Goal: Task Accomplishment & Management: Manage account settings

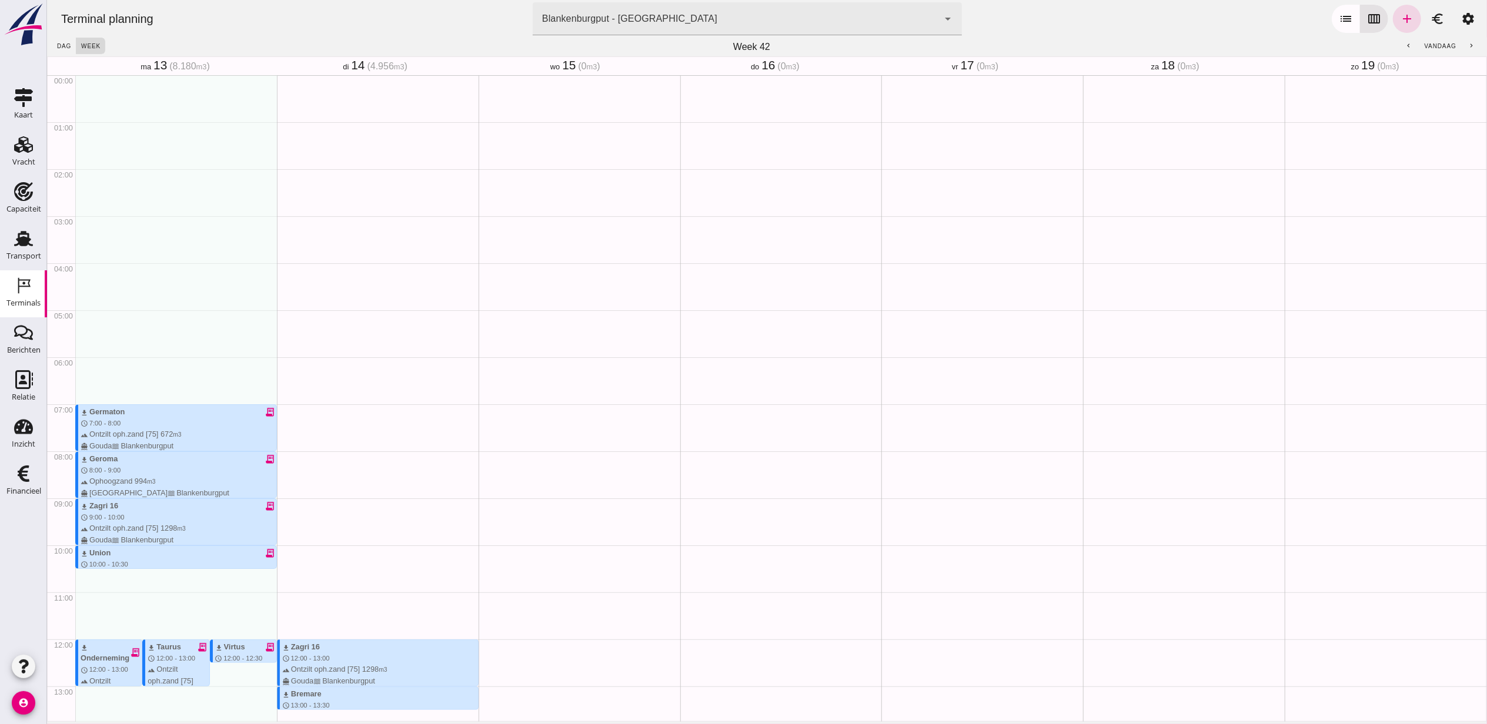
scroll to position [325, 0]
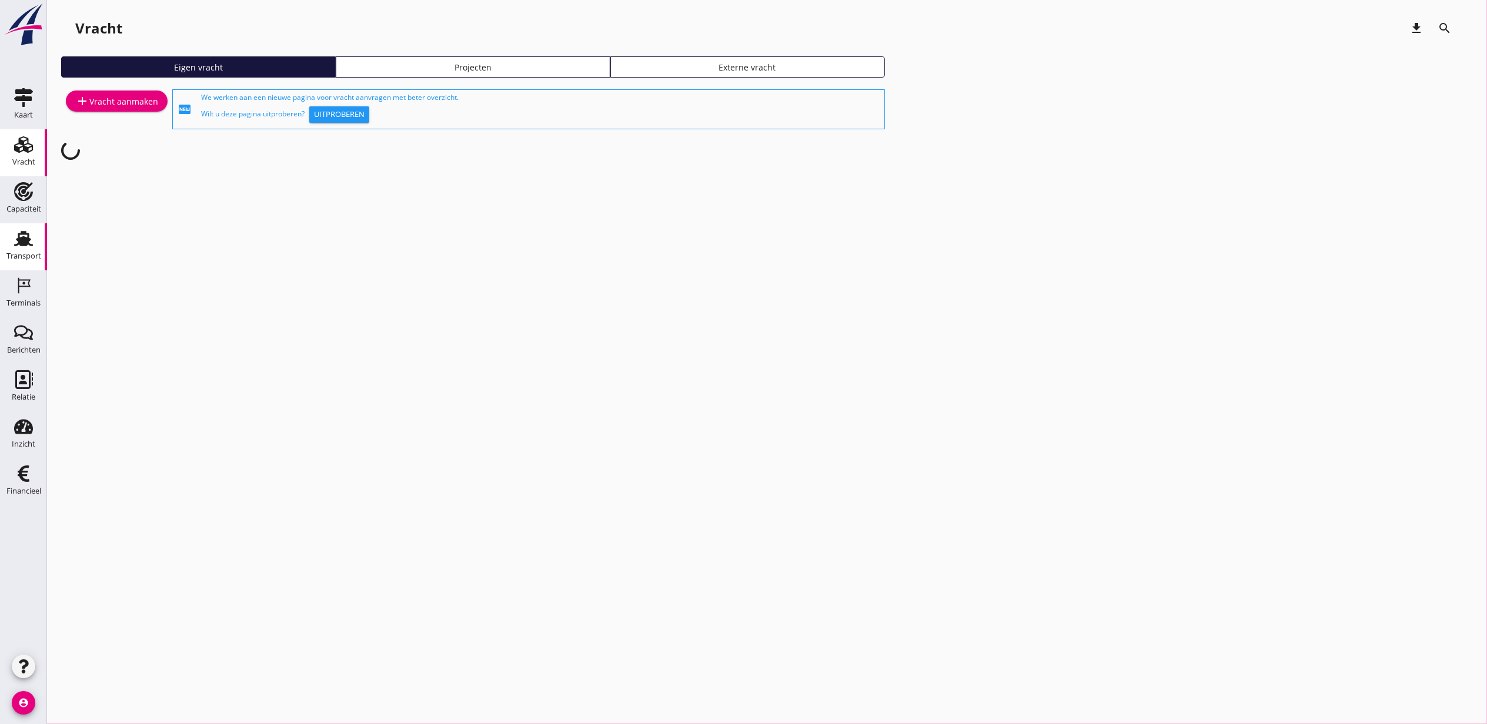
click at [21, 232] on use at bounding box center [23, 238] width 19 height 15
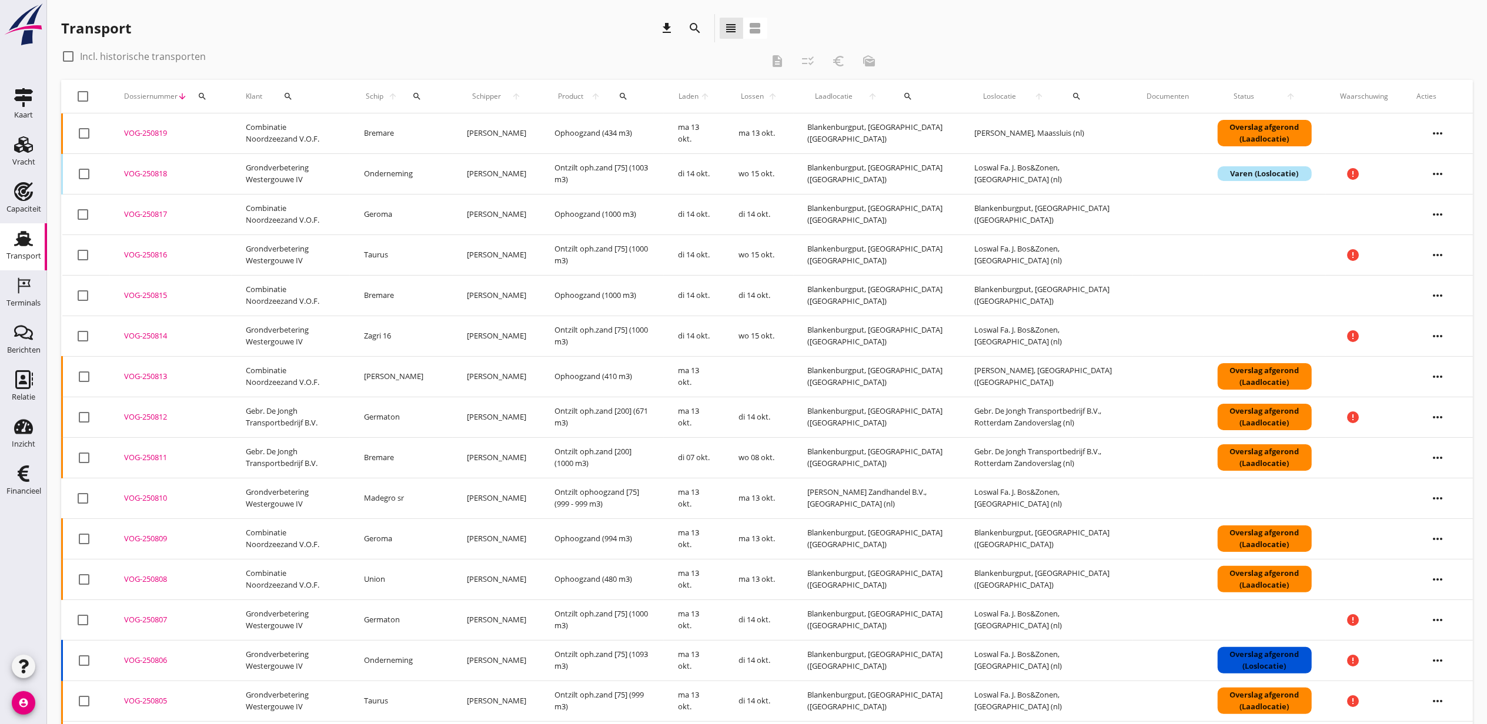
click at [619, 96] on icon "search" at bounding box center [623, 96] width 9 height 9
click at [639, 129] on input "Zoeken op product..." at bounding box center [661, 130] width 122 height 19
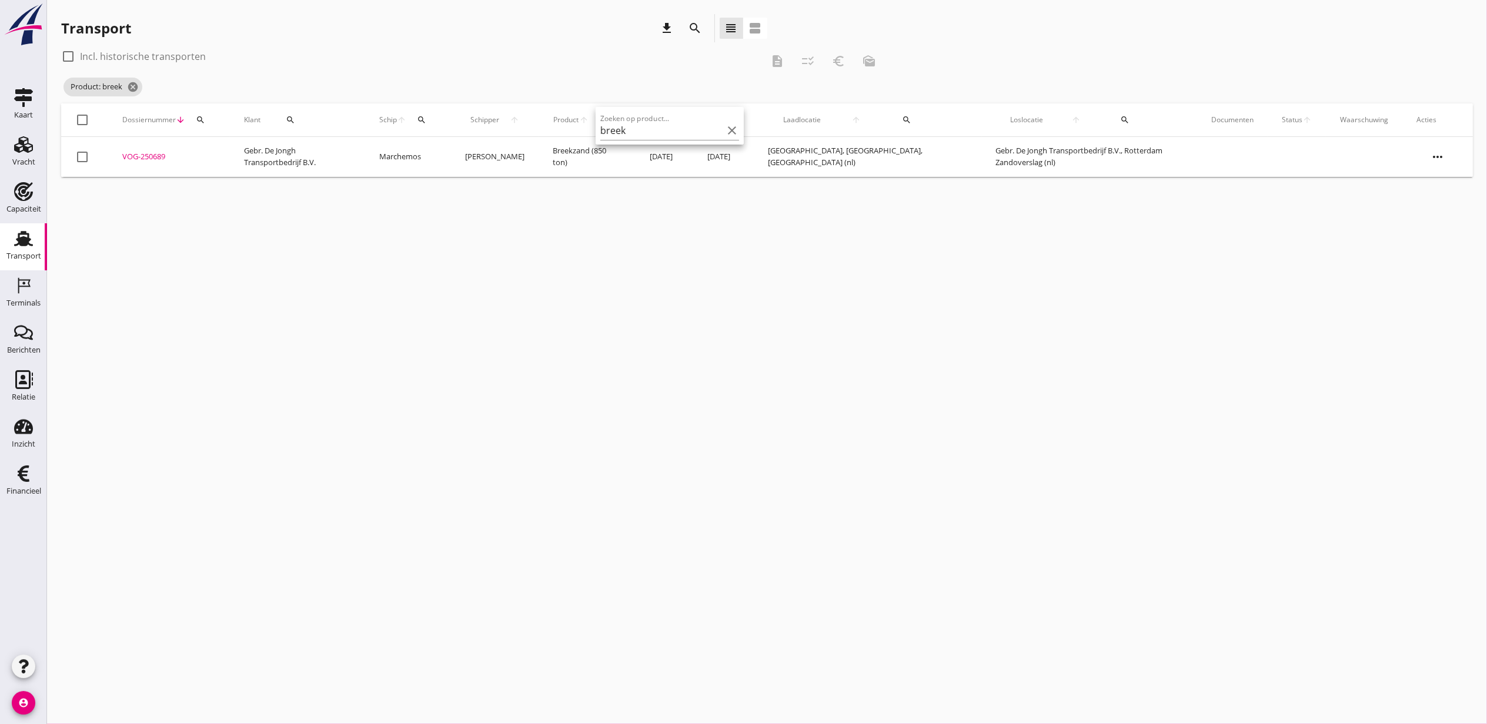
click at [650, 58] on div "check_box_outline_blank Incl. historische transporten" at bounding box center [411, 56] width 701 height 19
click at [132, 88] on icon "cancel" at bounding box center [133, 87] width 12 height 12
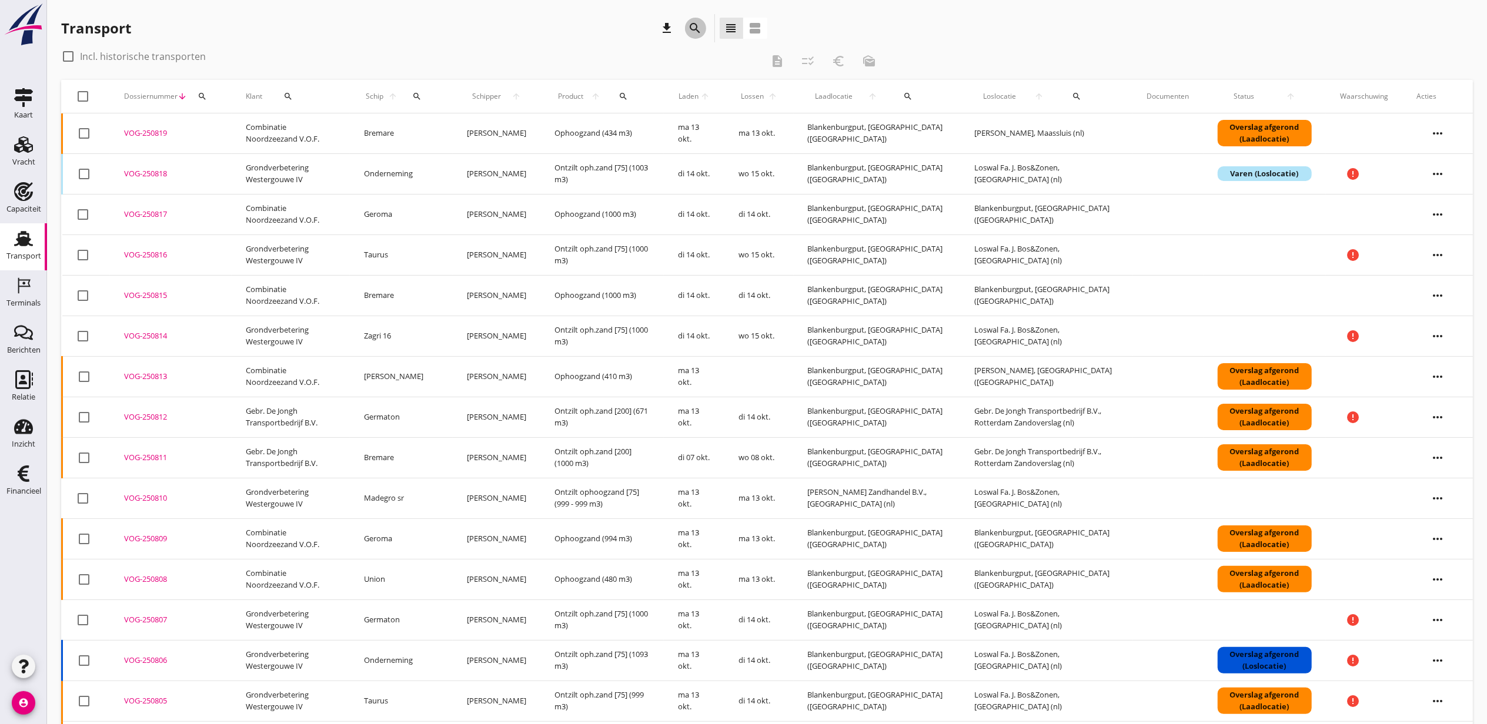
click at [693, 26] on icon "search" at bounding box center [696, 28] width 14 height 14
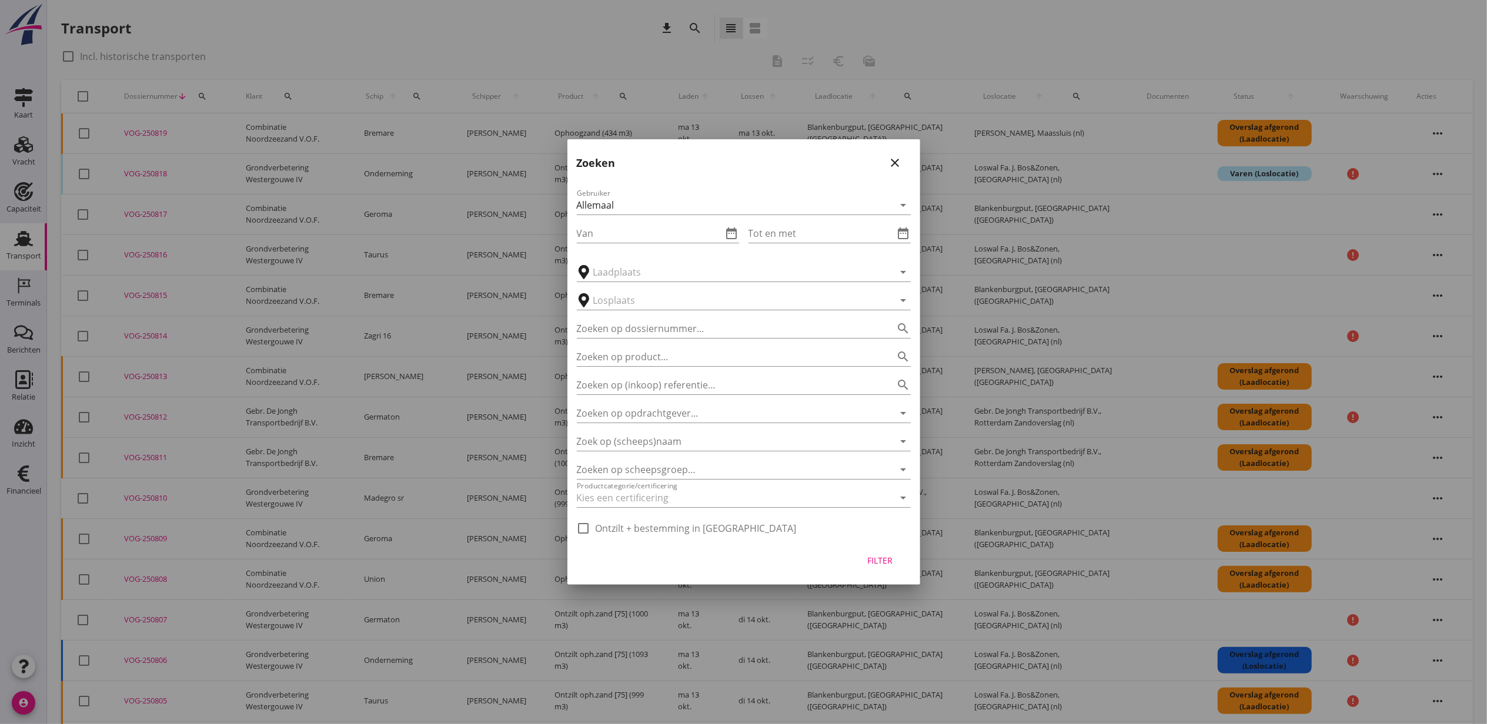
click at [901, 167] on icon "close" at bounding box center [895, 163] width 14 height 14
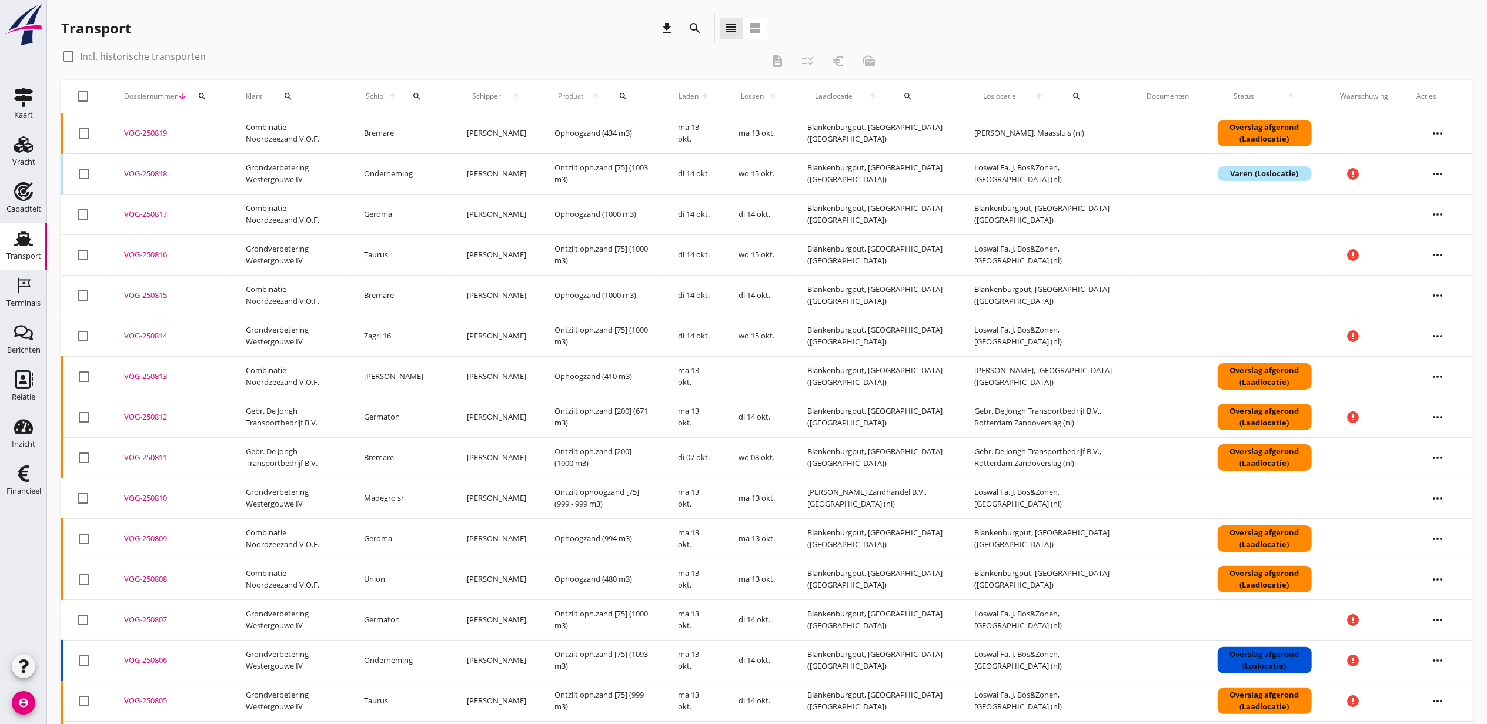
click at [619, 100] on icon "search" at bounding box center [623, 96] width 9 height 9
click at [669, 126] on input "Zoeken op product..." at bounding box center [661, 130] width 122 height 19
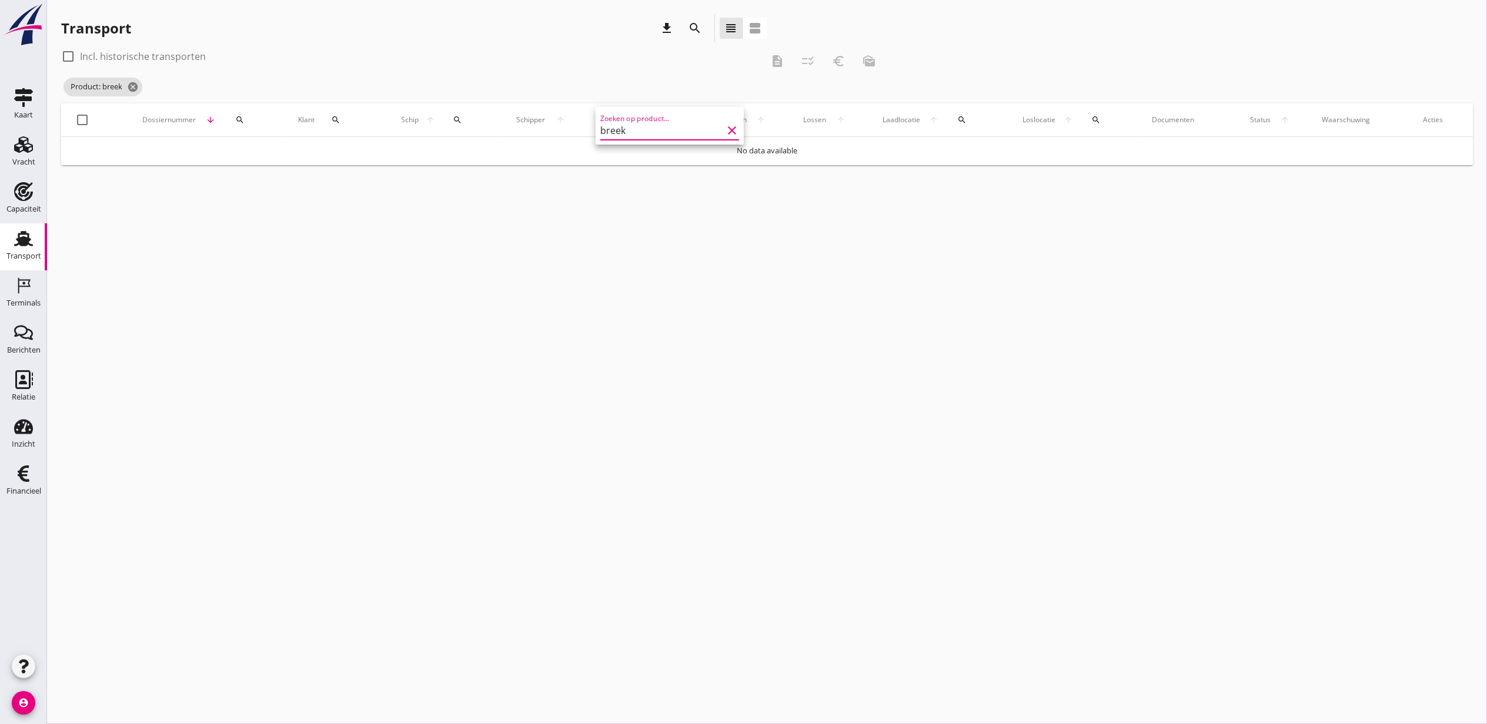
type input "breek"
click at [636, 51] on div "check_box_outline_blank Incl. historische transporten" at bounding box center [411, 56] width 701 height 19
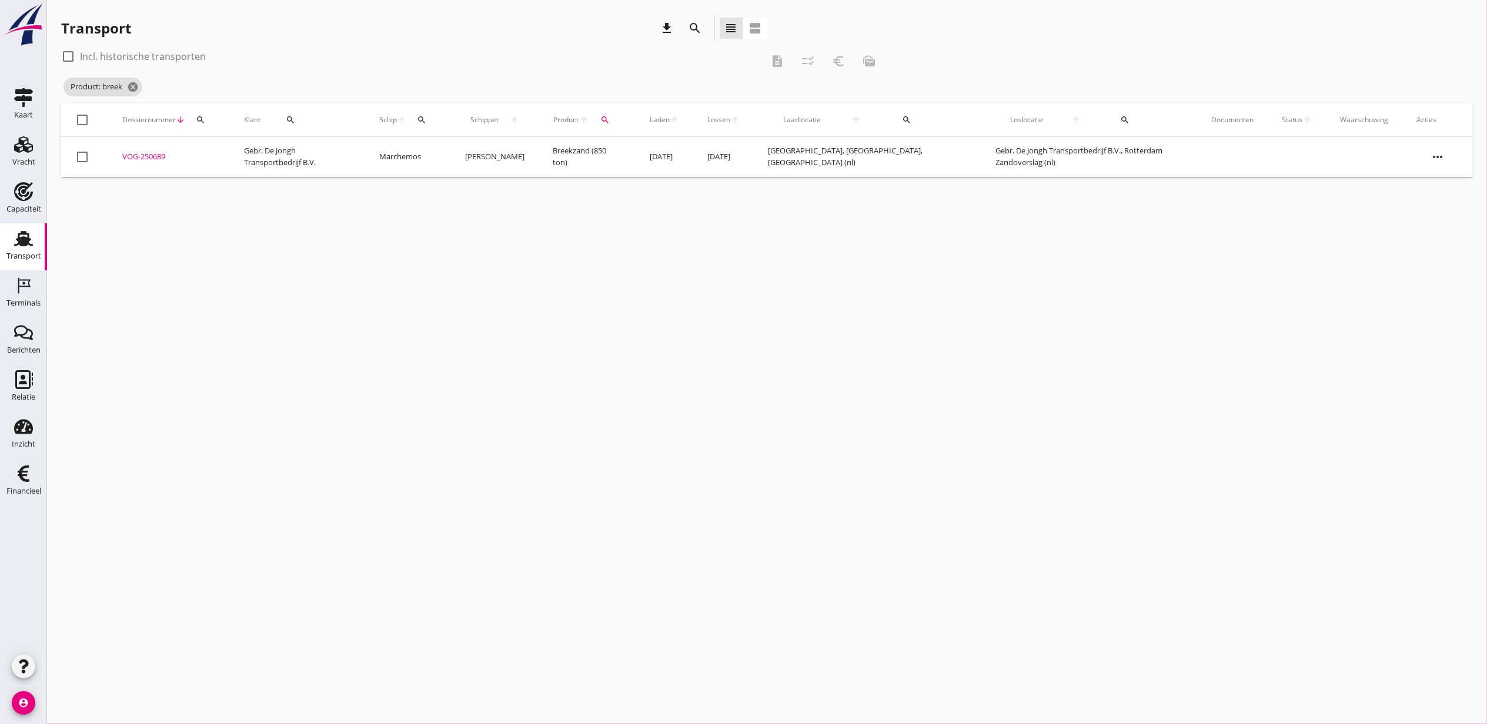
click at [136, 149] on td "VOG-250689 upload_file Drop hier uw bestand om het aan het dossier toe te voegen" at bounding box center [169, 157] width 122 height 40
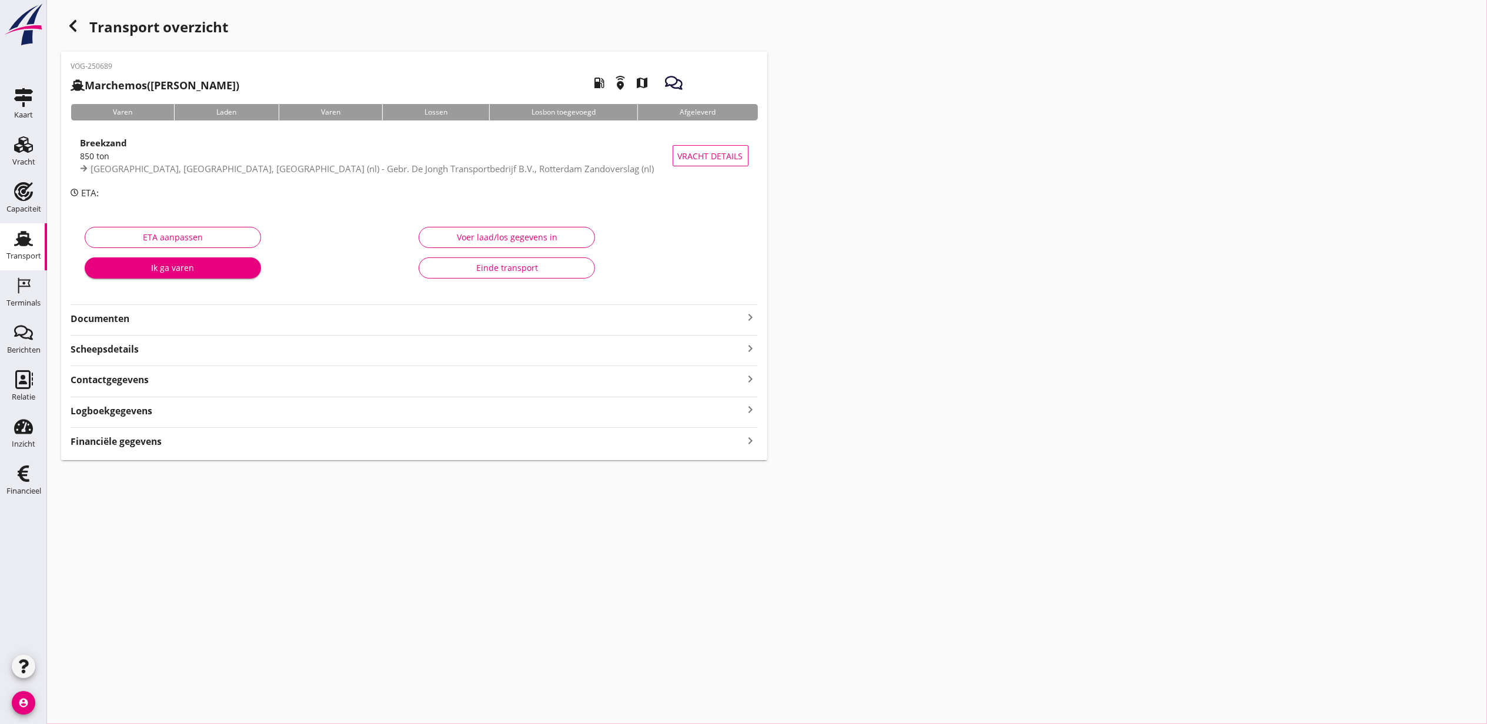
click at [152, 454] on div "VOG-250689 Marchemos (Daan Weijma) local_gas_station emergency_share map Varen …" at bounding box center [414, 256] width 706 height 409
click at [152, 452] on div "VOG-250689 Marchemos (Daan Weijma) local_gas_station emergency_share map Varen …" at bounding box center [414, 256] width 706 height 409
click at [154, 448] on strong "Financiële gegevens" at bounding box center [116, 442] width 91 height 14
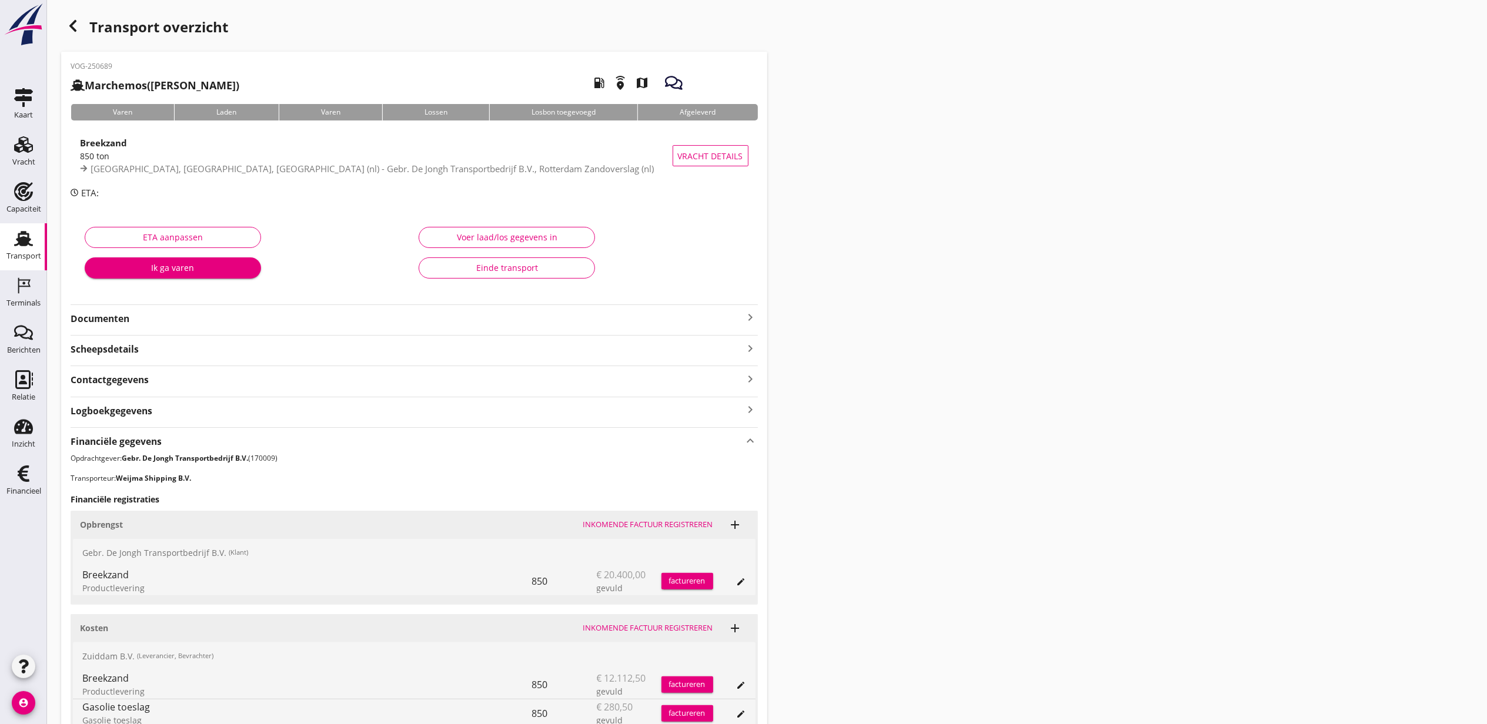
click at [73, 26] on icon "button" at bounding box center [73, 26] width 14 height 14
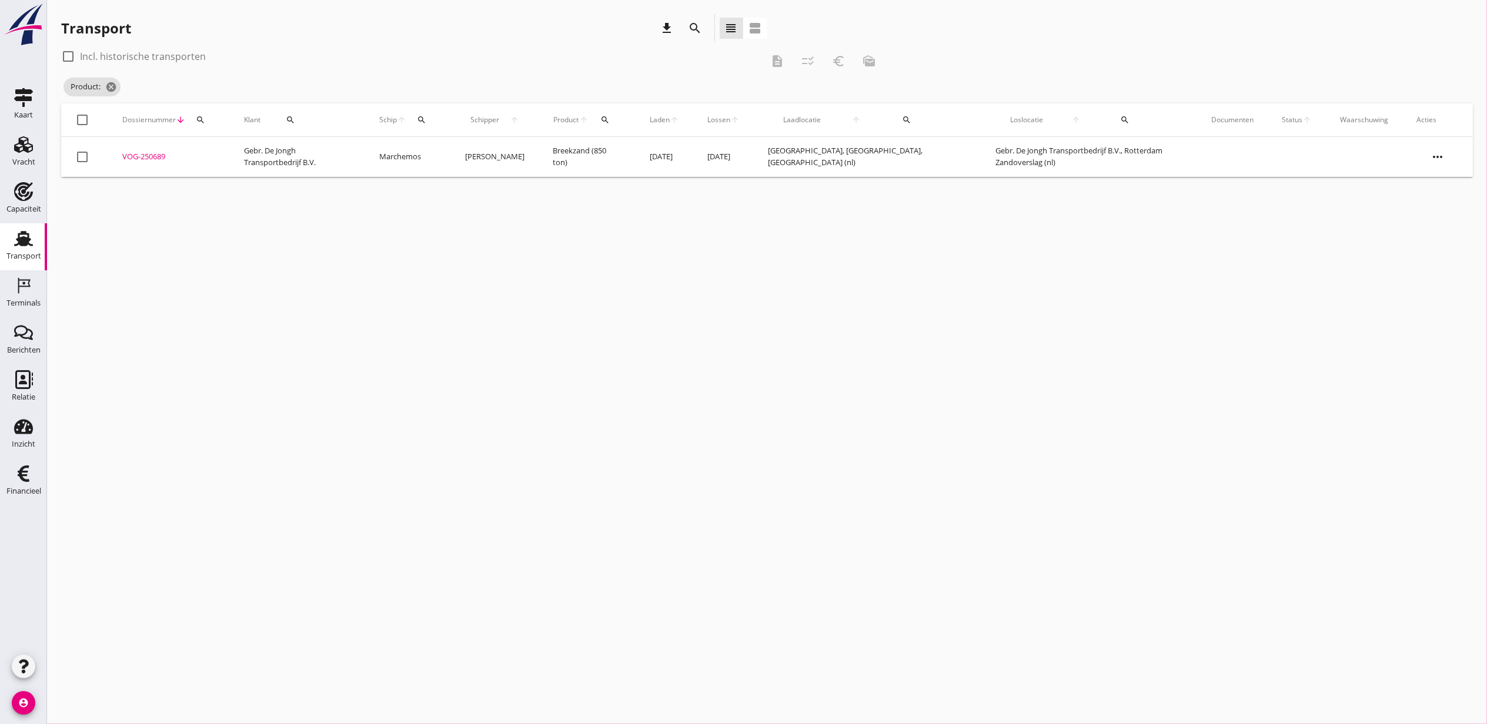
click at [158, 151] on td "VOG-250689 upload_file Drop hier uw bestand om het aan het dossier toe te voegen" at bounding box center [169, 157] width 122 height 40
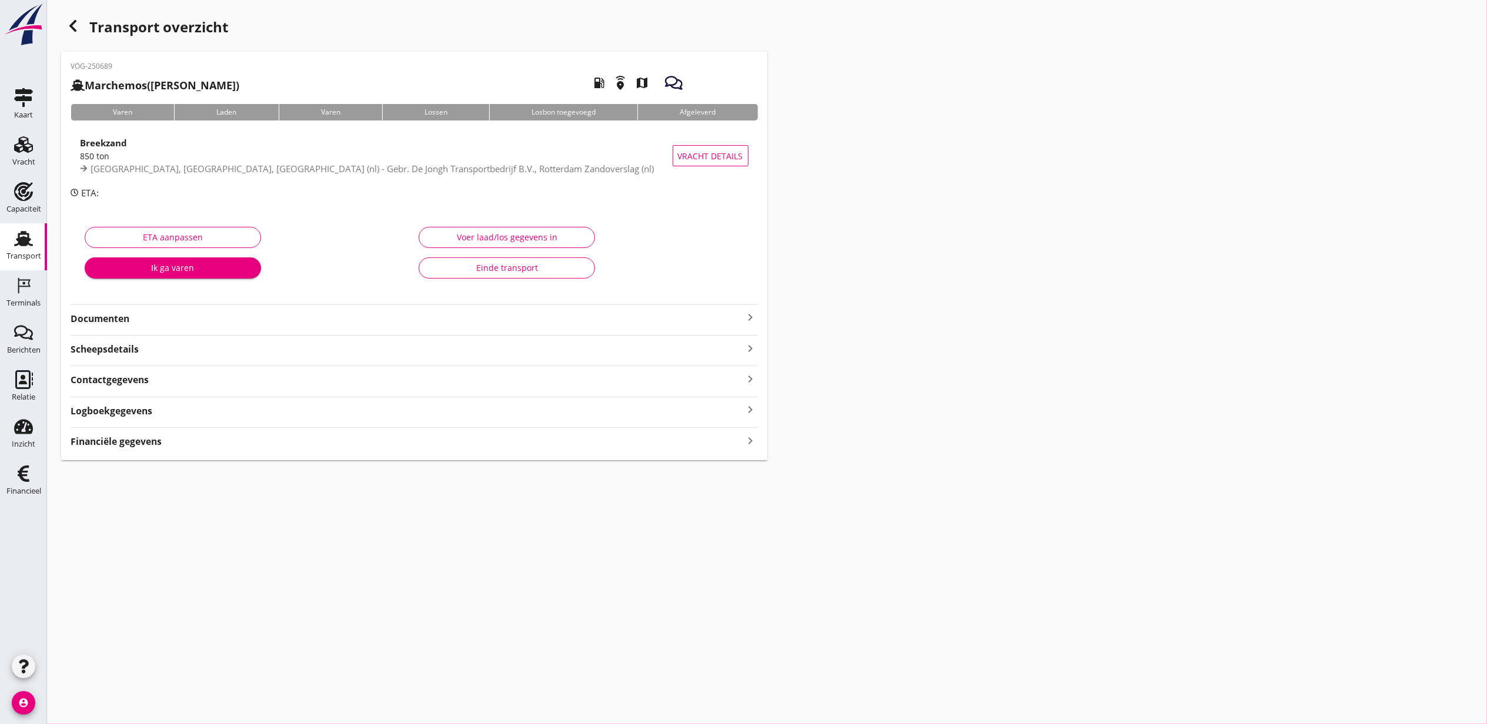
click at [149, 443] on strong "Financiële gegevens" at bounding box center [116, 442] width 91 height 14
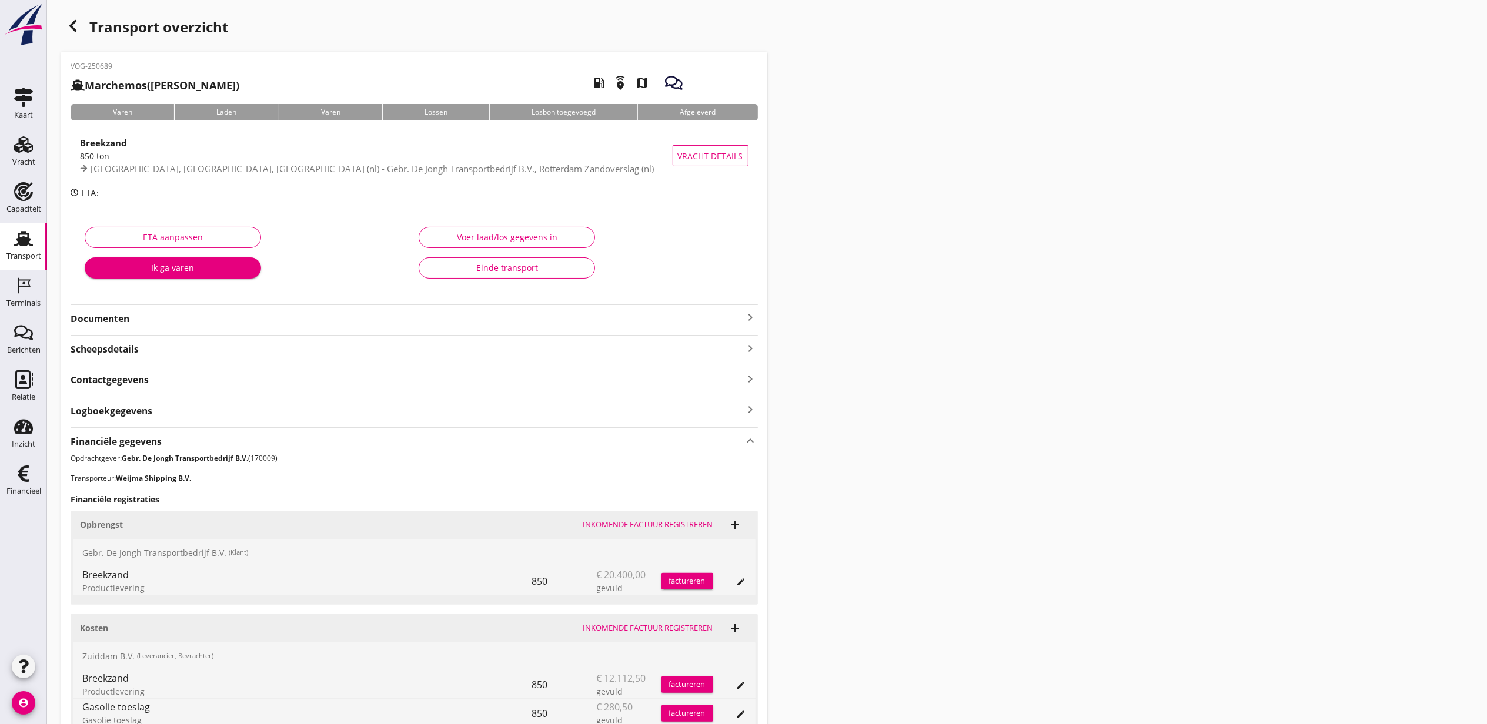
click at [76, 29] on icon "button" at bounding box center [73, 26] width 14 height 14
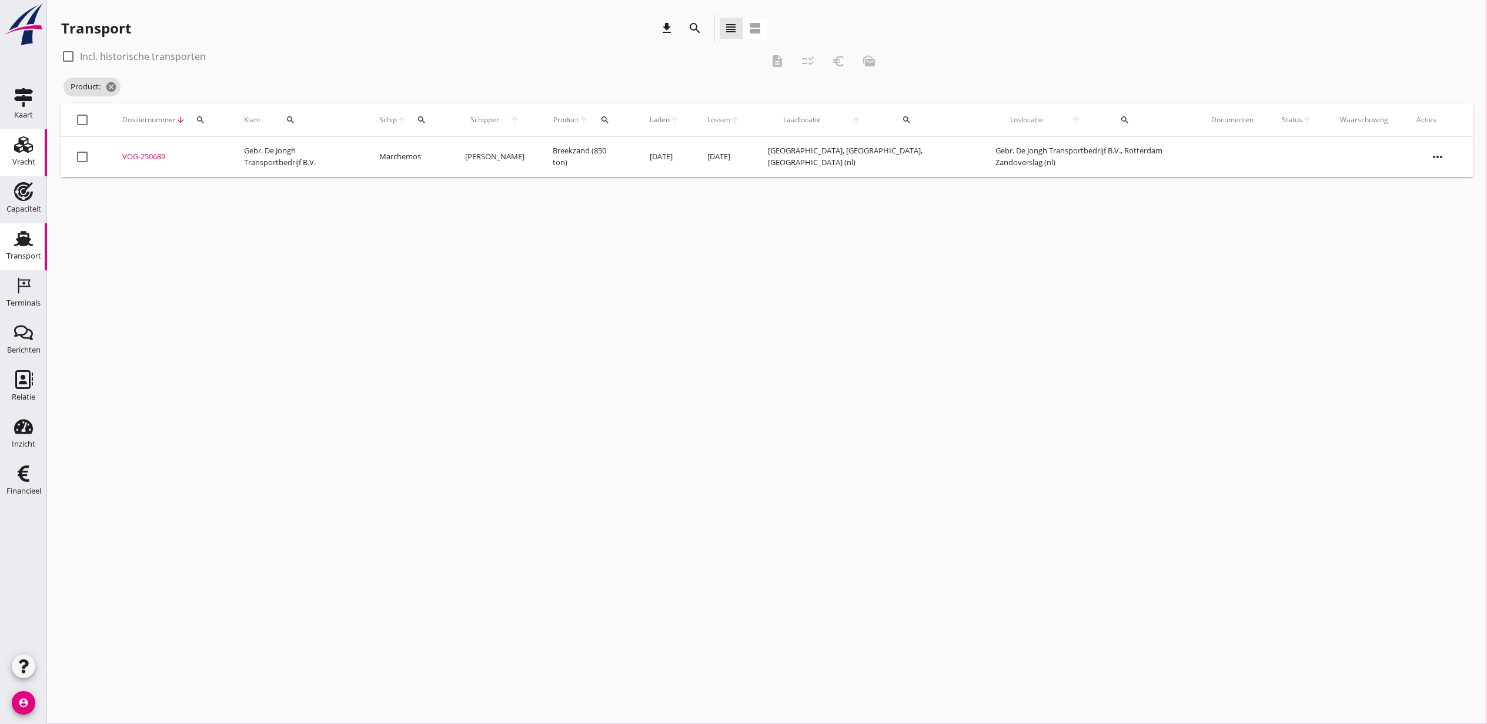
click at [38, 142] on link "Vracht Vracht" at bounding box center [23, 152] width 47 height 47
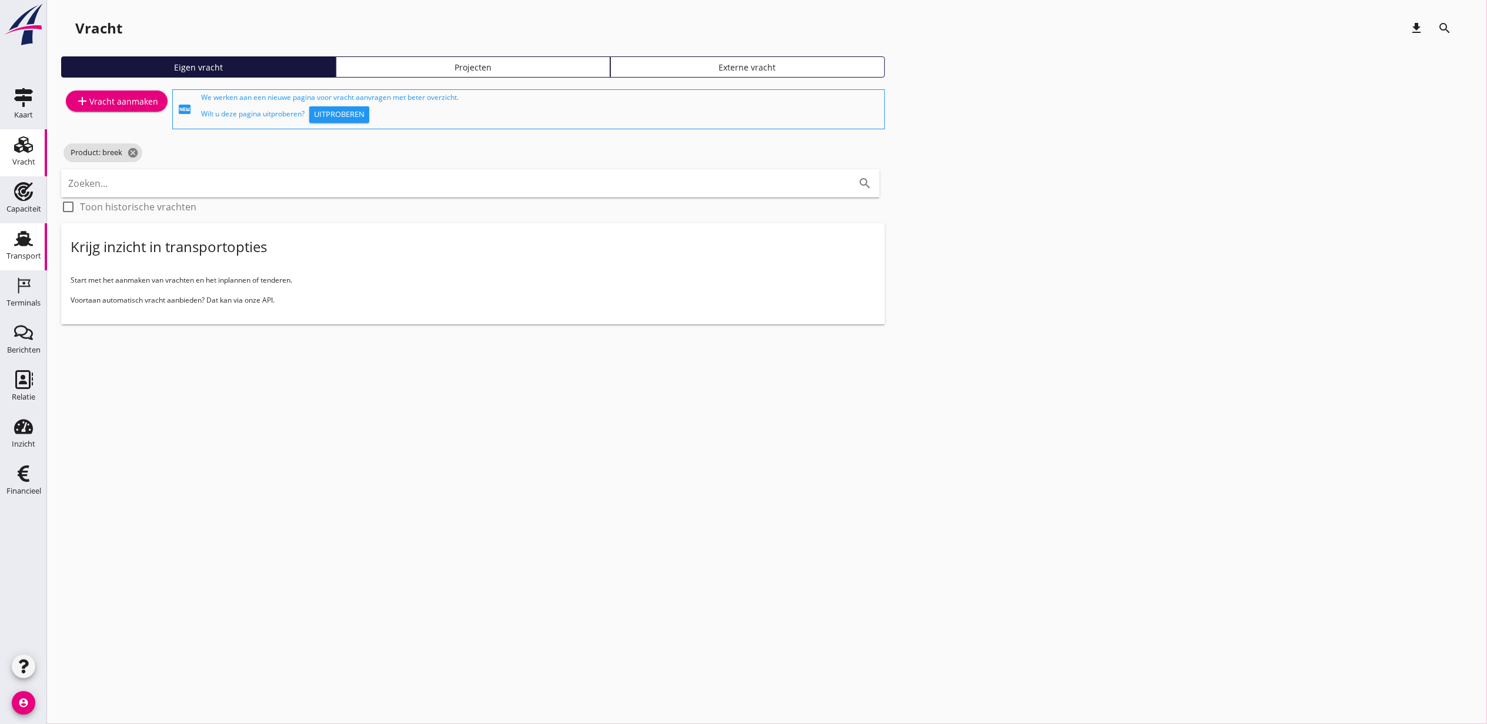
click at [26, 240] on use at bounding box center [23, 238] width 19 height 15
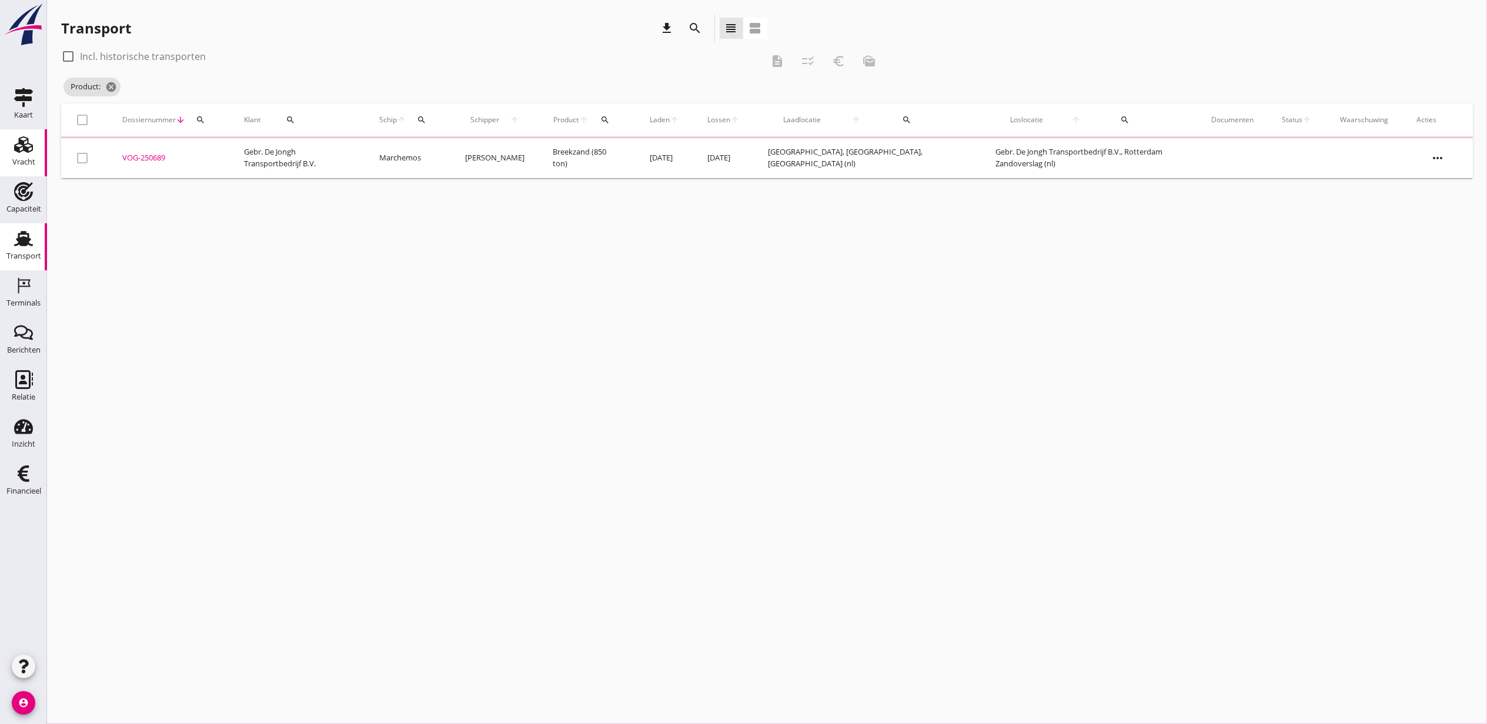
click at [11, 149] on div "Vracht" at bounding box center [23, 144] width 28 height 19
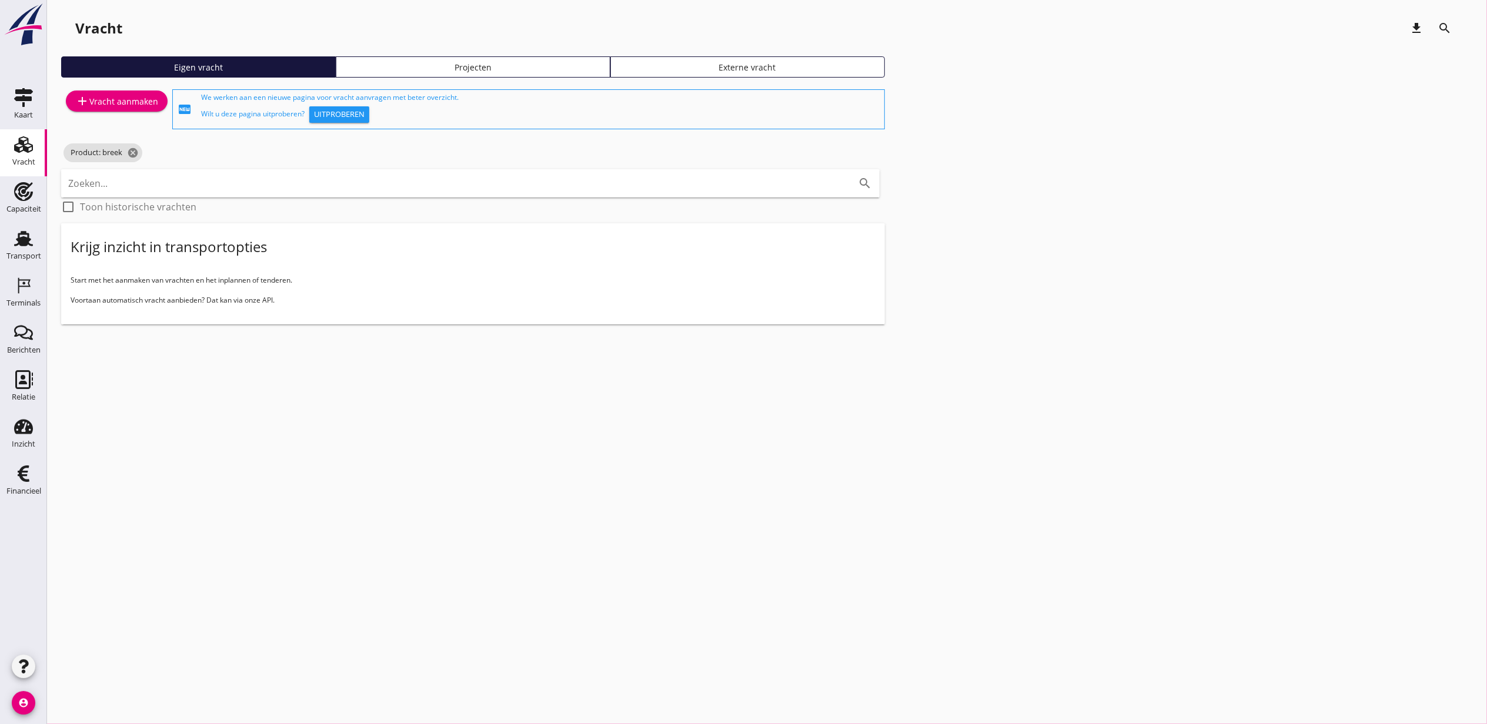
click at [464, 78] on div "Eigen vracht Projecten Externe vracht" at bounding box center [767, 71] width 1412 height 31
click at [466, 74] on link "Projecten" at bounding box center [473, 66] width 275 height 21
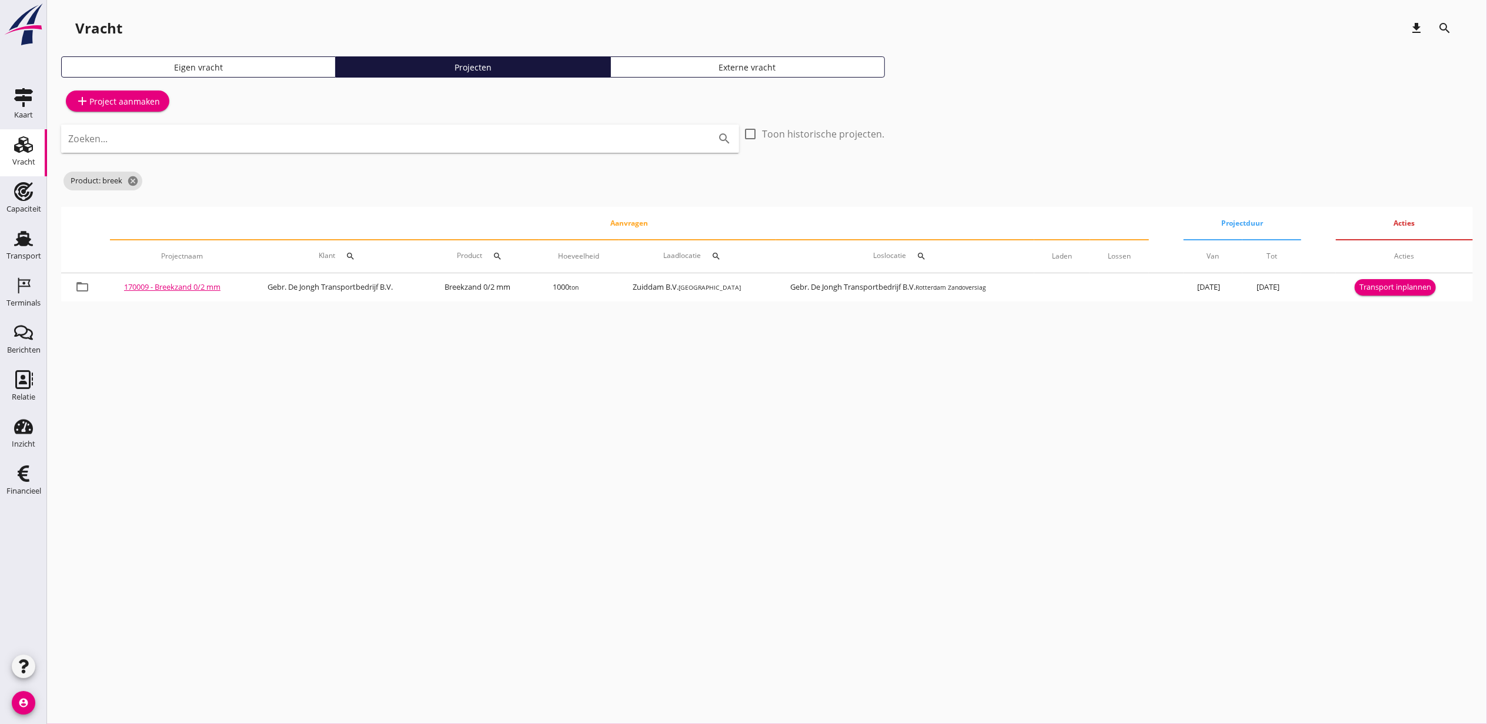
click at [496, 143] on input "Zoeken..." at bounding box center [383, 138] width 631 height 19
type input "m"
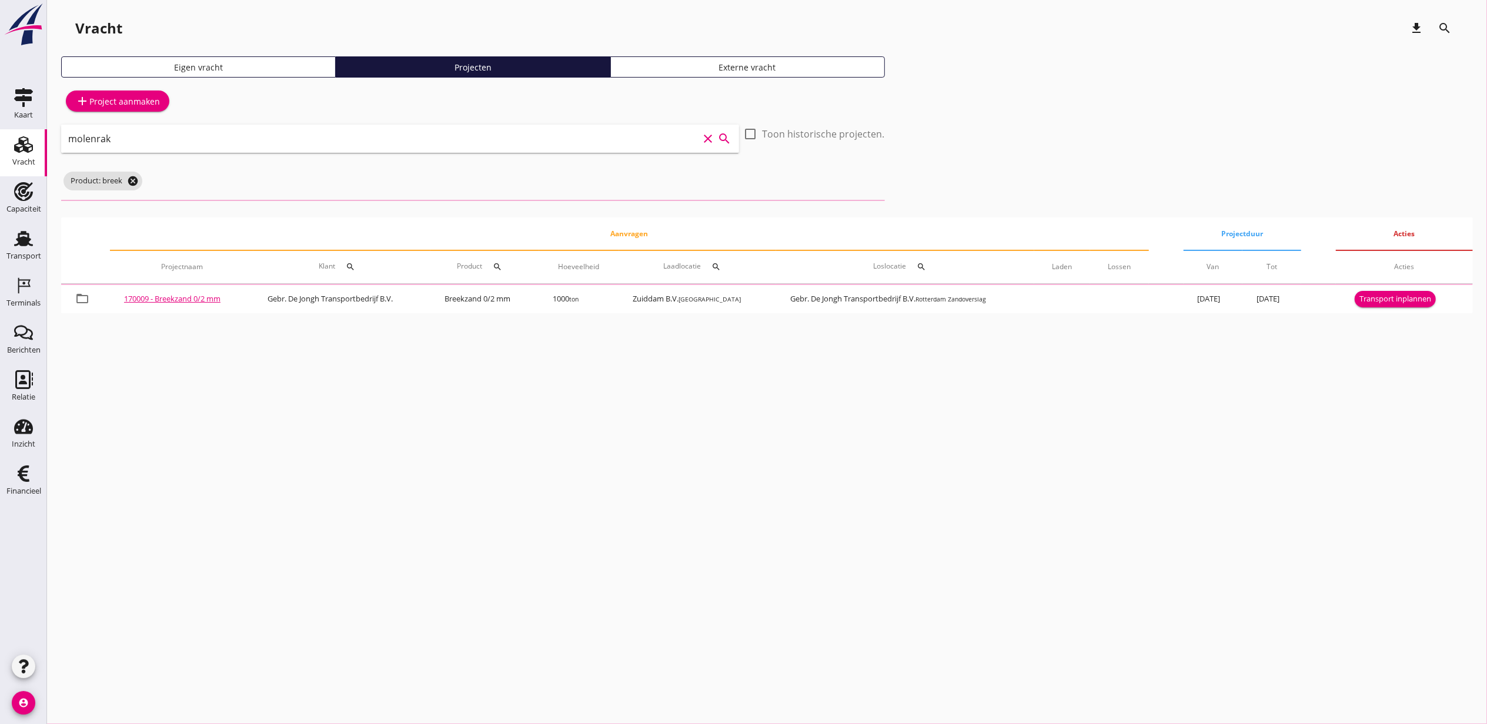
type input "molenrak"
click at [135, 180] on icon "cancel" at bounding box center [133, 181] width 12 height 12
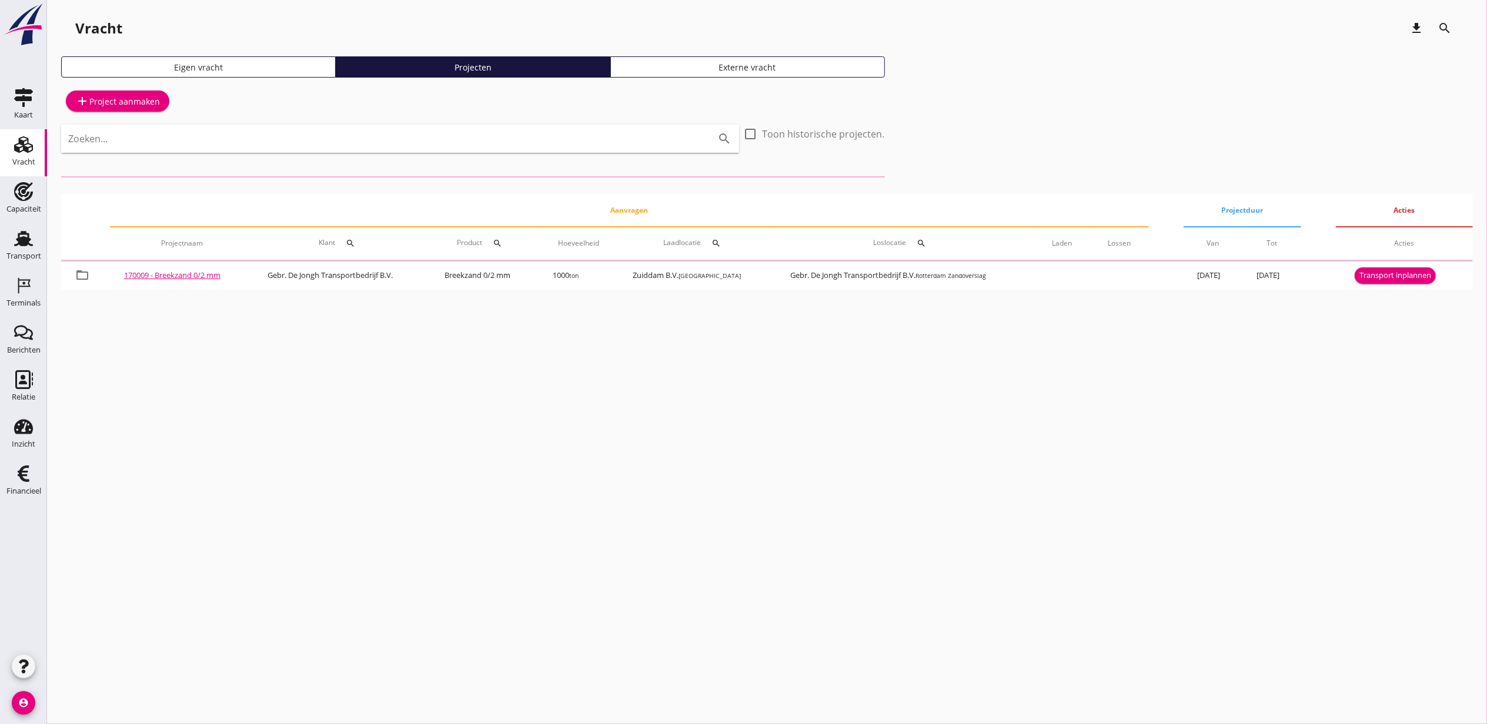
click at [340, 156] on div "Zoeken... search" at bounding box center [400, 147] width 678 height 45
click at [340, 143] on input "Zoeken..." at bounding box center [383, 138] width 631 height 19
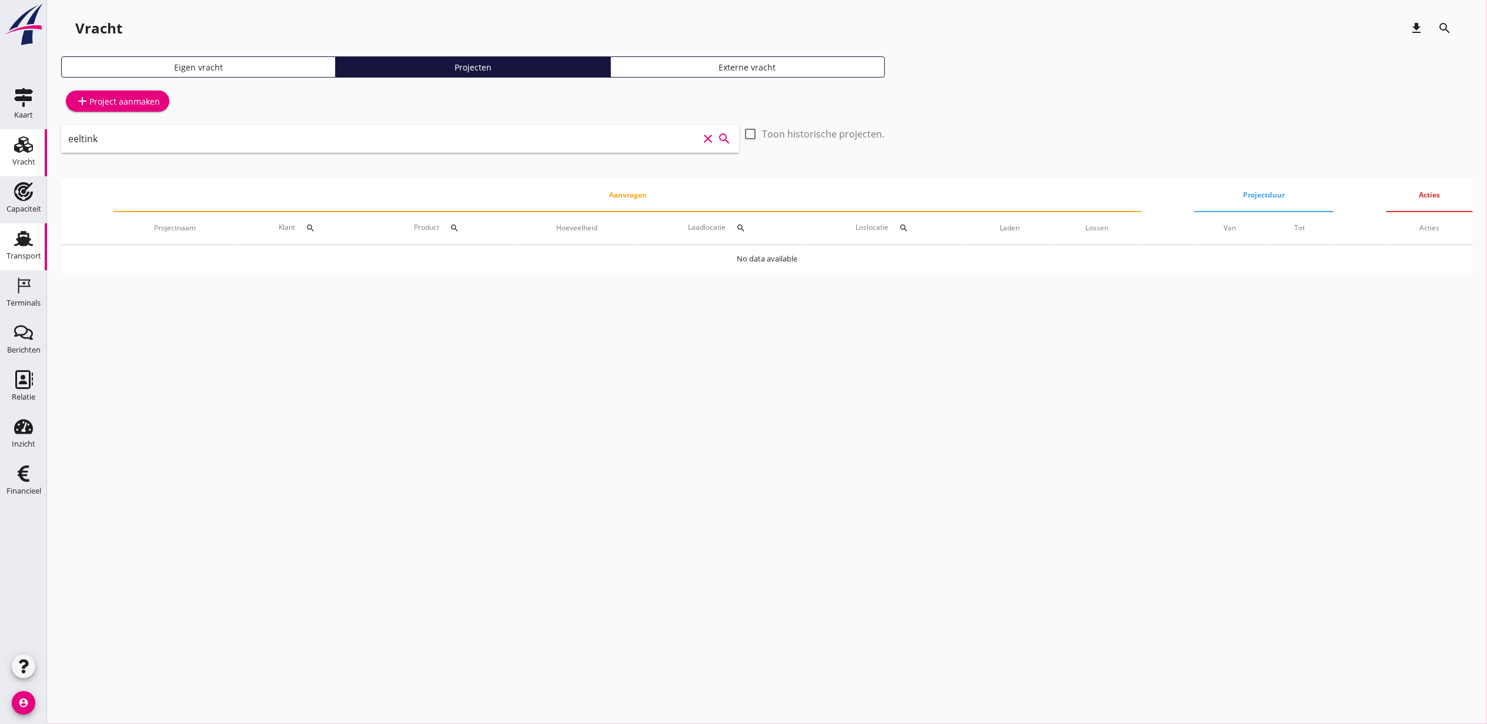
type input "eeltink"
click at [13, 248] on div "Transport" at bounding box center [23, 256] width 35 height 16
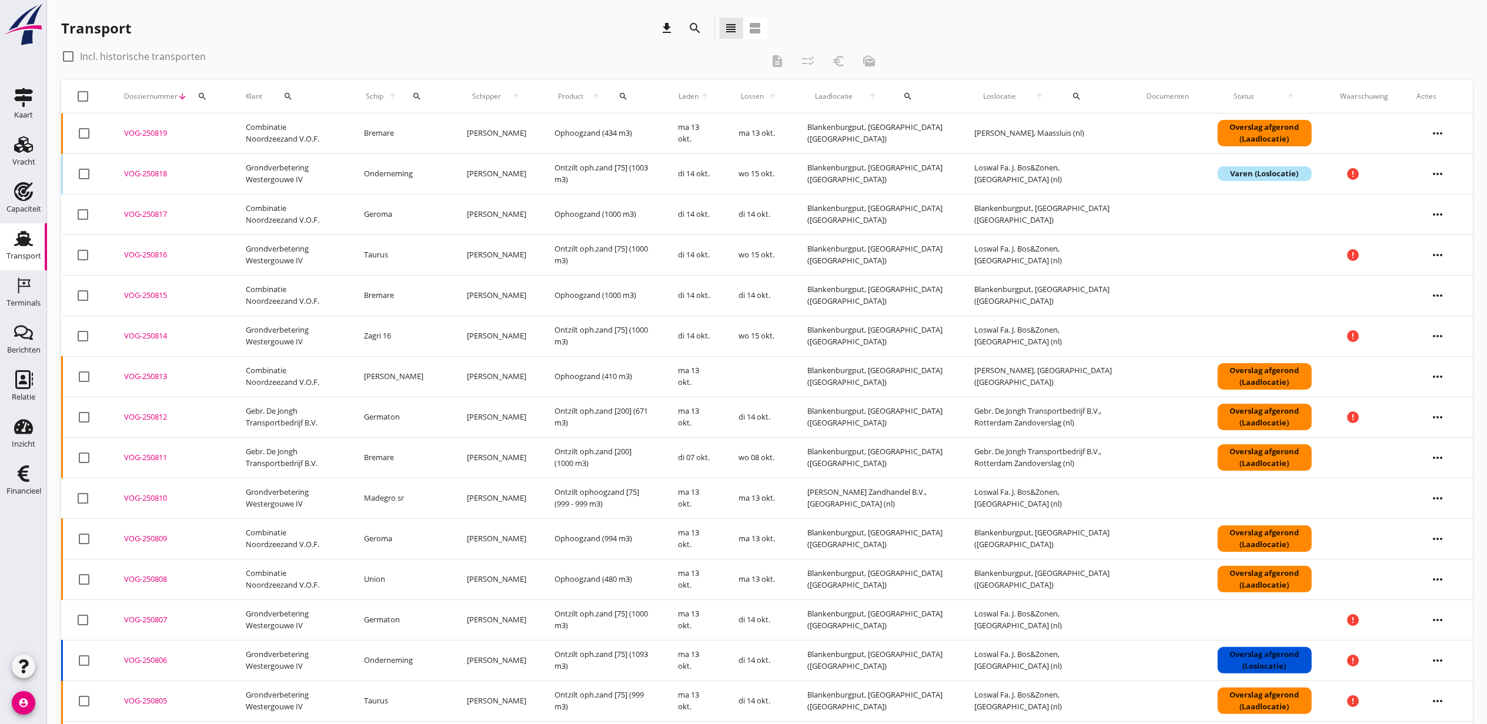
click at [414, 92] on icon "search" at bounding box center [416, 96] width 9 height 9
click at [516, 130] on input "Zoek op (scheeps)naam" at bounding box center [468, 130] width 122 height 19
click at [567, 126] on icon "check" at bounding box center [574, 129] width 14 height 14
click at [476, 135] on input "germaton" at bounding box center [468, 130] width 122 height 19
click at [487, 165] on div "ENI: 02104893 (L:75 x B:7.55)" at bounding box center [508, 167] width 119 height 12
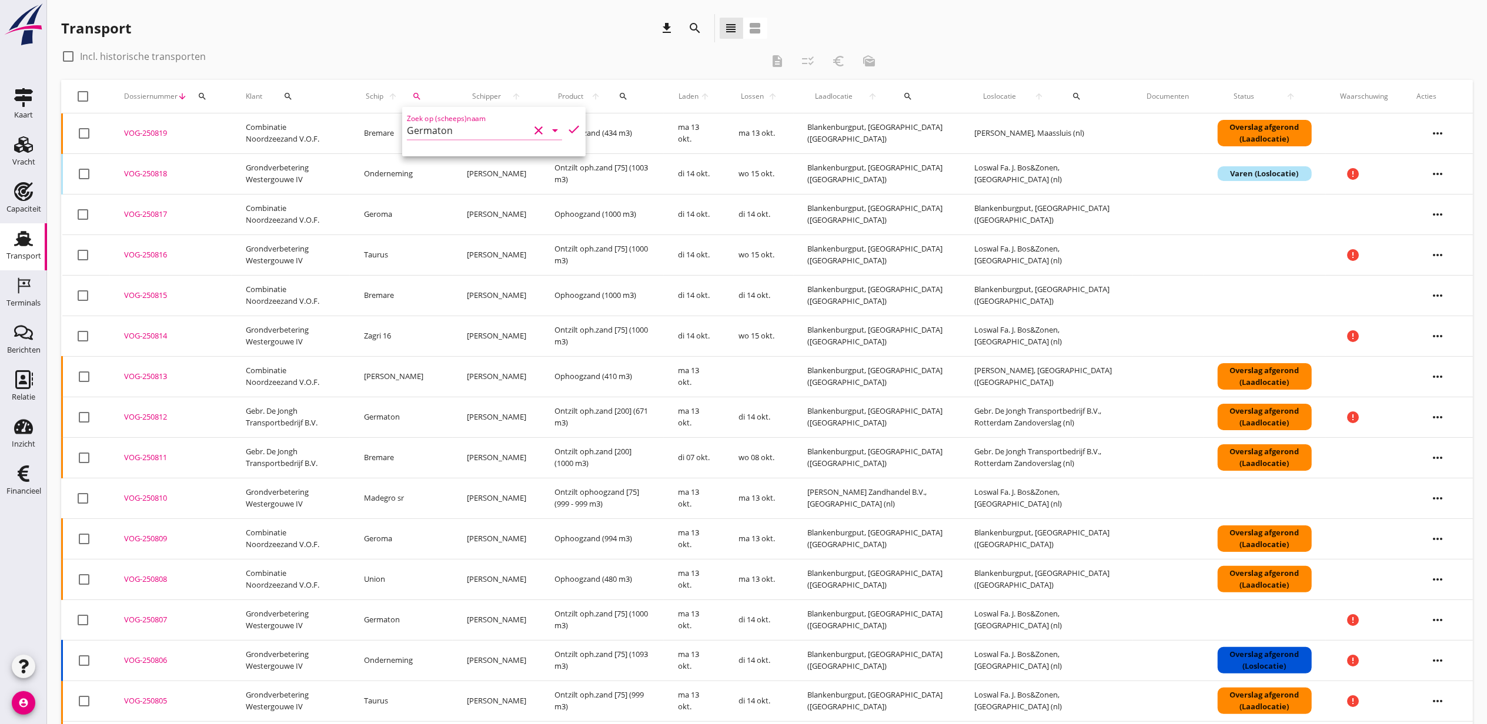
click at [567, 130] on icon "check" at bounding box center [574, 129] width 14 height 14
type input "Germaton"
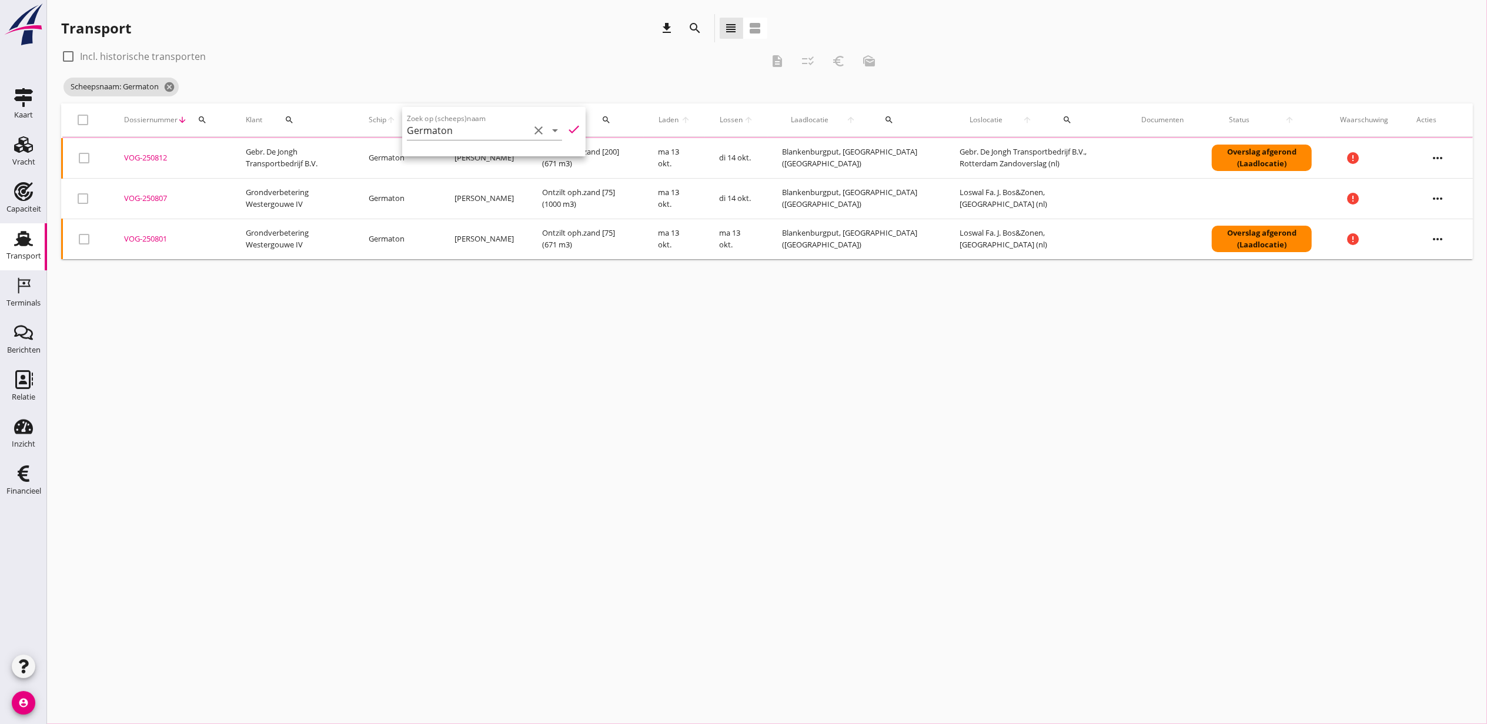
click at [122, 52] on label "Incl. historische transporten" at bounding box center [143, 57] width 126 height 12
checkbox input "true"
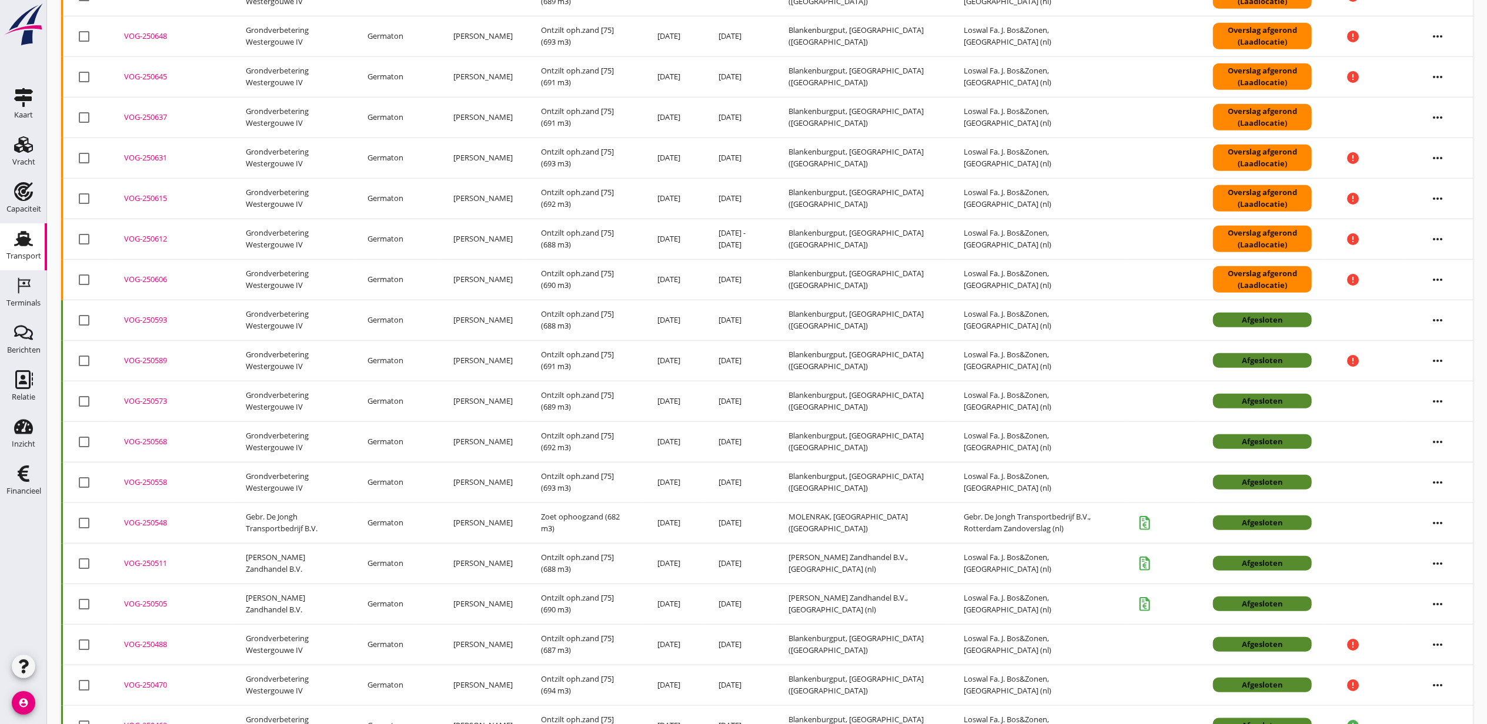
scroll to position [1000, 0]
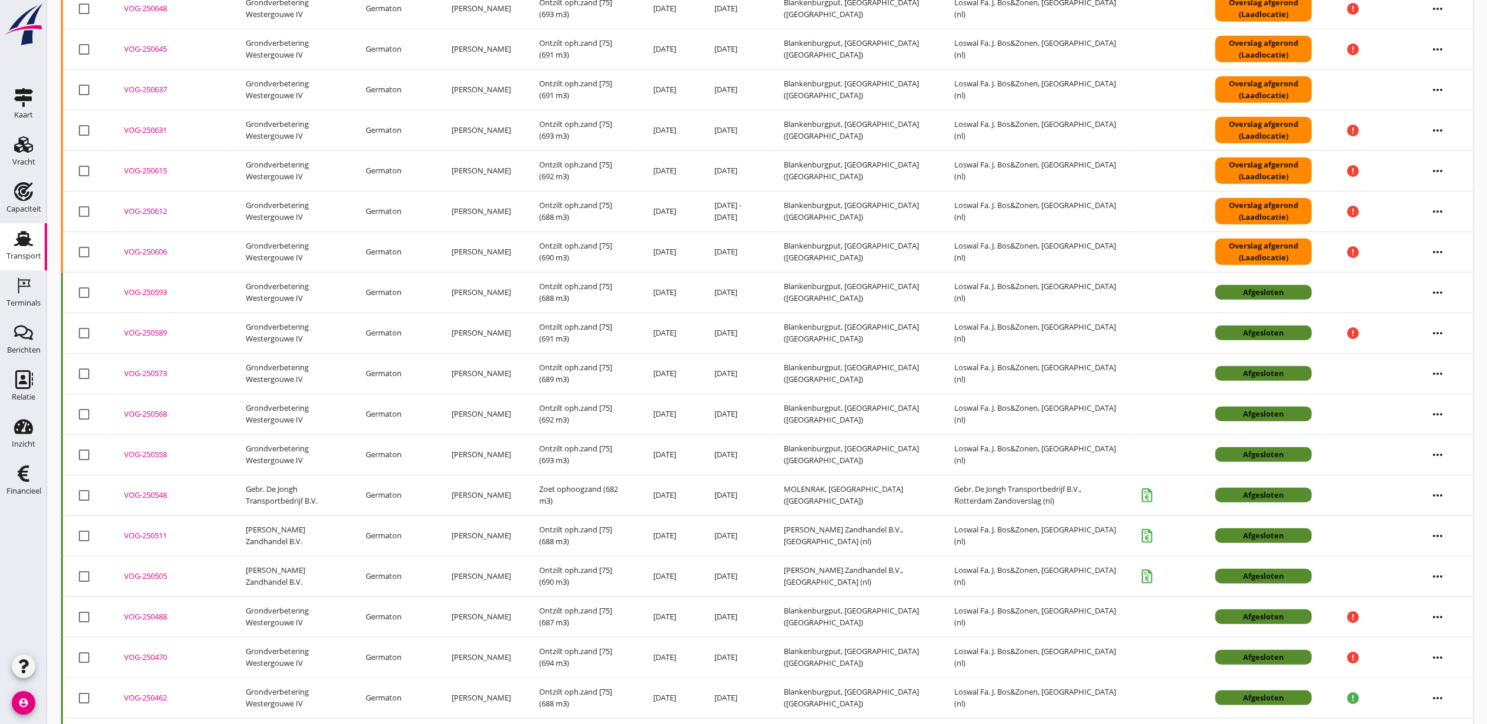
click at [1440, 499] on icon "more_horiz" at bounding box center [1437, 495] width 33 height 33
click at [1480, 490] on div "Transport download search view_headline view_agenda check_box Incl. historische…" at bounding box center [767, 89] width 1440 height 2179
click at [165, 499] on div "VOG-250548" at bounding box center [170, 496] width 93 height 12
click at [1439, 500] on icon "more_horiz" at bounding box center [1437, 495] width 33 height 33
click at [1448, 647] on div "Vracht kopieeren" at bounding box center [1430, 650] width 84 height 14
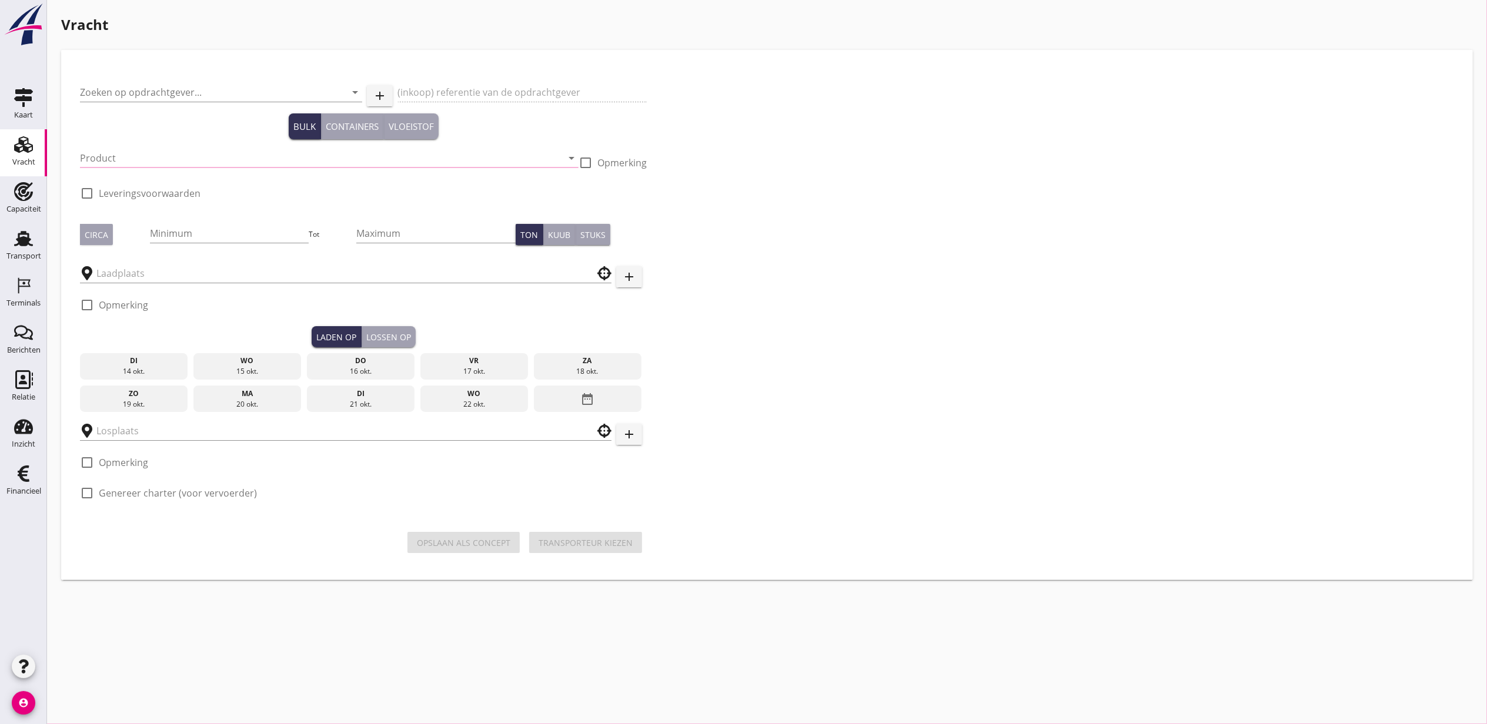
type input "Gebr. De Jongh Transportbedrijf B.V."
type input "Zoet ophoogzand (6120)"
type input "634"
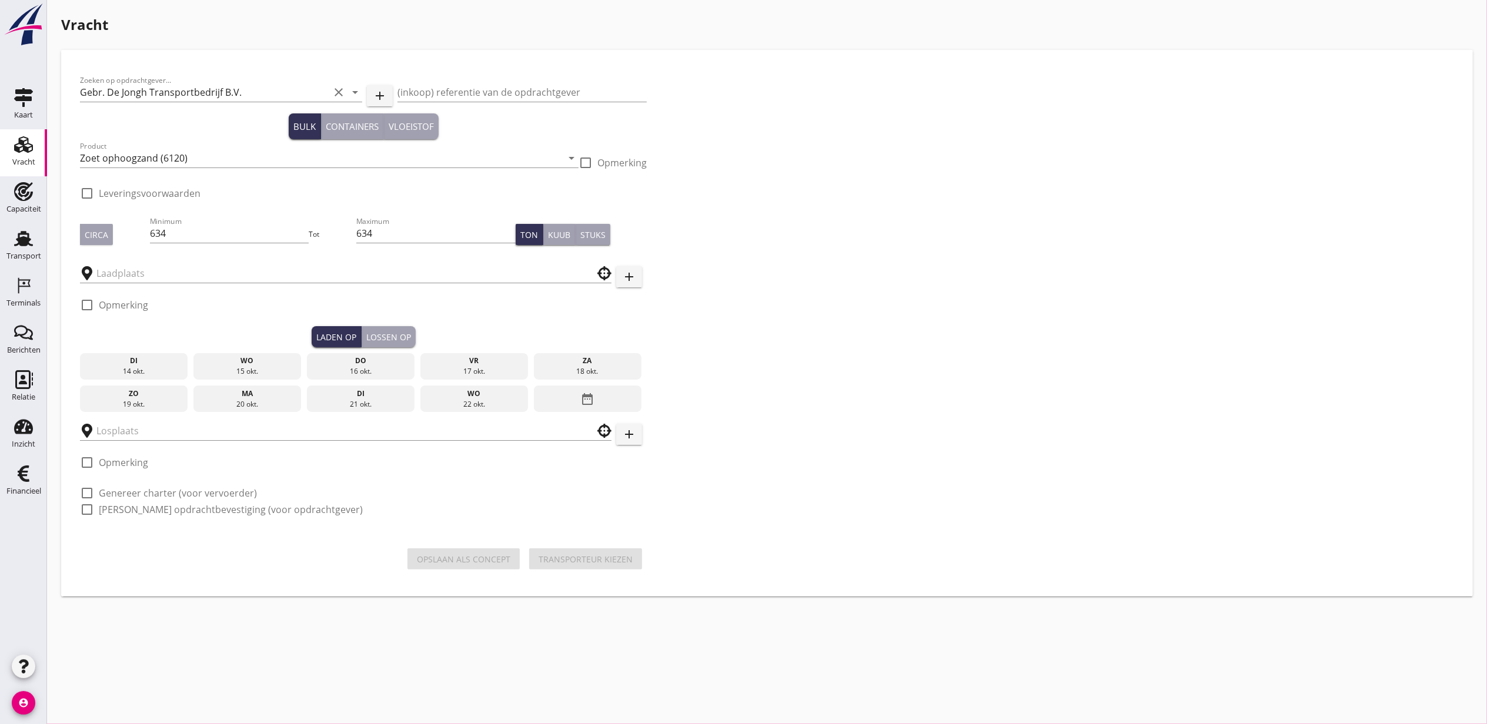
type input "Gebr. De Jongh Transportbedrijf B.V."
type input "MOLENRAK"
checkbox input "true"
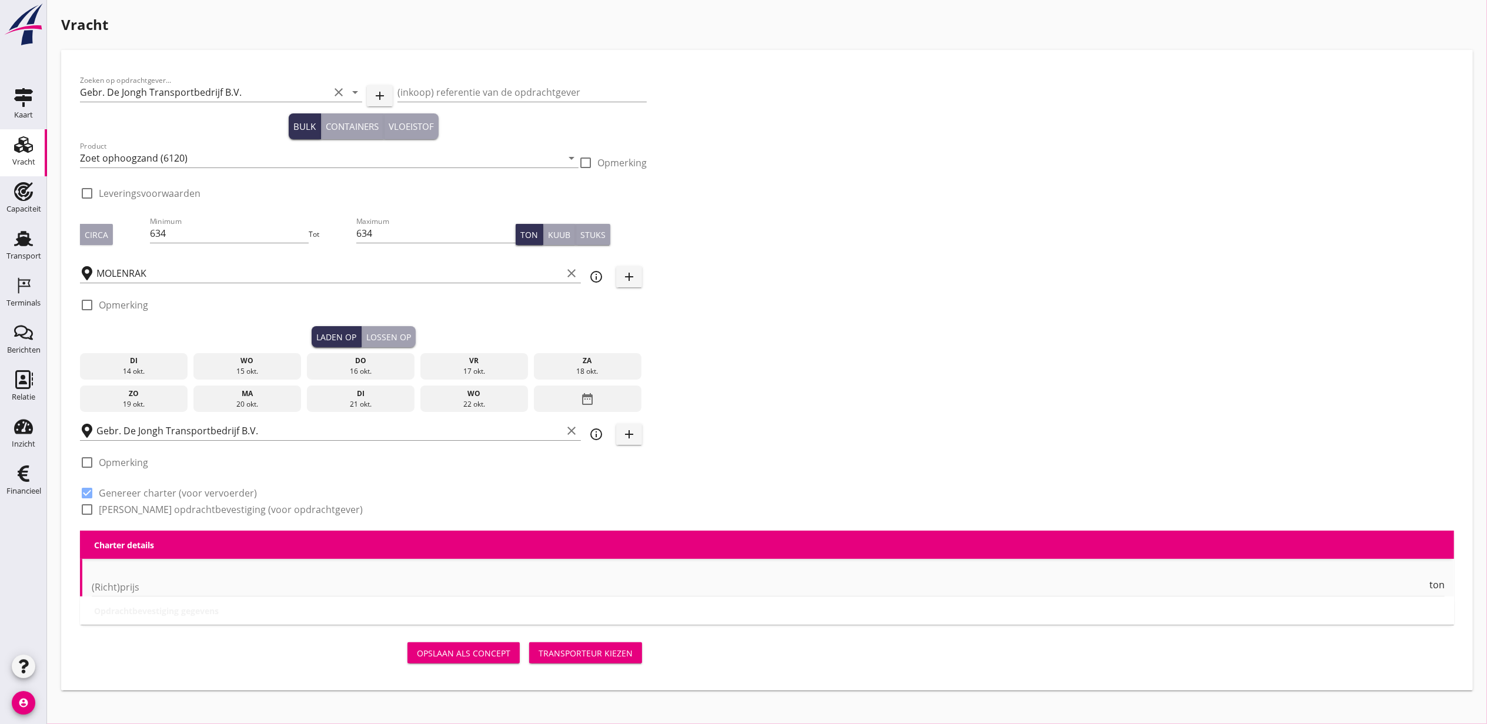
radio input "false"
type input "-2"
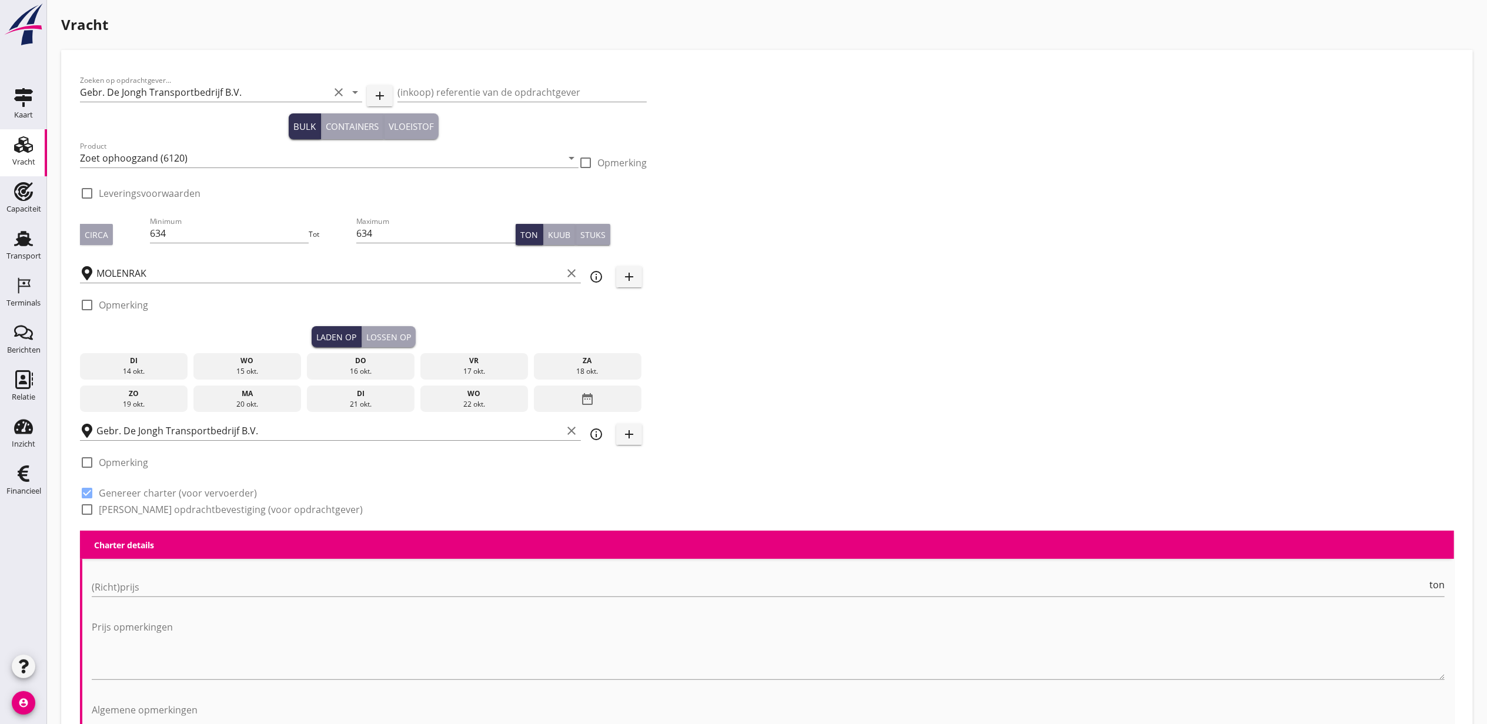
click at [269, 368] on div "15 okt." at bounding box center [247, 371] width 102 height 11
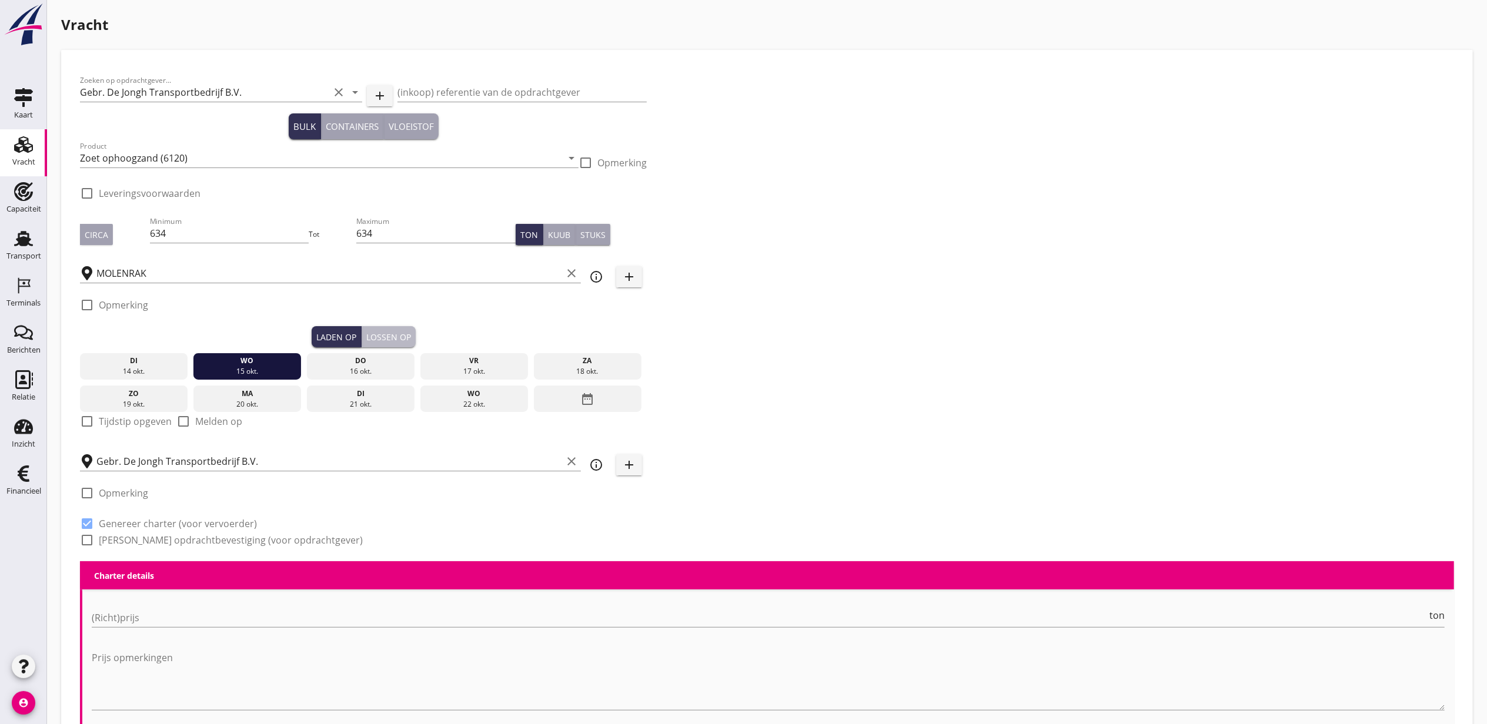
click at [406, 334] on div "Lossen op" at bounding box center [388, 337] width 45 height 12
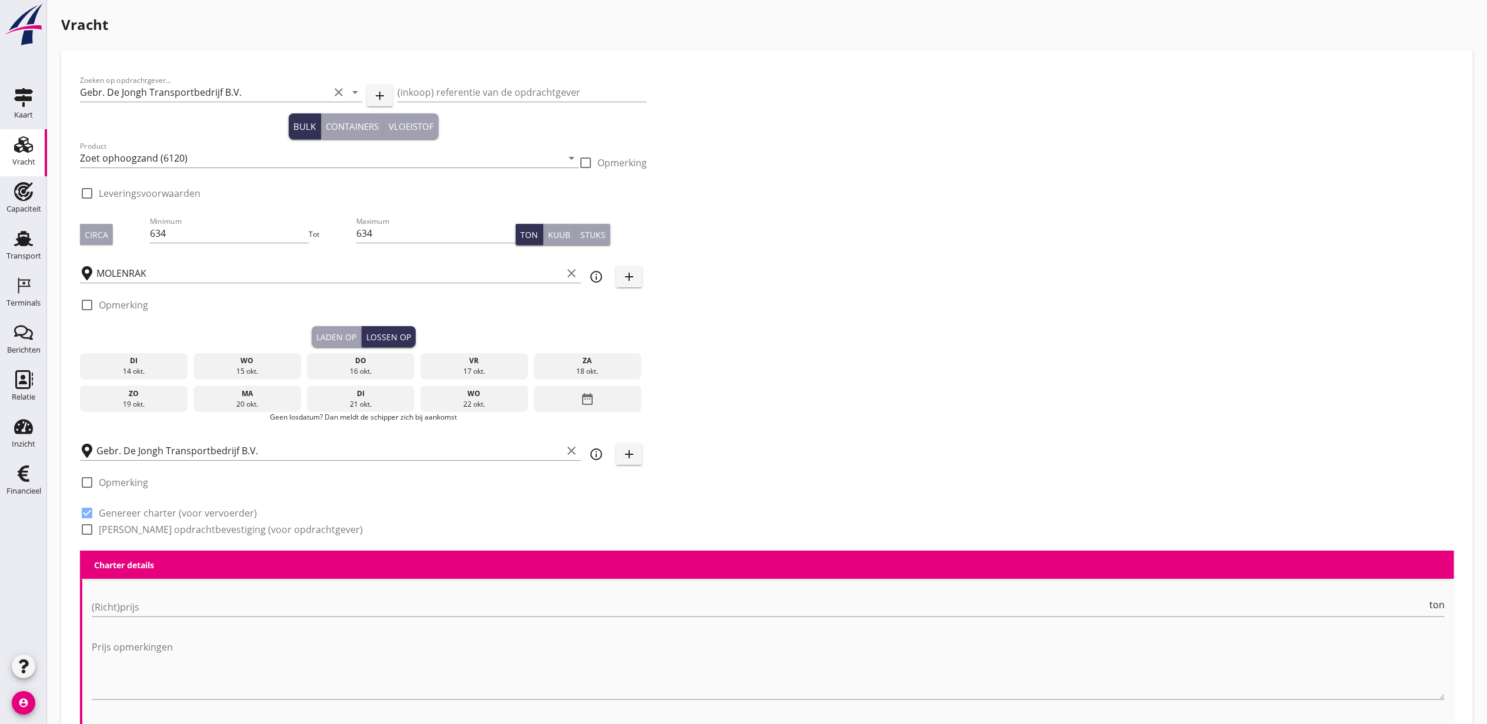
click at [407, 352] on div "di 14 okt. wo 15 okt. do 16 okt. vr 17 okt. za 18 okt. zo 19 okt. ma 20 okt. di…" at bounding box center [363, 379] width 567 height 65
click at [393, 353] on div "do 16 okt." at bounding box center [361, 366] width 108 height 27
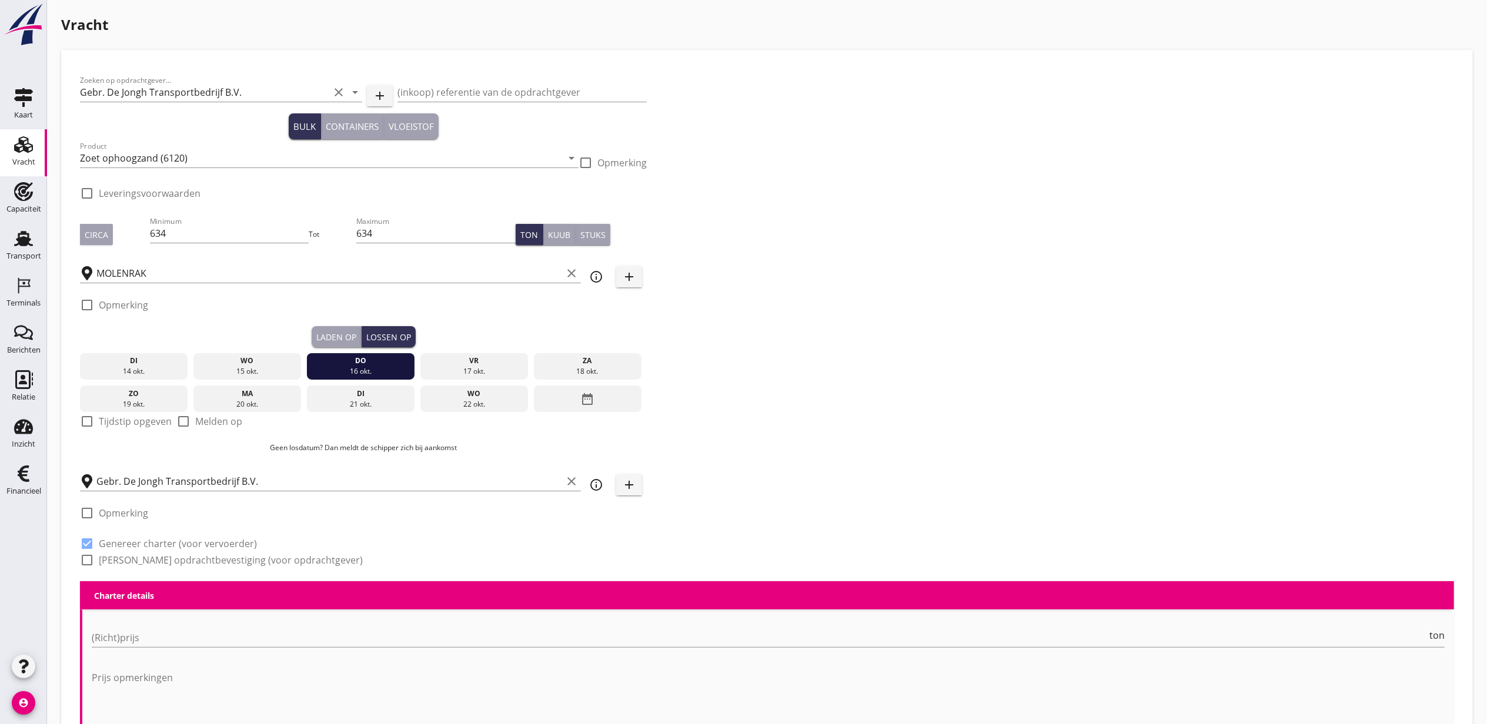
click at [350, 336] on div "Laden op" at bounding box center [336, 337] width 40 height 12
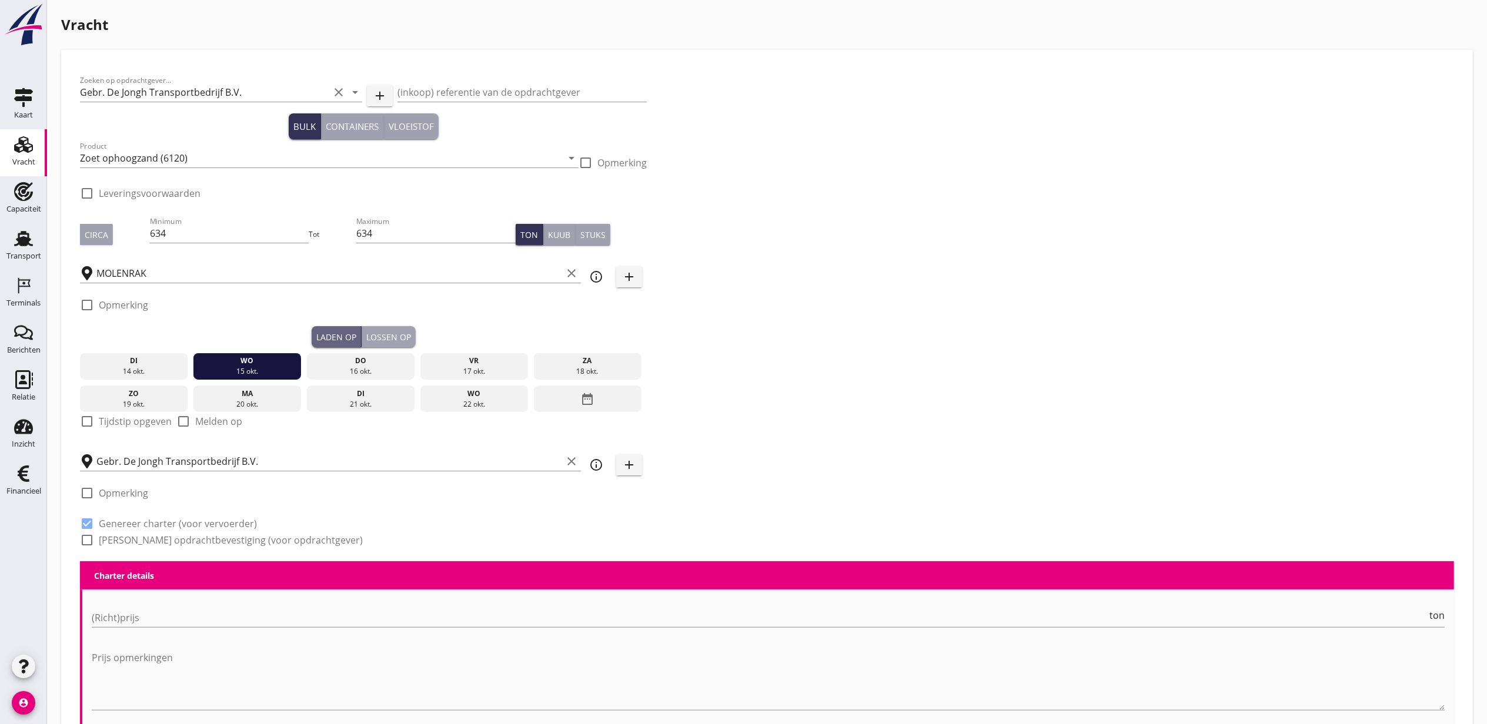
click at [256, 367] on div "15 okt." at bounding box center [247, 371] width 102 height 11
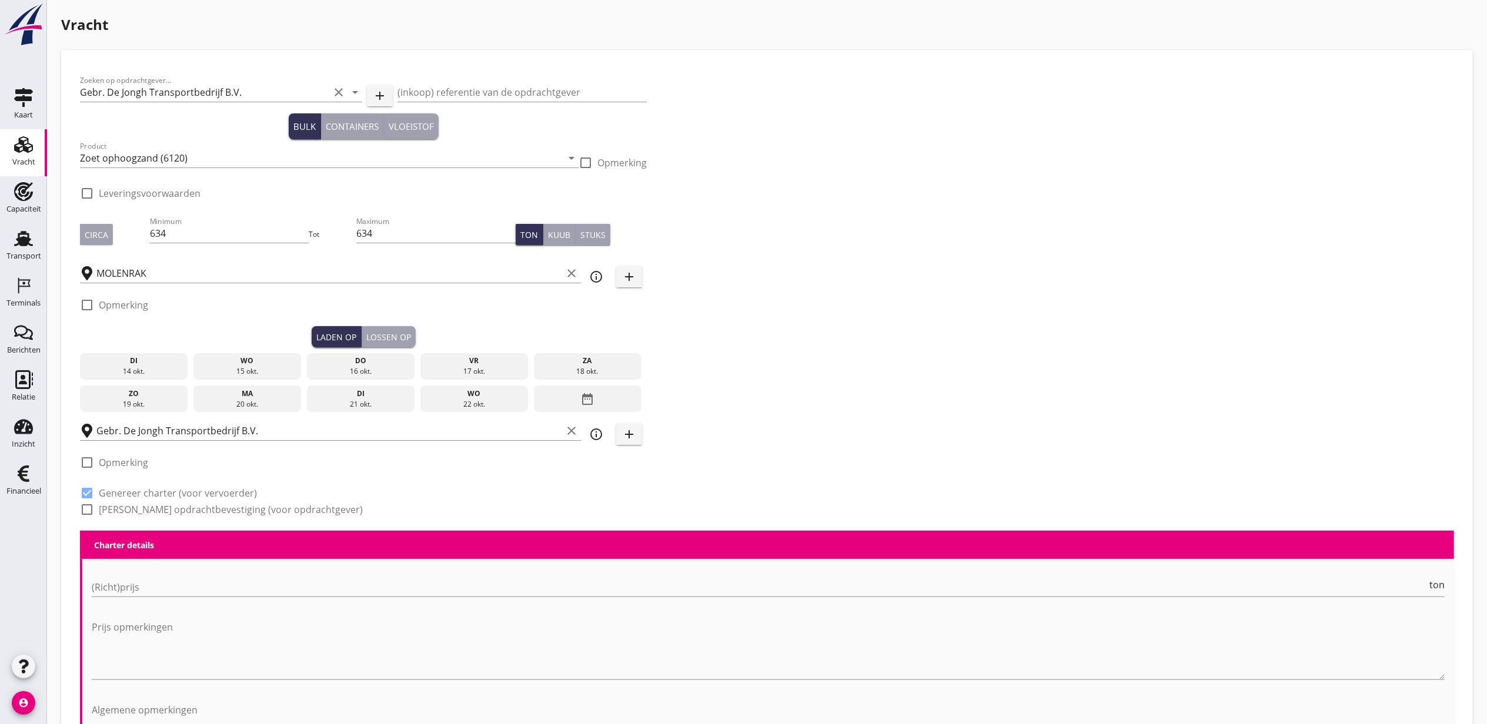
click at [256, 367] on div "15 okt." at bounding box center [247, 371] width 102 height 11
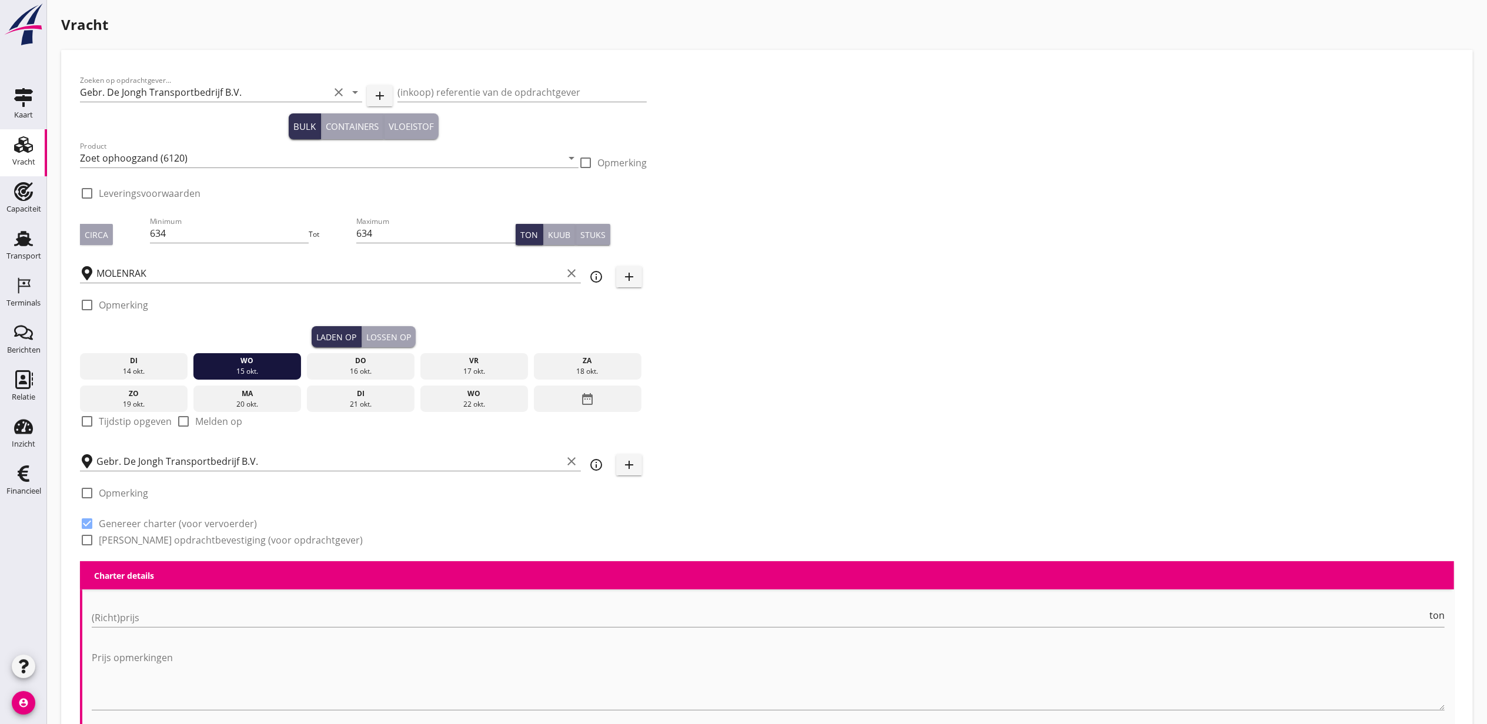
click at [128, 423] on label "Tijdstip opgeven" at bounding box center [135, 422] width 73 height 12
checkbox input "true"
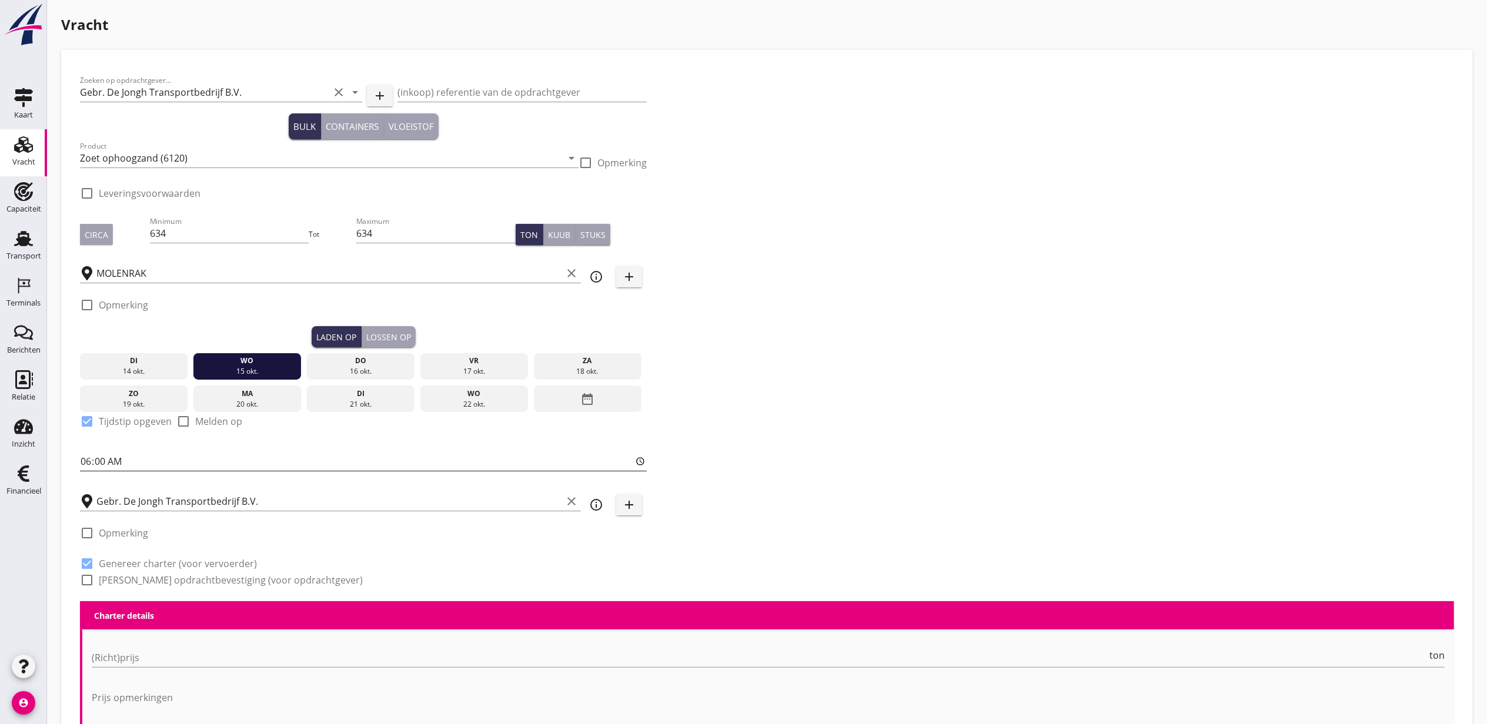
click at [88, 459] on input "06:00" at bounding box center [363, 461] width 567 height 19
type input "11:00"
click at [381, 333] on div "Lossen op" at bounding box center [388, 337] width 45 height 12
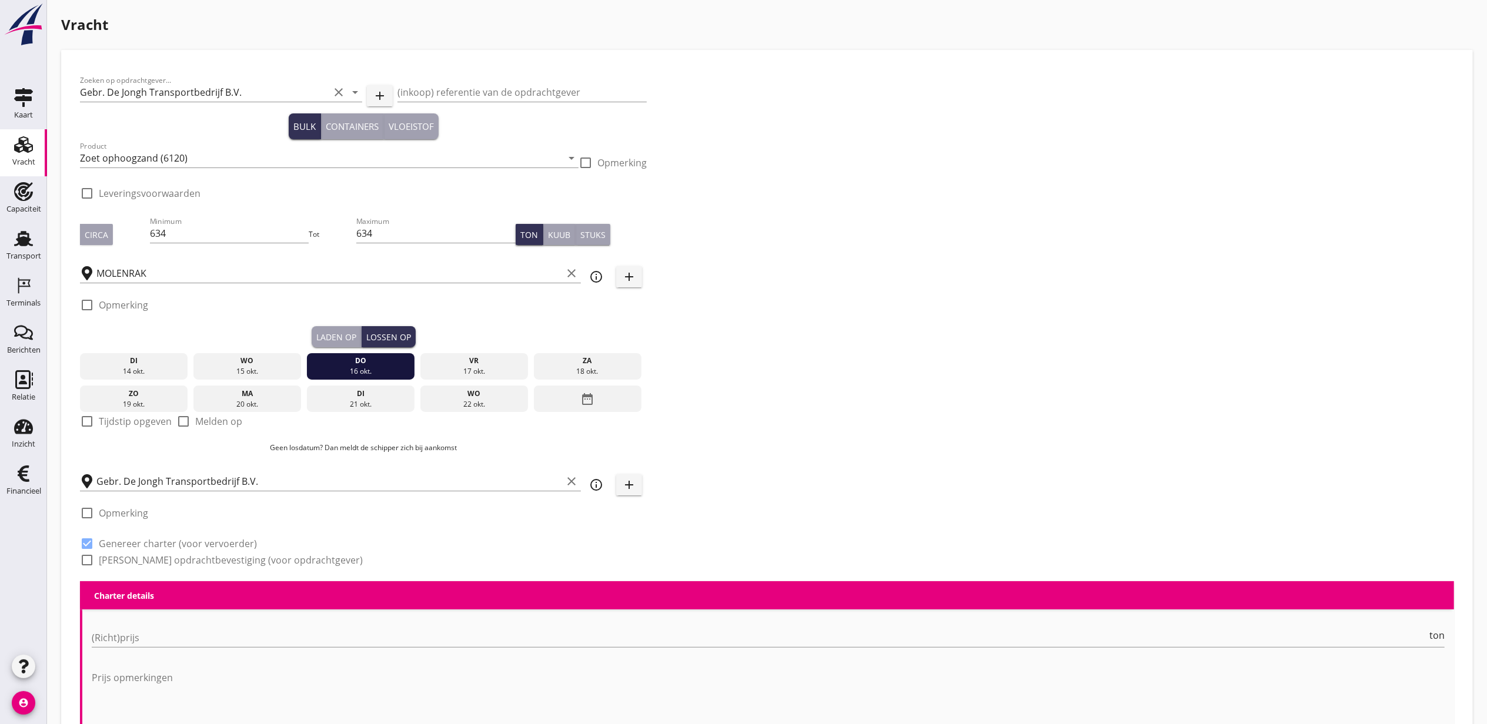
click at [140, 419] on label "Tijdstip opgeven" at bounding box center [135, 422] width 73 height 12
checkbox input "true"
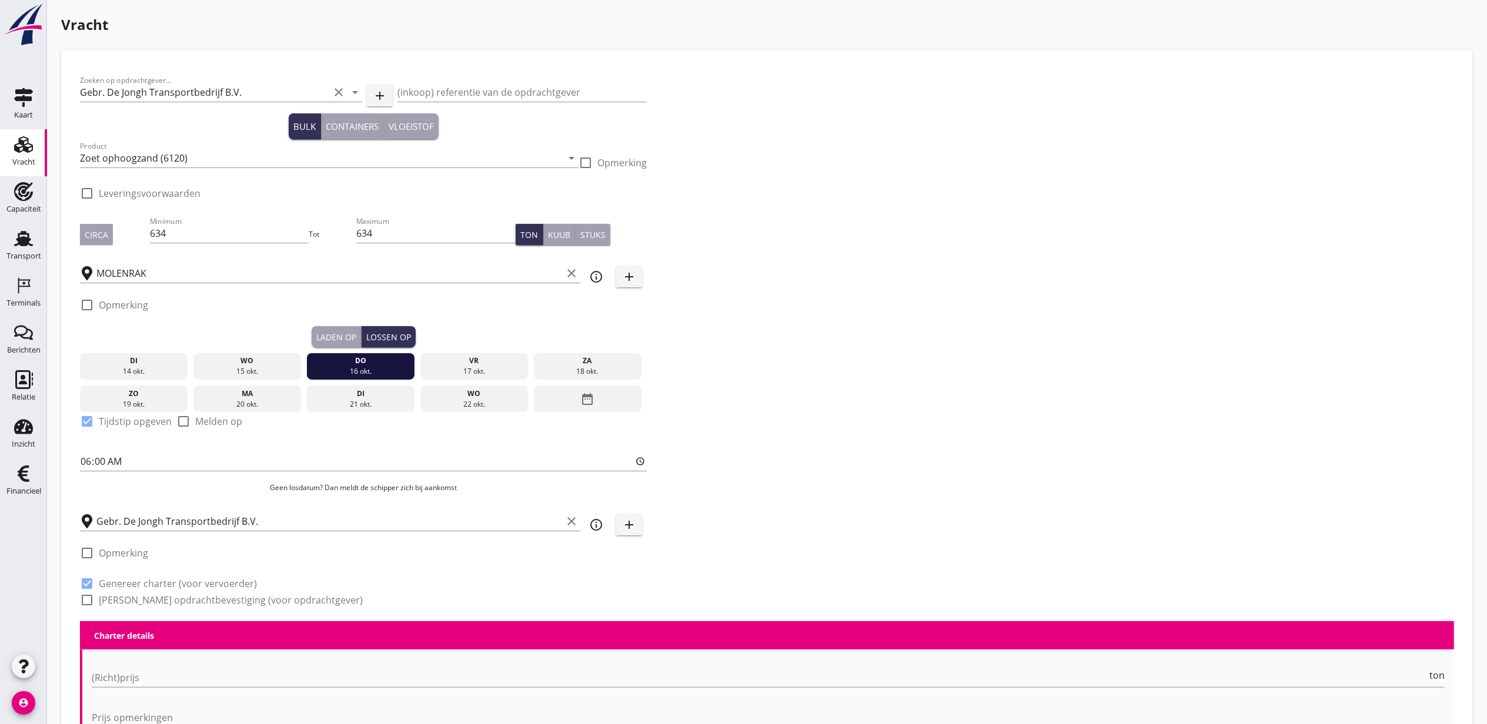
click at [91, 452] on div "06:00" at bounding box center [363, 464] width 567 height 38
click at [99, 462] on input "06:00" at bounding box center [363, 461] width 567 height 19
type input "06:30"
click at [991, 330] on div "Zoeken op opdrachtgever... Gebr. De Jongh Transportbedrijf B.V. clear arrow_dro…" at bounding box center [766, 345] width 1383 height 553
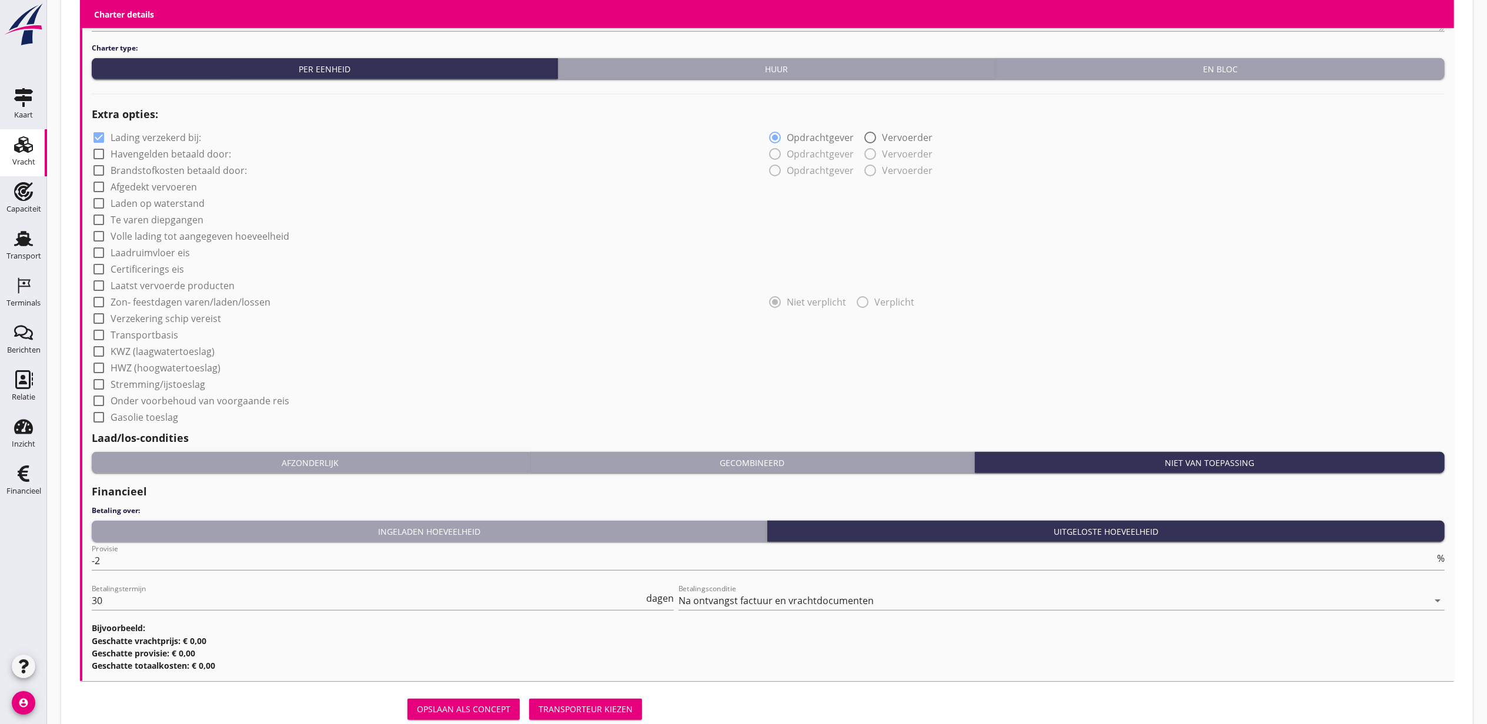
scroll to position [859, 0]
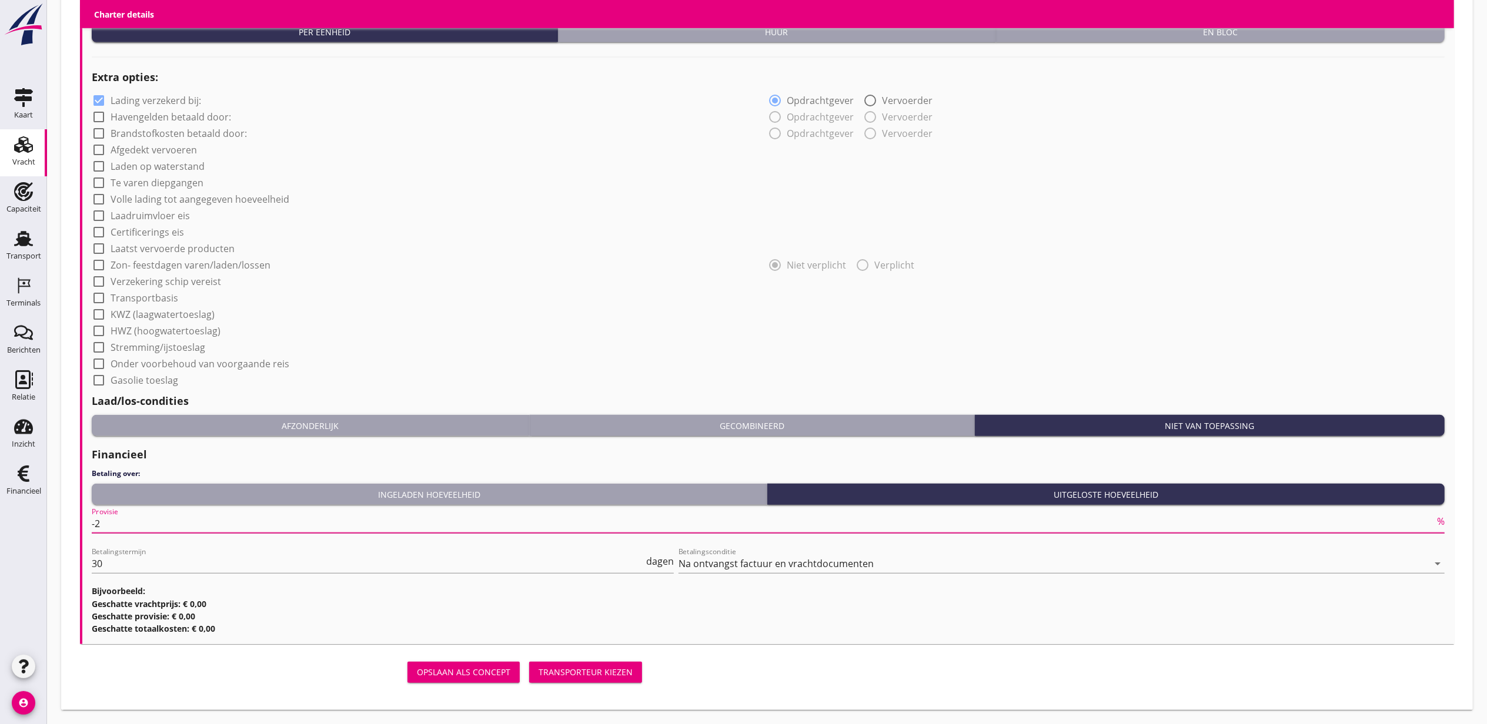
drag, startPoint x: 205, startPoint y: 523, endPoint x: 50, endPoint y: 525, distance: 155.2
type input "2"
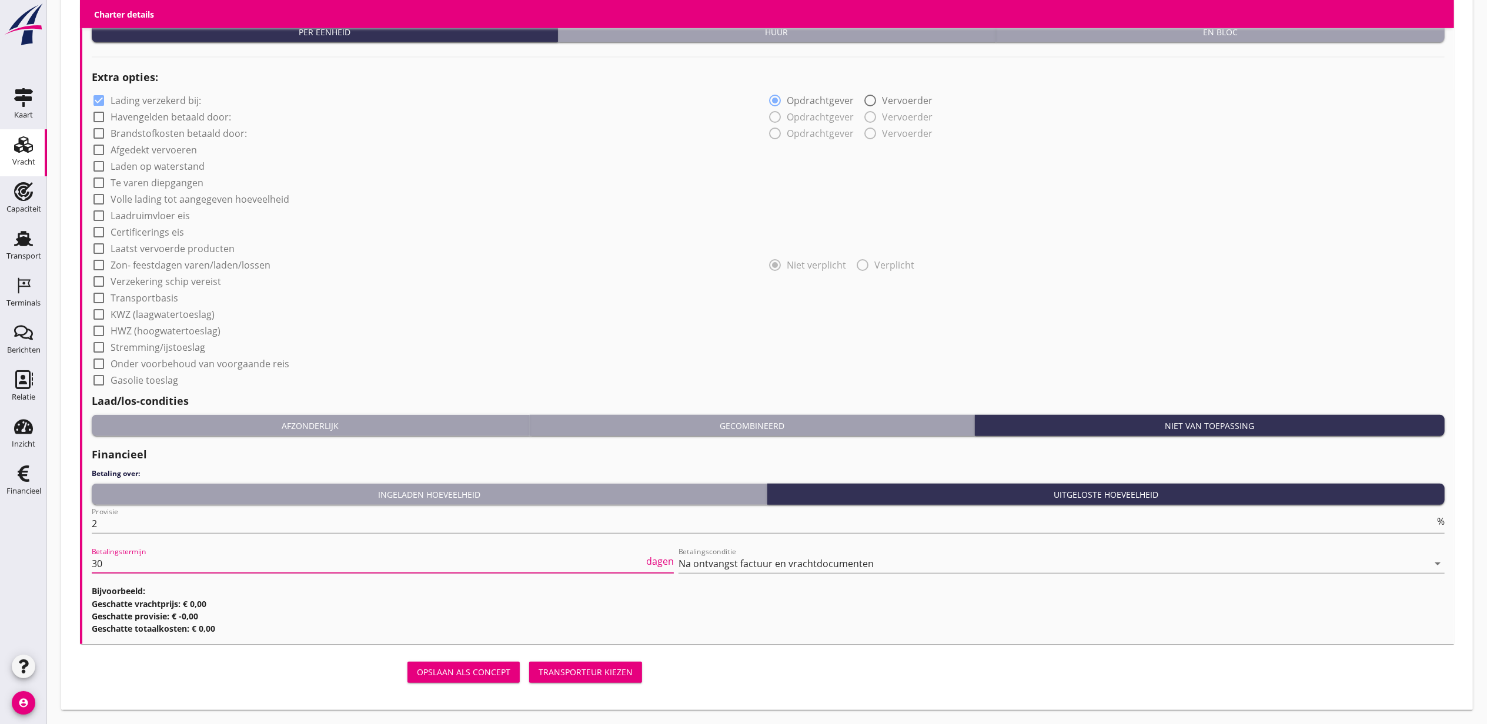
click at [581, 666] on div "Transporteur kiezen" at bounding box center [586, 672] width 94 height 12
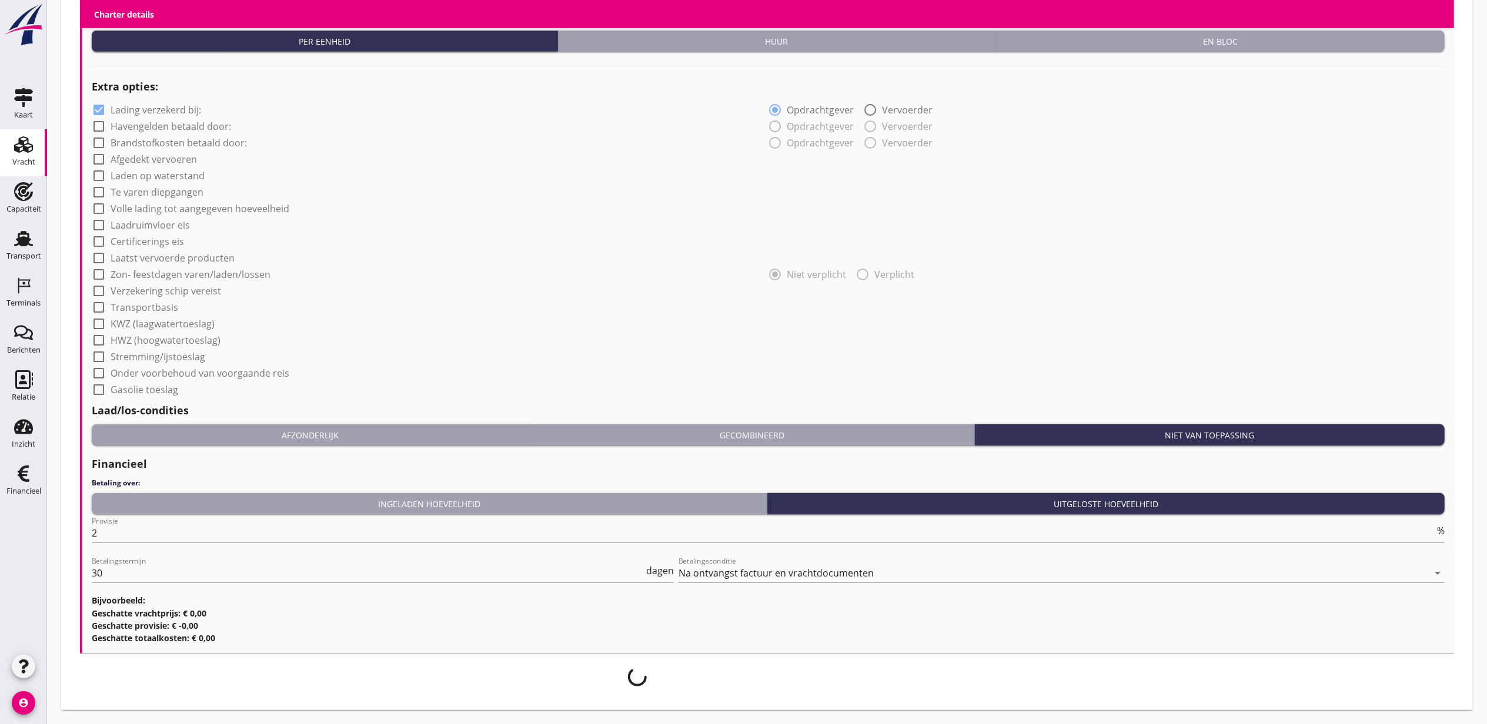
scroll to position [850, 0]
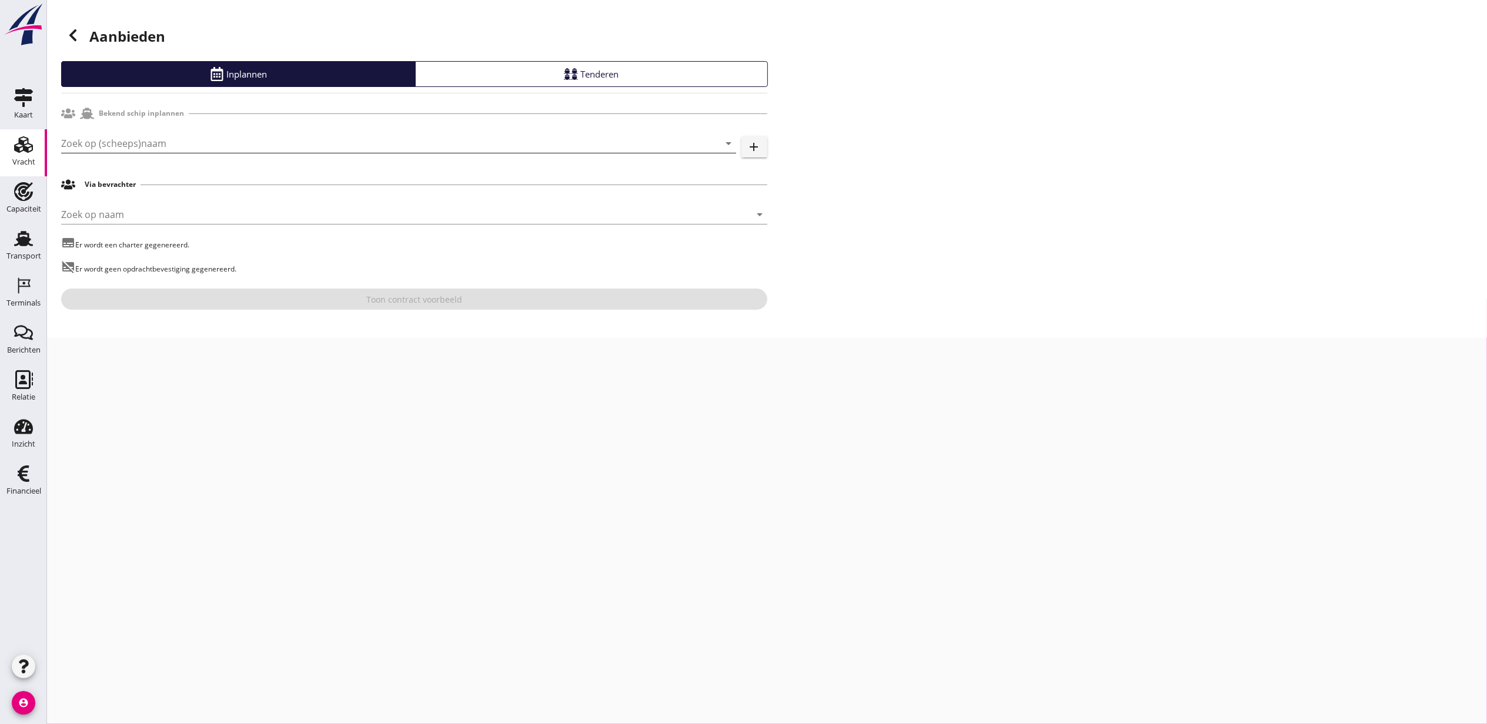
click at [209, 142] on input "Zoek op (scheeps)naam" at bounding box center [382, 143] width 642 height 19
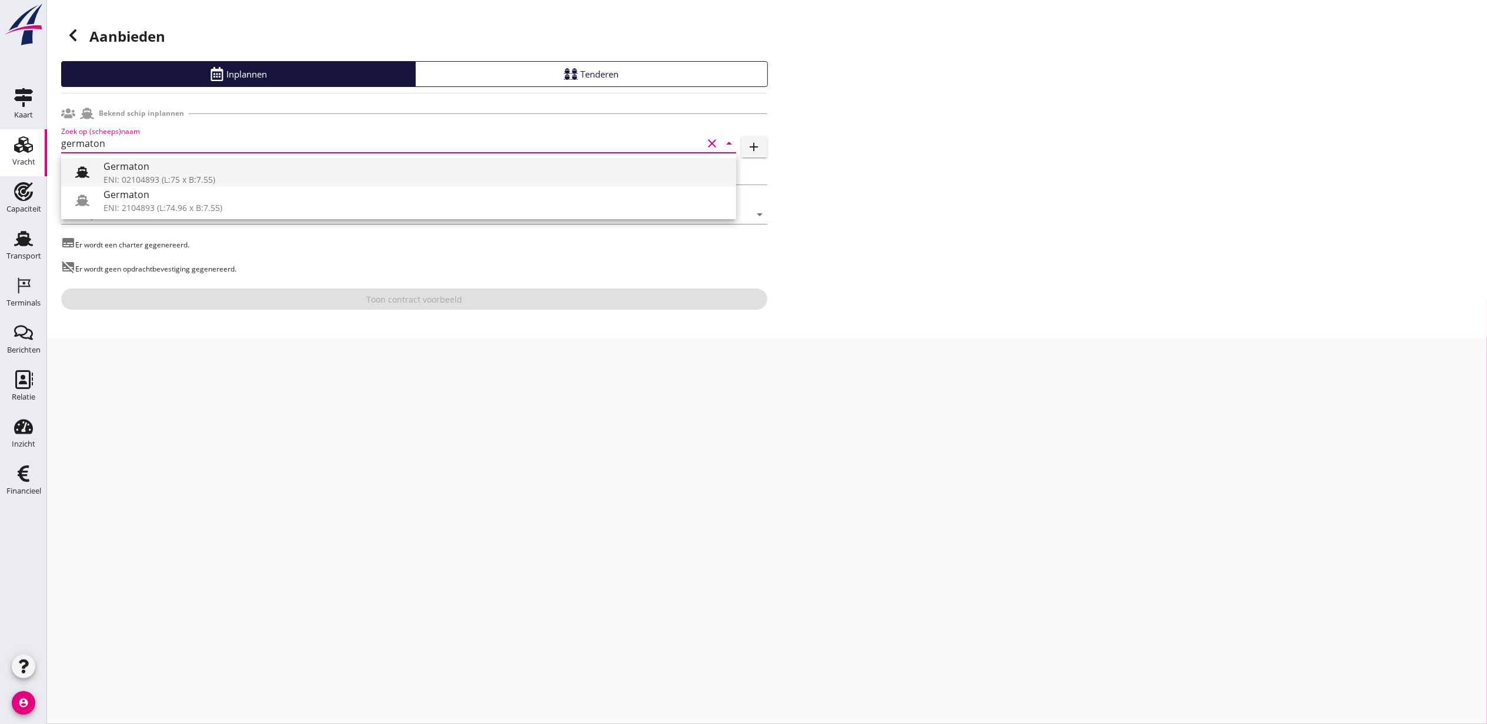
click at [225, 172] on div "Germaton" at bounding box center [414, 166] width 623 height 14
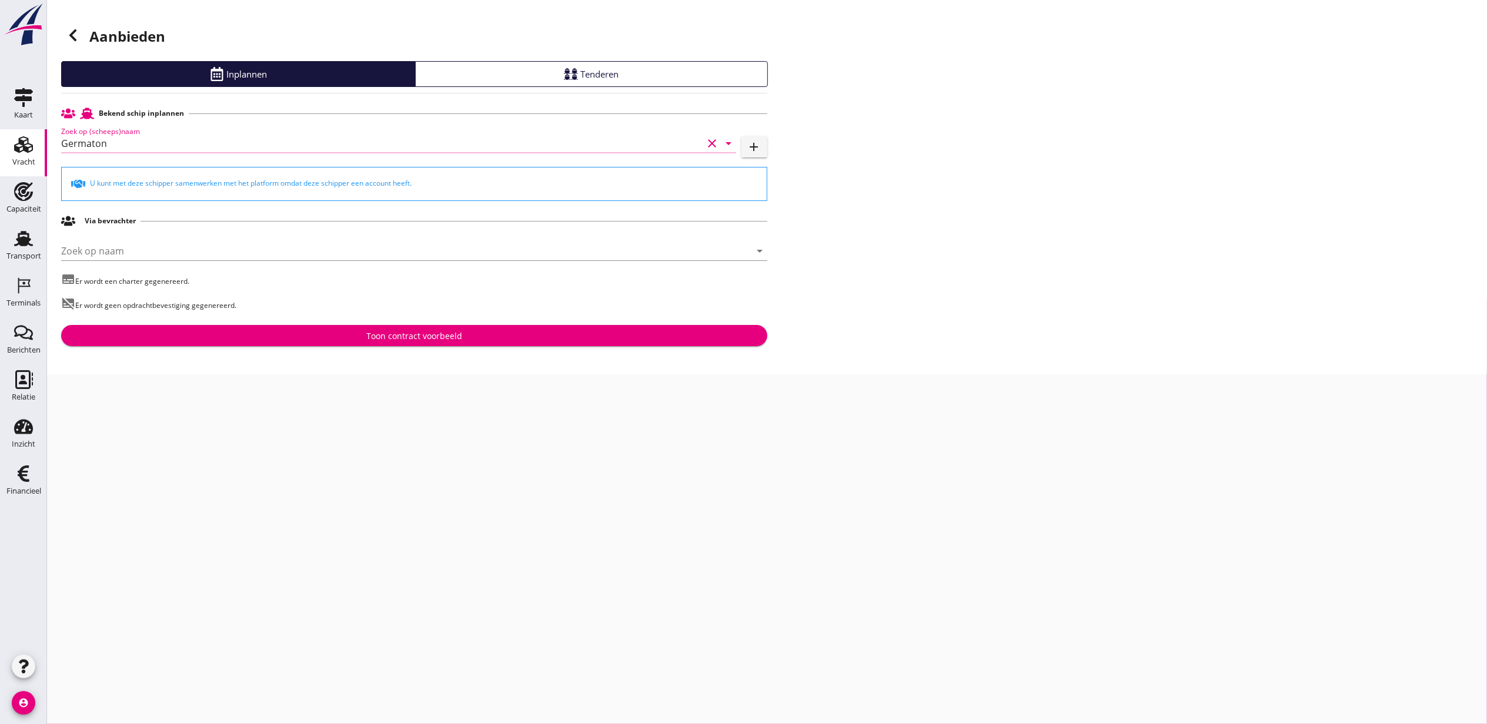
type input "Germaton"
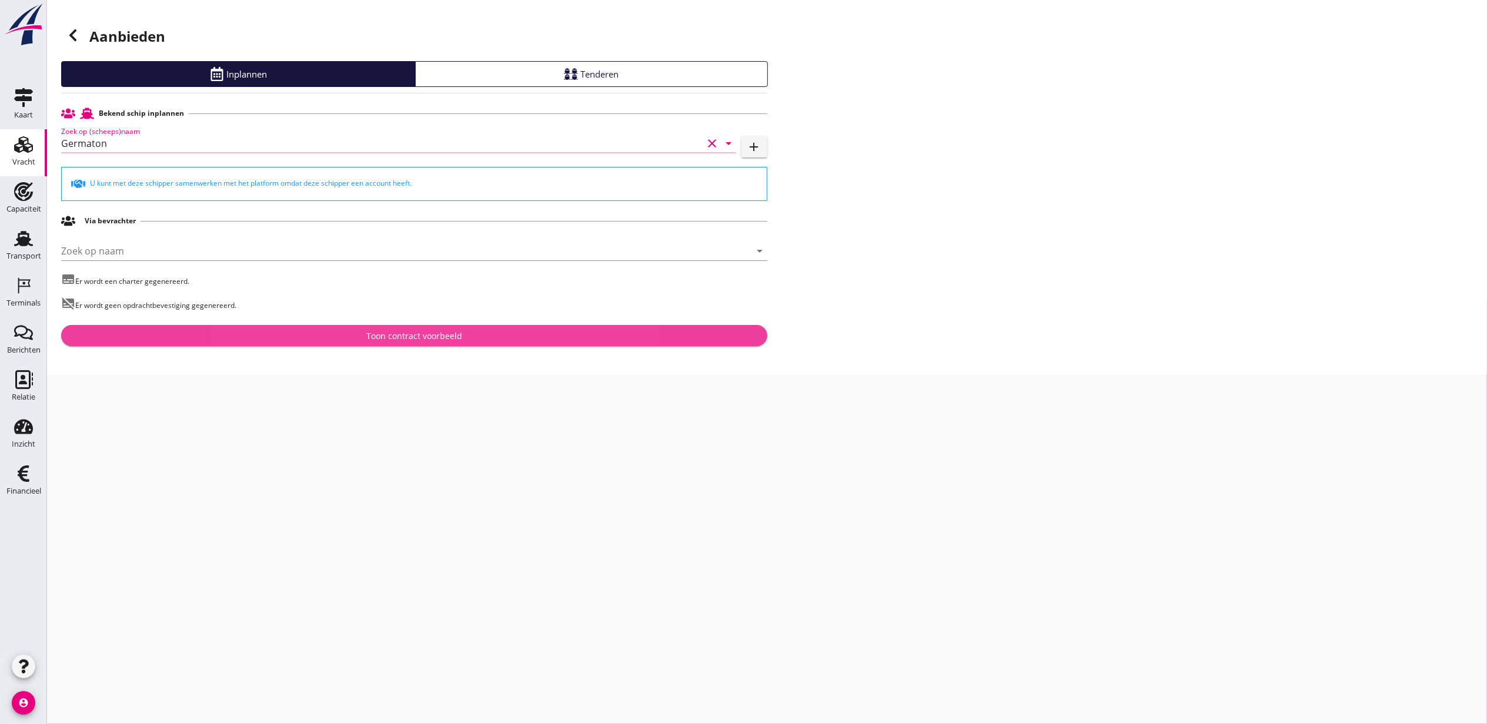
click at [393, 330] on div "Toon contract voorbeeld" at bounding box center [414, 336] width 96 height 12
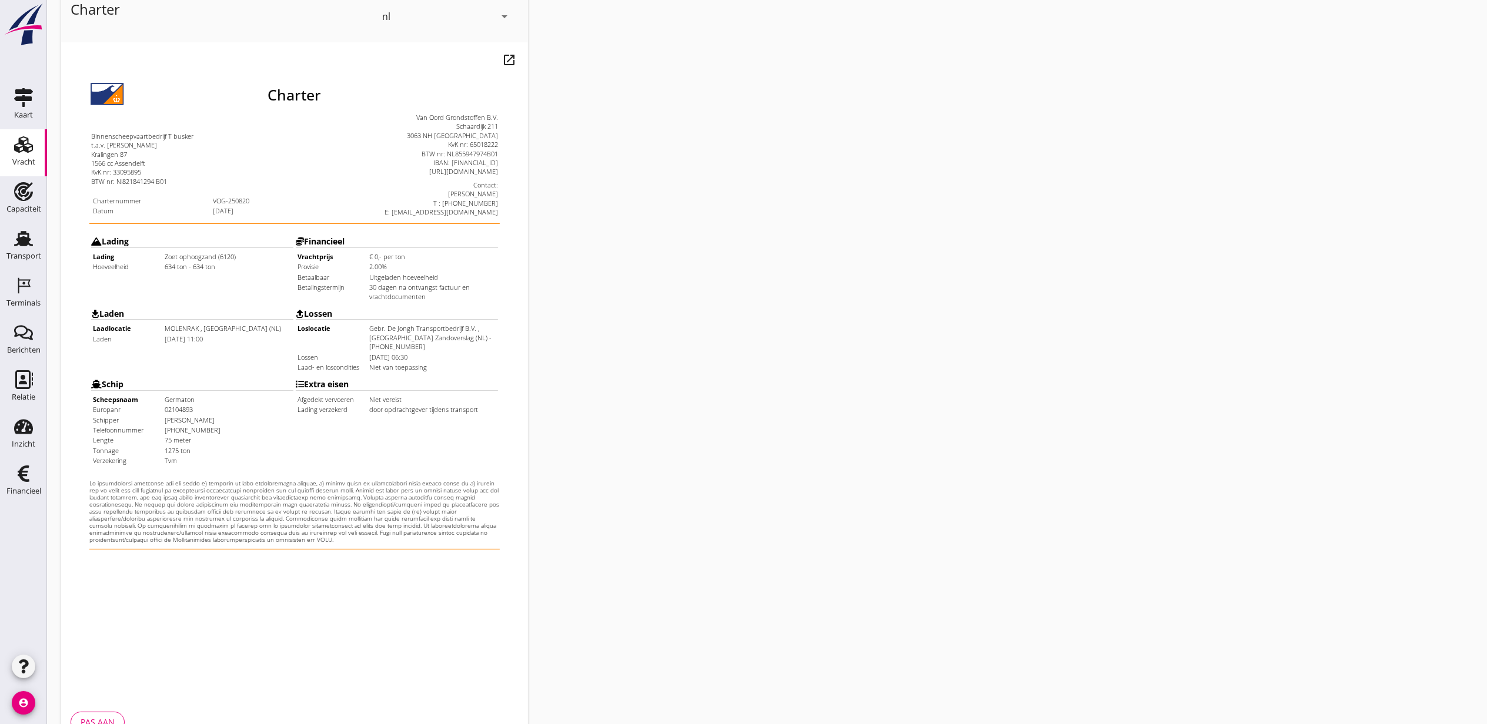
scroll to position [146, 0]
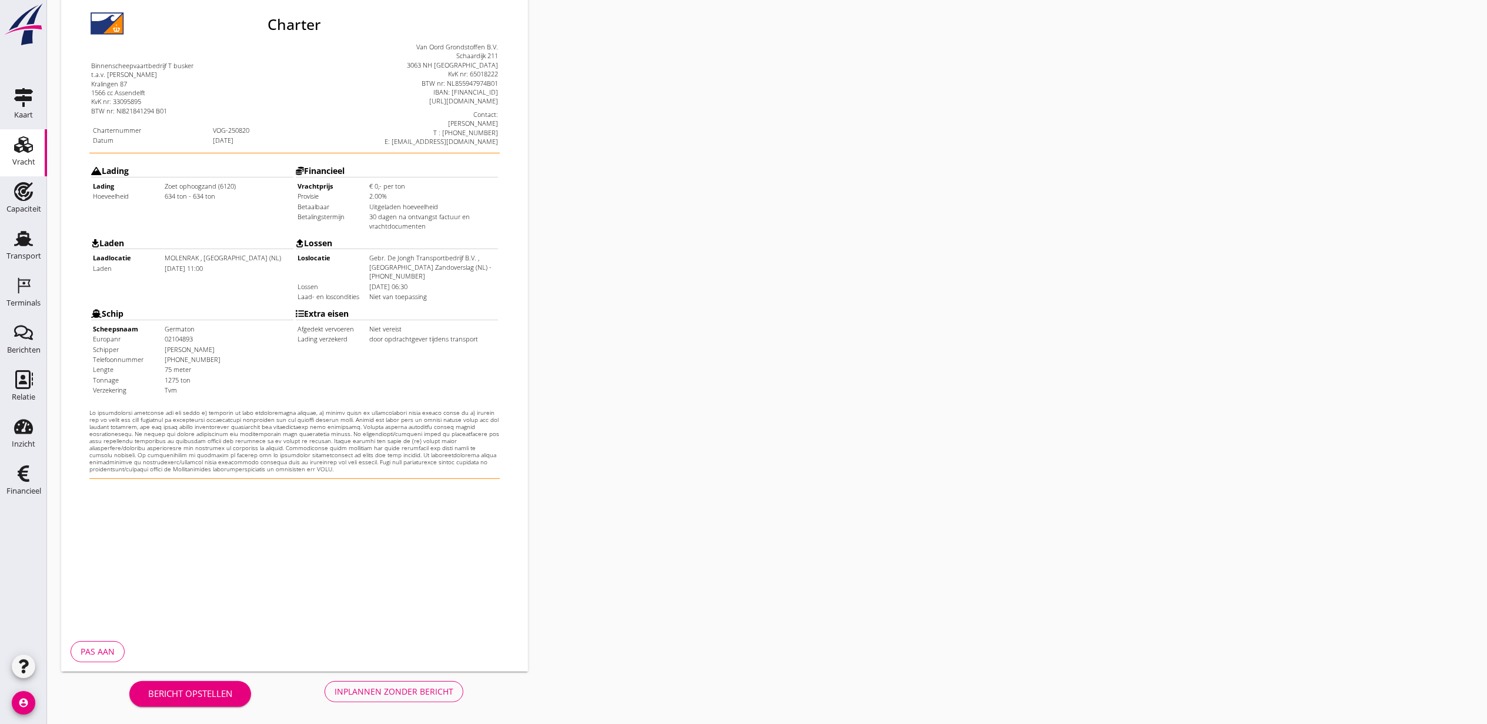
click at [375, 692] on div "Inplannen zonder bericht" at bounding box center [394, 692] width 119 height 12
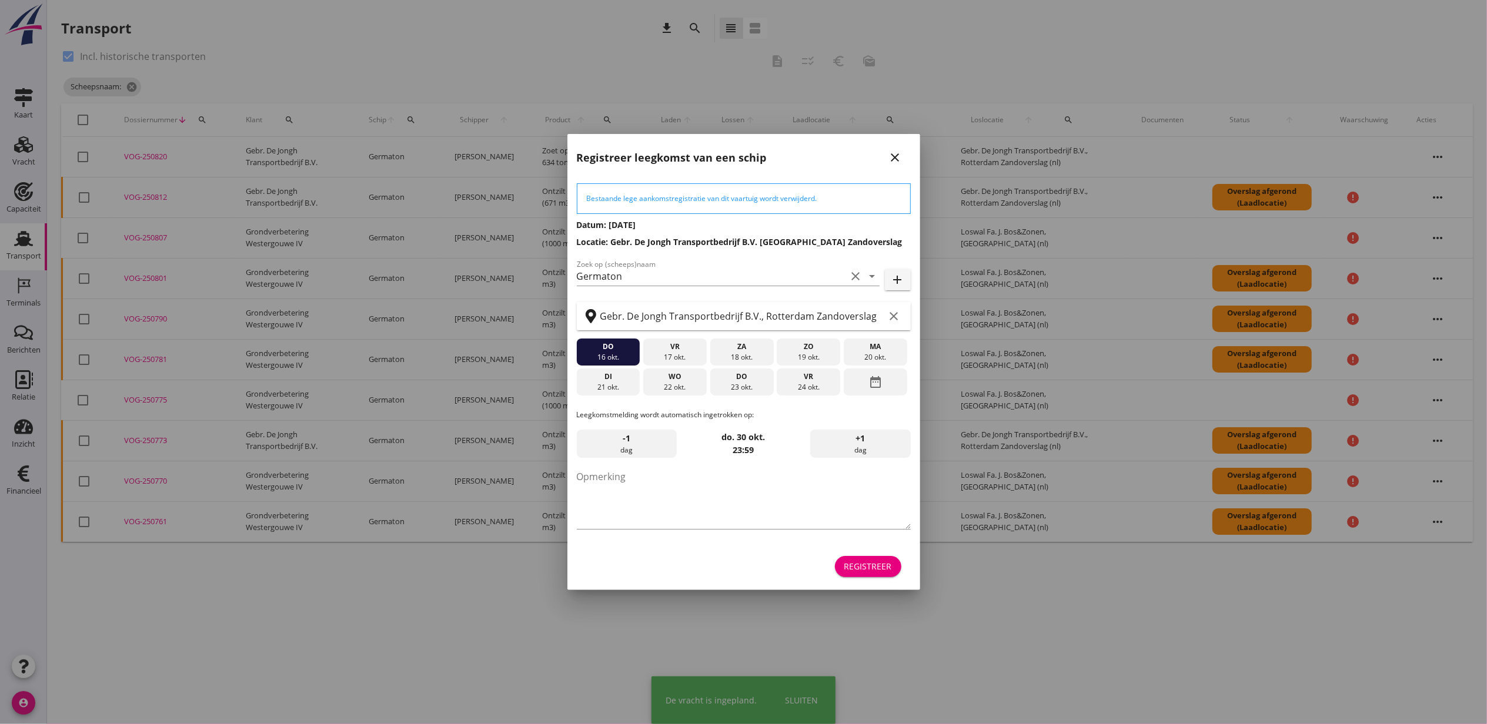
click at [858, 568] on div "Registreer" at bounding box center [868, 566] width 48 height 12
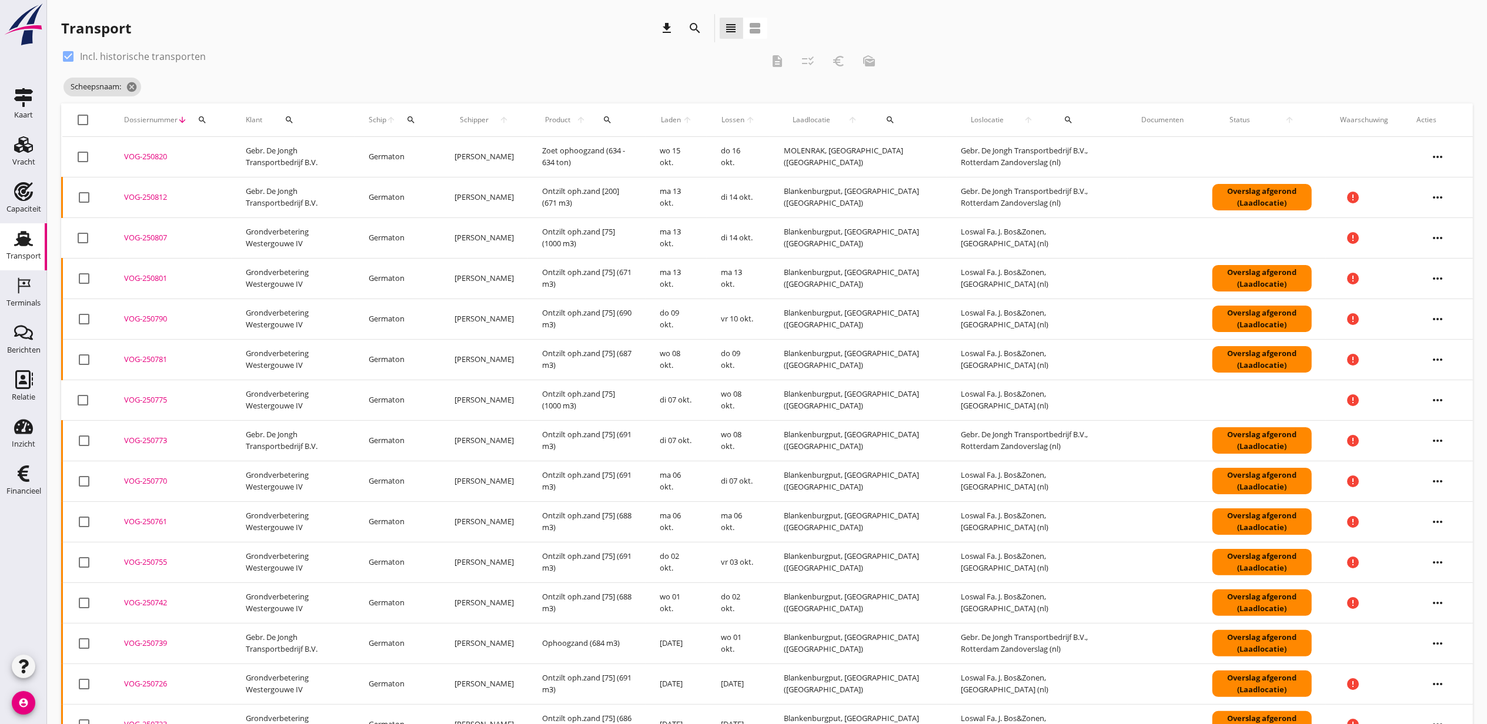
click at [156, 156] on div "VOG-250820" at bounding box center [170, 157] width 93 height 12
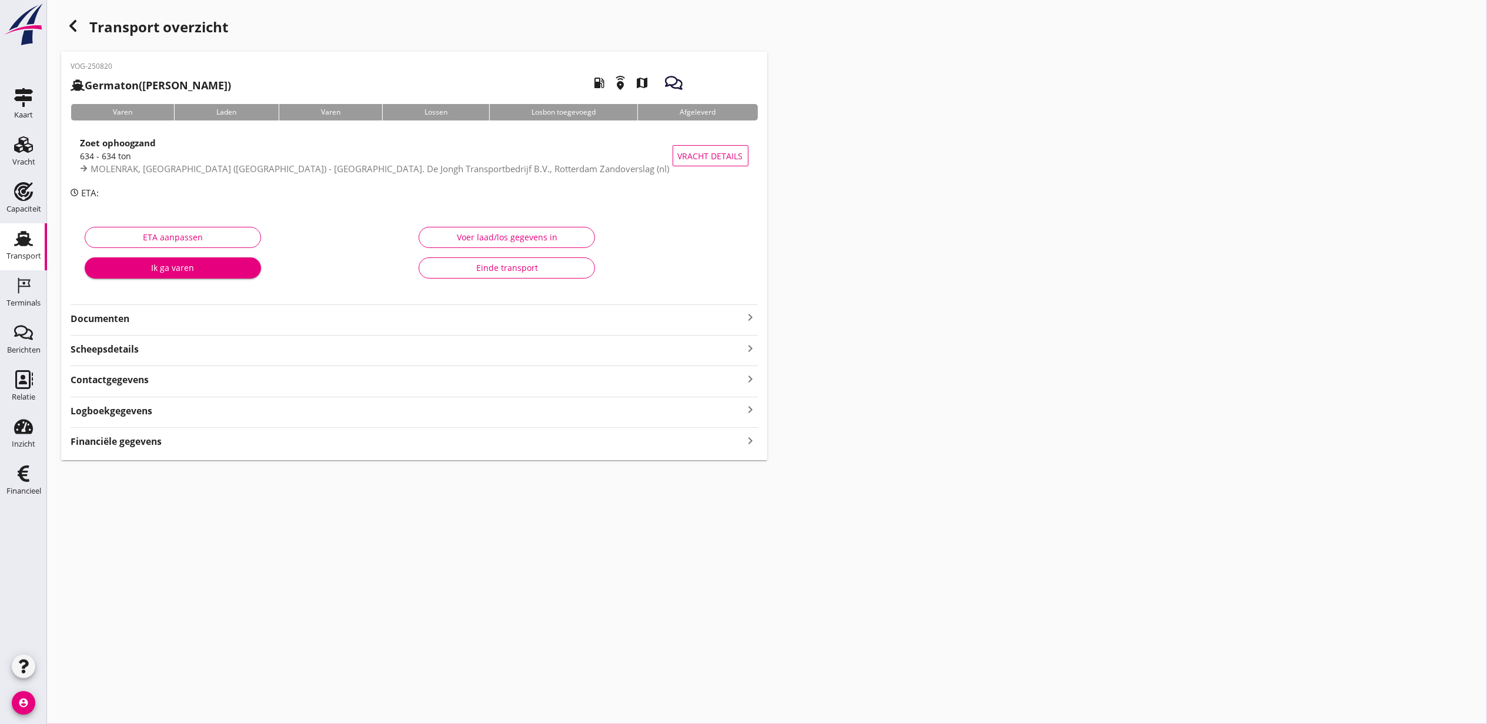
click at [379, 445] on div "Financiële gegevens keyboard_arrow_right" at bounding box center [414, 441] width 687 height 16
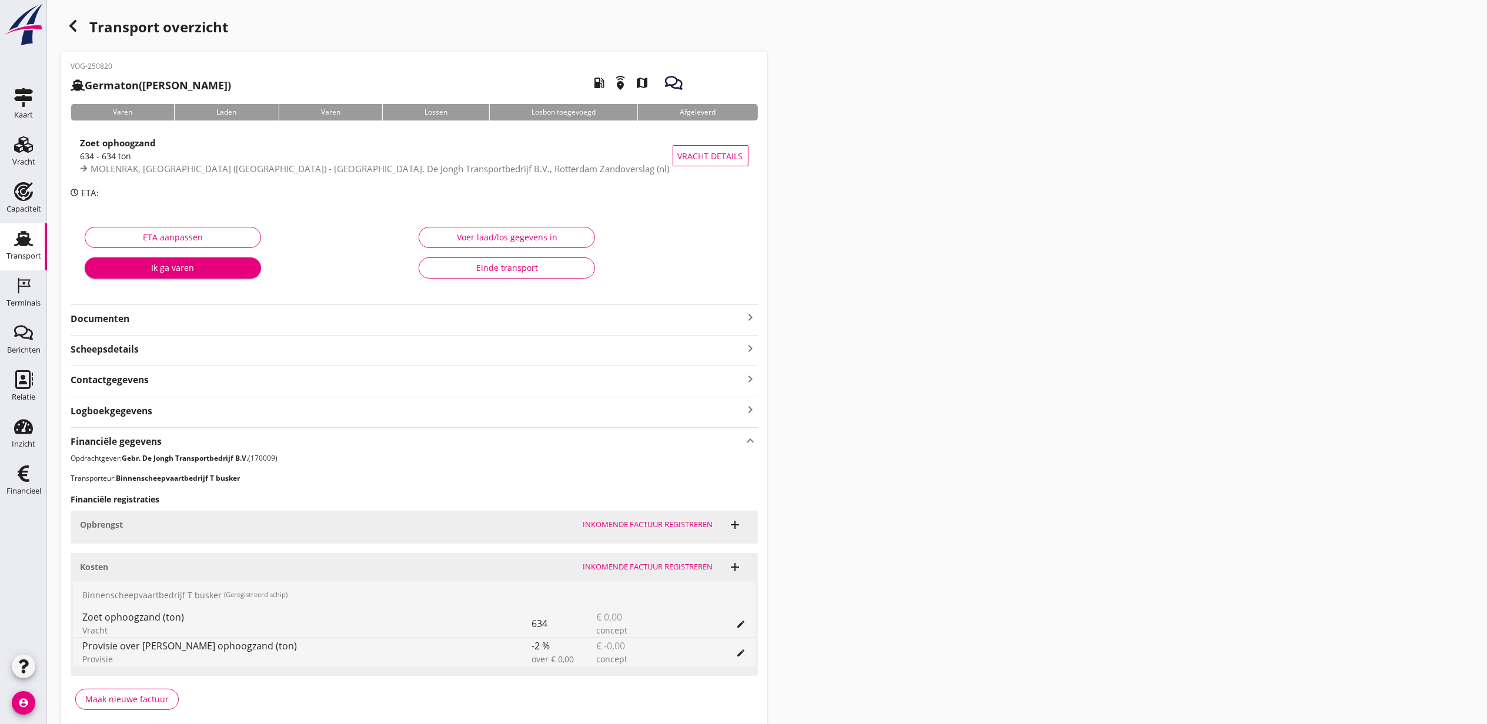
scroll to position [50, 0]
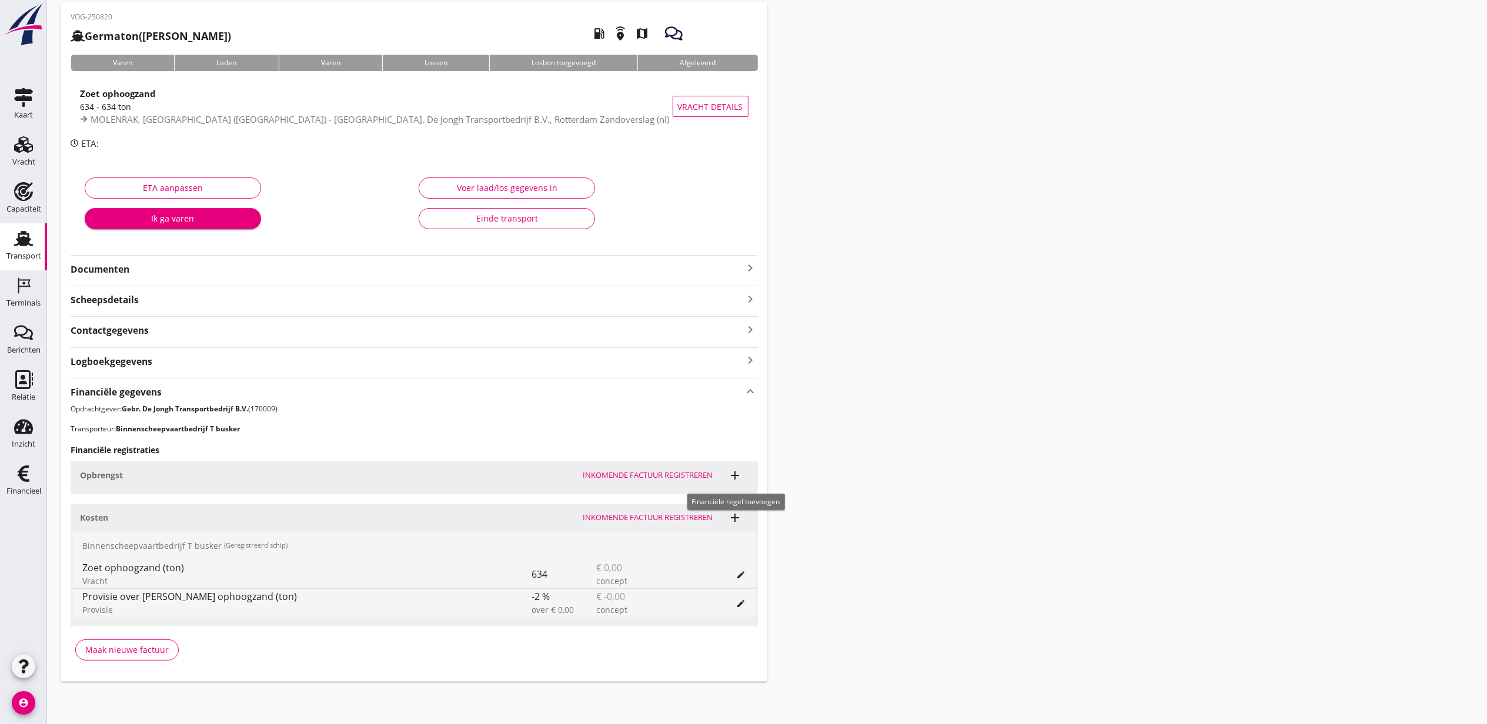
click at [739, 478] on icon "add" at bounding box center [735, 476] width 14 height 14
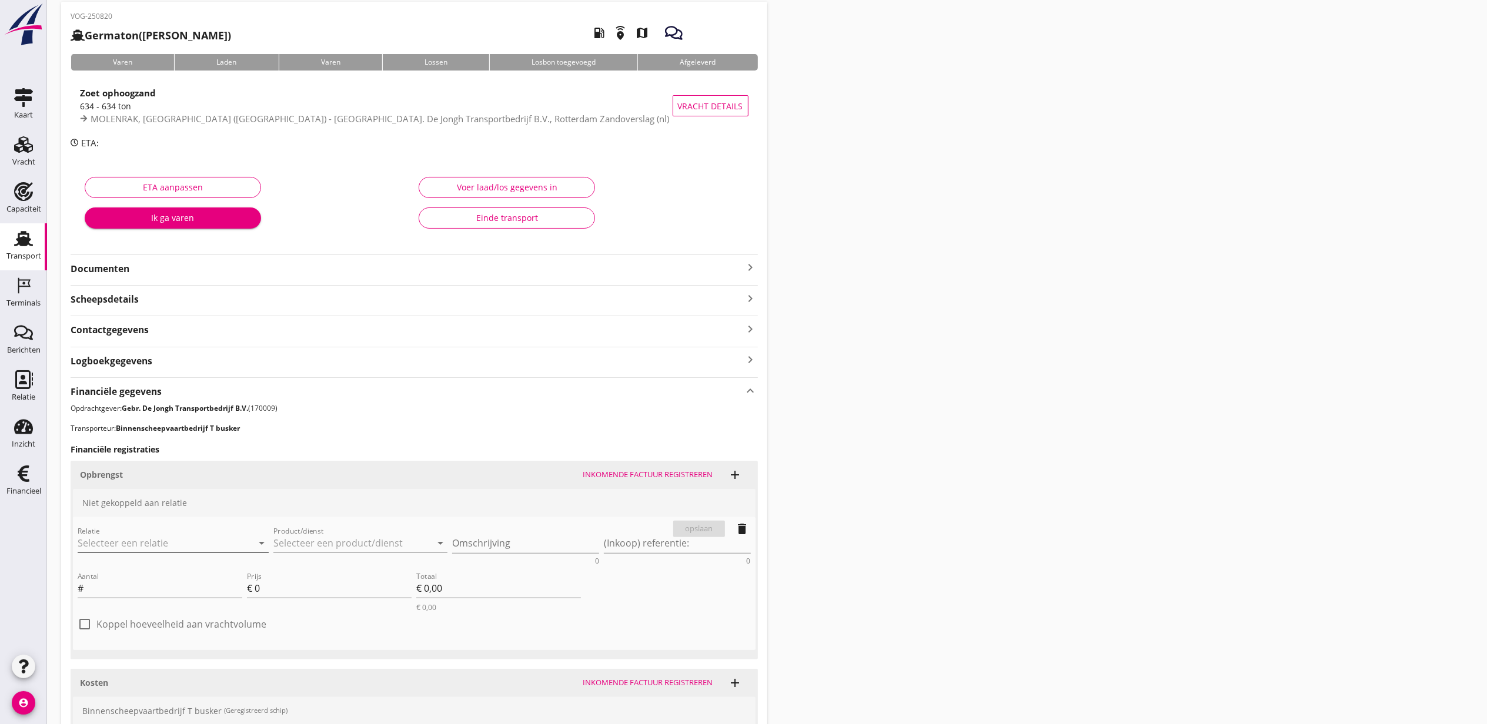
click at [193, 543] on input "Relatie" at bounding box center [157, 543] width 158 height 19
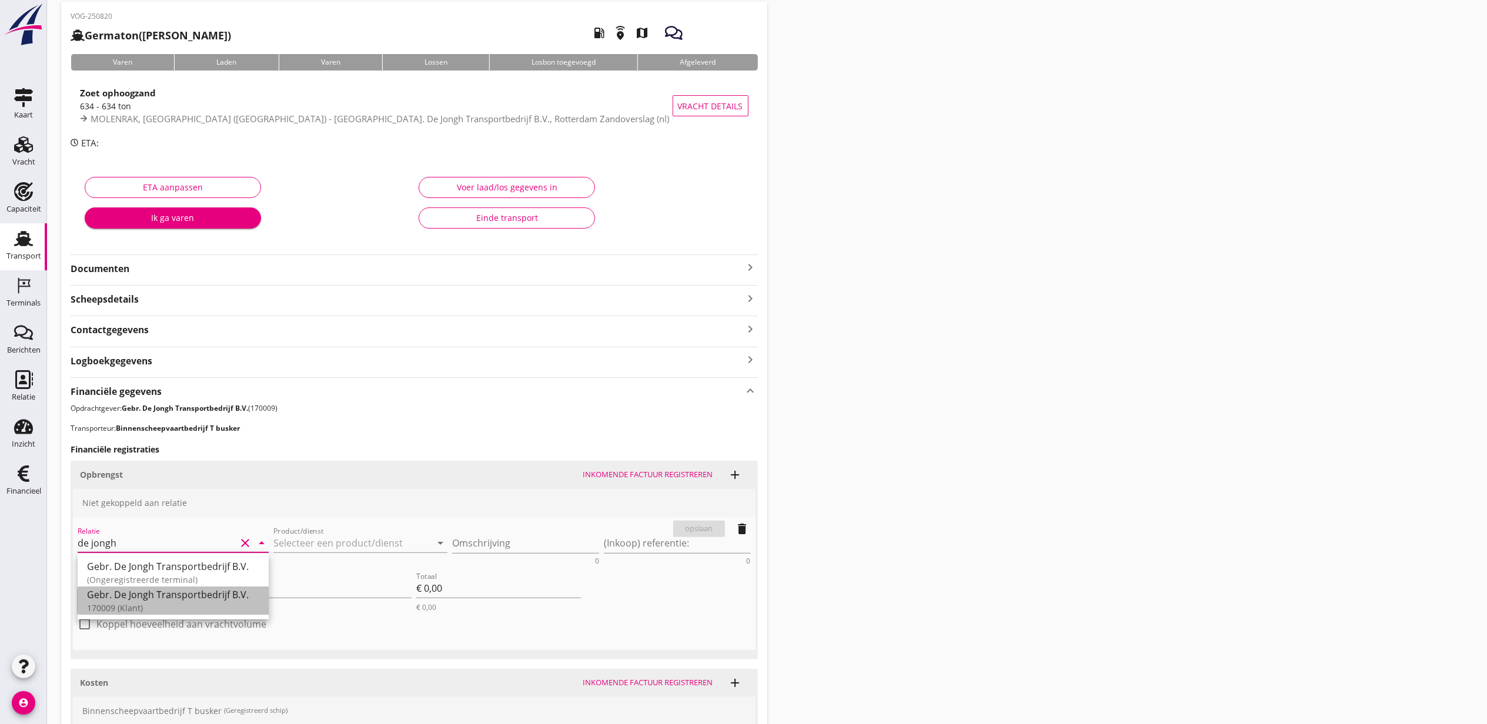
click at [205, 598] on div "Gebr. De Jongh Transportbedrijf B.V." at bounding box center [173, 595] width 172 height 14
type input "Gebr. De Jongh Transportbedrijf B.V. (170009)"
click at [337, 539] on input "Product/dienst" at bounding box center [352, 543] width 158 height 19
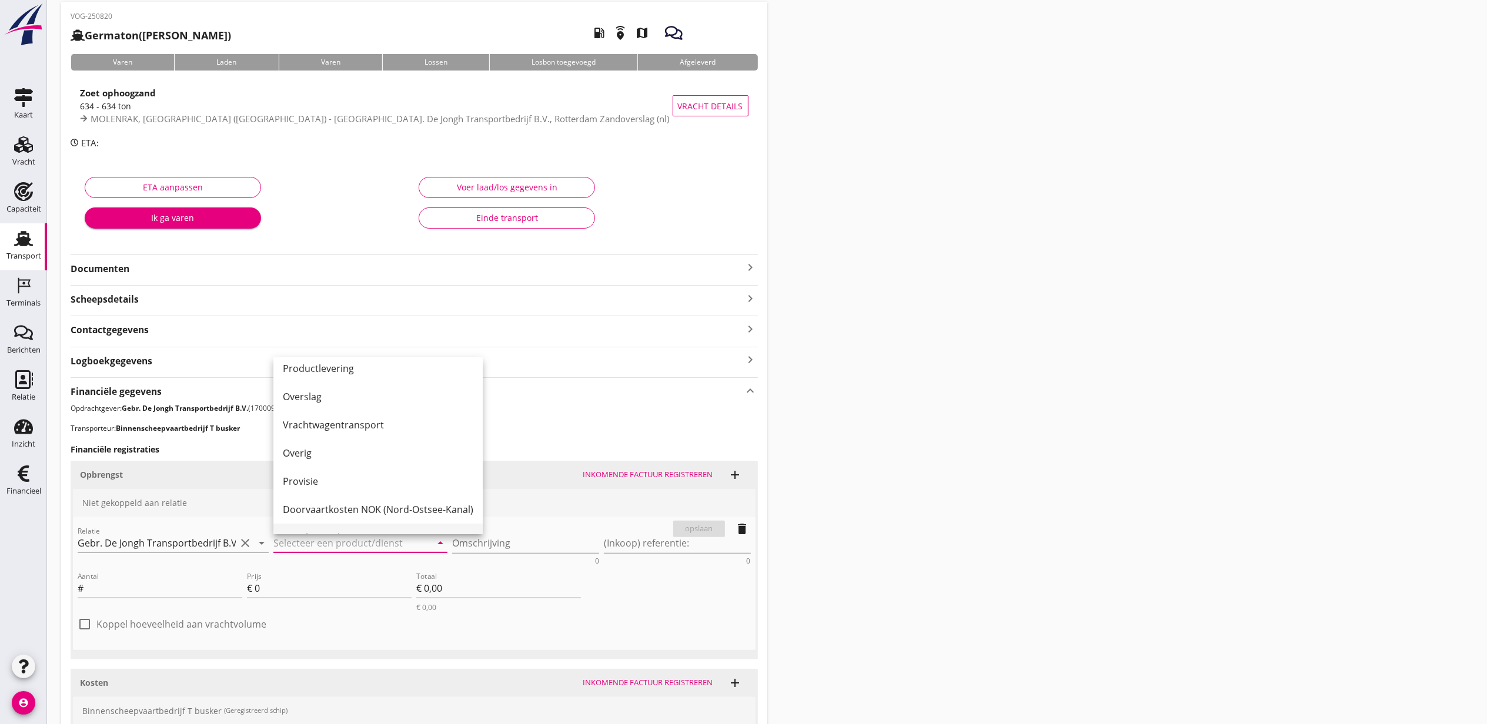
scroll to position [240, 0]
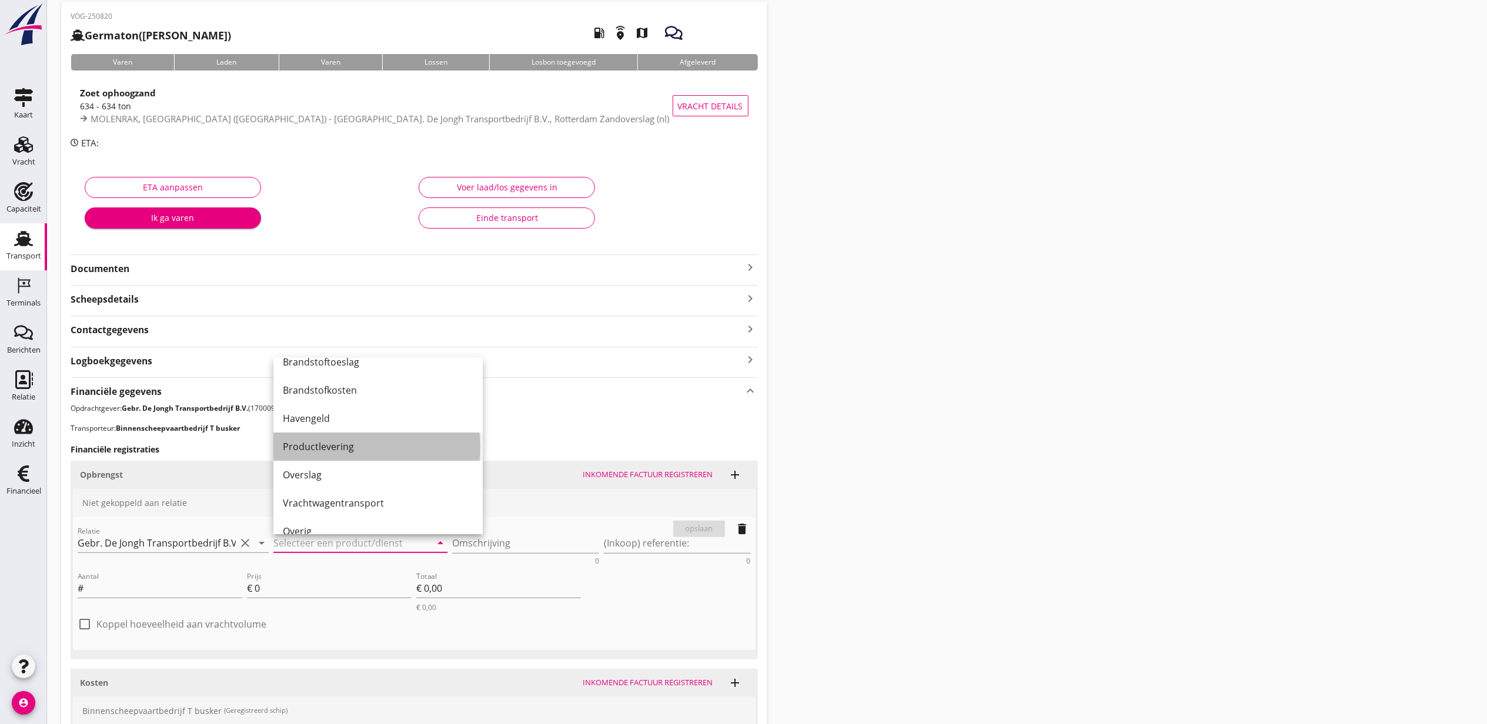
click at [375, 447] on div "Productlevering" at bounding box center [378, 447] width 190 height 14
type input "Productlevering"
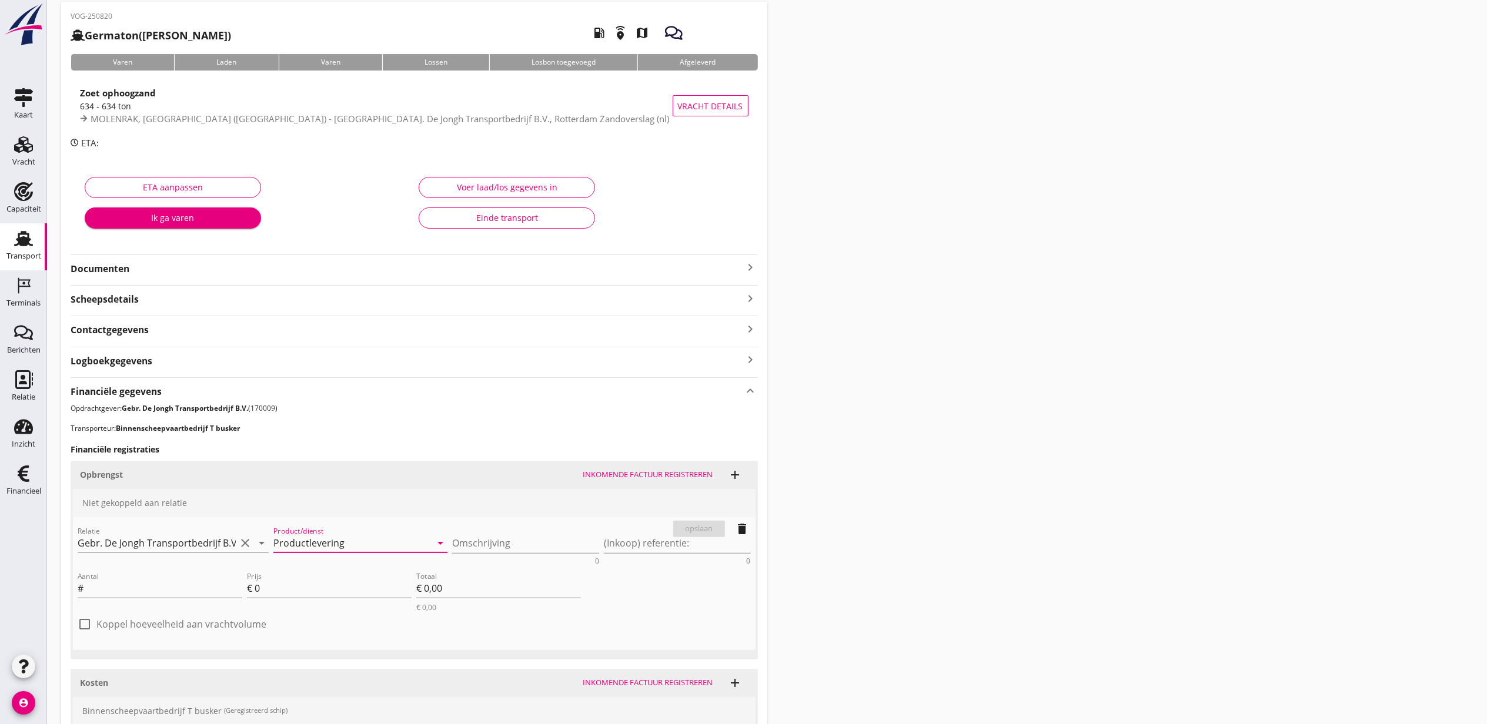
click at [474, 532] on div "Omschrijving 0" at bounding box center [525, 546] width 147 height 38
click at [479, 534] on textarea "Omschrijving" at bounding box center [525, 543] width 147 height 19
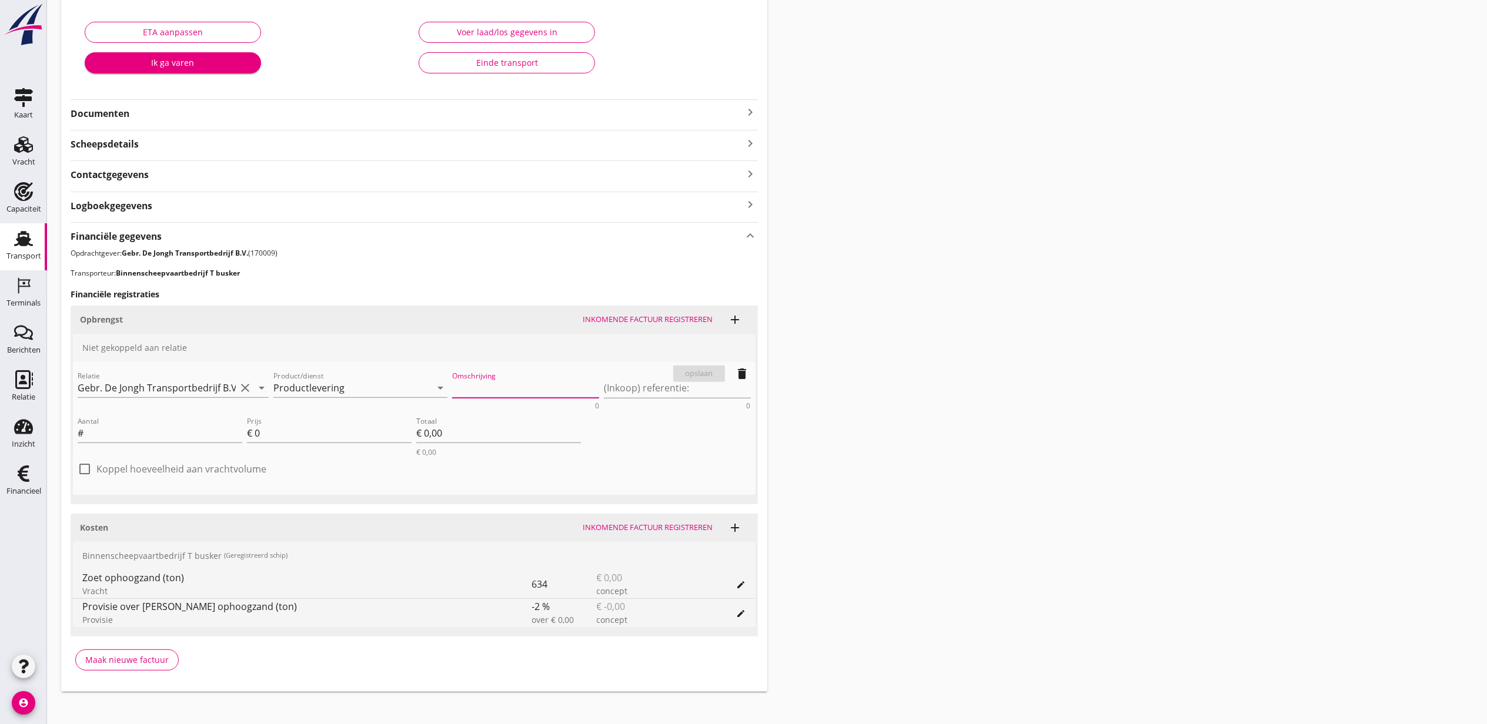
scroll to position [207, 0]
drag, startPoint x: 184, startPoint y: 580, endPoint x: 80, endPoint y: 577, distance: 104.1
click at [80, 577] on div "Zoet ophoogzand (ton) Vracht 634 € 0,00 concept factureren edit" at bounding box center [414, 583] width 683 height 28
copy div "Zoet ophoogzand (ton)"
click at [497, 375] on div "Omschrijving 0" at bounding box center [525, 389] width 147 height 38
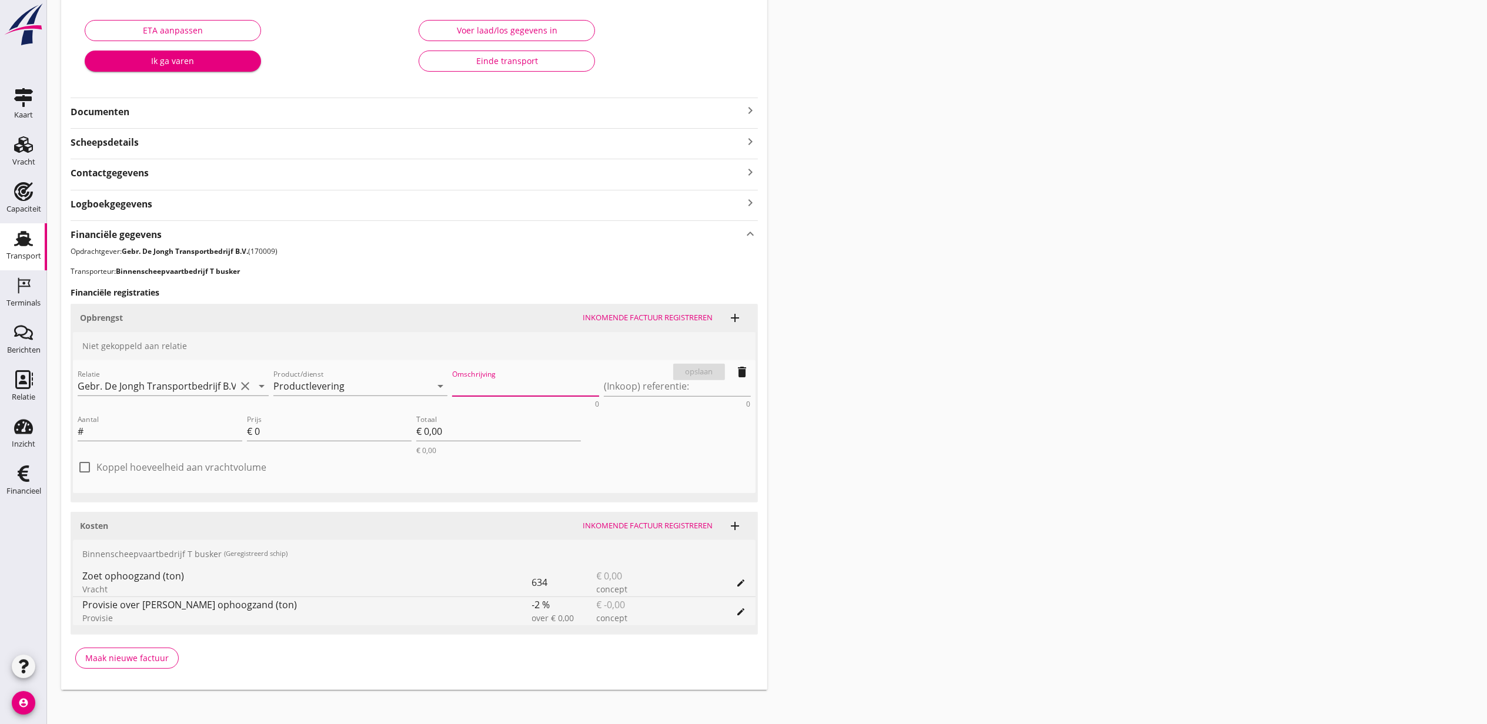
click at [504, 382] on textarea "Omschrijving" at bounding box center [525, 386] width 147 height 19
paste textarea "Zoet ophoogzand (ton)"
type textarea "Zoet ophoogzand (ton)"
click at [223, 462] on label "Koppel hoeveelheid aan vrachtvolume" at bounding box center [181, 468] width 170 height 12
checkbox input "true"
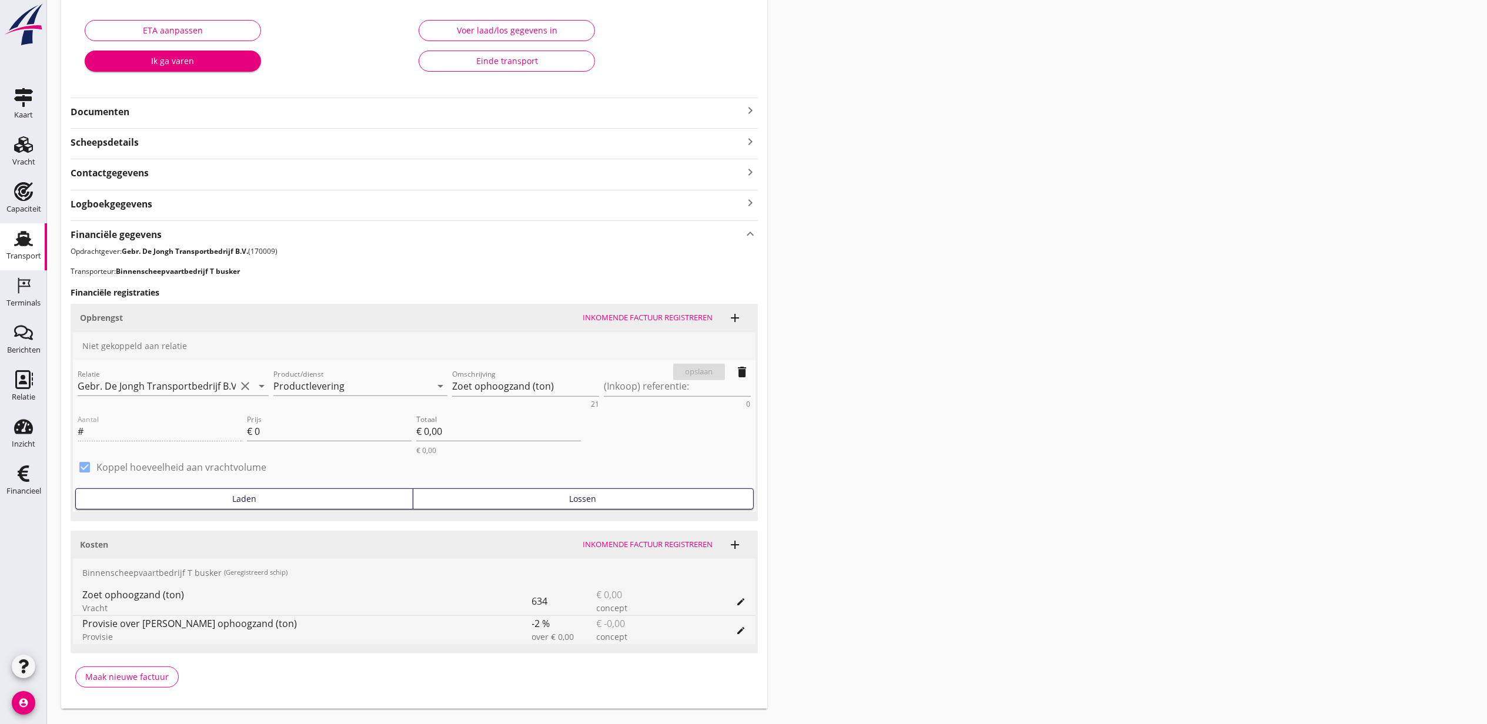
click at [584, 501] on div "Lossen" at bounding box center [583, 499] width 330 height 12
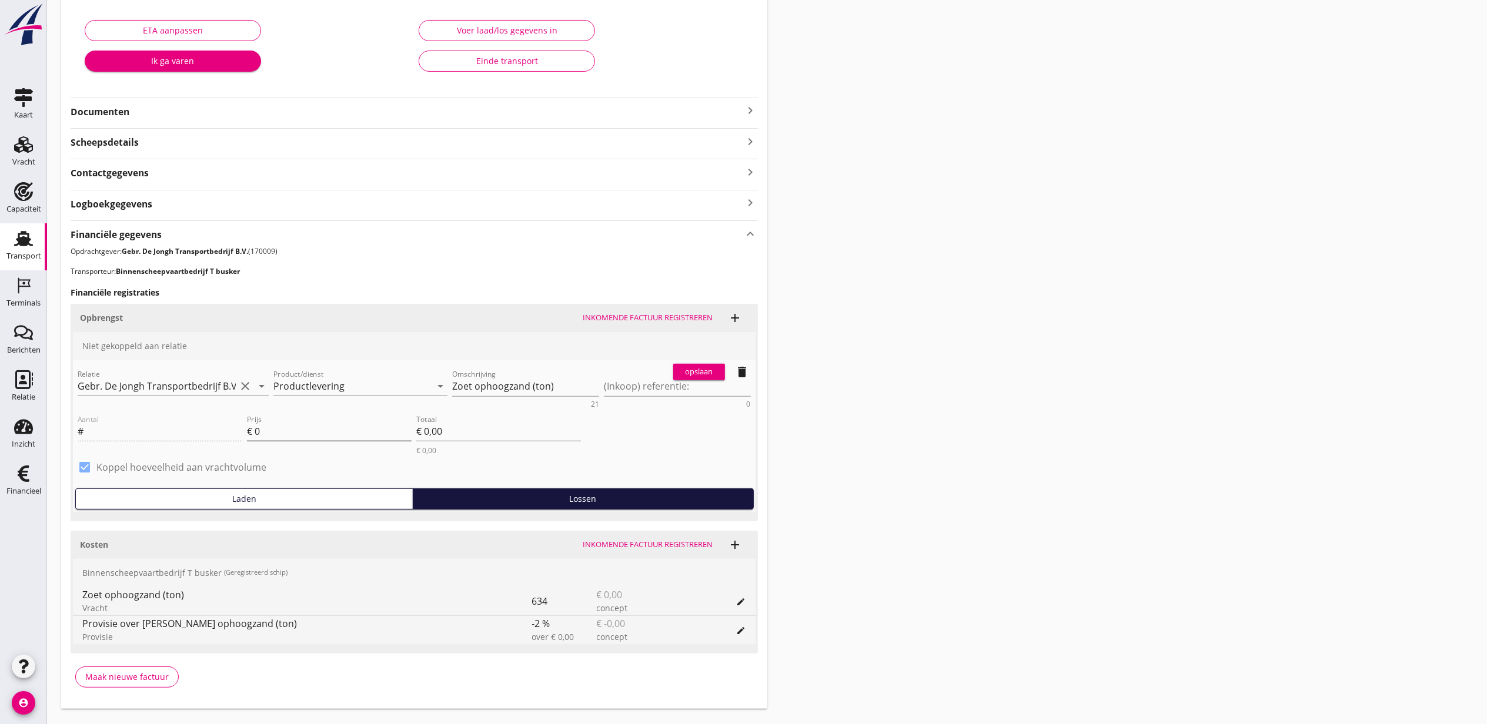
click at [352, 428] on input "0" at bounding box center [333, 431] width 157 height 19
type input "17.10"
click at [714, 370] on div "opslaan" at bounding box center [699, 372] width 42 height 12
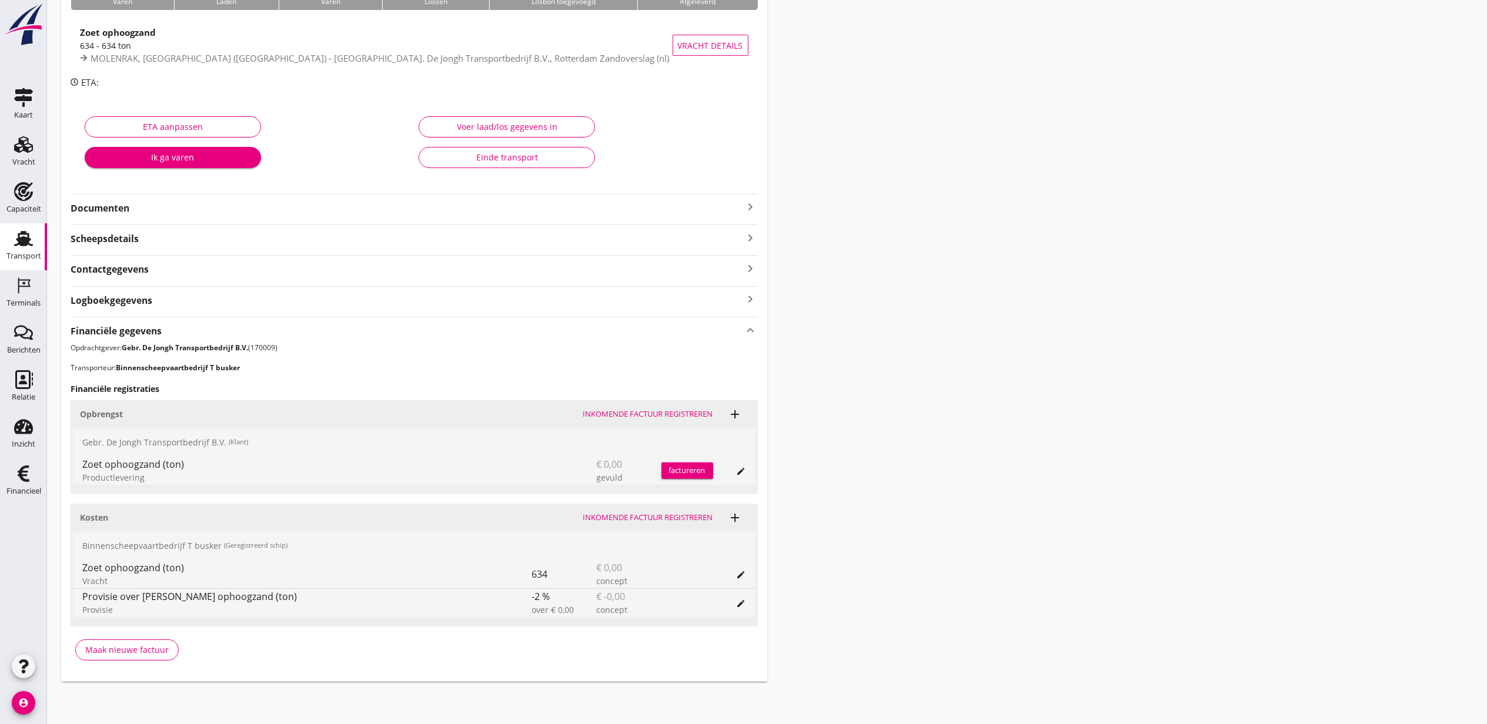
scroll to position [111, 0]
click at [730, 523] on icon "add" at bounding box center [735, 518] width 14 height 14
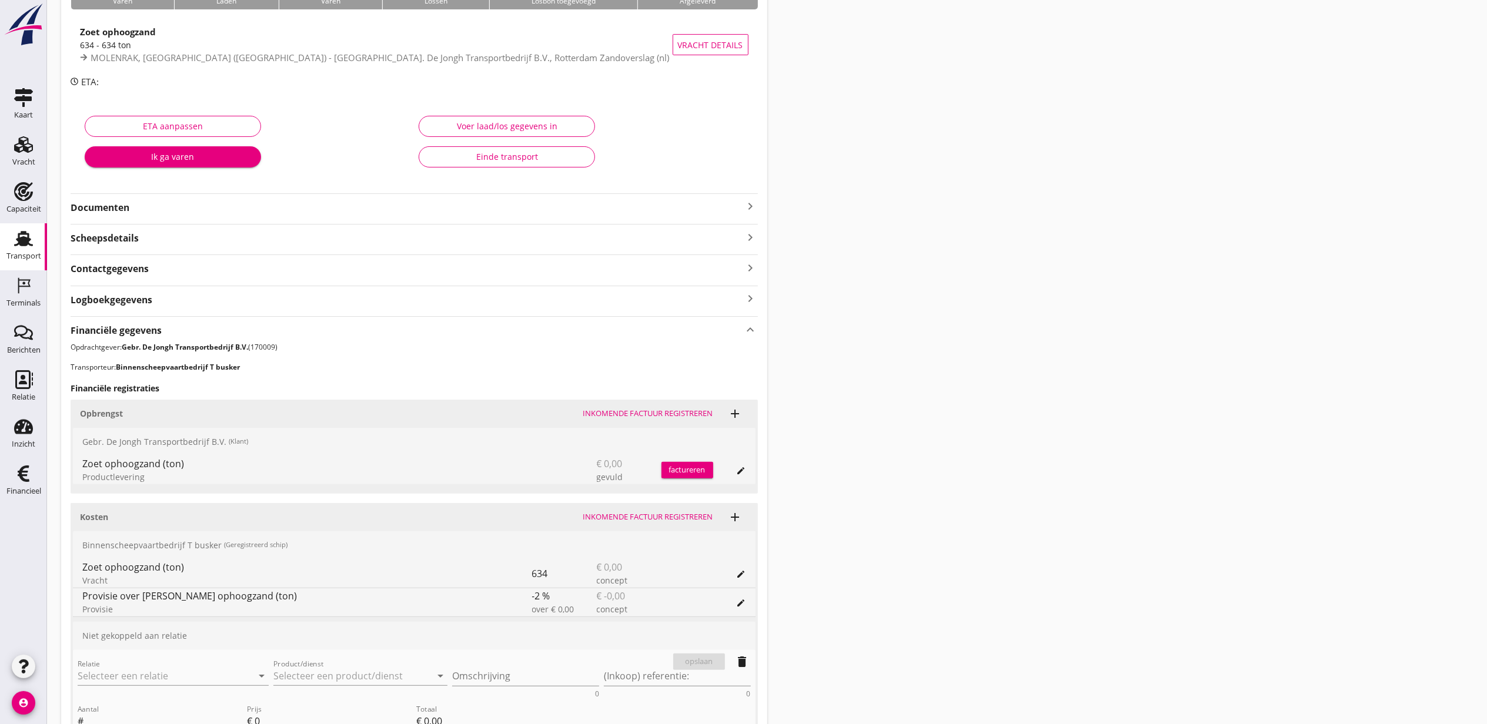
click at [138, 666] on div "Relatie arrow_drop_down" at bounding box center [173, 679] width 191 height 38
click at [153, 674] on input "Relatie" at bounding box center [157, 676] width 158 height 19
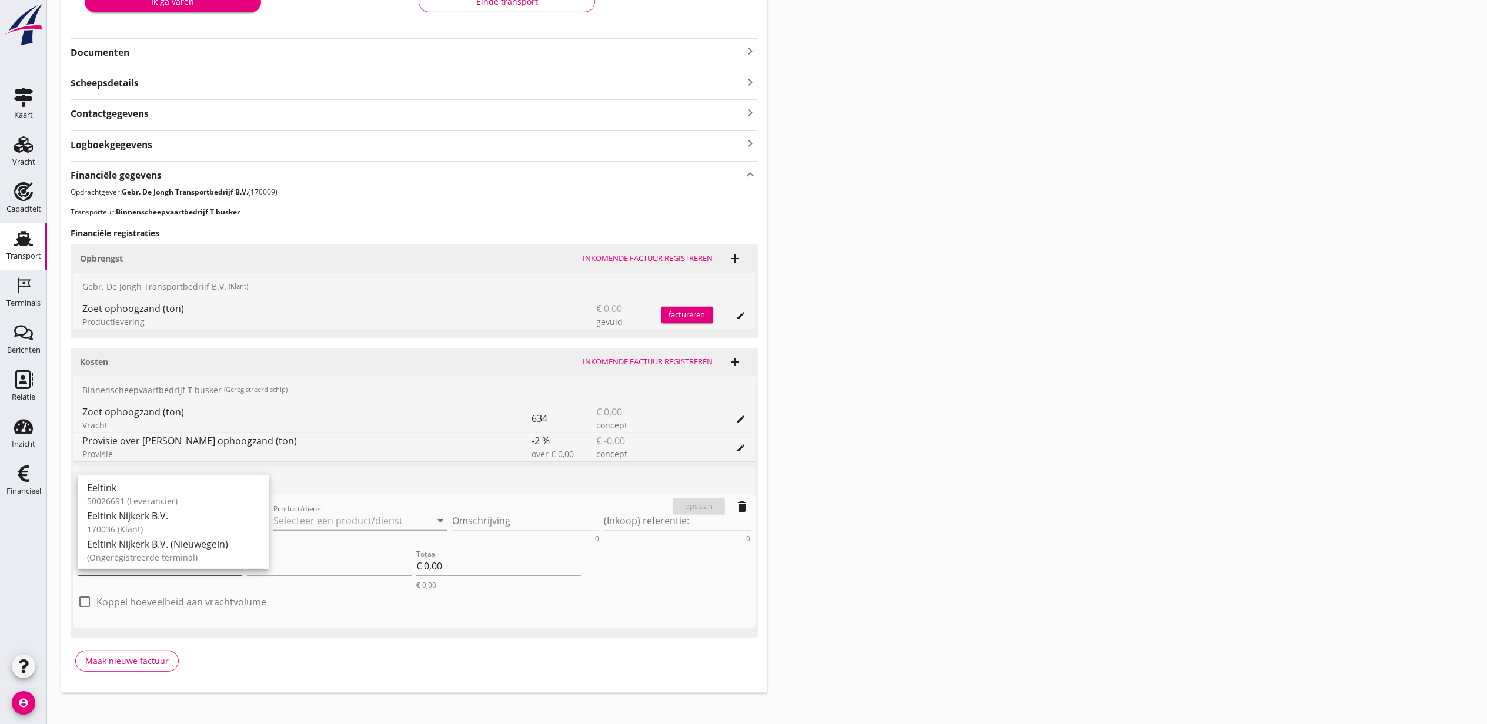
scroll to position [268, 0]
click at [192, 521] on div "Eeltink Nijkerk B.V." at bounding box center [173, 514] width 172 height 14
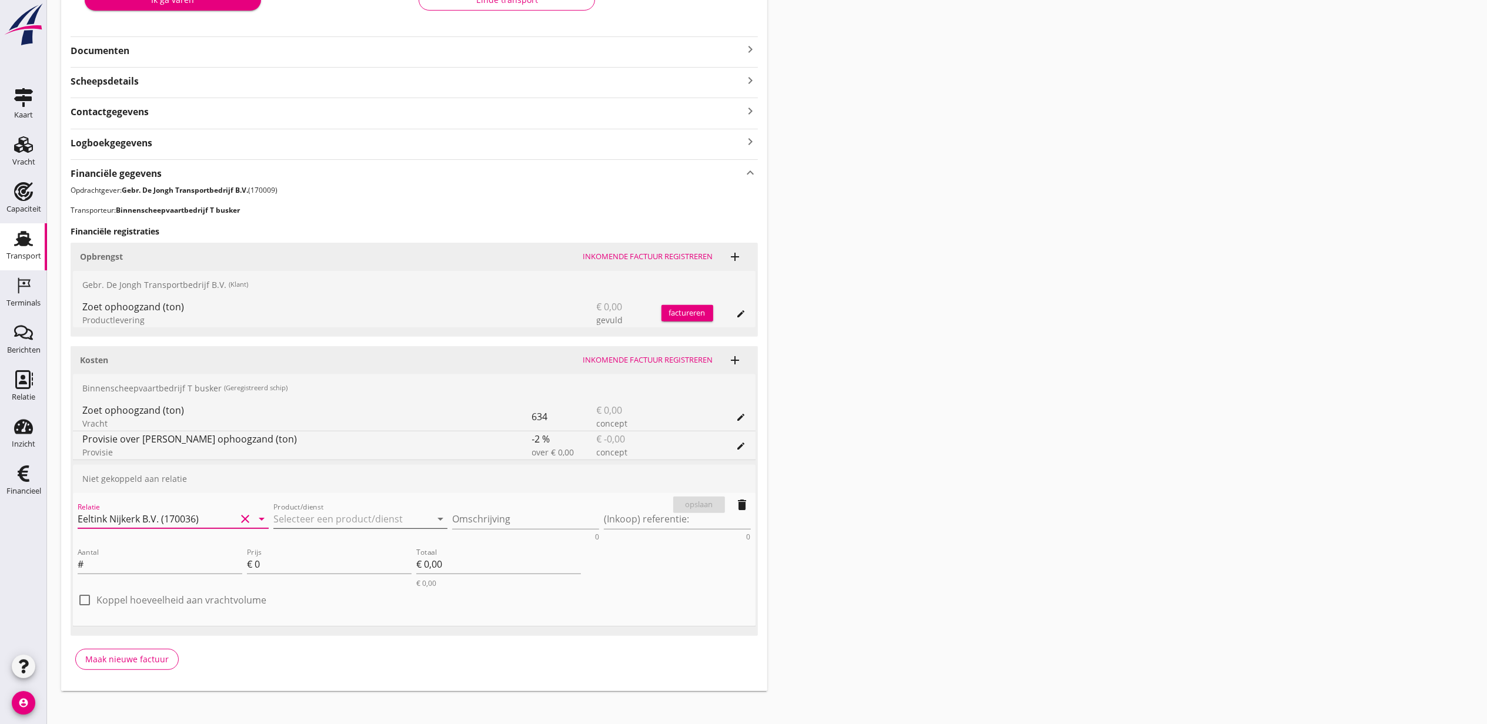
type input "Eeltink Nijkerk B.V. (170036)"
click at [335, 517] on input "Product/dienst" at bounding box center [352, 519] width 158 height 19
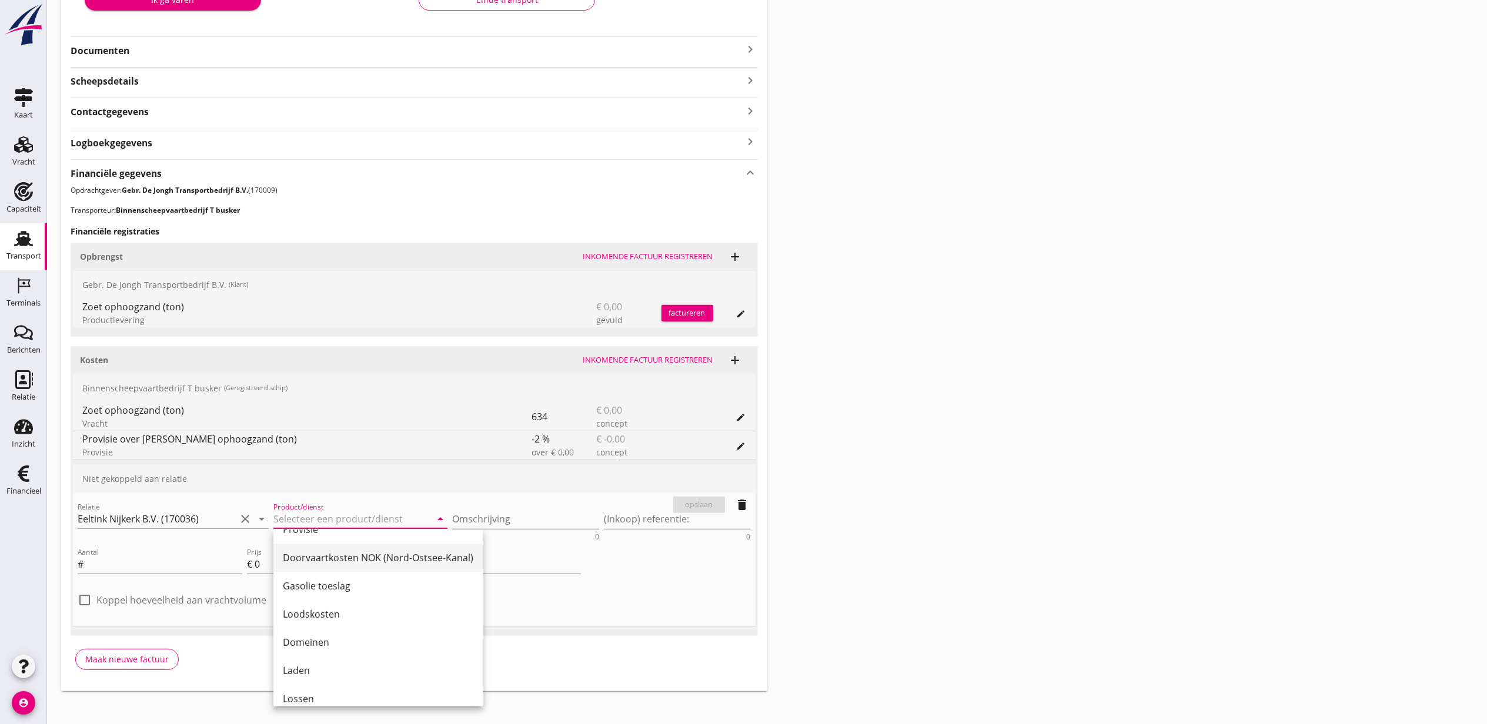
scroll to position [482, 0]
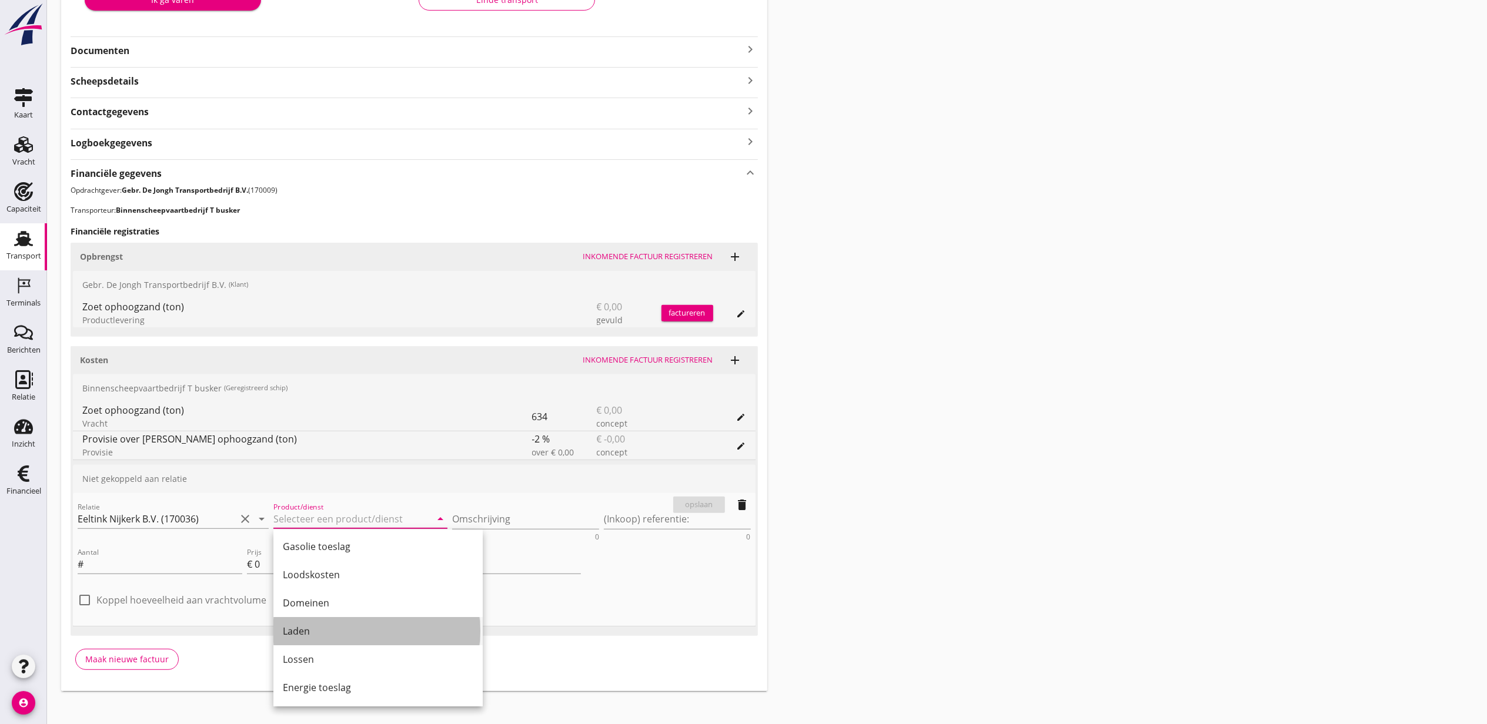
click at [355, 627] on div "Laden" at bounding box center [378, 631] width 190 height 14
type input "Laden"
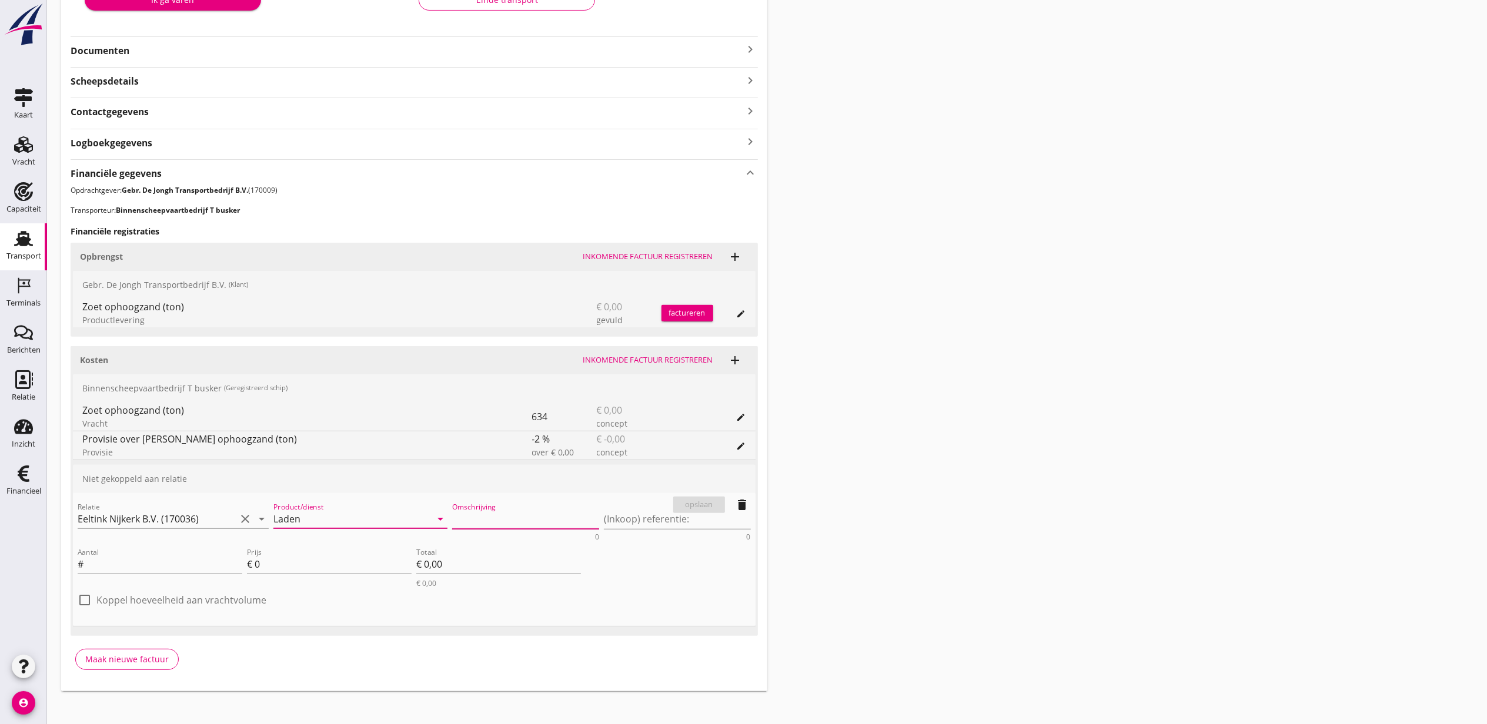
click at [502, 516] on textarea "Omschrijving" at bounding box center [525, 519] width 147 height 19
paste textarea "Gezeefd zand (6mm)"
type textarea "Gezeefd zand (6mm)"
click at [214, 606] on label "Koppel hoeveelheid aan vrachtvolume" at bounding box center [181, 600] width 170 height 12
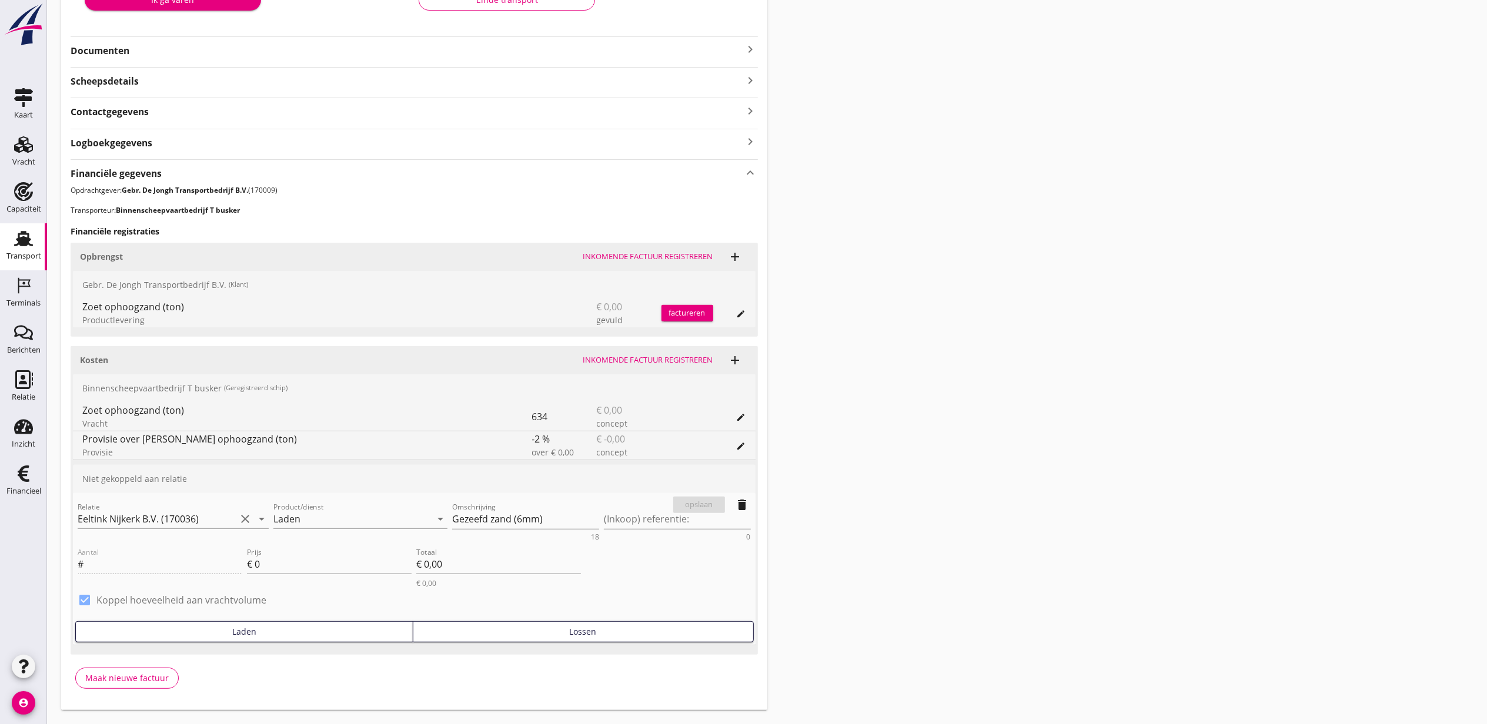
click at [214, 603] on label "Koppel hoeveelheid aan vrachtvolume" at bounding box center [181, 600] width 170 height 12
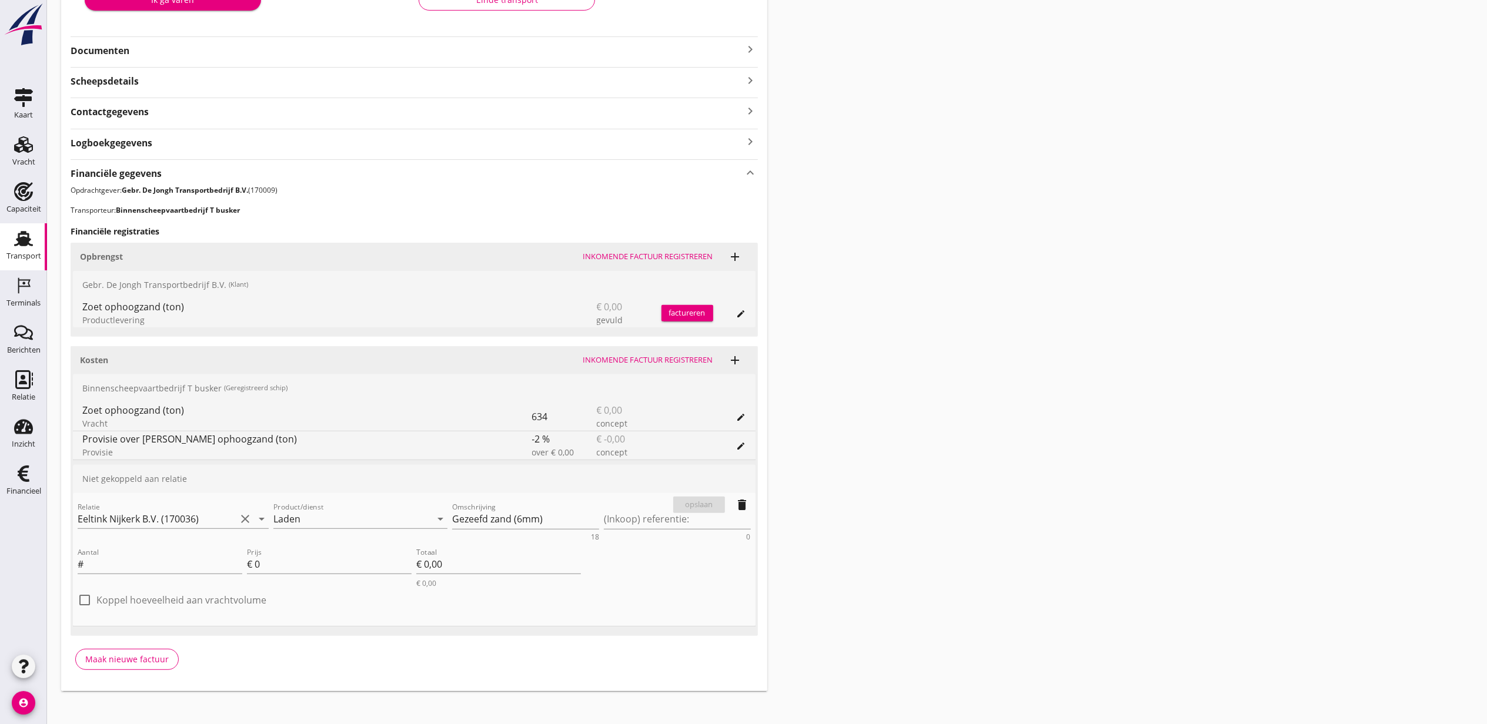
click at [232, 601] on label "Koppel hoeveelheid aan vrachtvolume" at bounding box center [181, 600] width 170 height 12
checkbox input "true"
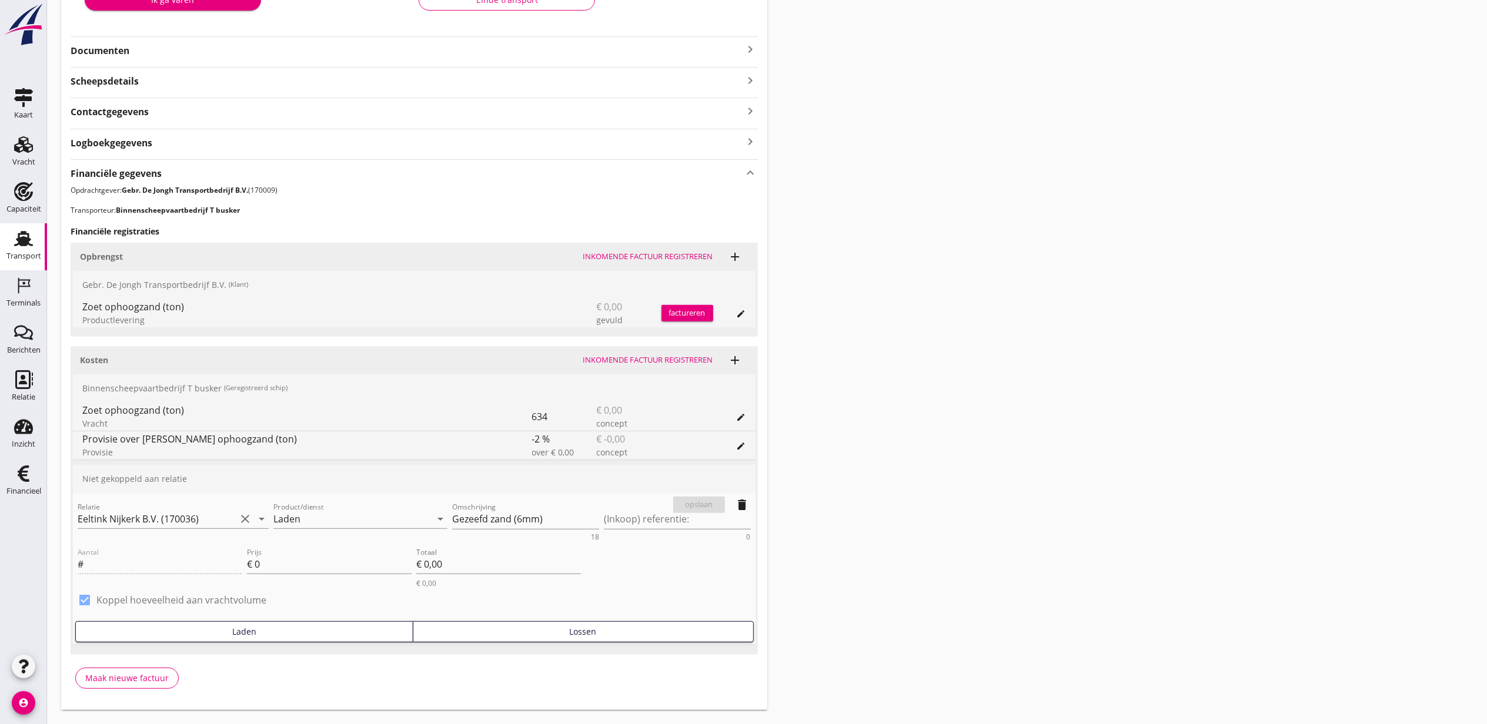
click at [622, 629] on div "Lossen" at bounding box center [583, 632] width 330 height 12
click at [306, 568] on input "0" at bounding box center [333, 564] width 157 height 19
type input "6.30"
click at [700, 509] on div "opslaan" at bounding box center [699, 505] width 42 height 12
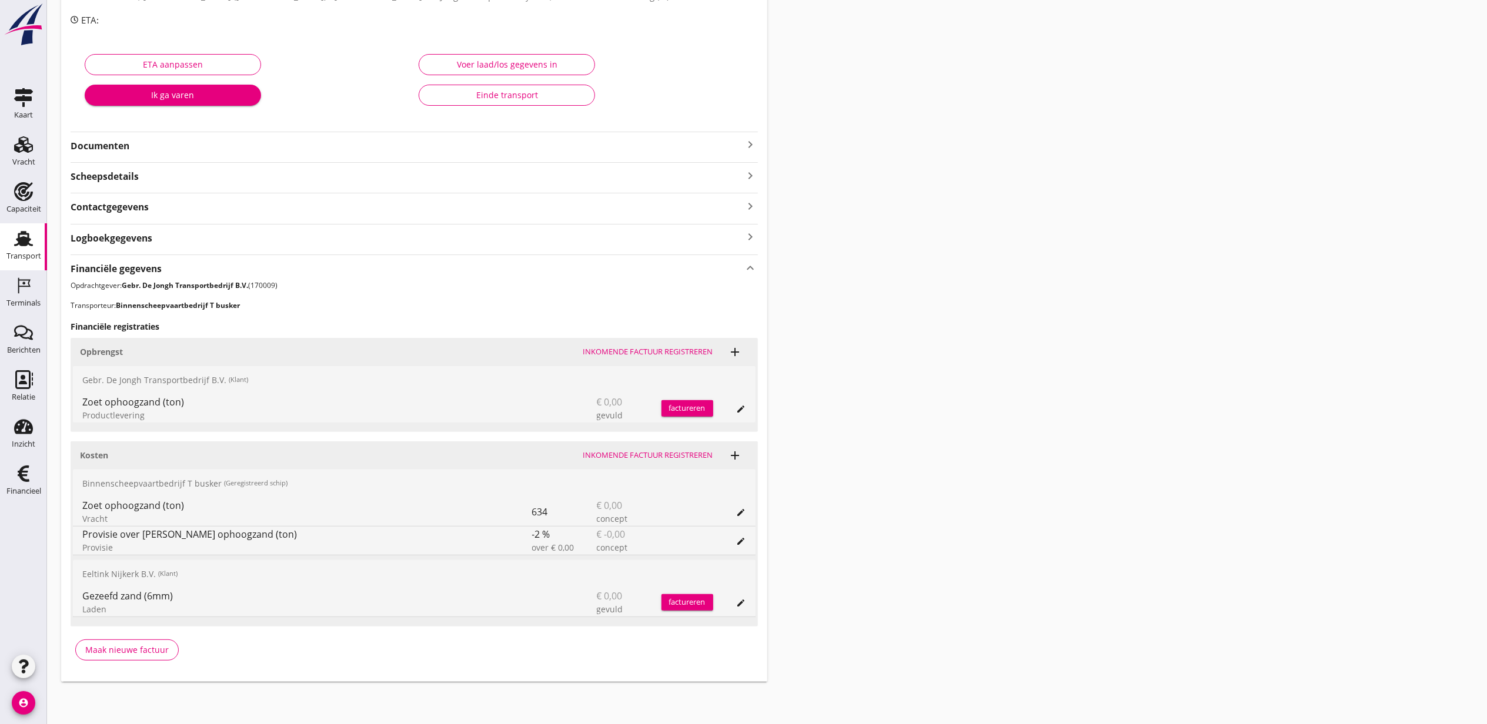
scroll to position [174, 0]
click at [151, 650] on div "Maak nieuwe factuur" at bounding box center [126, 650] width 83 height 12
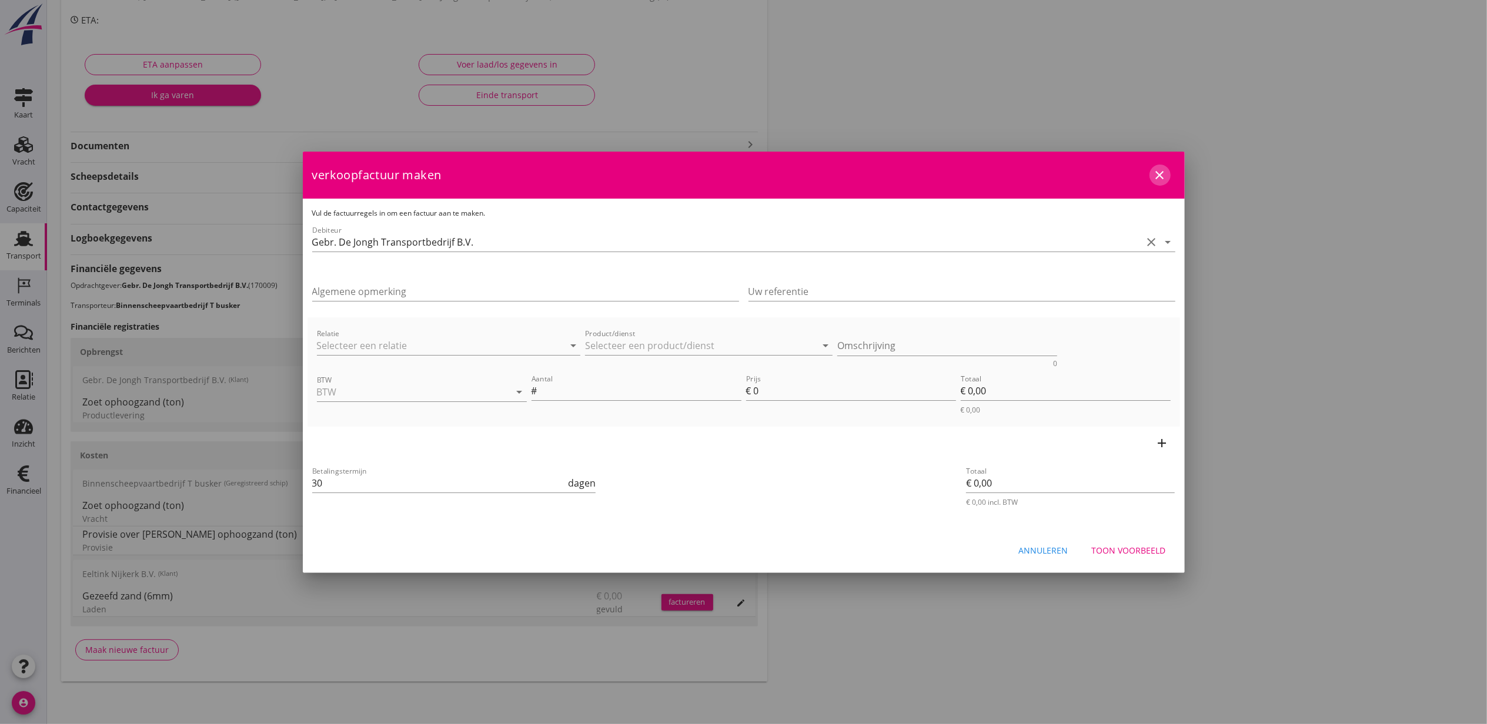
click at [1158, 175] on icon "close" at bounding box center [1160, 175] width 14 height 14
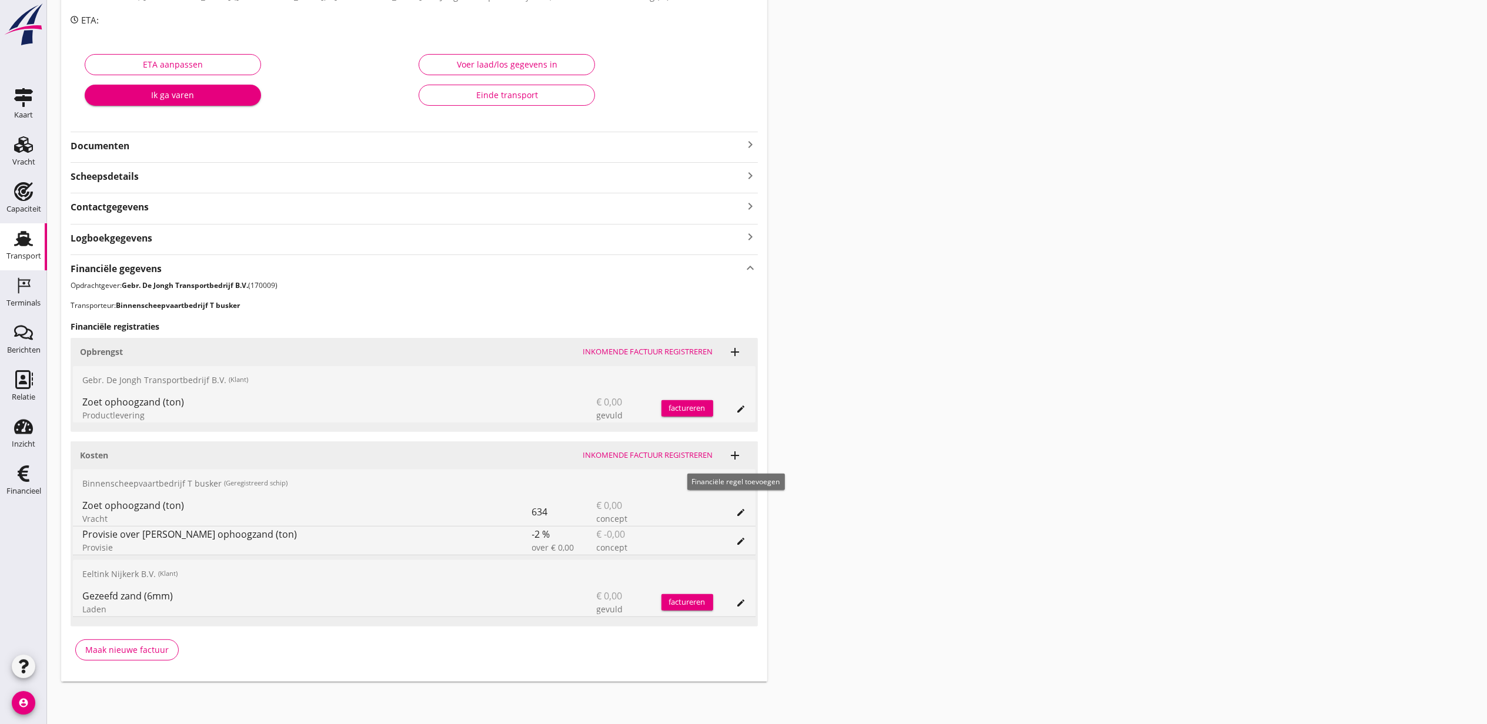
click at [737, 452] on icon "add" at bounding box center [735, 456] width 14 height 14
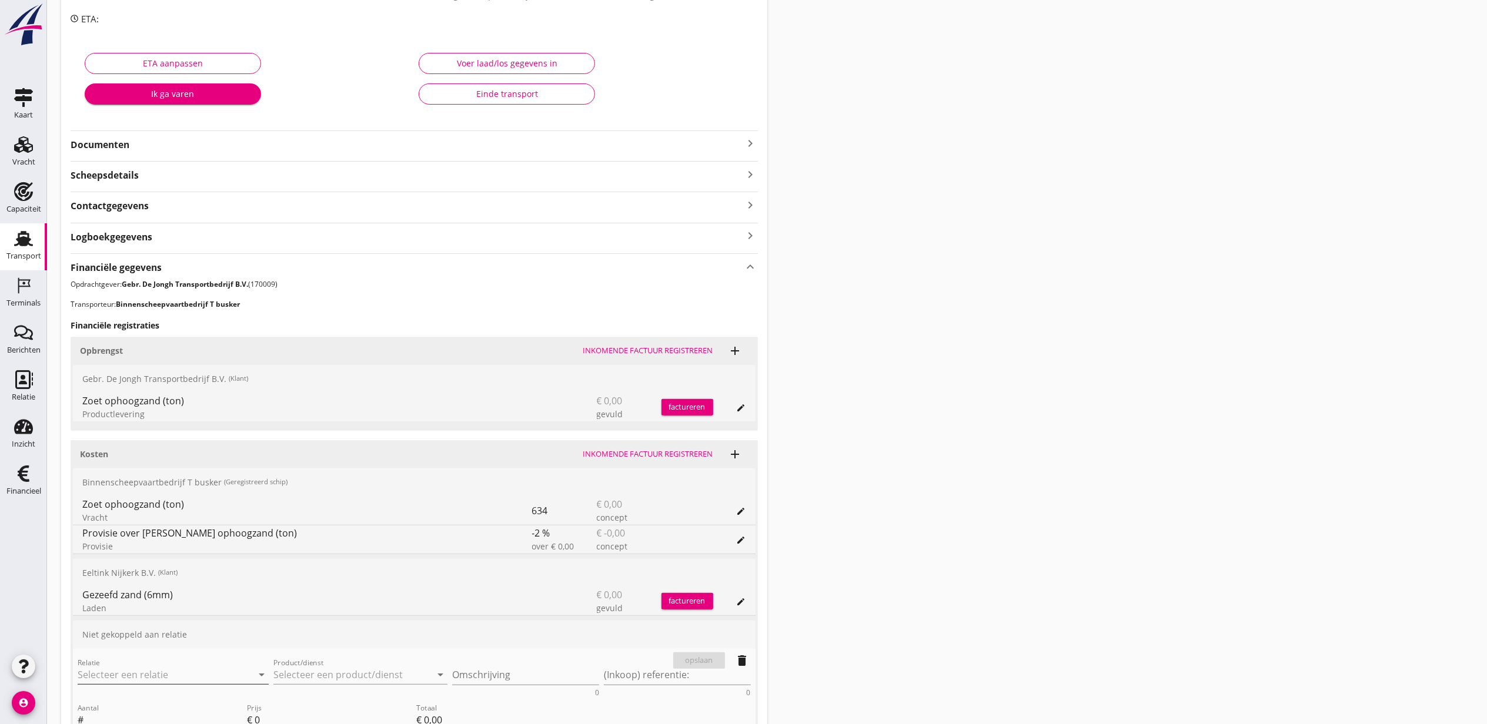
click at [168, 671] on input "Relatie" at bounding box center [157, 675] width 158 height 19
click at [180, 694] on div "Van Oord Grondstoffen B.V." at bounding box center [173, 699] width 172 height 14
type input "Van Oord Grondstoffen B.V. (0231)"
click at [340, 675] on input "Product/dienst" at bounding box center [352, 675] width 158 height 19
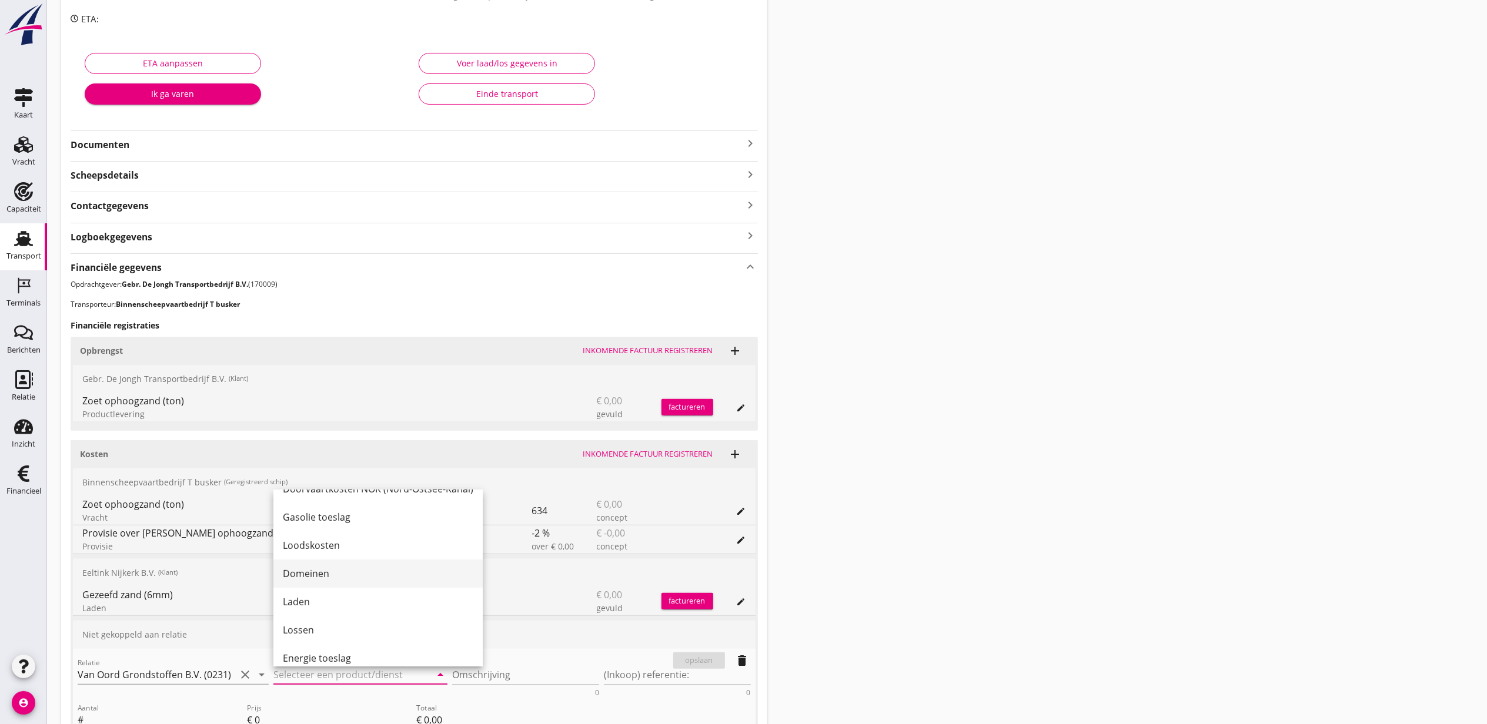
scroll to position [482, 0]
click at [367, 621] on div "Lossen" at bounding box center [378, 620] width 190 height 14
type input "Lossen"
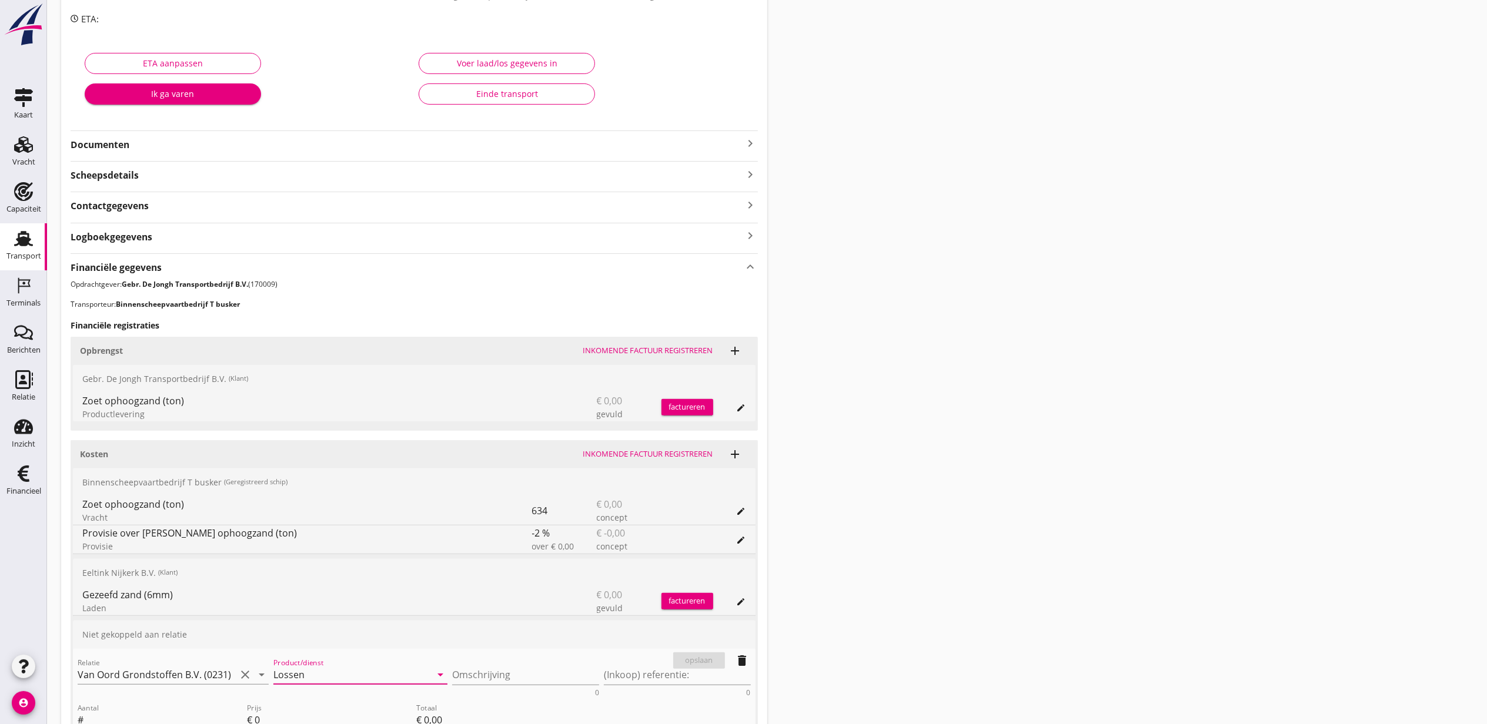
click at [967, 541] on div "Transport overzicht VOG-250820 Germaton (Tonny Busker) local_gas_station emerge…" at bounding box center [767, 343] width 1440 height 1035
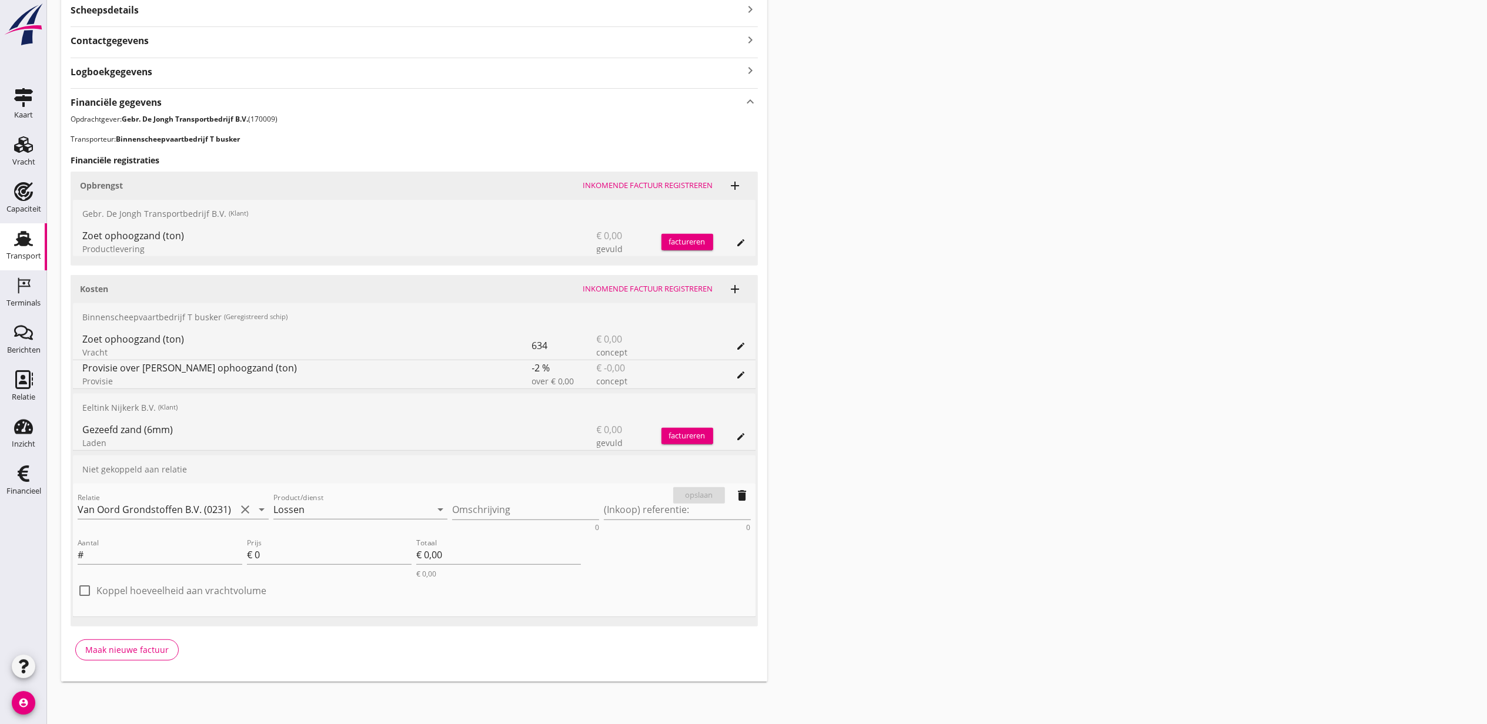
scroll to position [341, 0]
click at [489, 512] on textarea "Omschrijving" at bounding box center [525, 509] width 147 height 19
type textarea "Weert"
click at [196, 596] on label "Koppel hoeveelheid aan vrachtvolume" at bounding box center [181, 591] width 170 height 12
checkbox input "true"
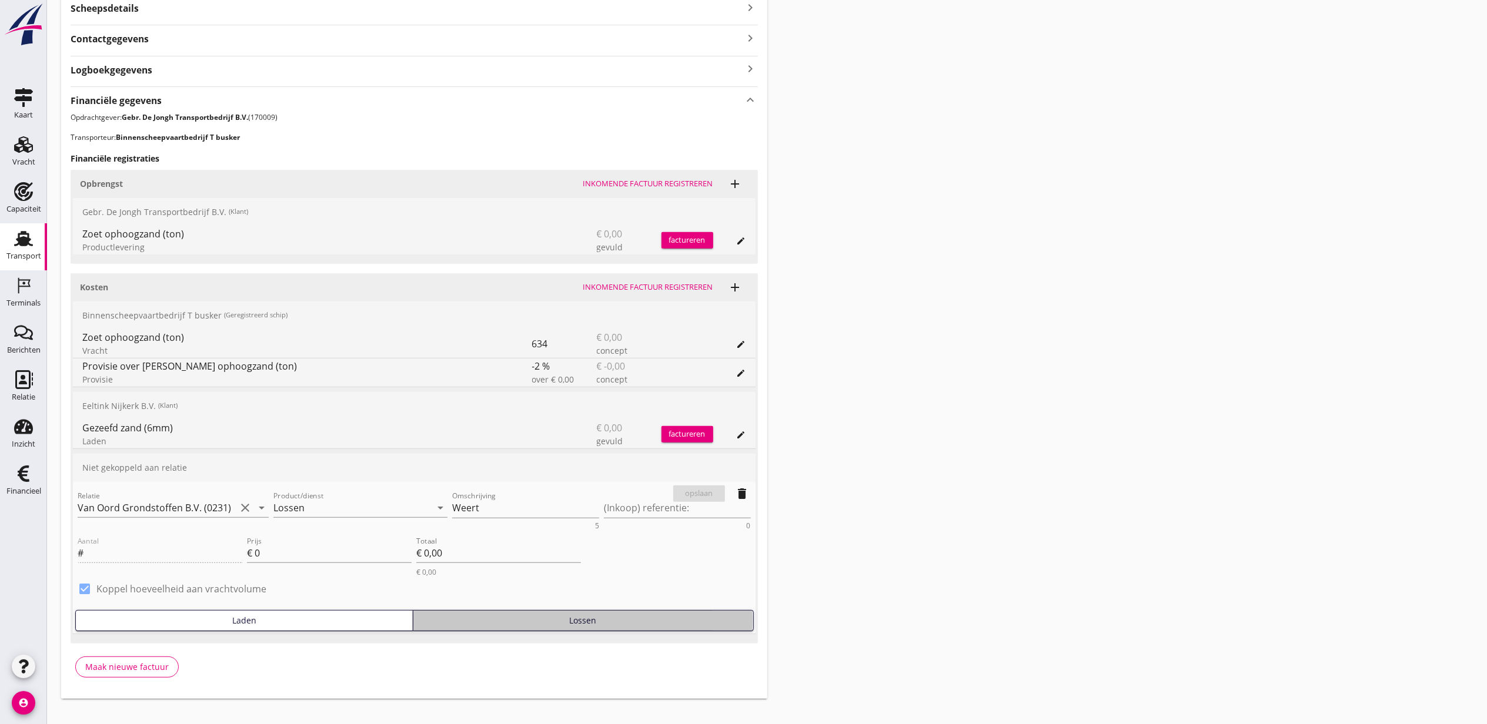
click at [508, 619] on div "Lossen" at bounding box center [583, 620] width 330 height 12
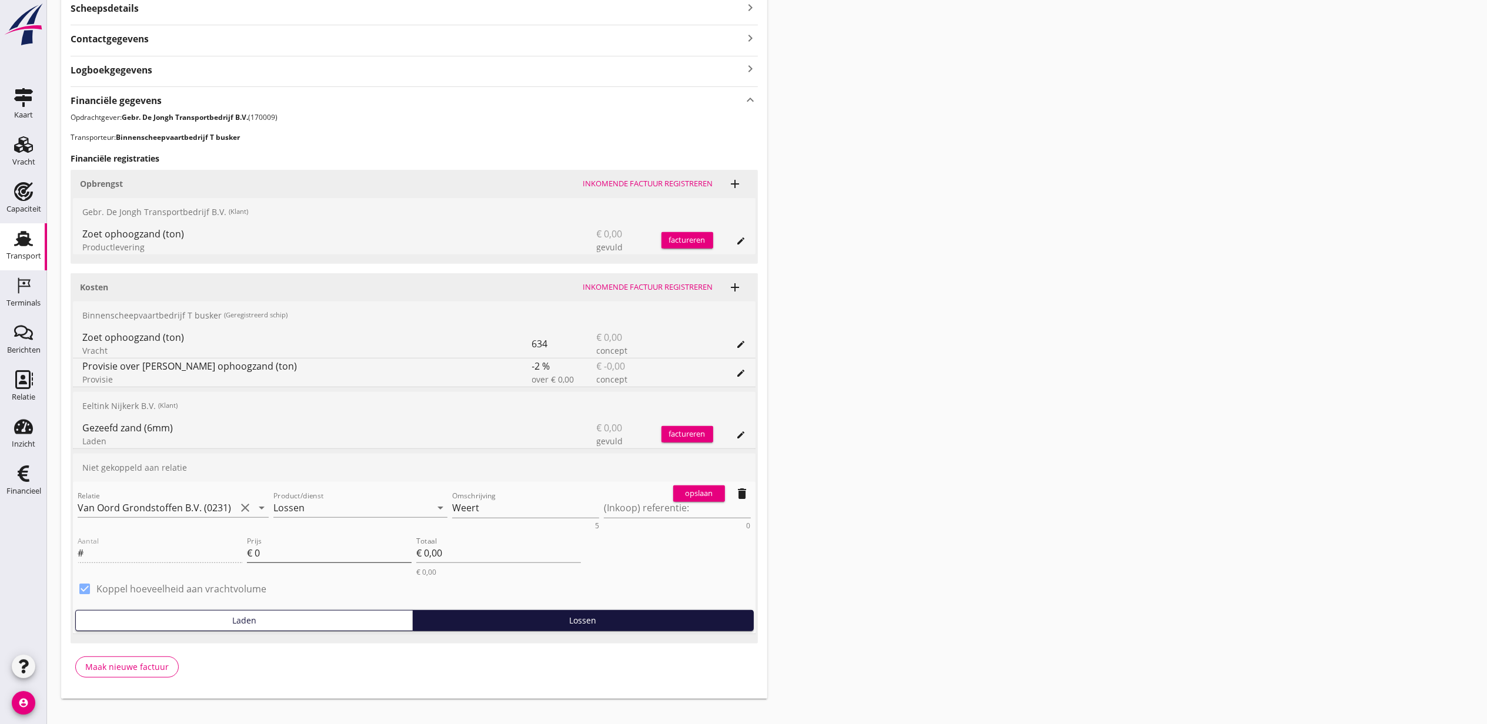
click at [335, 557] on input "0" at bounding box center [333, 553] width 157 height 19
type input "1.35"
click at [699, 501] on button "opslaan" at bounding box center [699, 494] width 52 height 16
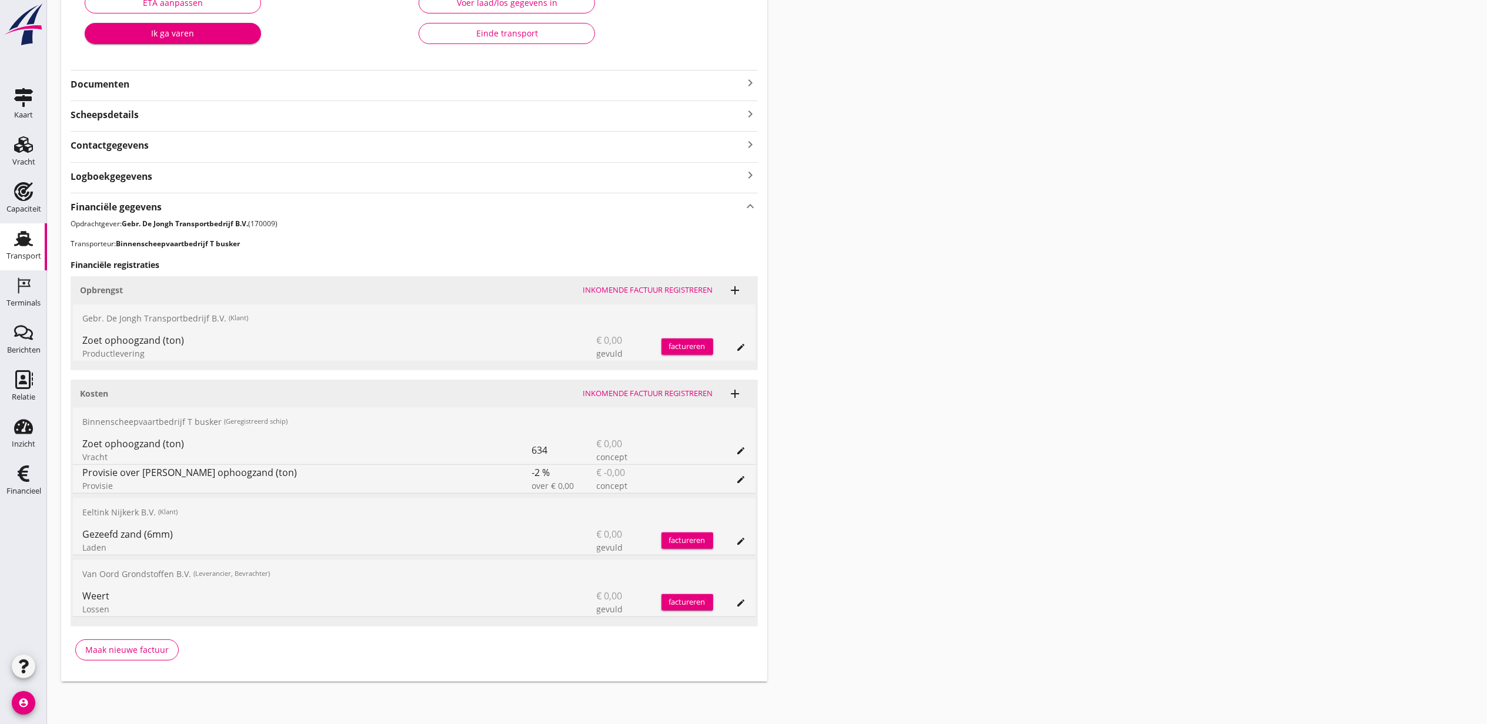
scroll to position [236, 0]
click at [737, 350] on icon "edit" at bounding box center [741, 347] width 9 height 9
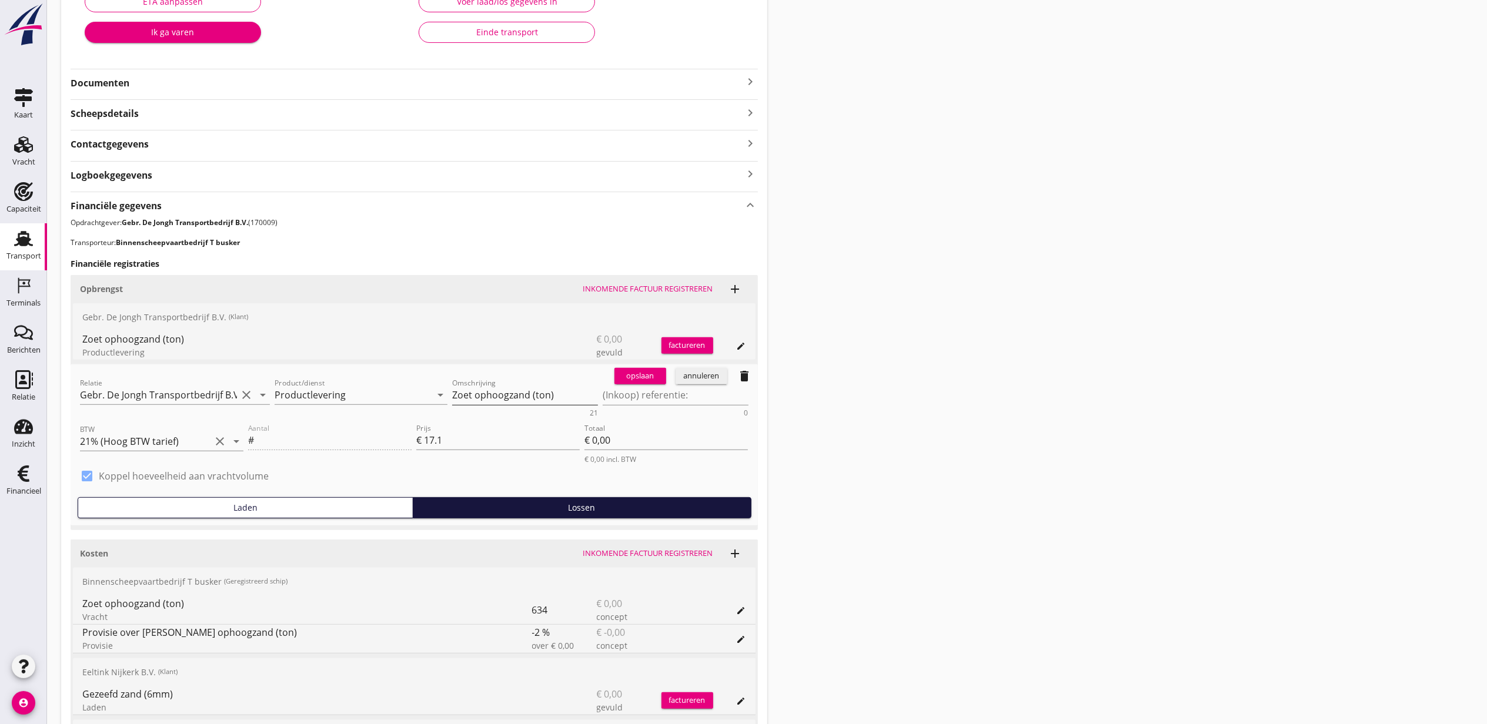
click at [500, 393] on textarea "Zoet ophoogzand (ton)" at bounding box center [525, 395] width 146 height 19
type textarea "Tankenzand (zoet)"
click at [637, 373] on div "opslaan" at bounding box center [640, 376] width 42 height 12
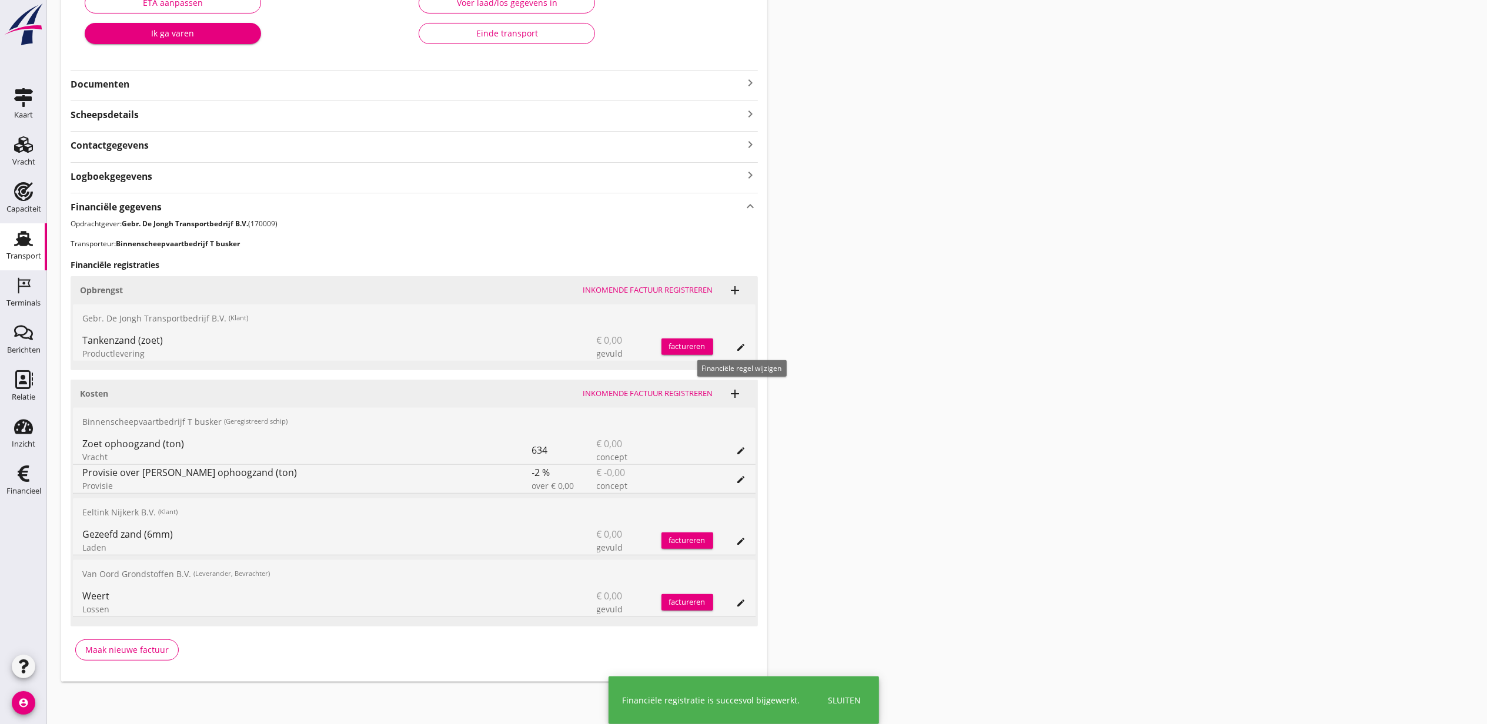
click at [740, 347] on icon "edit" at bounding box center [741, 347] width 9 height 9
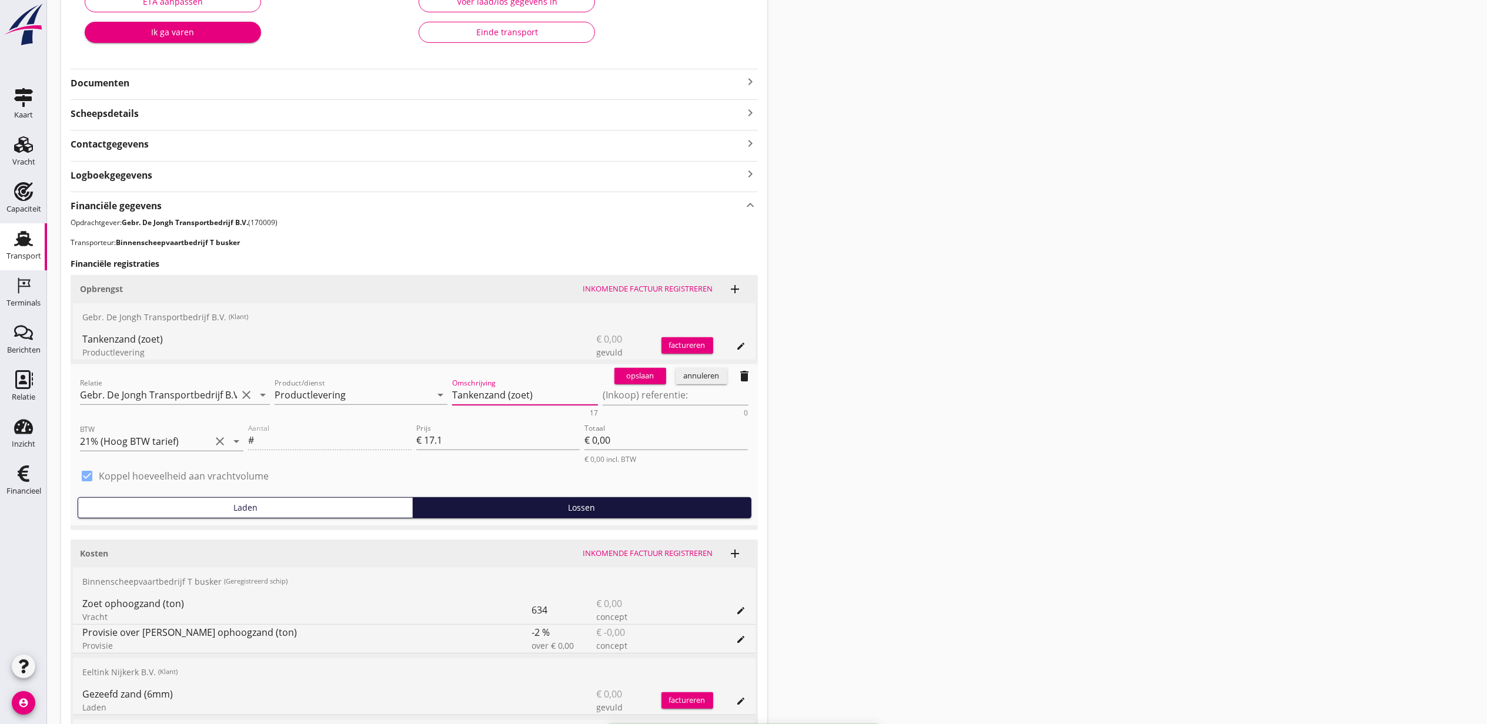
click at [516, 400] on textarea "Tankenzand (zoet)" at bounding box center [525, 395] width 146 height 19
type textarea "Tankenzand (ton)"
click at [647, 375] on div "opslaan" at bounding box center [640, 376] width 42 height 12
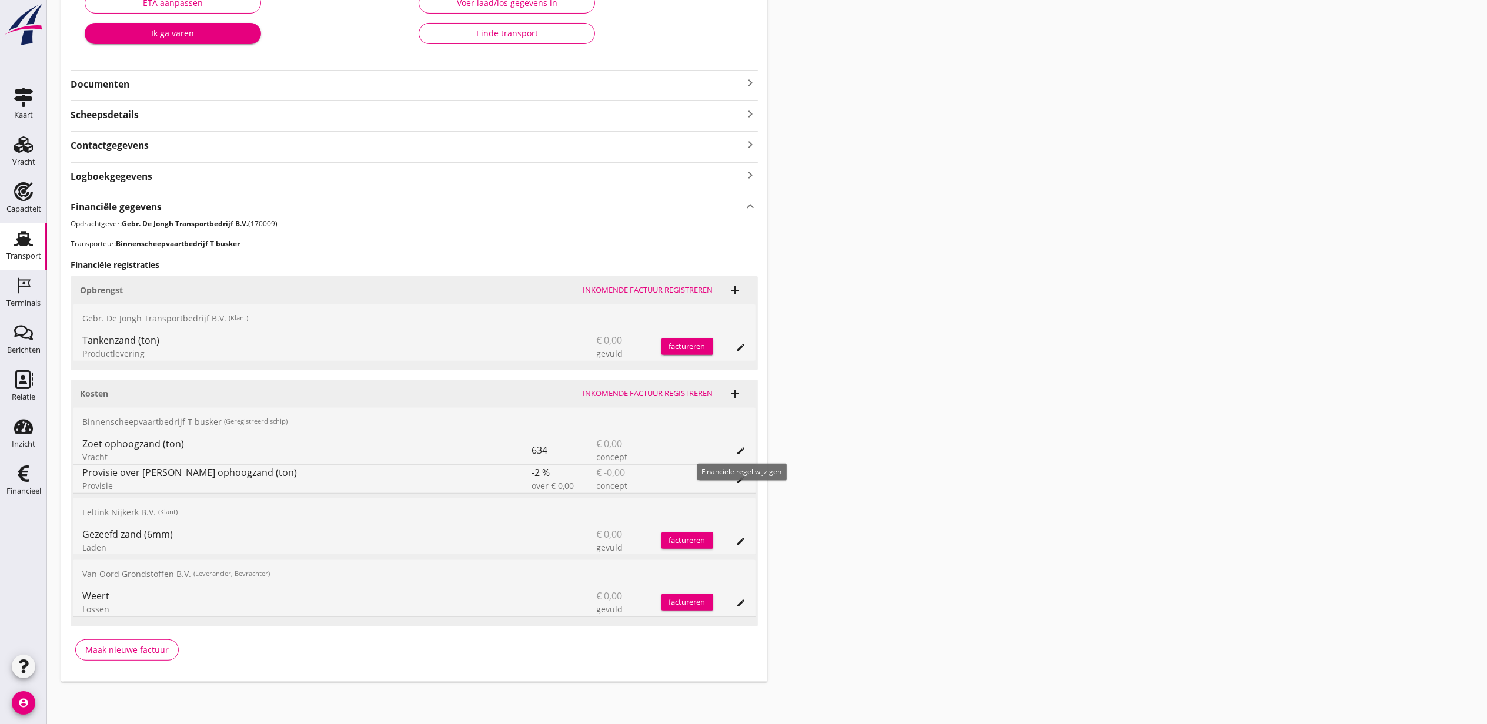
click at [738, 454] on icon "edit" at bounding box center [741, 450] width 9 height 9
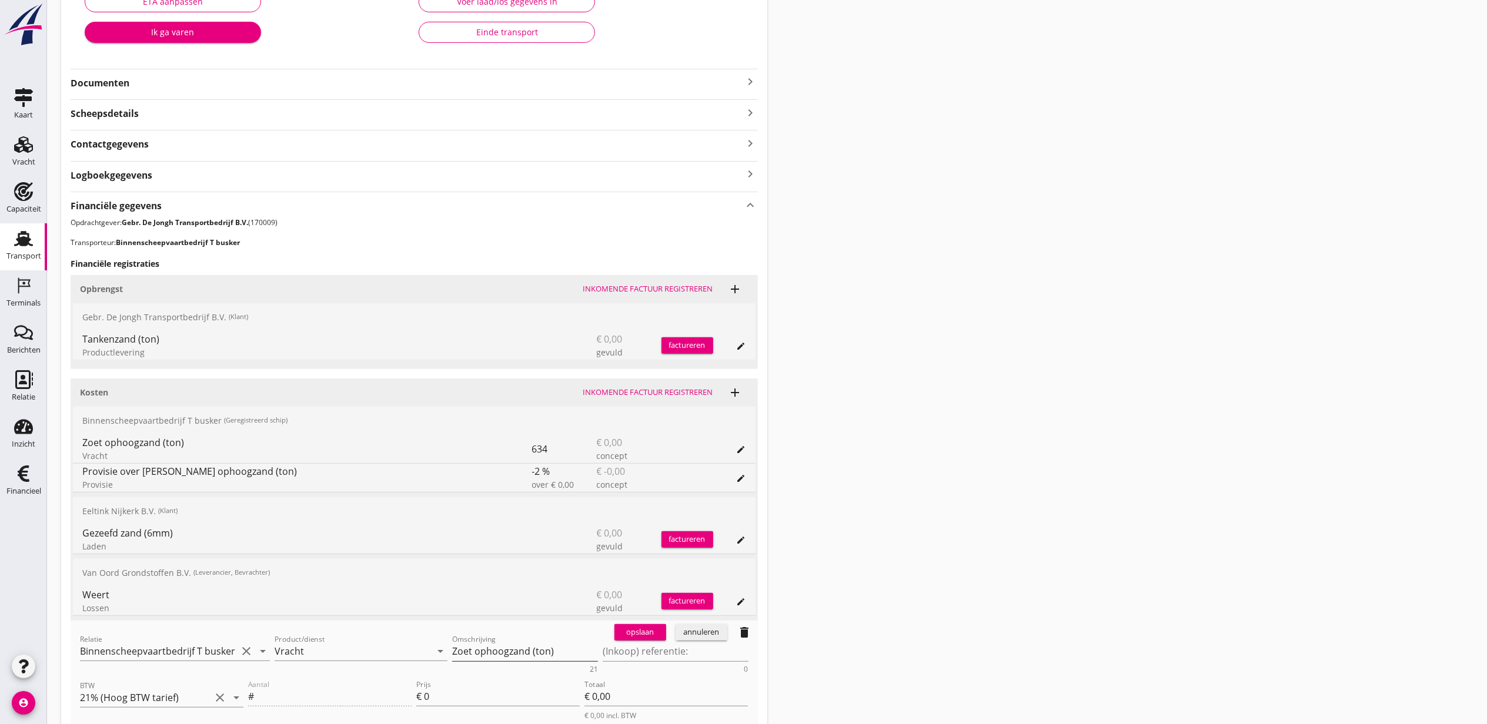
click at [506, 647] on textarea "Zoet ophoogzand (ton)" at bounding box center [525, 651] width 146 height 19
paste textarea "Tanken"
click at [504, 654] on textarea "Tankenzand (ton)" at bounding box center [525, 651] width 146 height 19
drag, startPoint x: 539, startPoint y: 650, endPoint x: 325, endPoint y: 645, distance: 214.1
click at [325, 645] on div "Relatie Binnenscheepvaartbedrijf T busker clear arrow_drop_down Product/dienst …" at bounding box center [414, 652] width 673 height 45
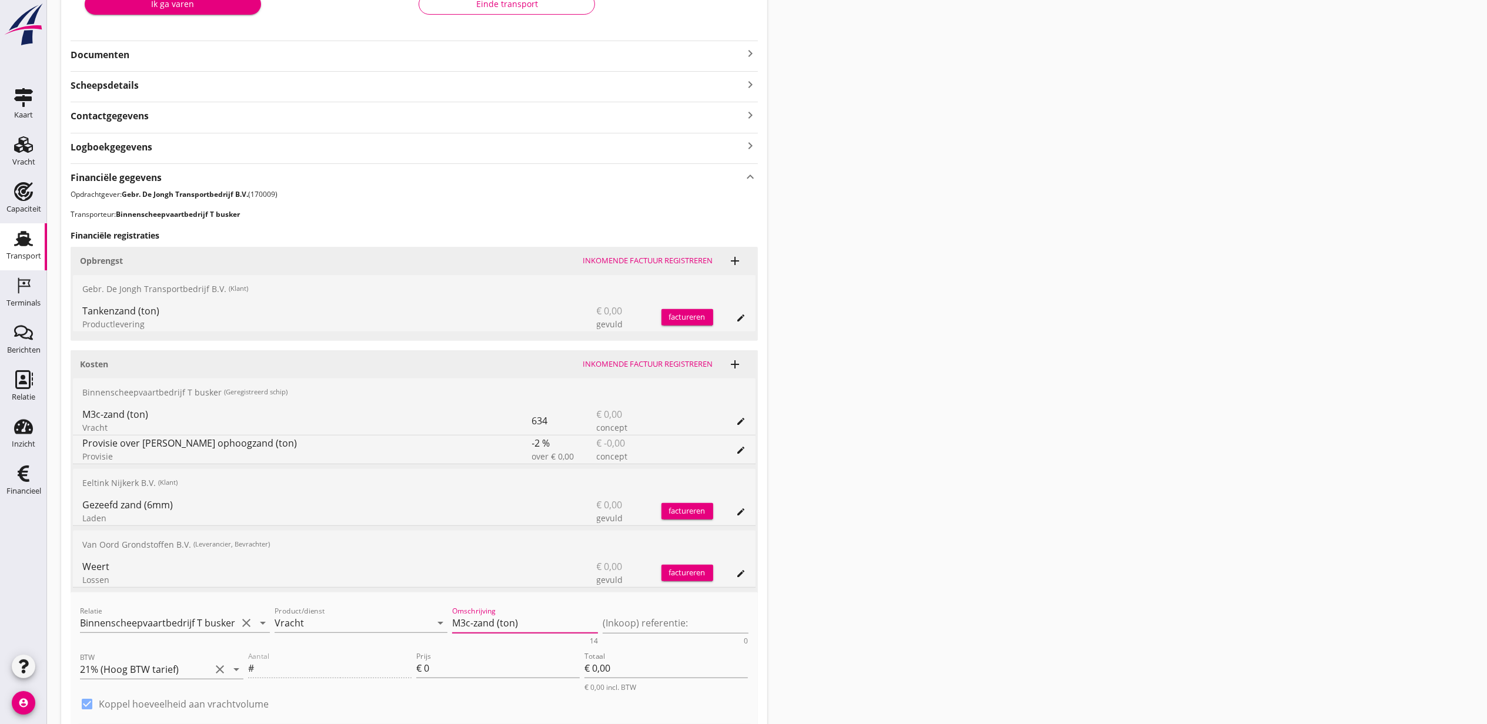
scroll to position [314, 0]
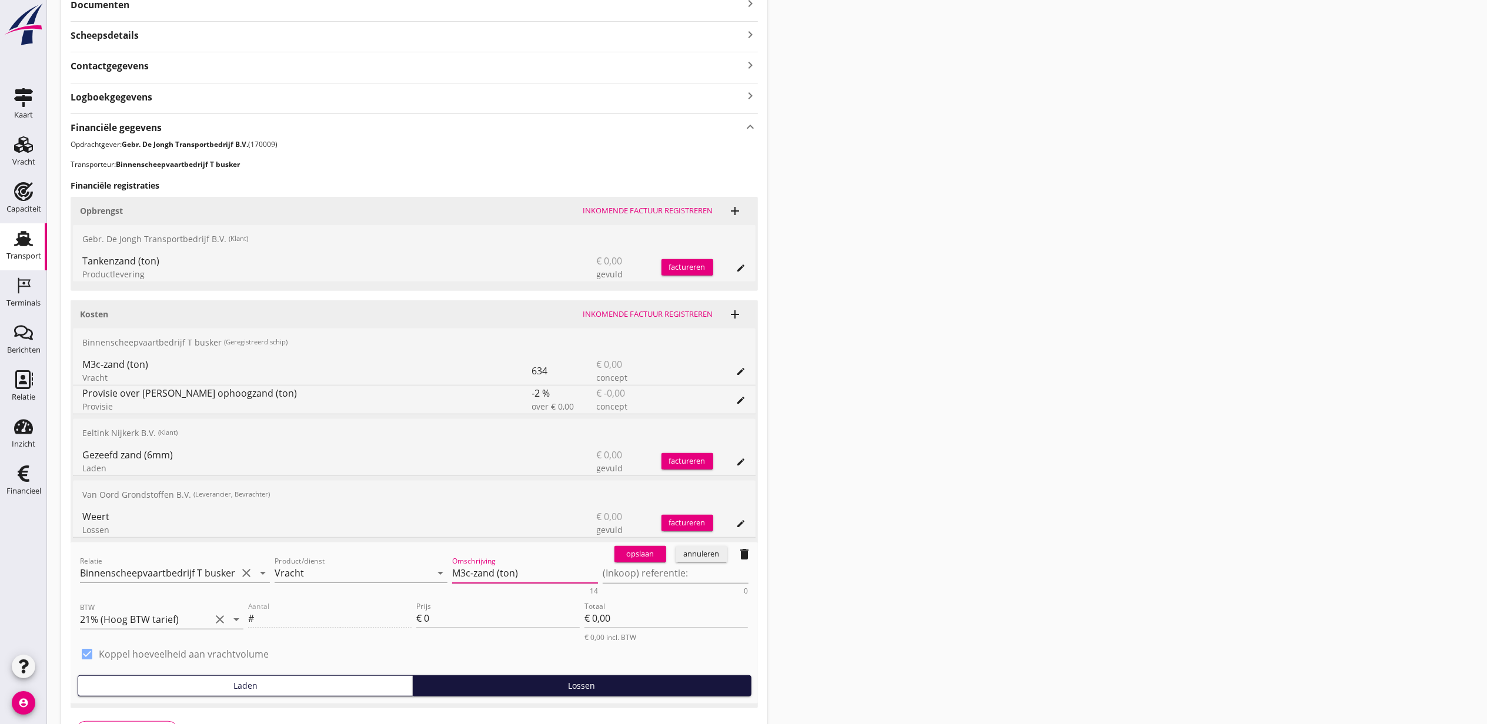
drag, startPoint x: 550, startPoint y: 575, endPoint x: 496, endPoint y: 570, distance: 54.4
click at [496, 570] on textarea "M3c-zand (ton)" at bounding box center [525, 573] width 146 height 19
drag, startPoint x: 523, startPoint y: 575, endPoint x: 398, endPoint y: 574, distance: 124.7
click at [398, 574] on div "Relatie Binnenscheepvaartbedrijf T busker clear arrow_drop_down Product/dienst …" at bounding box center [414, 574] width 673 height 45
type textarea "M3c-zand"
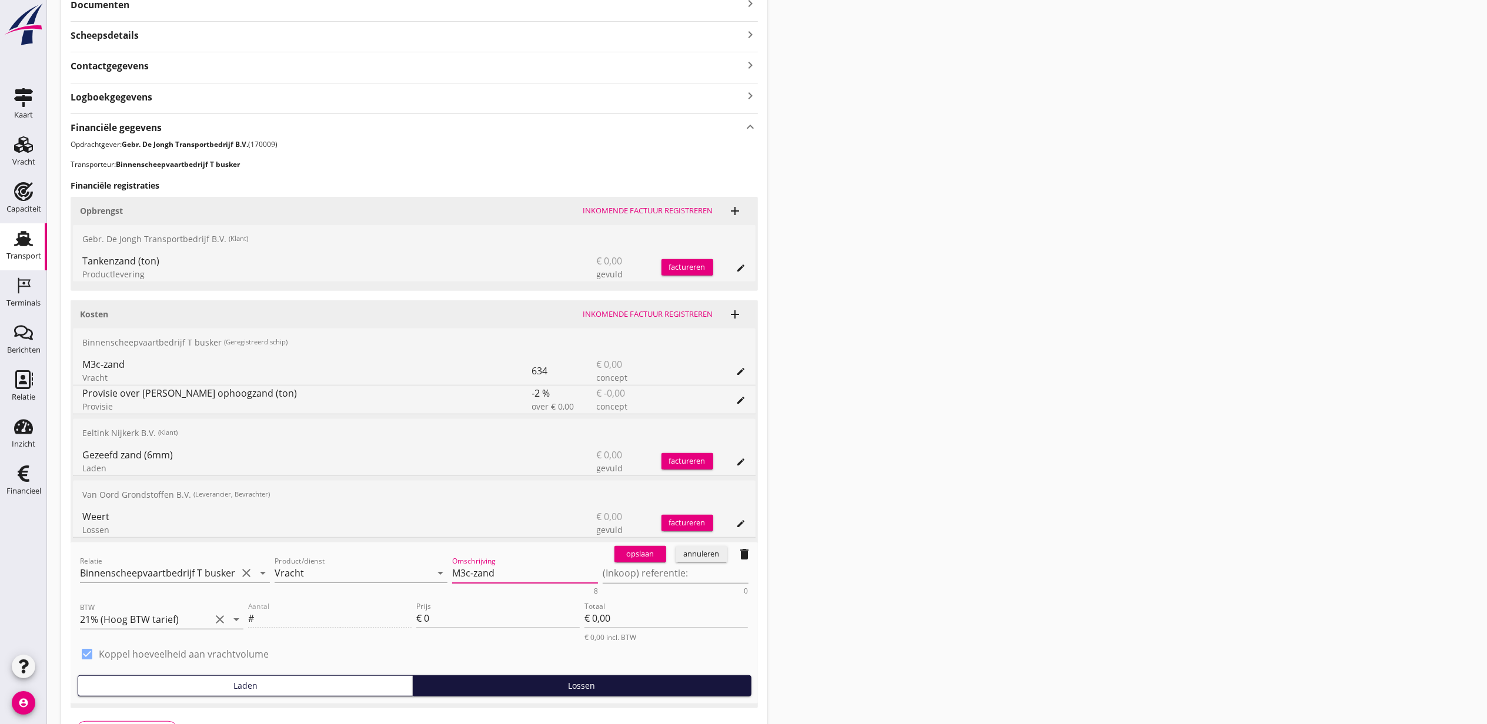
click at [626, 563] on button "opslaan" at bounding box center [640, 554] width 52 height 16
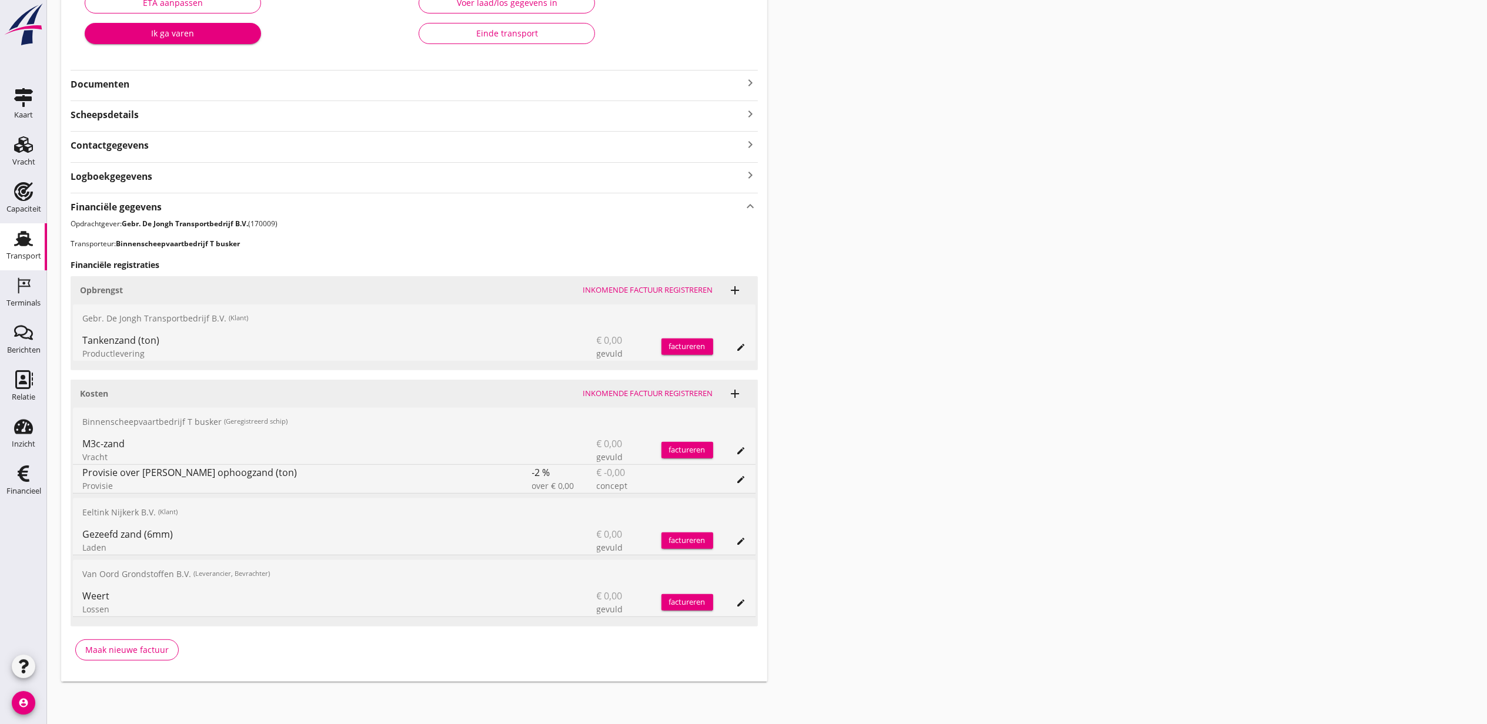
click at [738, 596] on button "edit" at bounding box center [741, 603] width 16 height 16
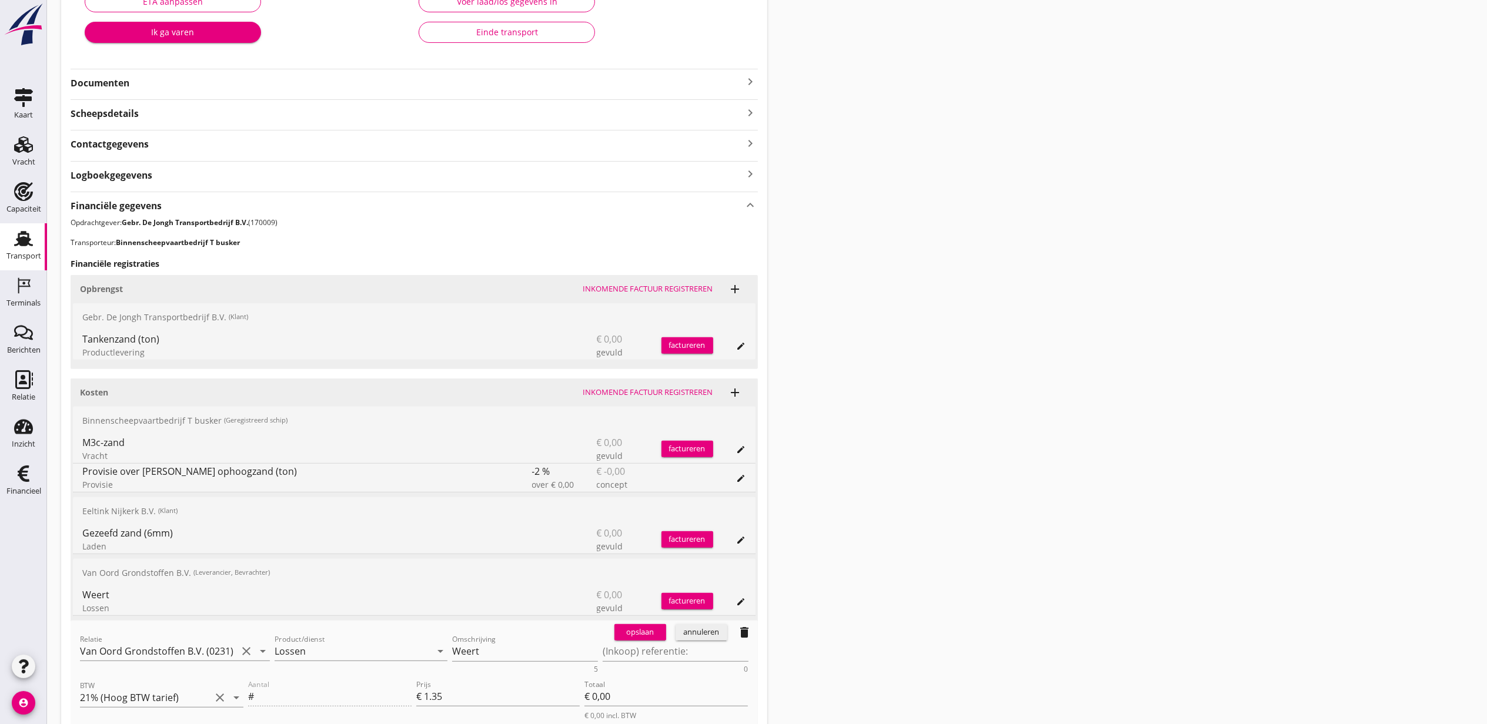
click at [701, 635] on div "annuleren" at bounding box center [701, 633] width 42 height 12
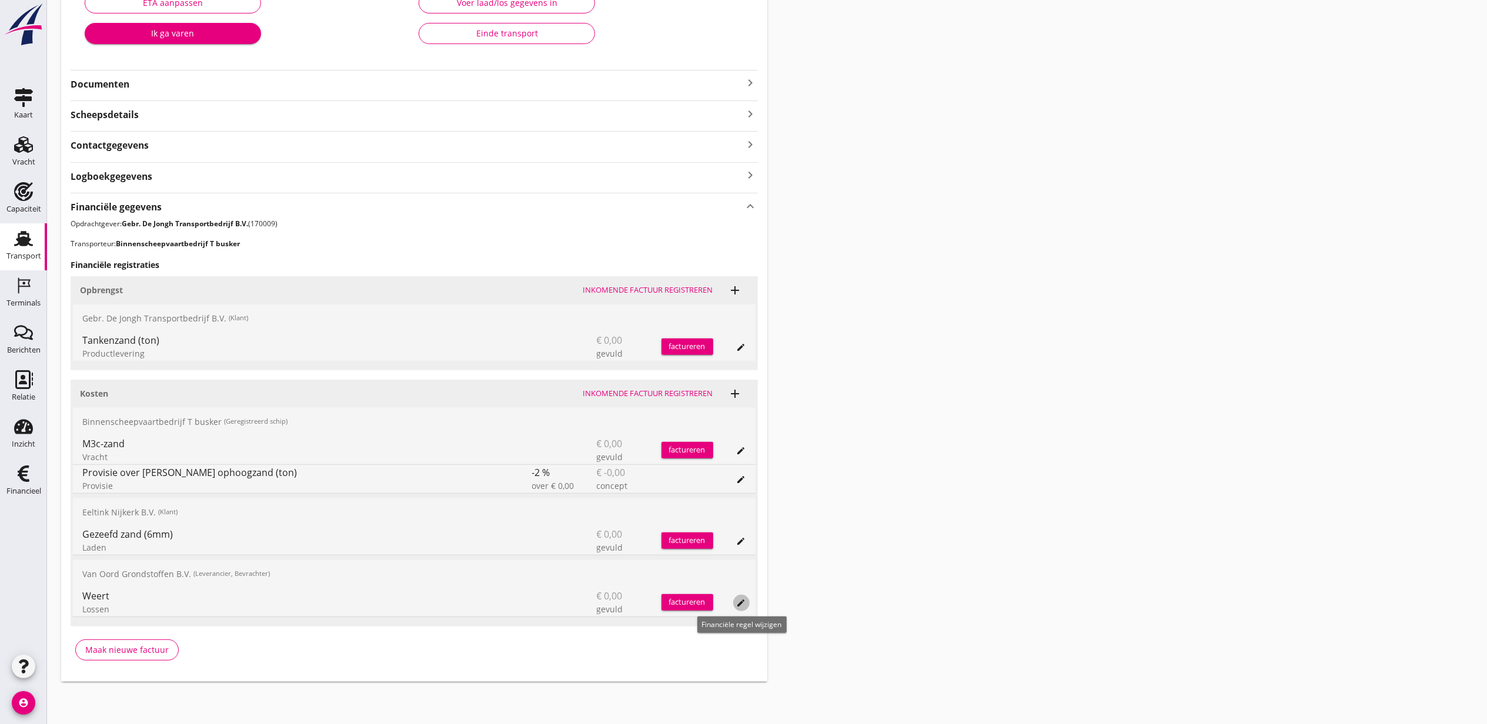
click at [741, 601] on icon "edit" at bounding box center [741, 603] width 9 height 9
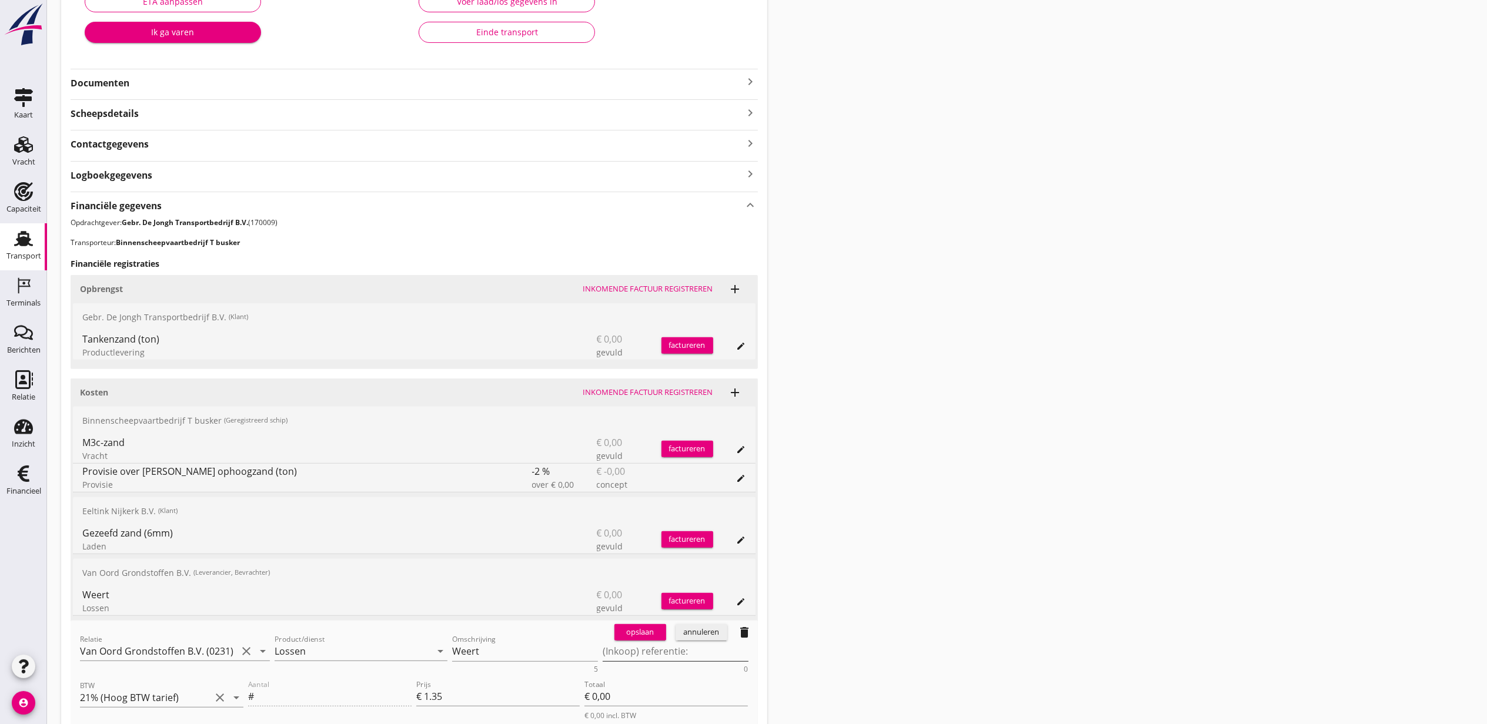
click at [685, 656] on textarea "(Inkoop) referentie:" at bounding box center [676, 651] width 146 height 19
type textarea "Weert"
click at [533, 661] on div "Omschrijving Weert" at bounding box center [525, 651] width 146 height 19
paste textarea "M3c-zand"
type textarea "M3c-zand"
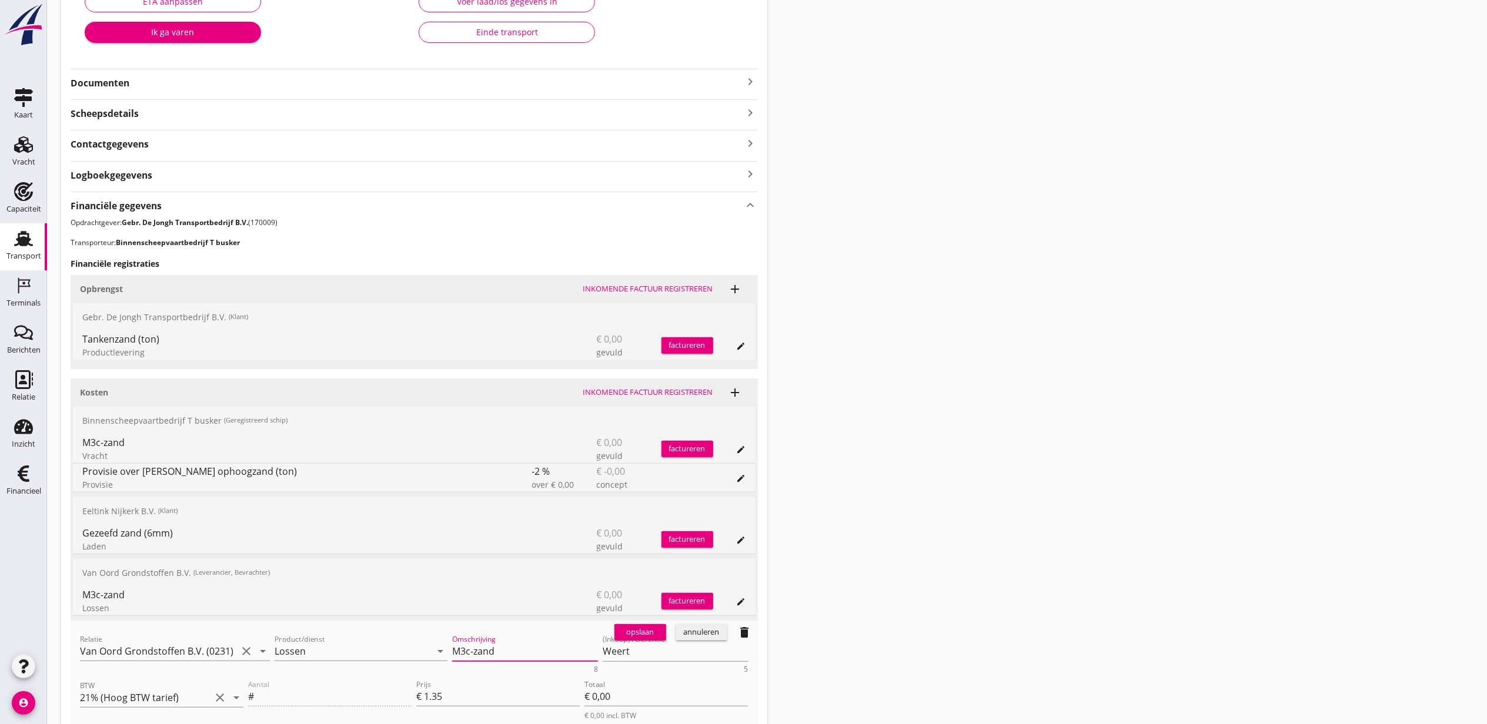
click at [636, 636] on div "opslaan" at bounding box center [640, 633] width 42 height 12
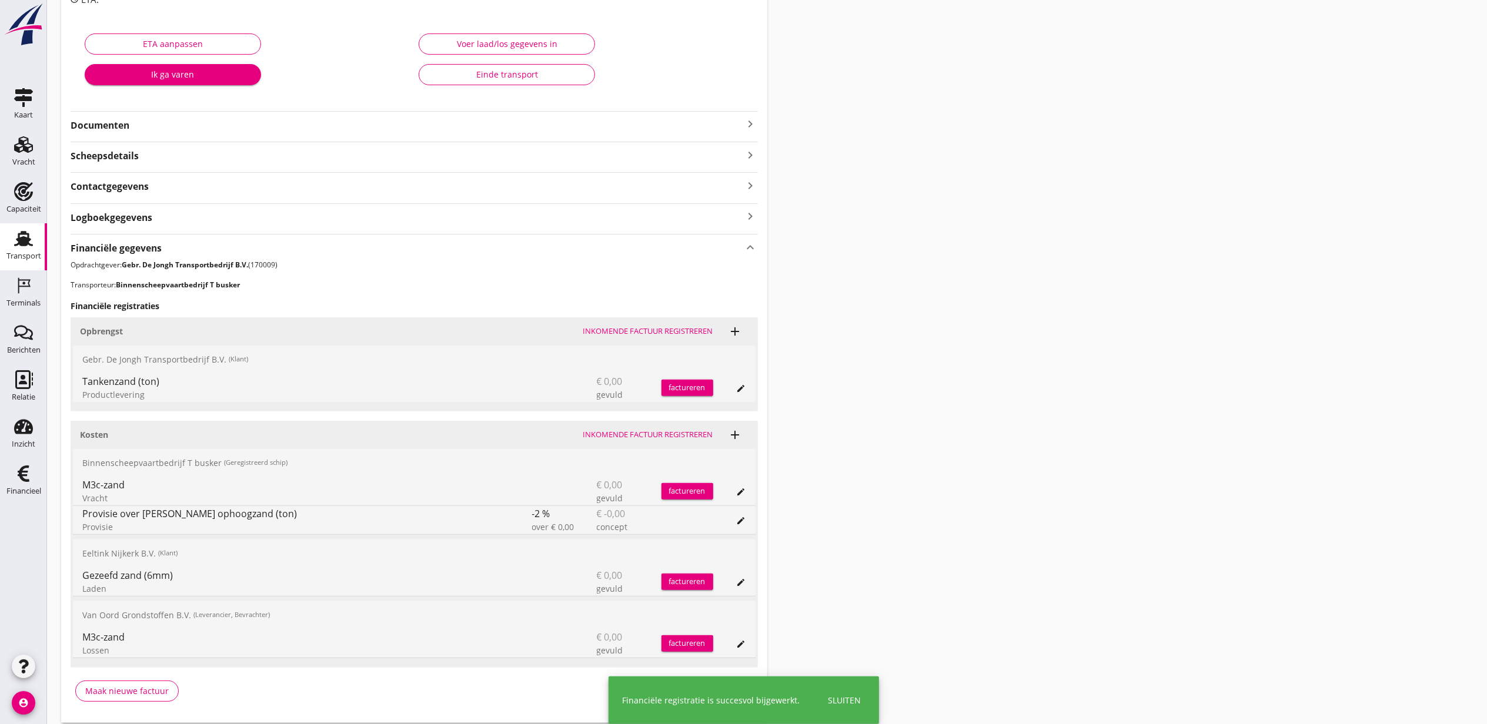
scroll to position [158, 0]
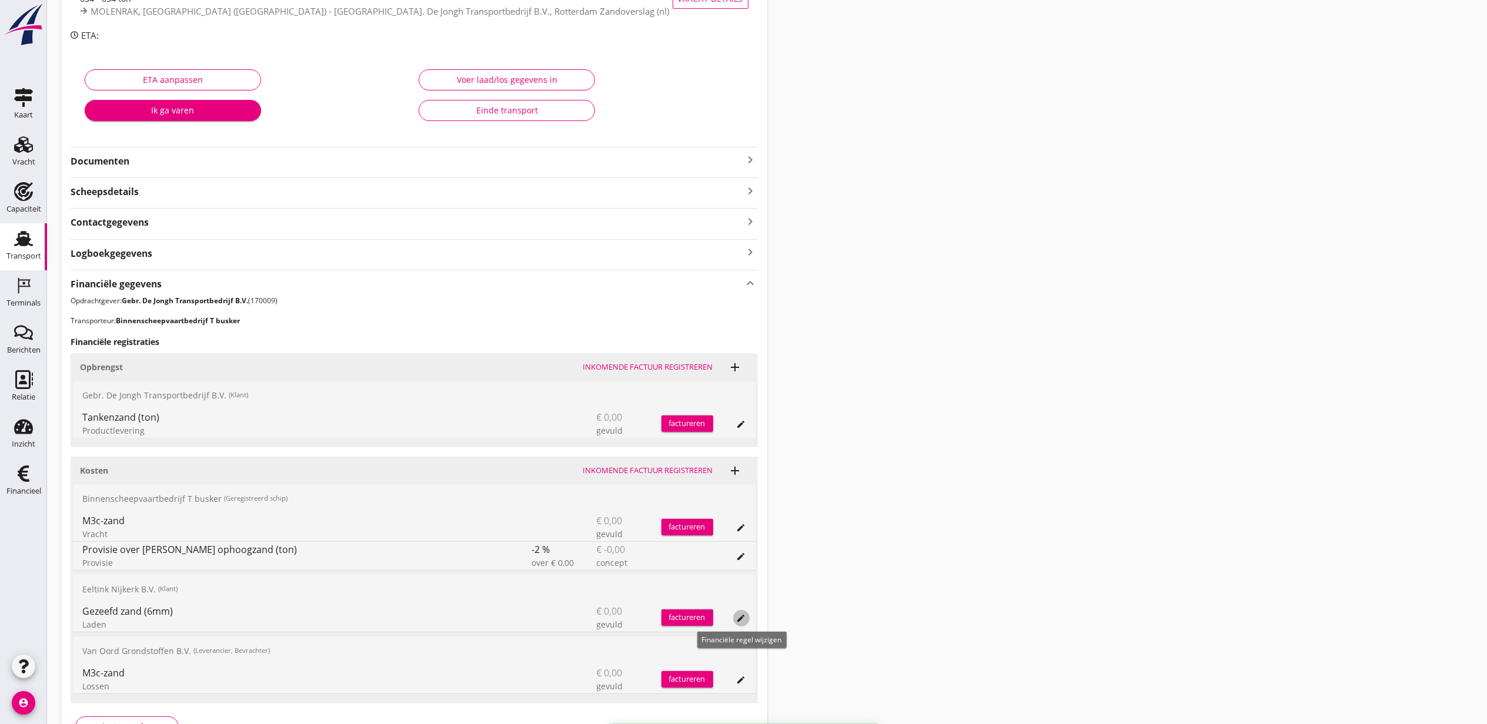
click at [746, 617] on icon "edit" at bounding box center [741, 618] width 9 height 9
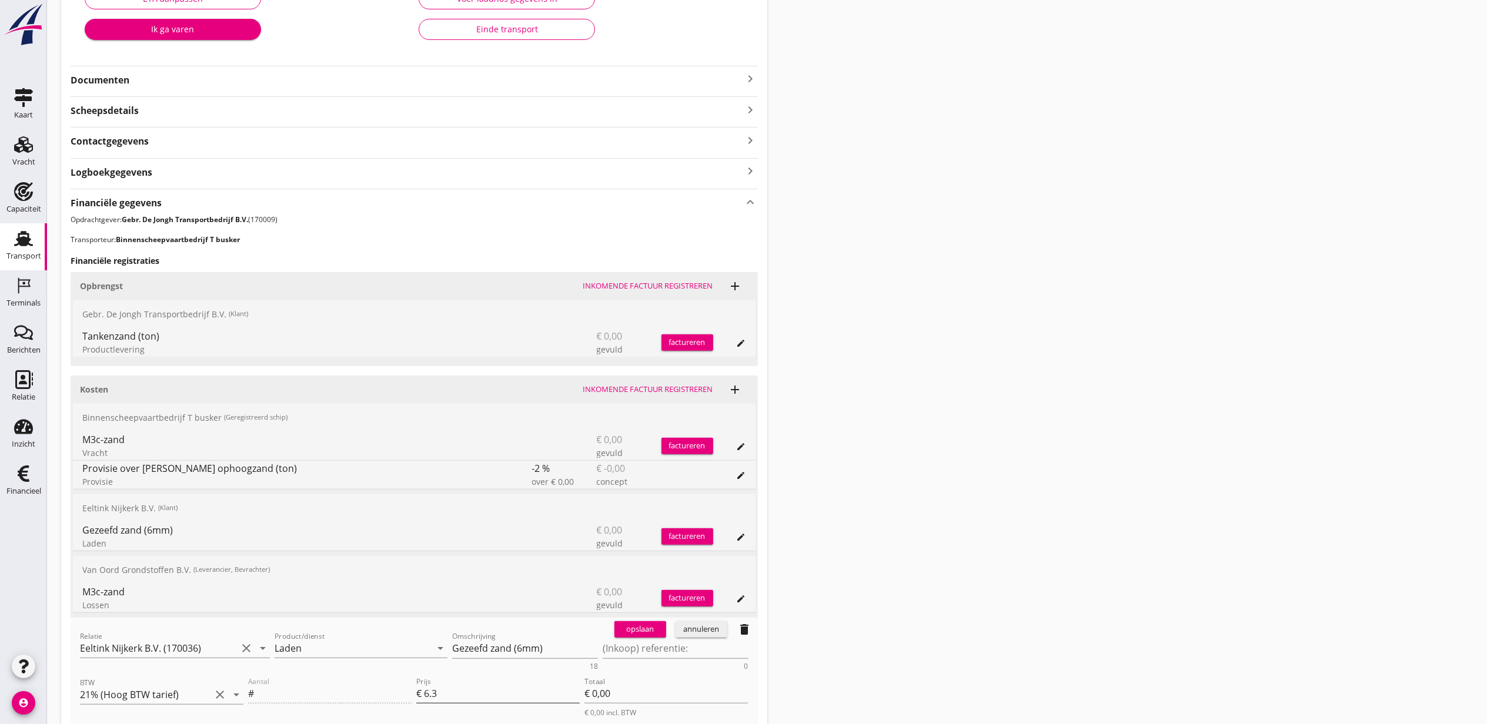
scroll to position [314, 0]
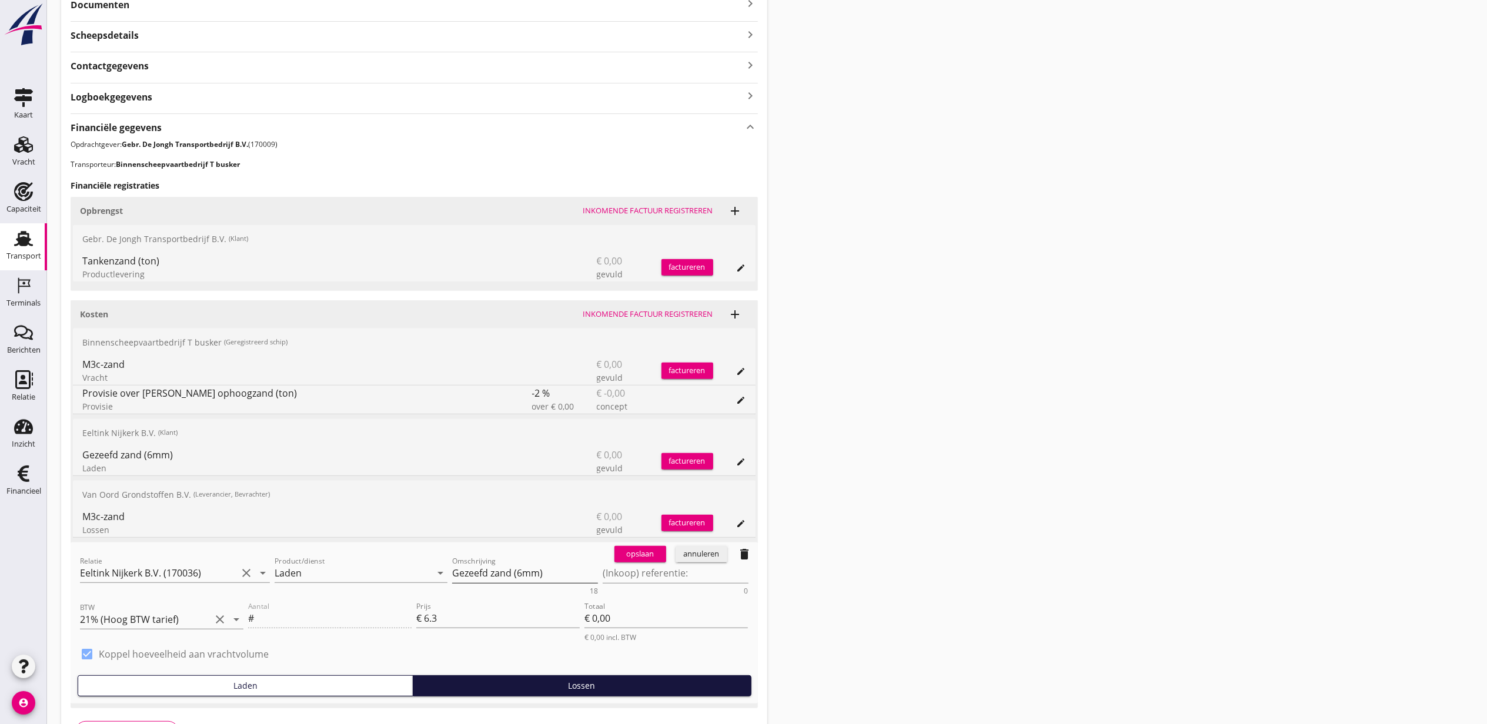
click at [528, 580] on textarea "Gezeefd zand (6mm)" at bounding box center [525, 573] width 146 height 19
paste textarea "M3c-zand"
type textarea "M3c-zand (gezeefd, 6mm)"
click at [633, 553] on div "opslaan" at bounding box center [640, 555] width 42 height 12
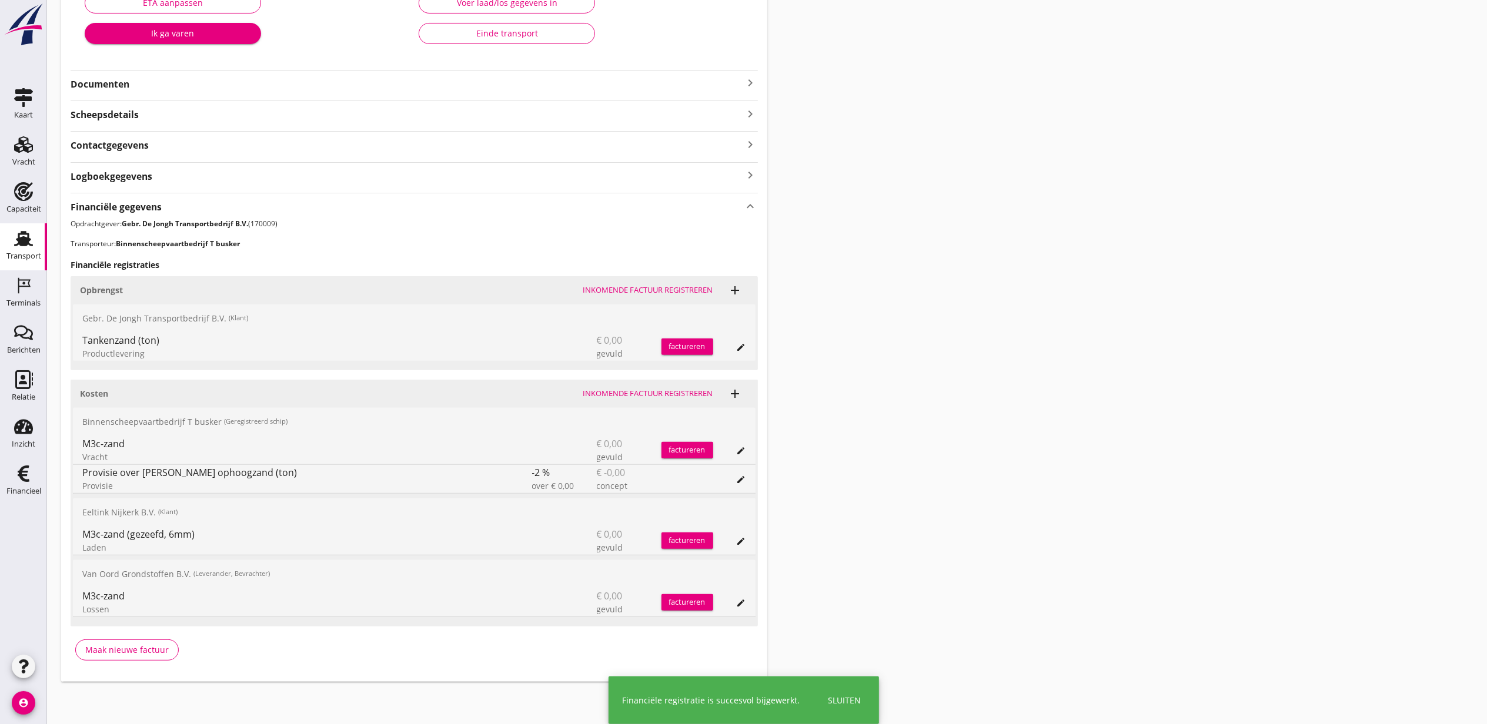
scroll to position [236, 0]
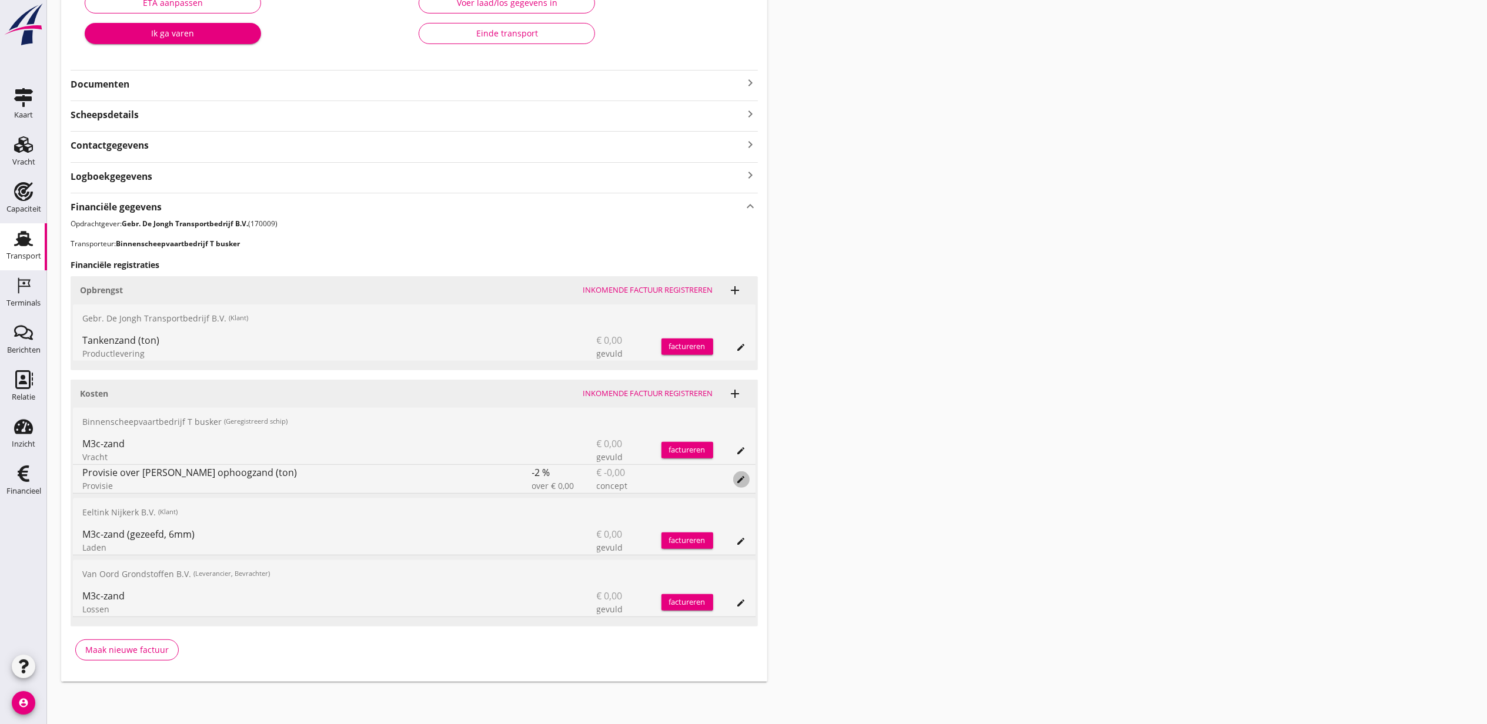
click at [744, 479] on icon "edit" at bounding box center [741, 479] width 9 height 9
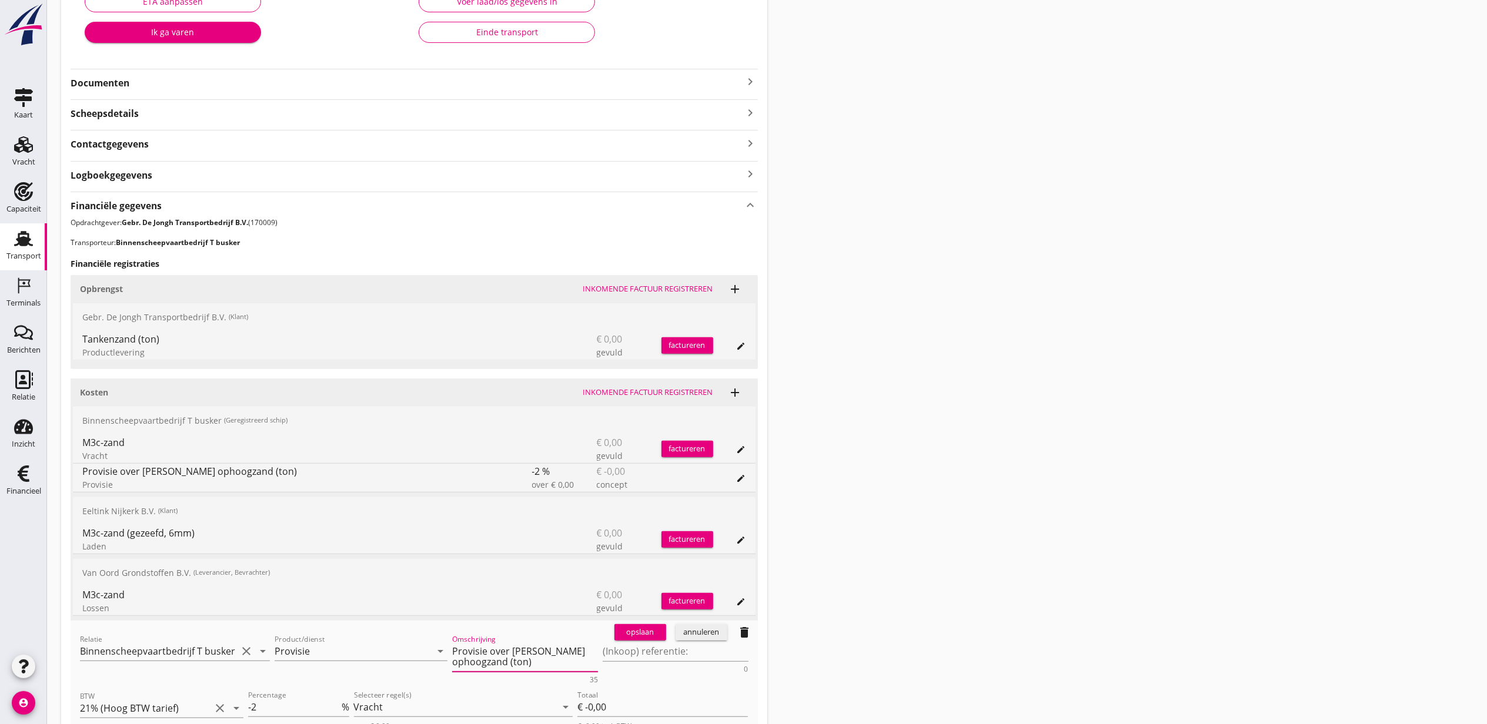
drag, startPoint x: 532, startPoint y: 669, endPoint x: 512, endPoint y: 652, distance: 26.4
click at [512, 652] on textarea "Provisie over Zoet ophoogzand (ton)" at bounding box center [525, 657] width 146 height 30
paste textarea "M3c-zand"
type textarea "Provisie over M3c-zand"
click at [628, 633] on div "opslaan" at bounding box center [640, 633] width 42 height 12
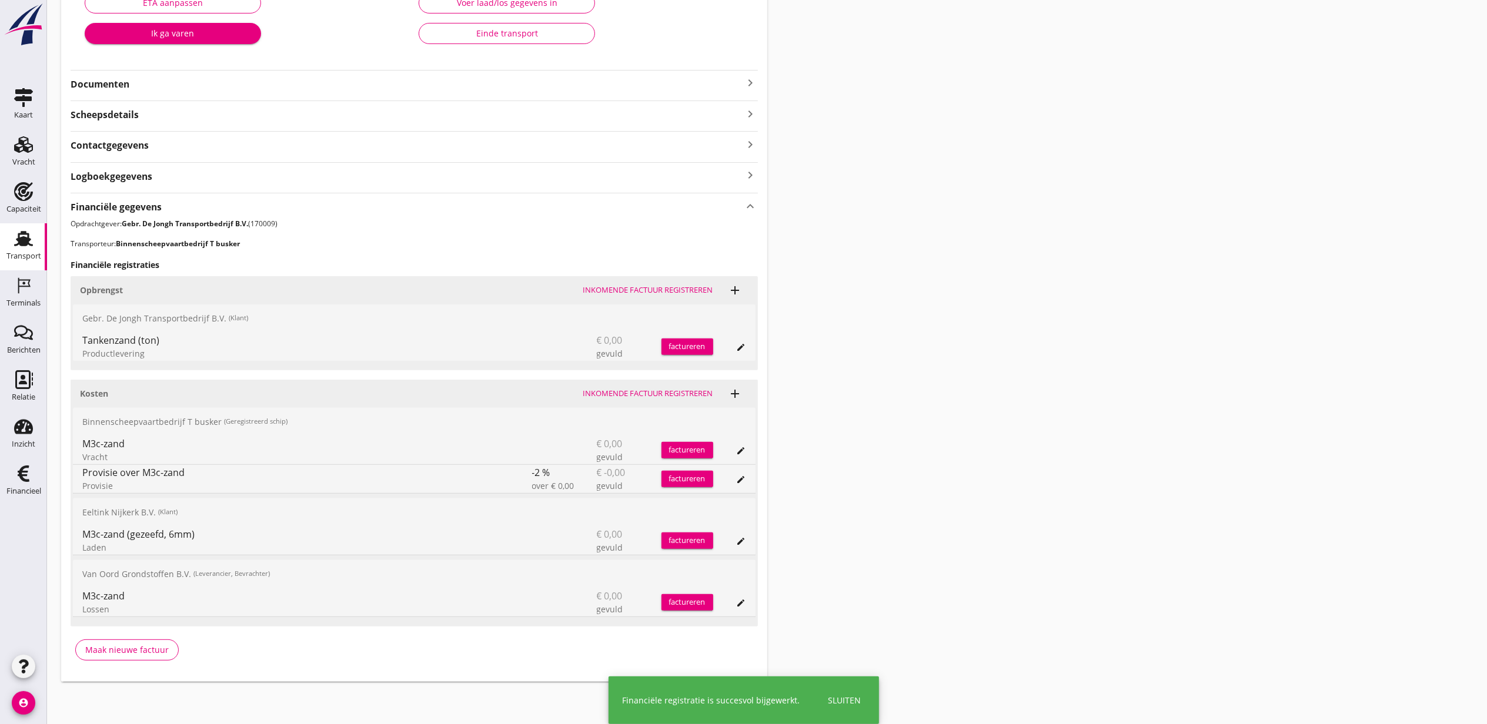
click at [746, 347] on icon "edit" at bounding box center [741, 347] width 9 height 9
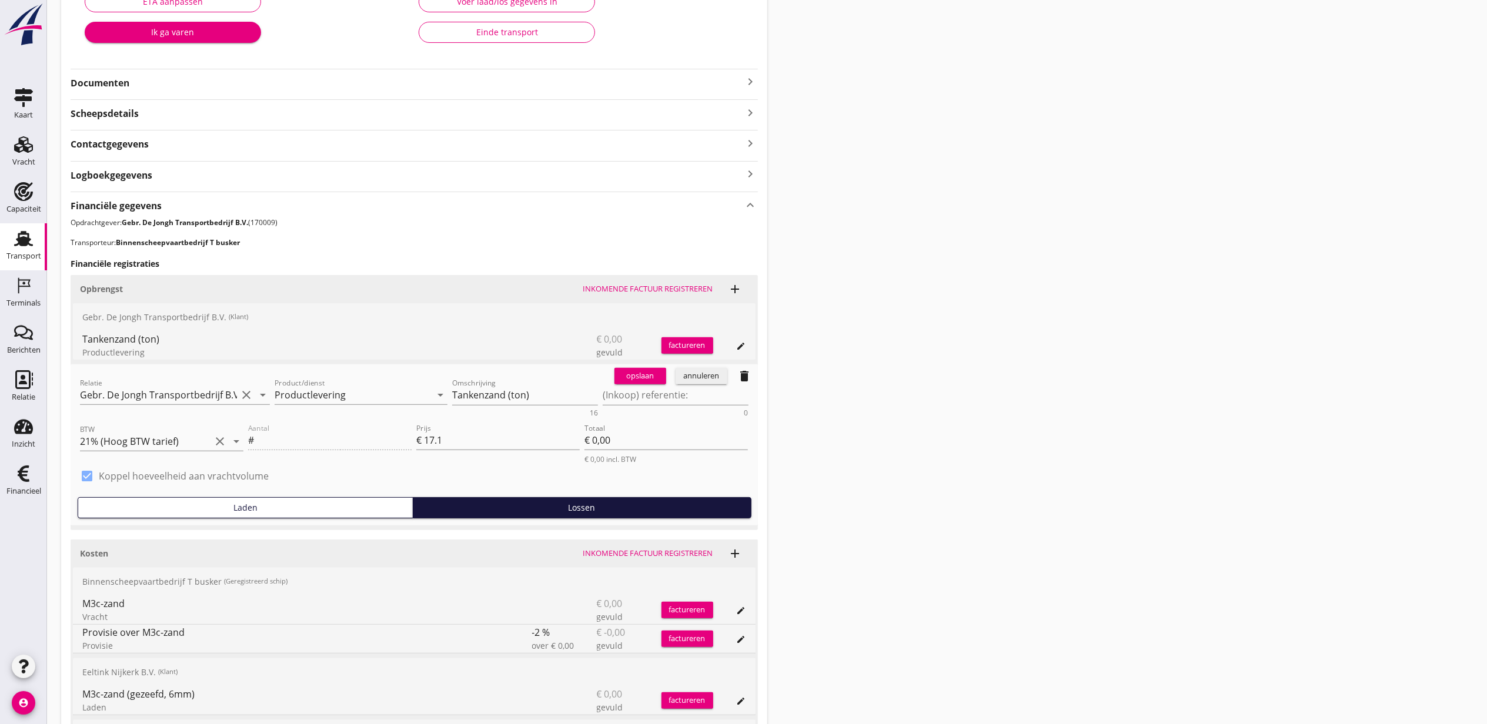
click at [690, 382] on button "annuleren" at bounding box center [702, 376] width 52 height 16
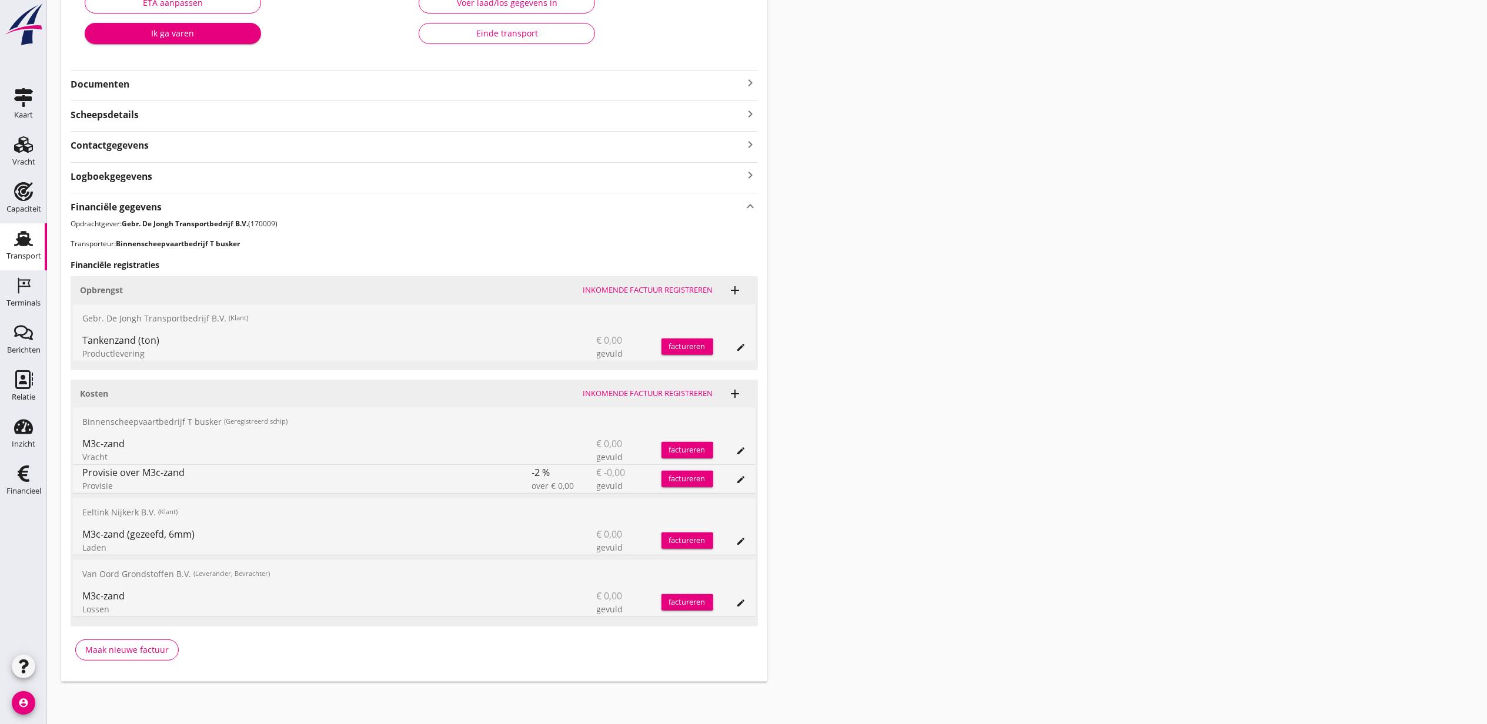
click at [908, 417] on div "Transport overzicht VOG-250820 Germaton (Tonny Busker) local_gas_station emerge…" at bounding box center [767, 230] width 1440 height 931
click at [734, 336] on div "edit" at bounding box center [729, 347] width 33 height 28
click at [743, 343] on icon "edit" at bounding box center [741, 347] width 9 height 9
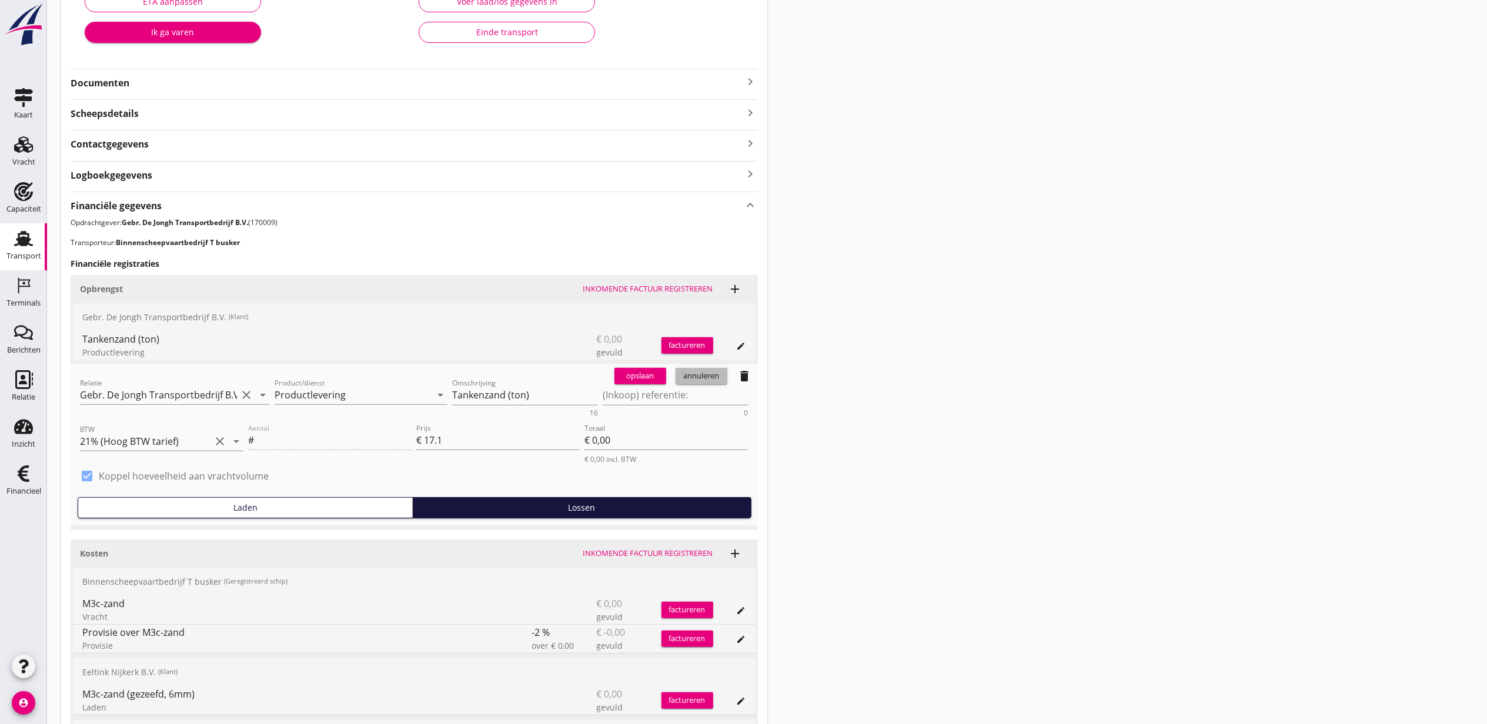
click at [704, 381] on div "annuleren" at bounding box center [701, 376] width 42 height 12
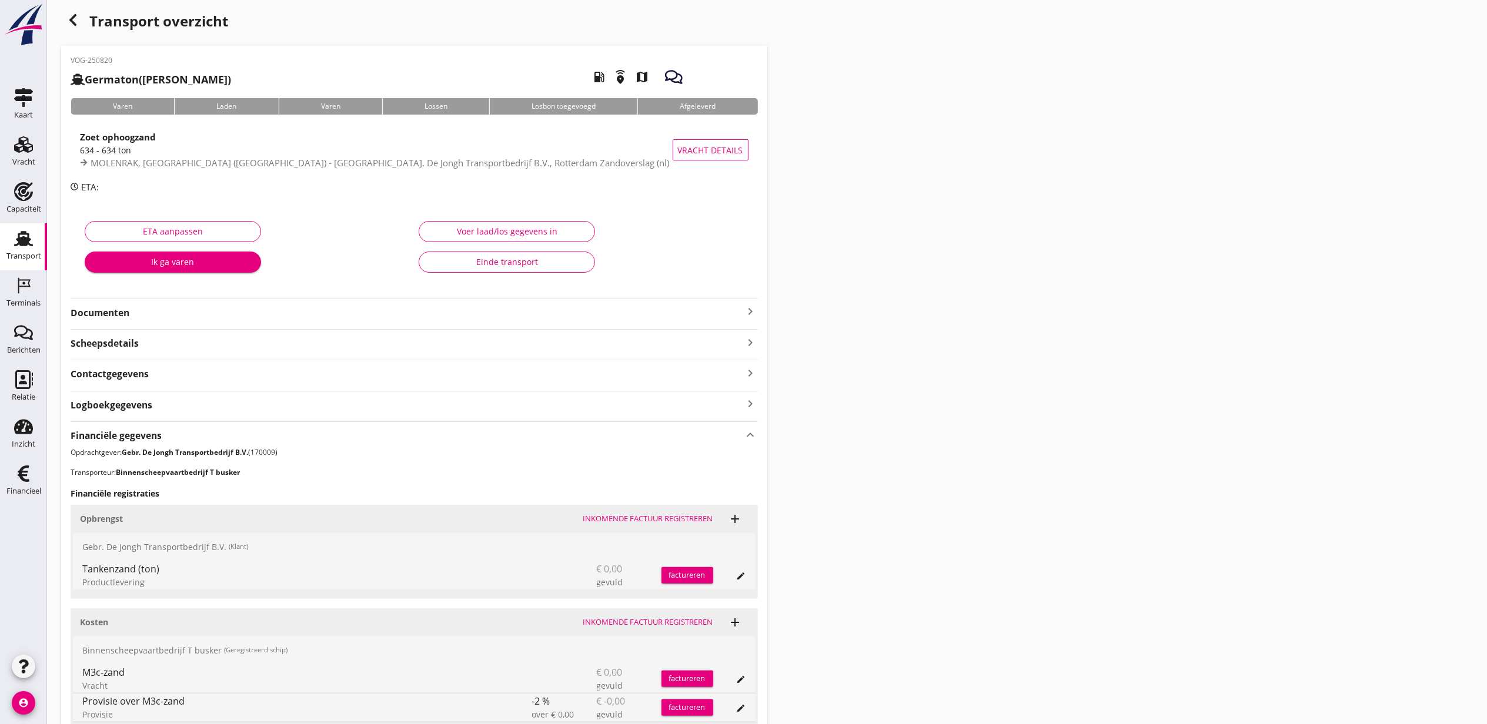
scroll to position [0, 0]
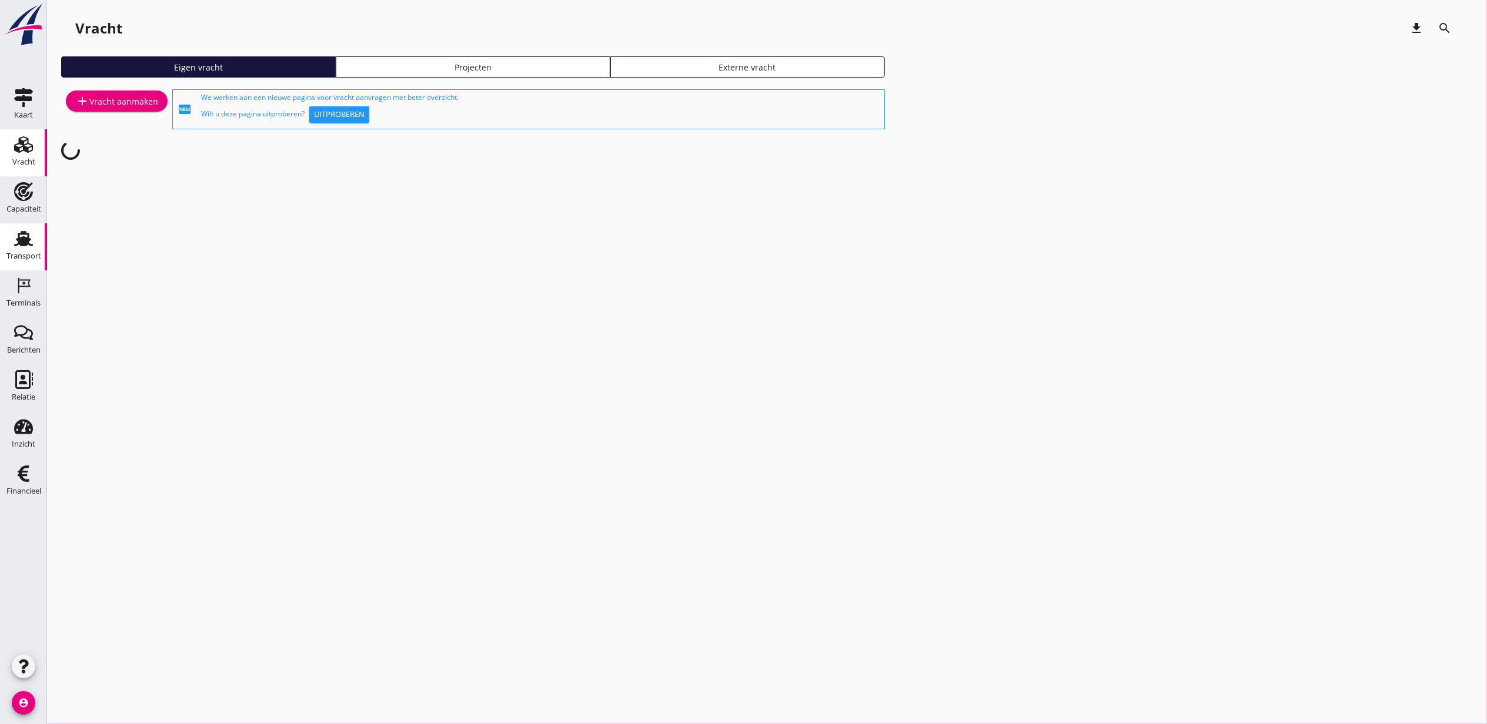
click at [21, 223] on link "Transport Transport" at bounding box center [23, 246] width 47 height 47
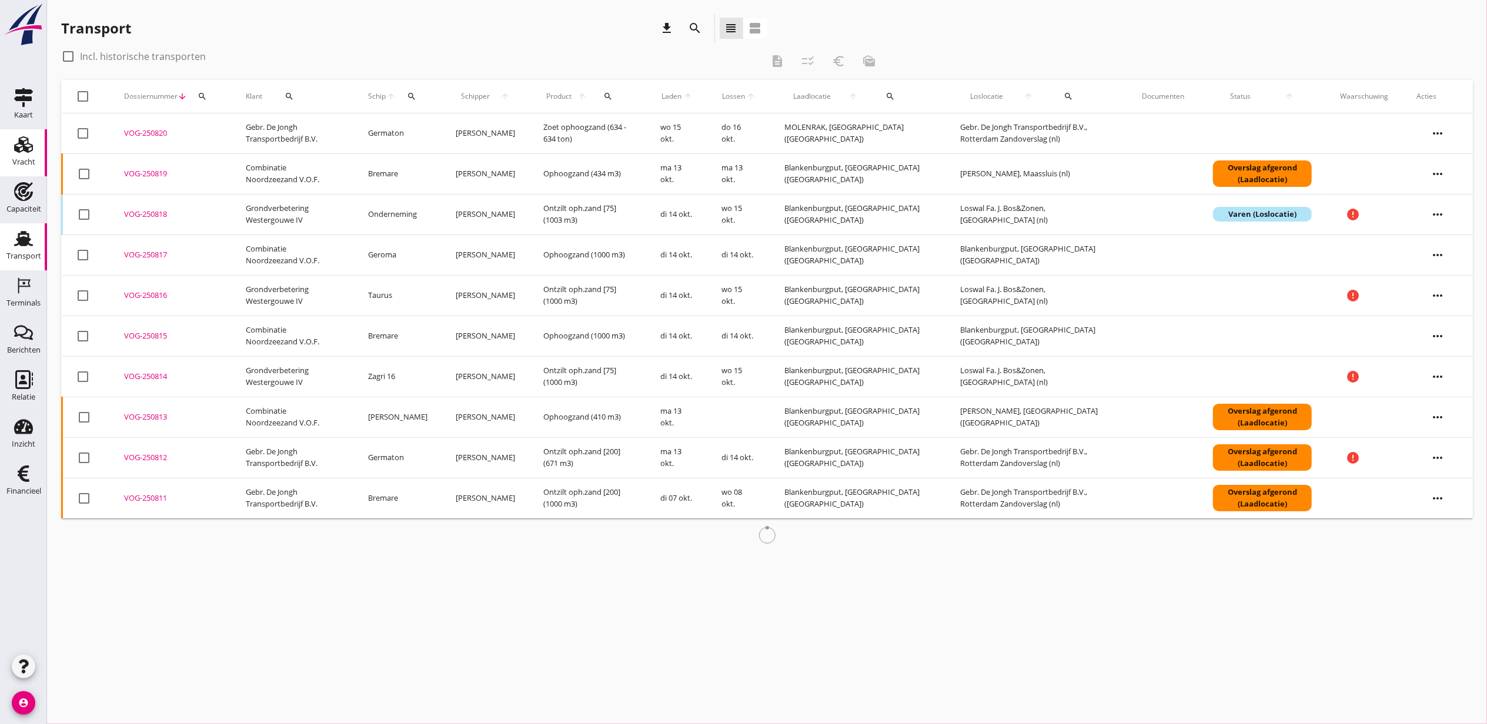
click at [31, 146] on use at bounding box center [23, 144] width 19 height 16
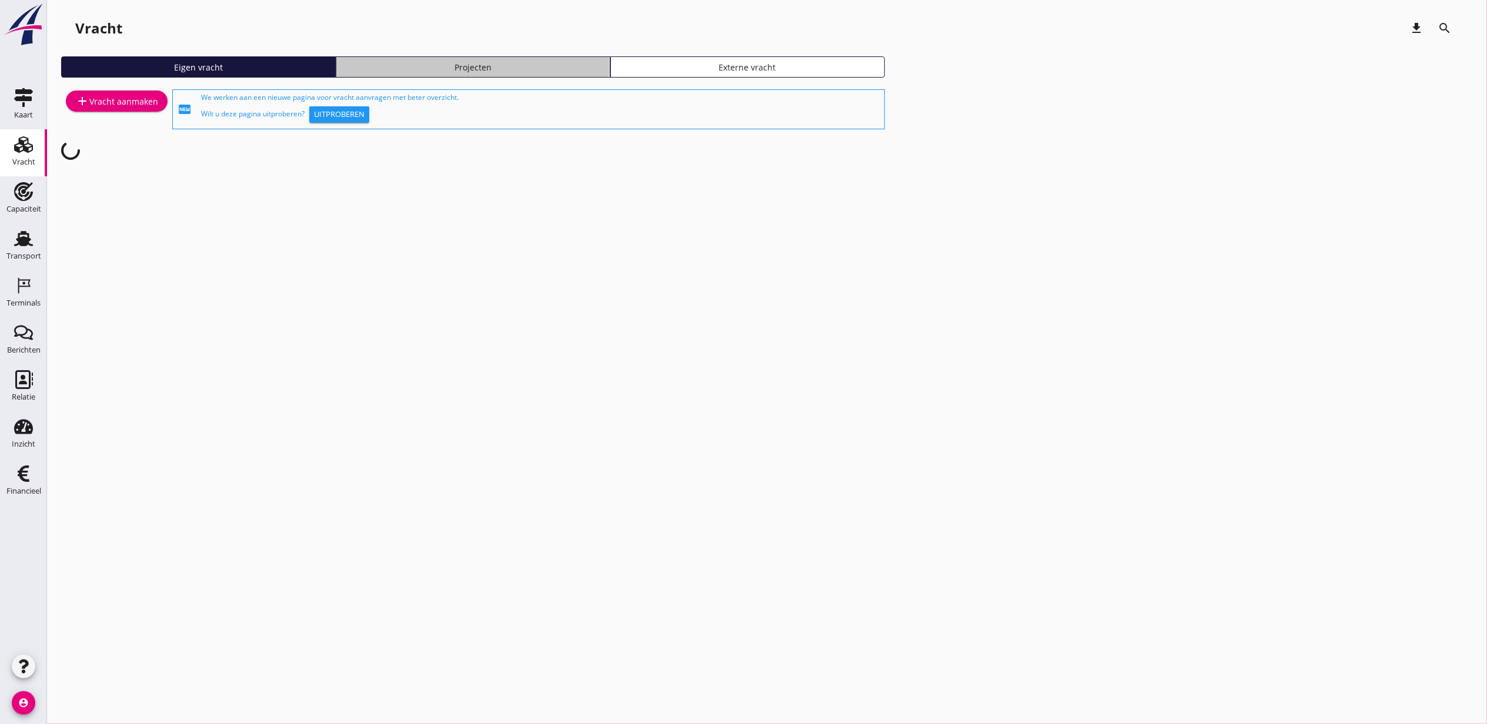
click at [558, 71] on div "Projecten" at bounding box center [473, 67] width 264 height 12
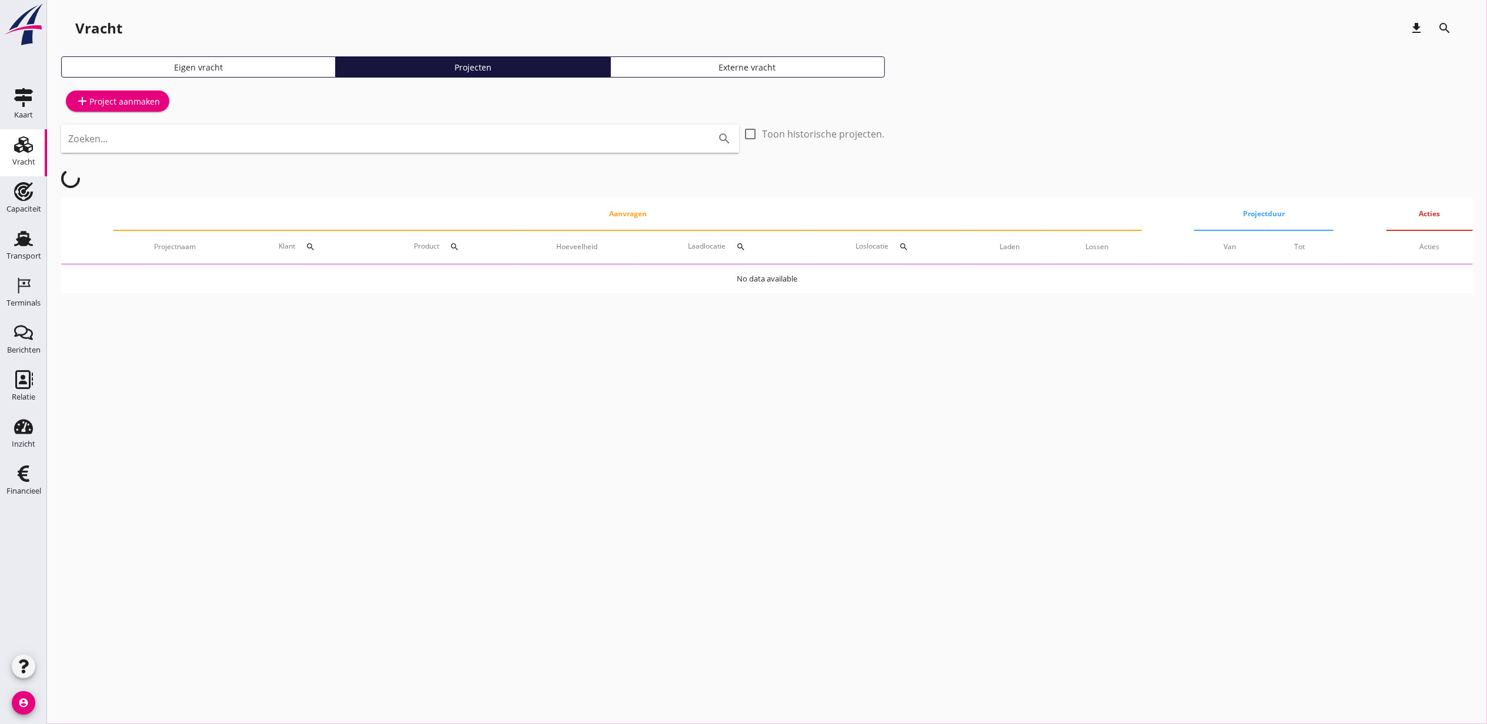
click at [381, 148] on div "Zoeken... search" at bounding box center [400, 139] width 678 height 28
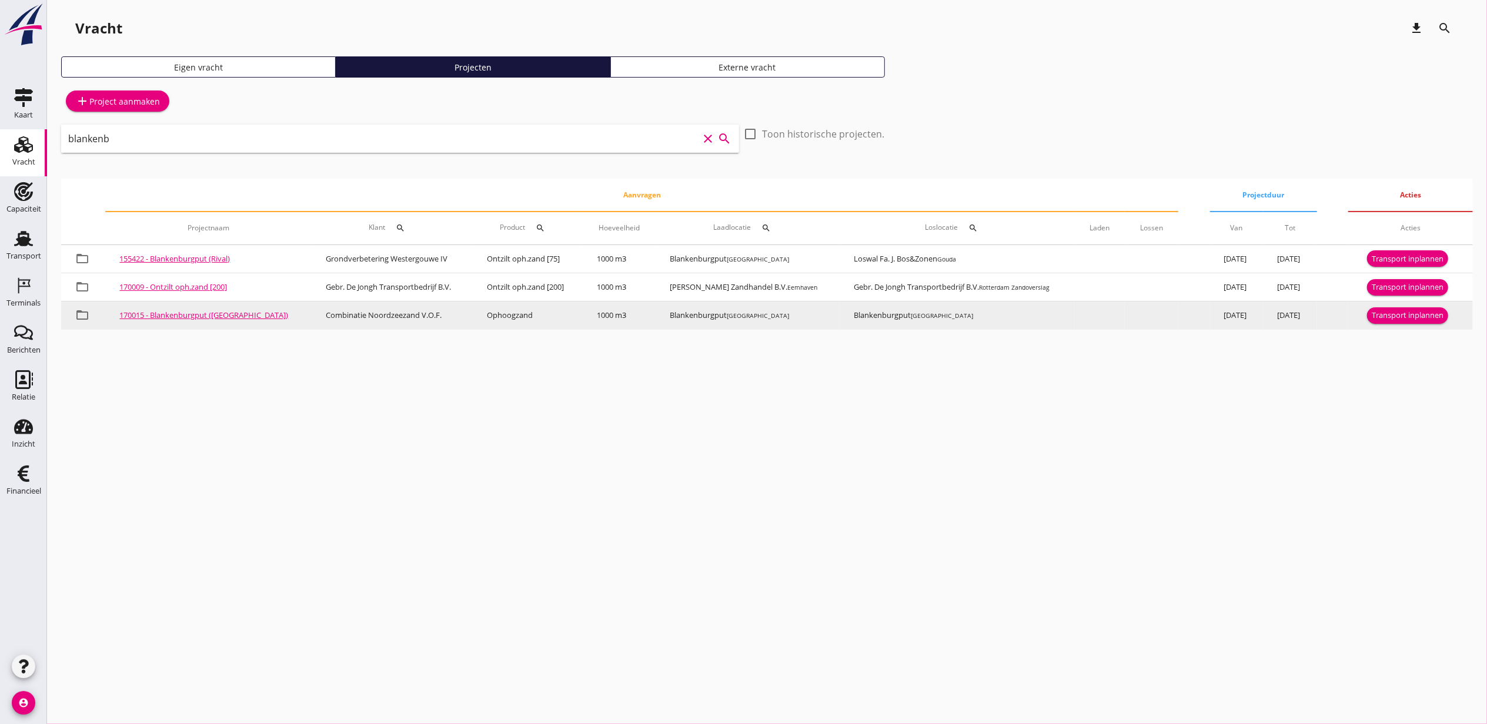
type input "blankenb"
click at [1393, 316] on div "Transport inplannen" at bounding box center [1408, 316] width 72 height 12
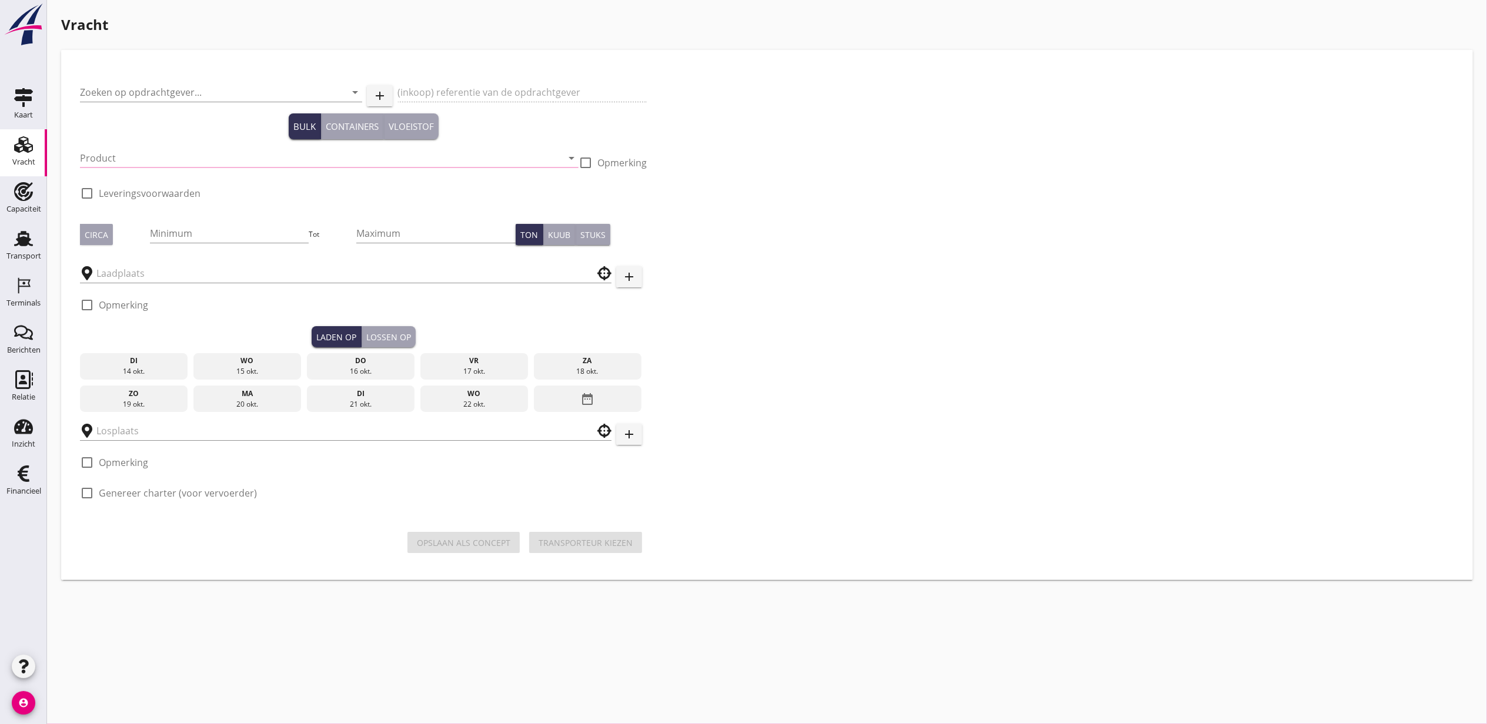
type input "Combinatie Noordzeezand V.O.F."
type input "Ophoogzand (6120)"
type input "1000"
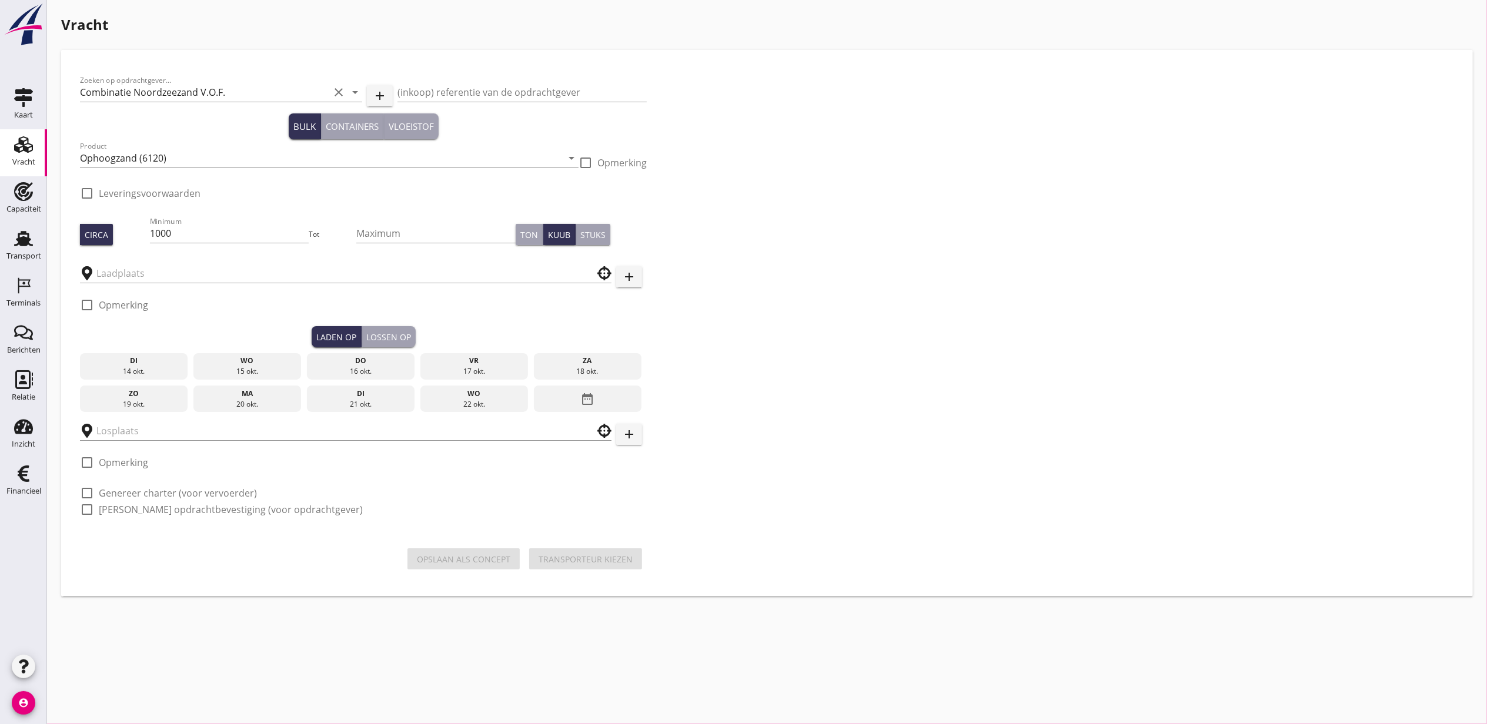
type input "Blankenburgput"
checkbox input "true"
type input "Blankenburgput"
checkbox input "true"
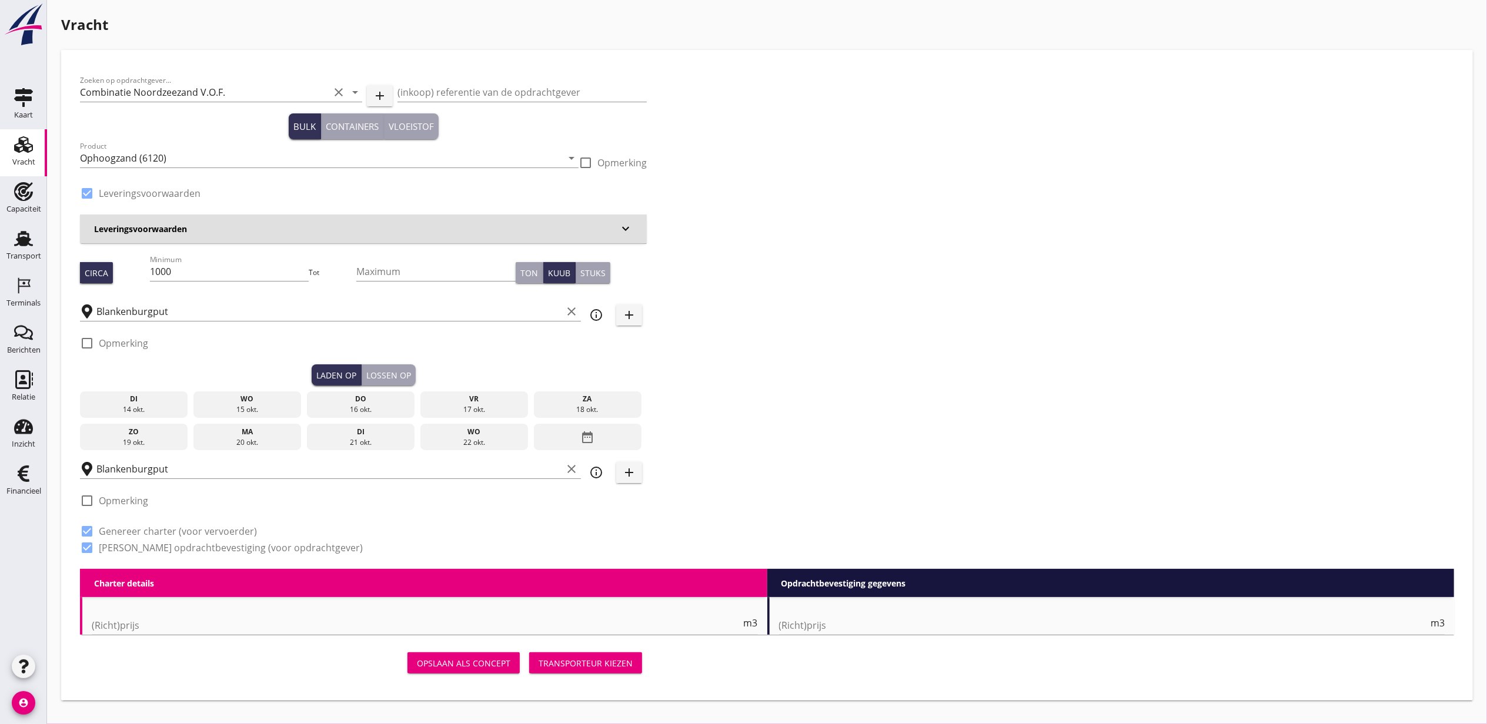
type input "1.15"
radio input "false"
type input "1.15"
radio input "false"
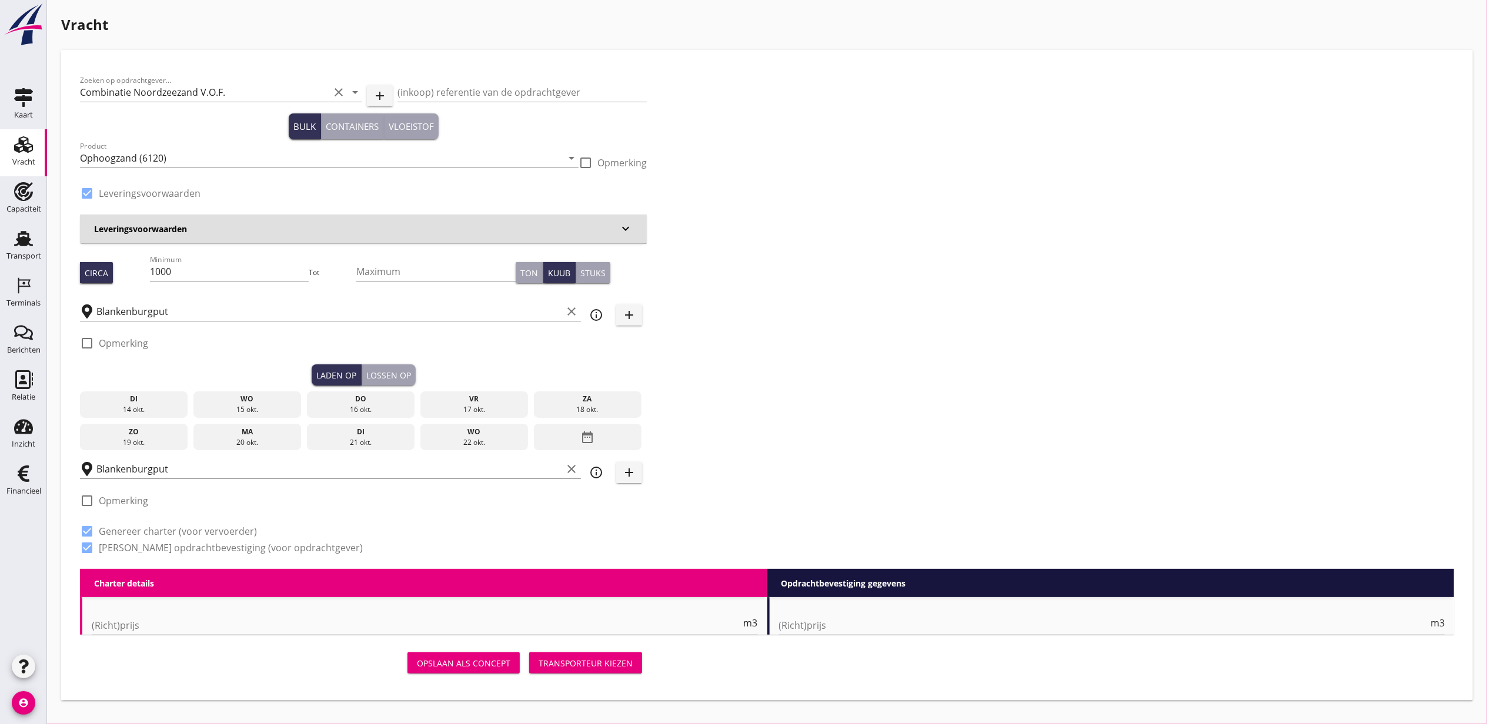
radio input "false"
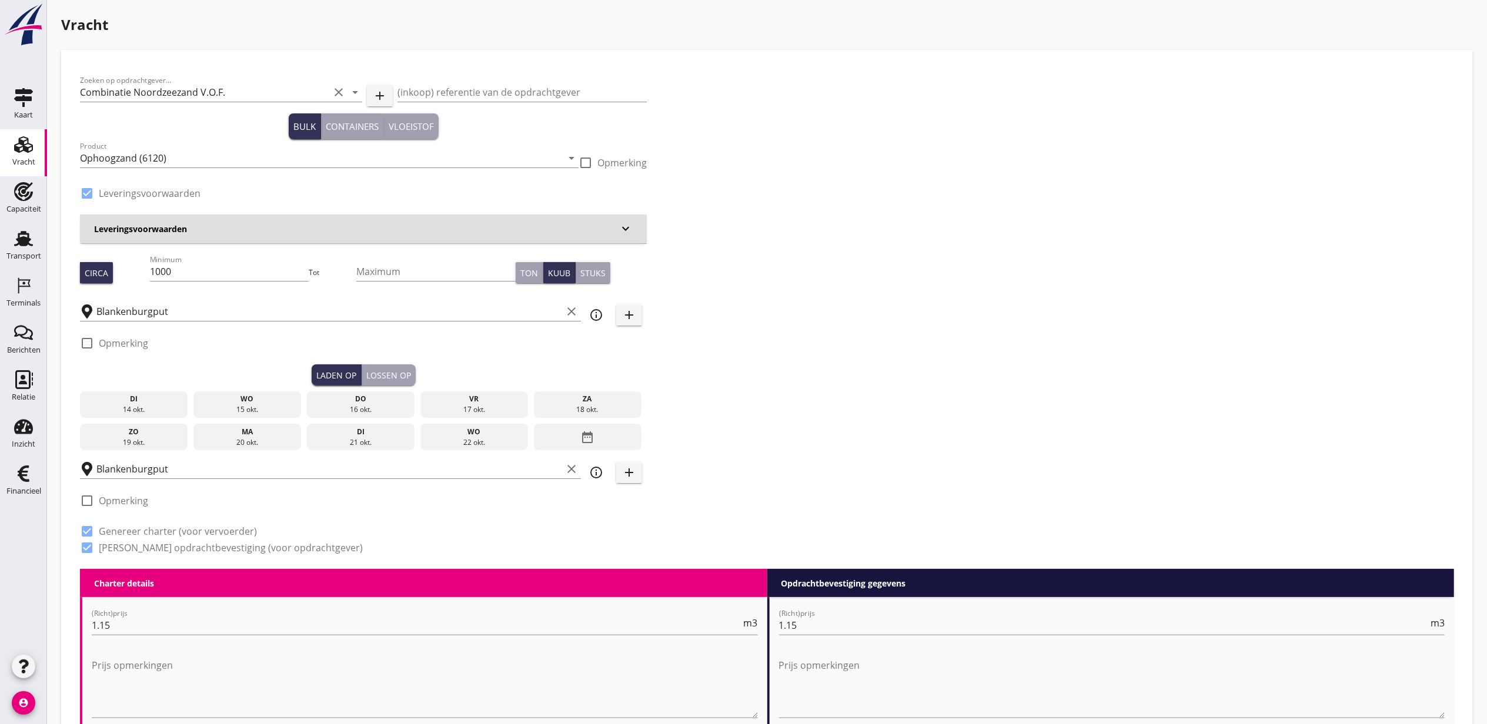
click at [152, 405] on div "14 okt." at bounding box center [134, 410] width 102 height 11
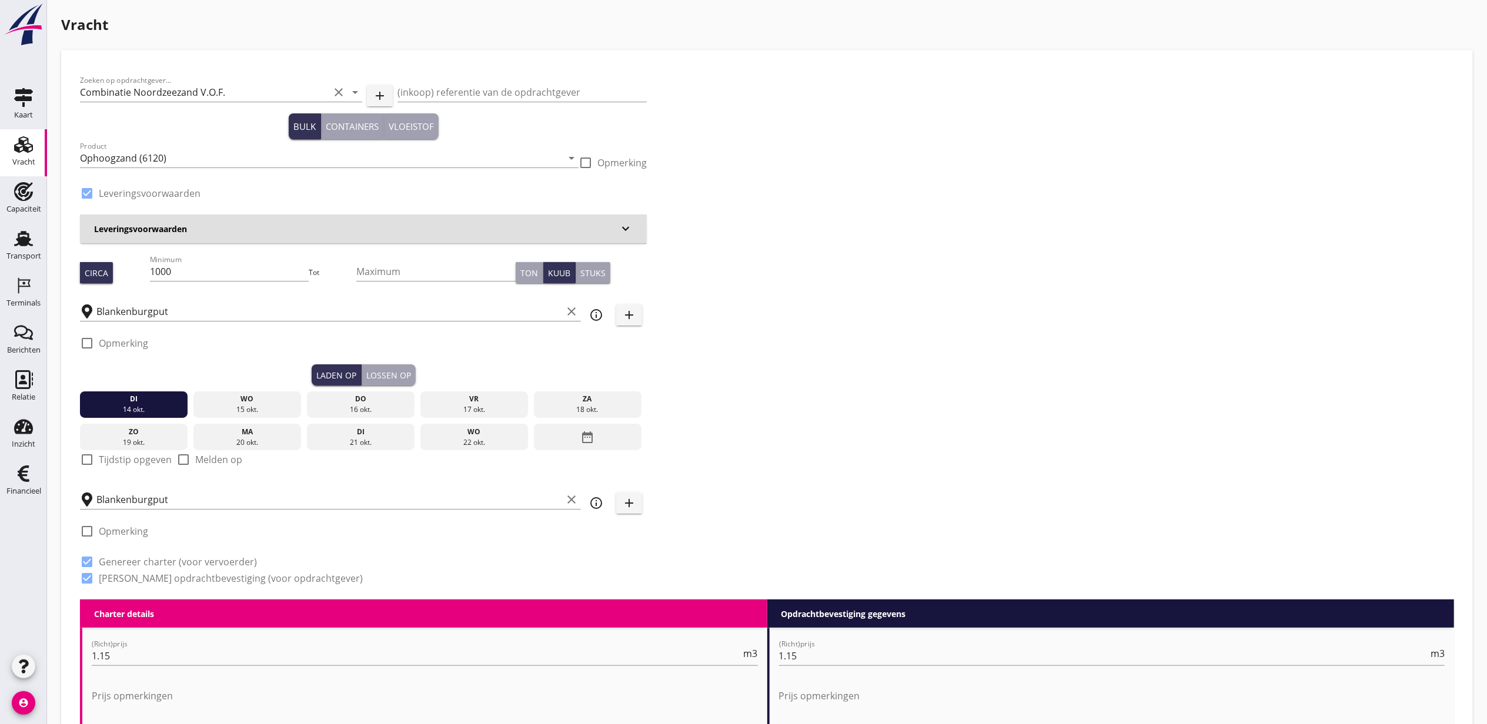
click at [118, 463] on label "Tijdstip opgeven" at bounding box center [135, 460] width 73 height 12
checkbox input "true"
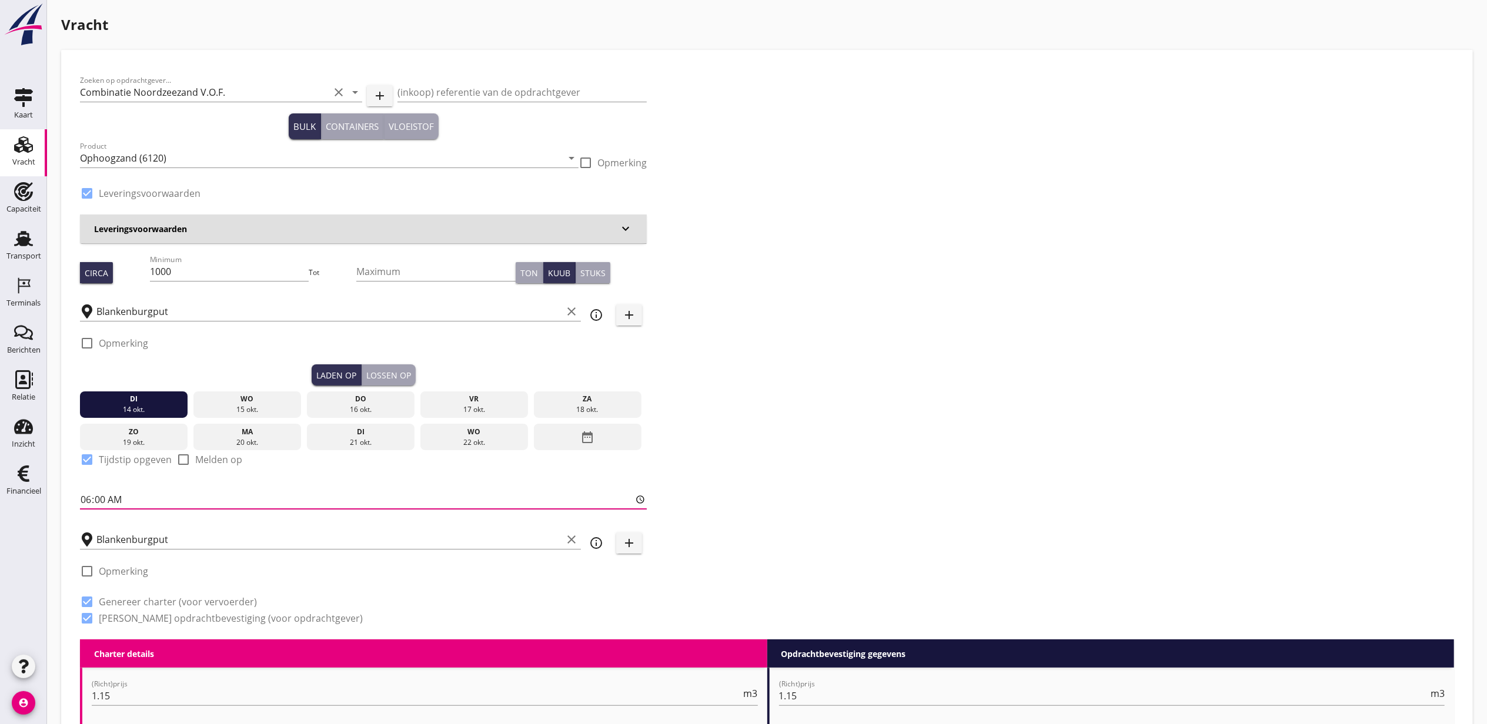
click at [90, 494] on input "06:00" at bounding box center [363, 499] width 567 height 19
type input "10:00"
click at [179, 549] on div "Blankenburgput clear" at bounding box center [330, 539] width 501 height 19
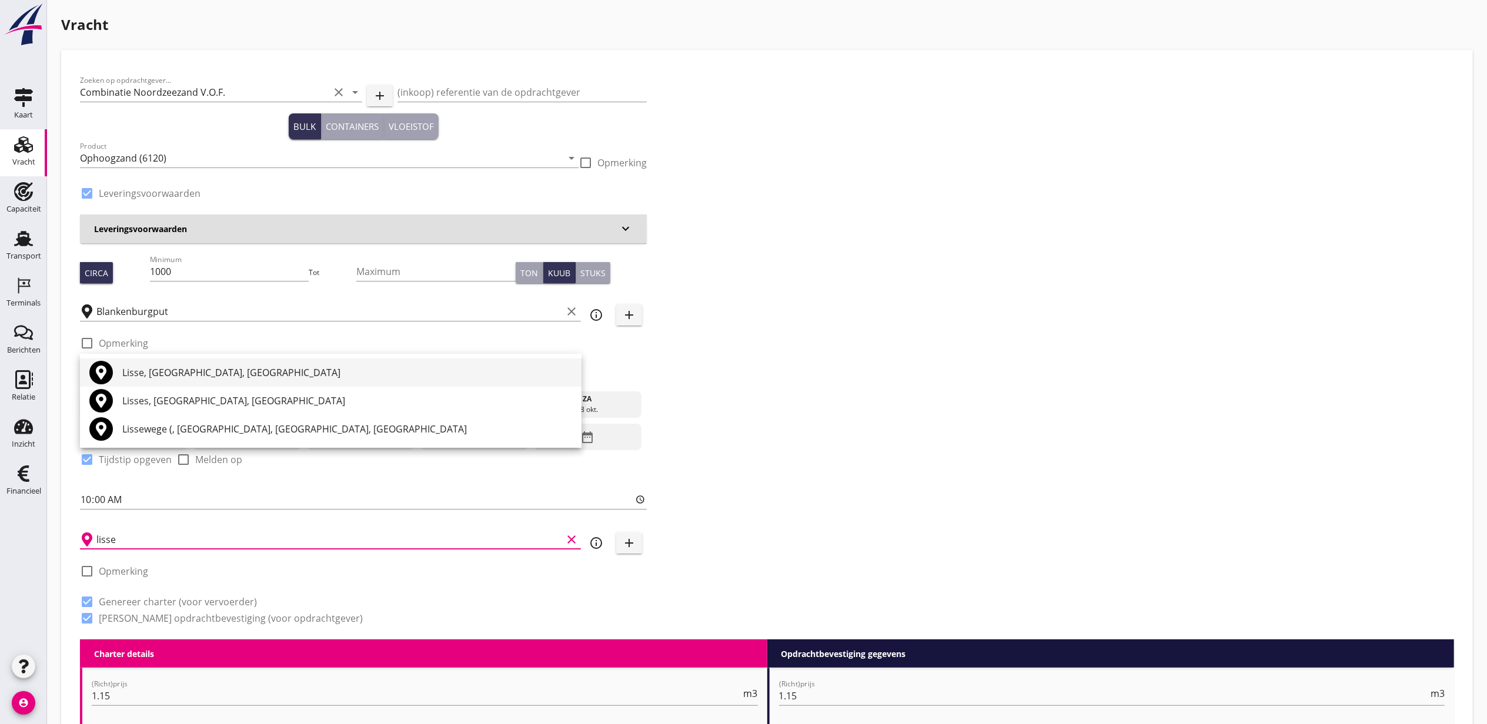
click at [220, 374] on div "Lisse, [GEOGRAPHIC_DATA], [GEOGRAPHIC_DATA]" at bounding box center [347, 373] width 450 height 14
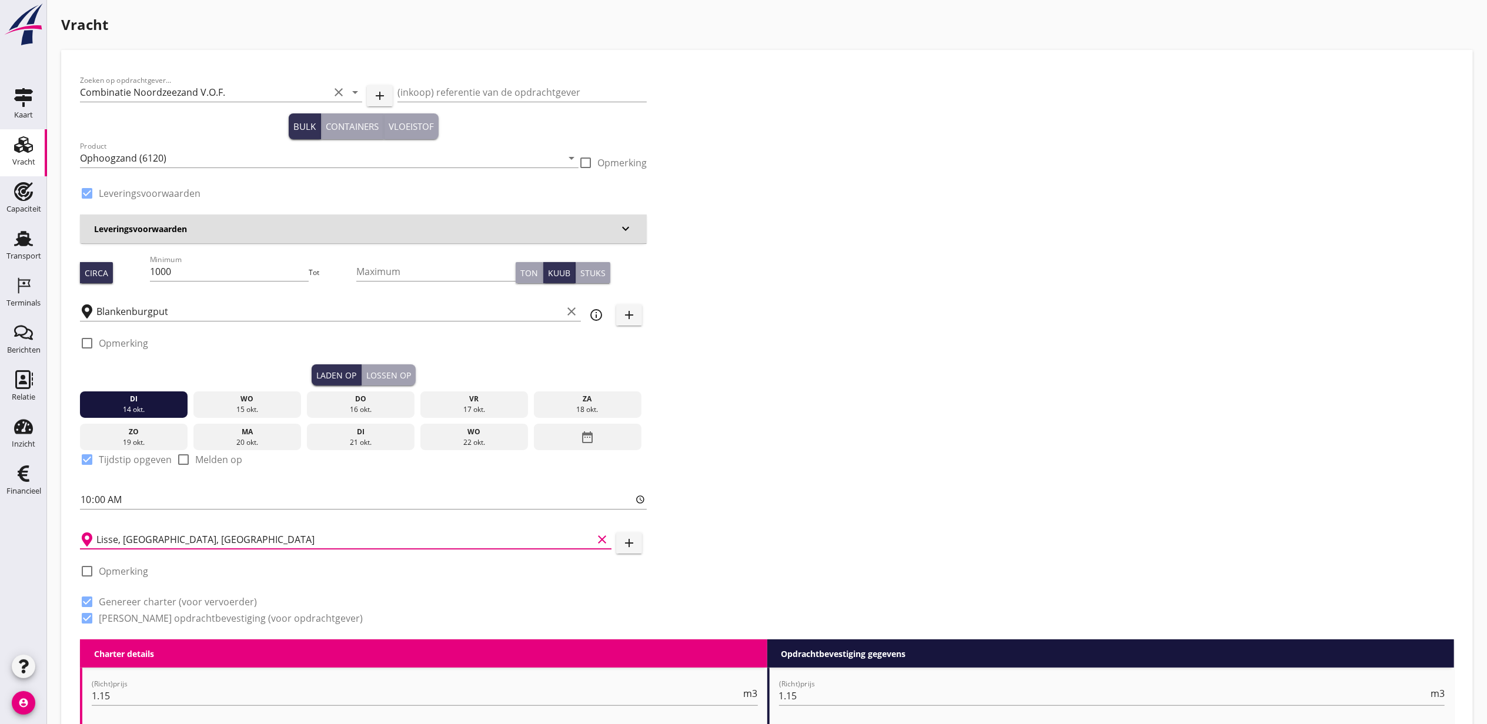
type input "Lisse, [GEOGRAPHIC_DATA], [GEOGRAPHIC_DATA]"
click at [1108, 412] on div "Zoeken op opdrachtgever... Combinatie Noordzeezand V.O.F. clear arrow_drop_down…" at bounding box center [766, 354] width 1383 height 571
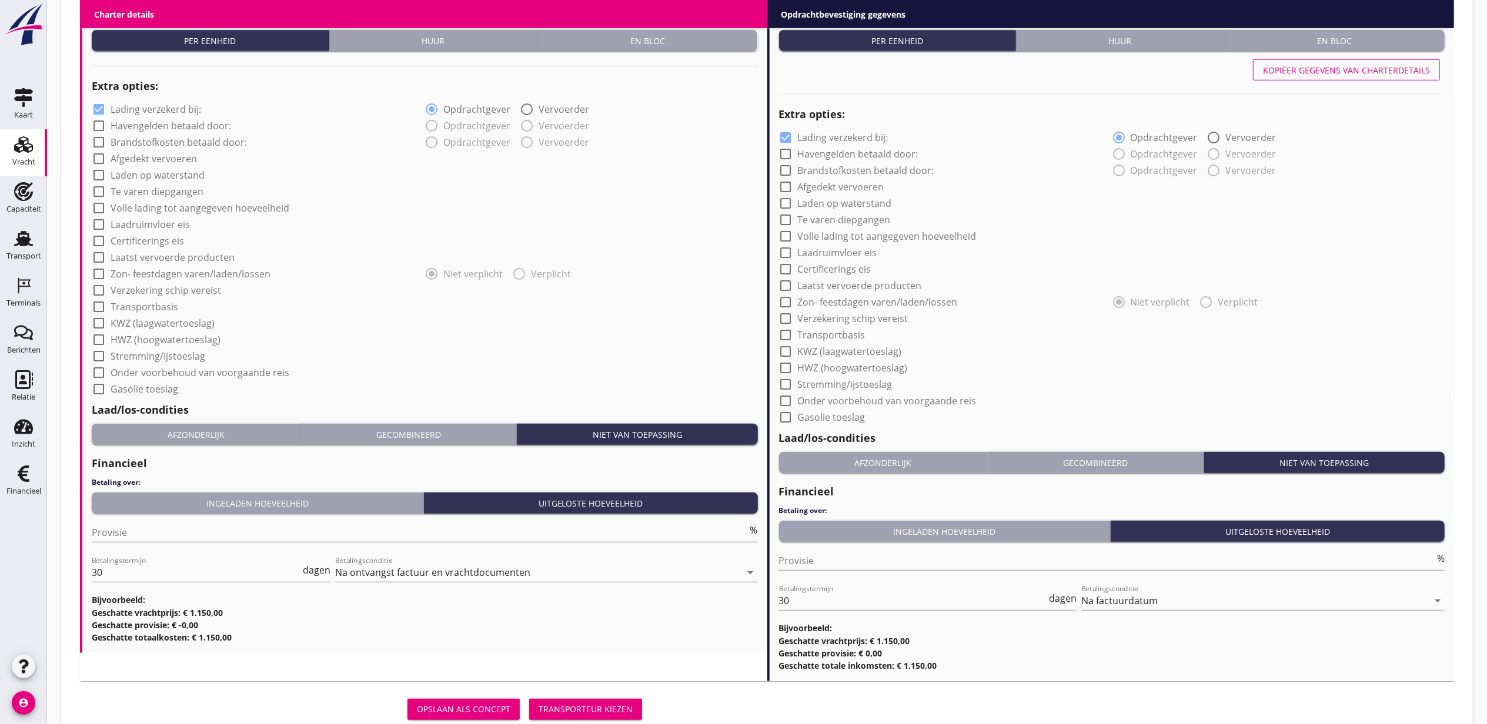
scroll to position [905, 0]
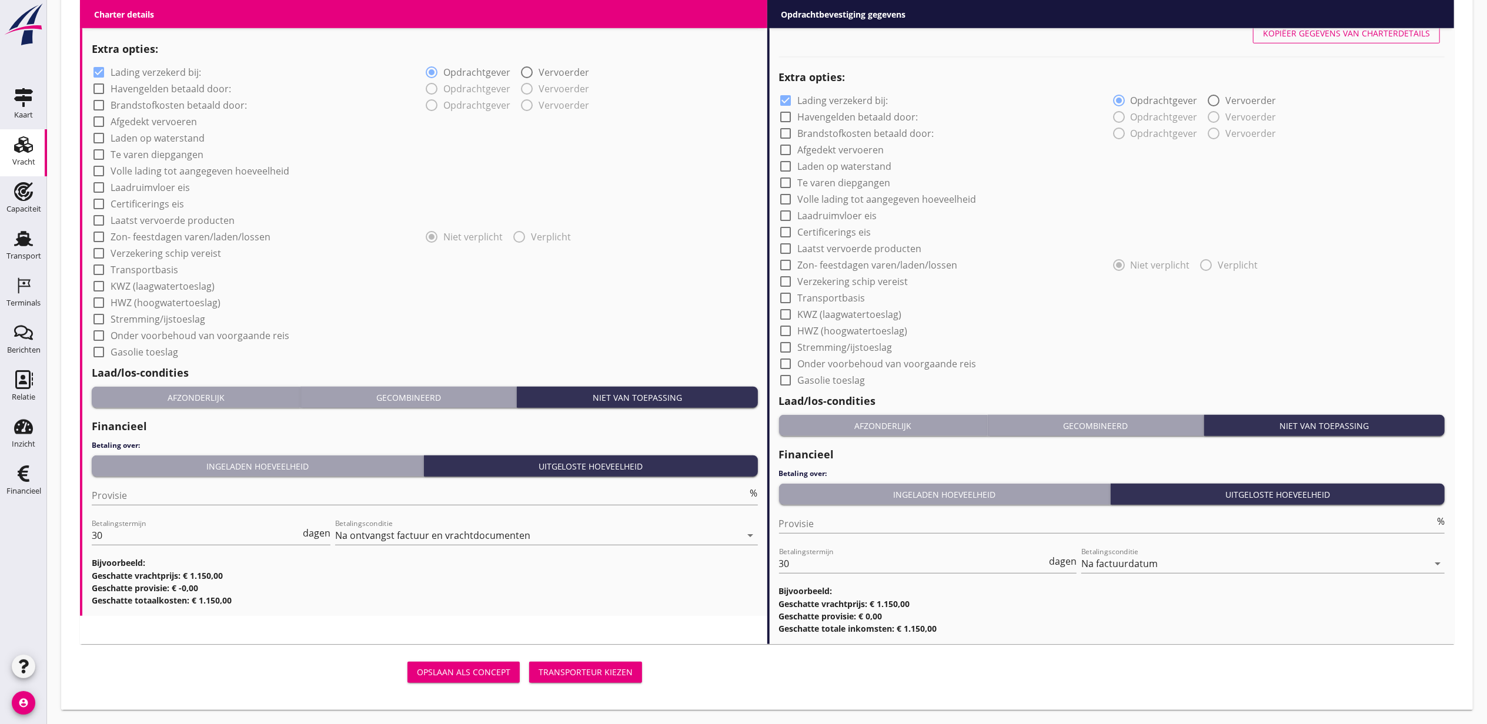
click at [579, 668] on div "Transporteur kiezen" at bounding box center [586, 672] width 94 height 12
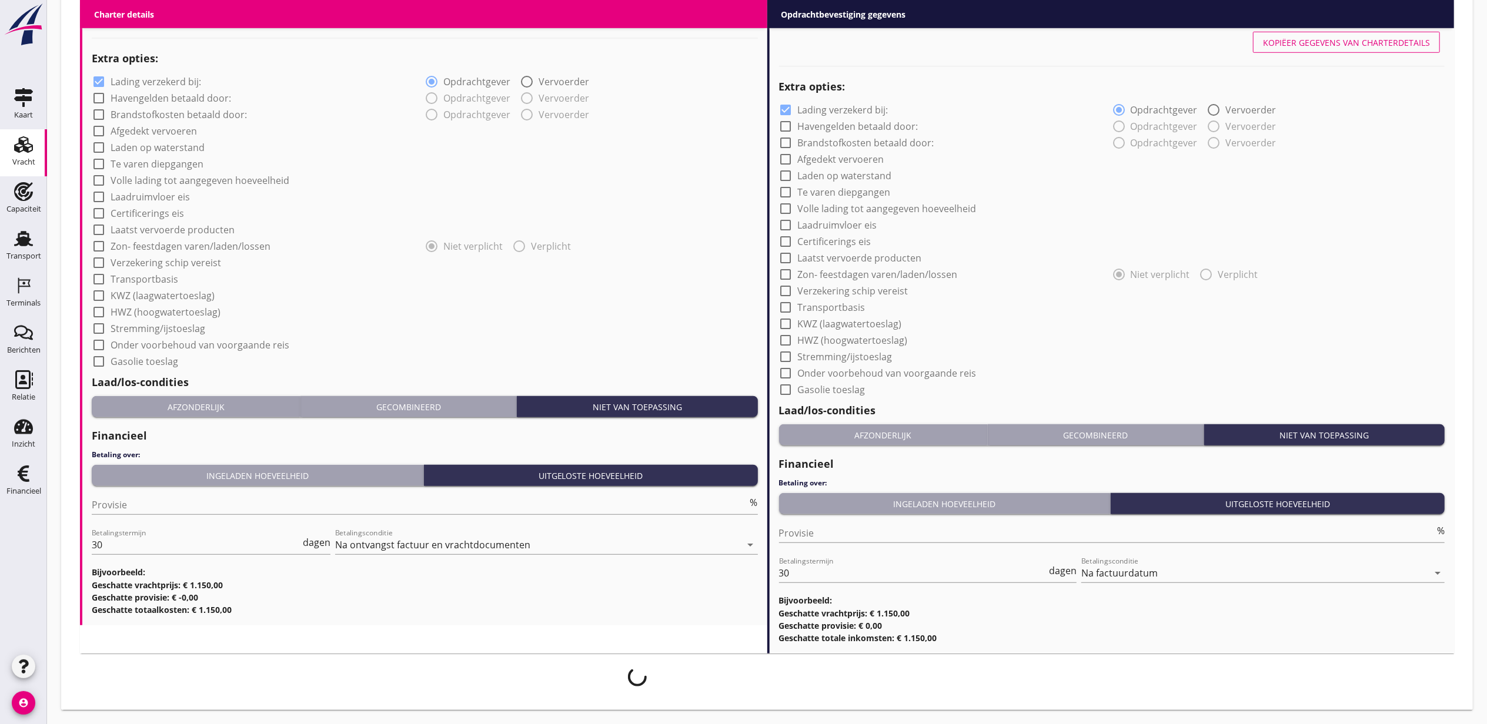
scroll to position [896, 0]
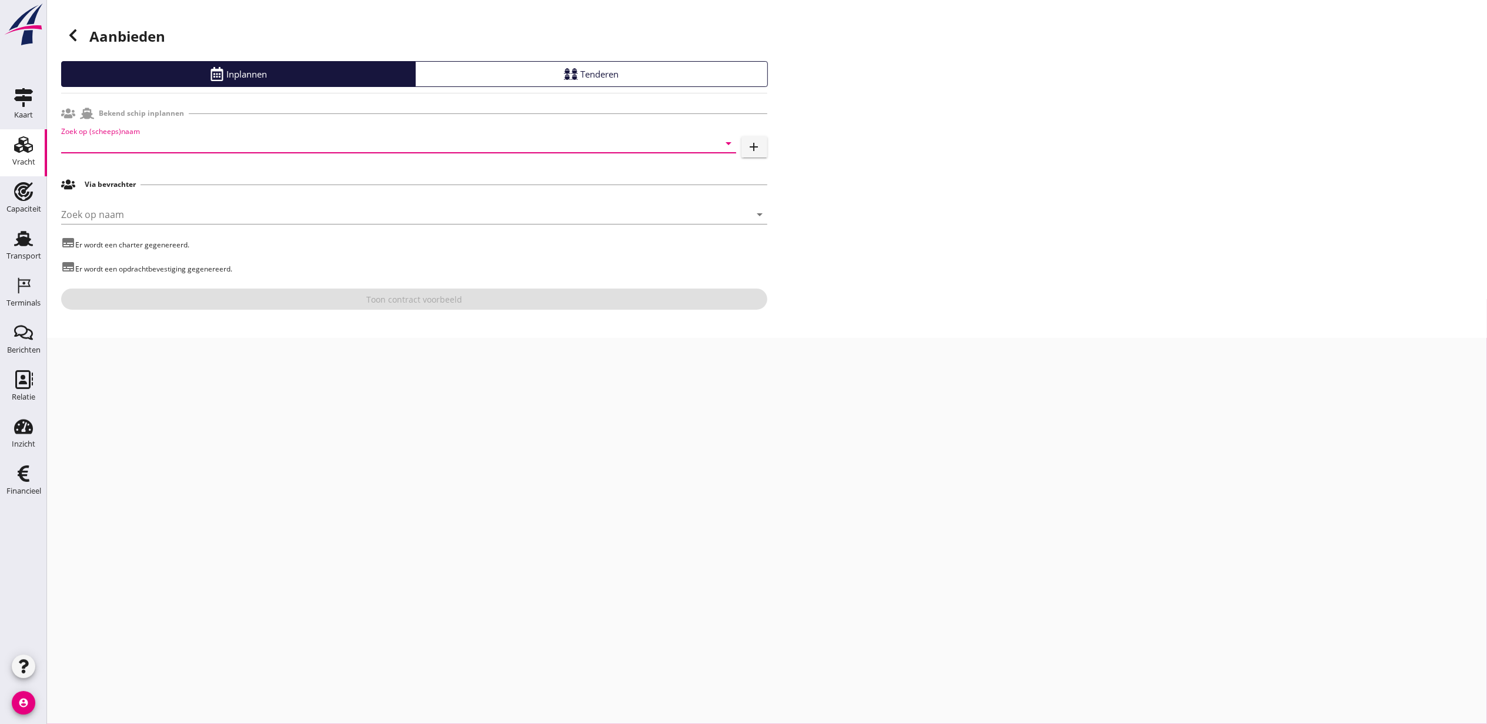
click at [138, 136] on input "Zoek op (scheeps)naam" at bounding box center [382, 143] width 642 height 19
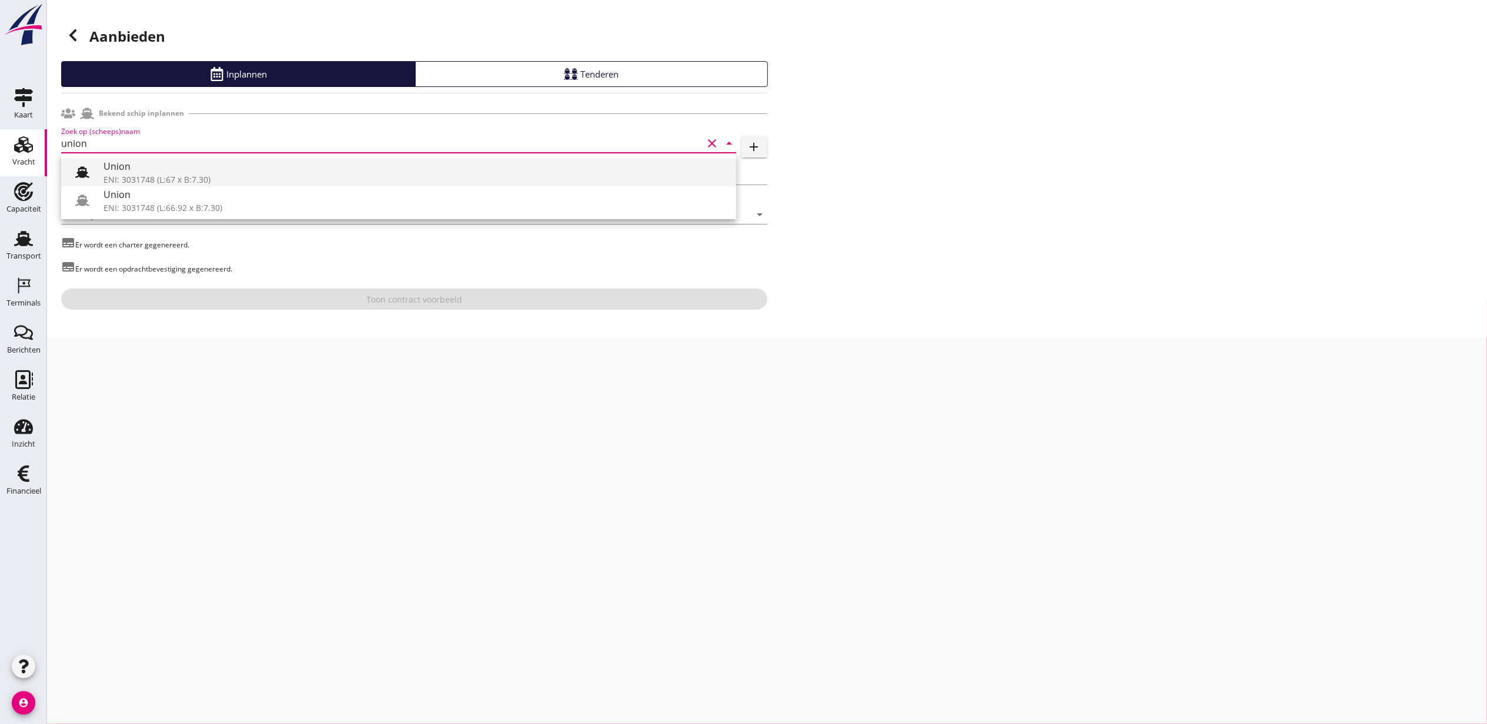
click at [260, 176] on div "ENI: 3031748 (L:67 x B:7.30)" at bounding box center [414, 179] width 623 height 12
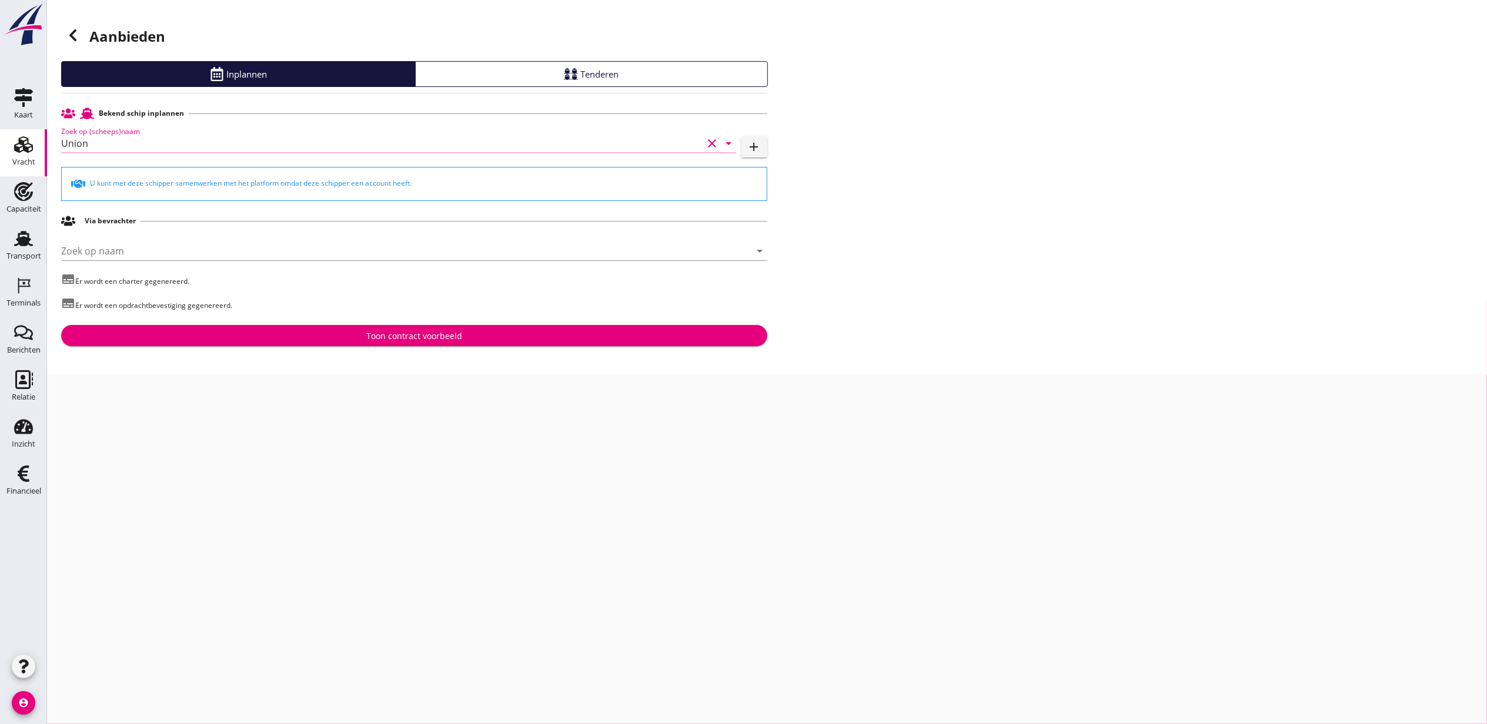
type input "Union"
click at [384, 348] on div "Aanbieden Inplannen Tenderen Bekend schip inplannen Zoek op (scheeps)naam Union…" at bounding box center [767, 187] width 1440 height 375
click at [385, 346] on div "Aanbieden Inplannen Tenderen Bekend schip inplannen Zoek op (scheeps)naam Union…" at bounding box center [767, 187] width 1440 height 375
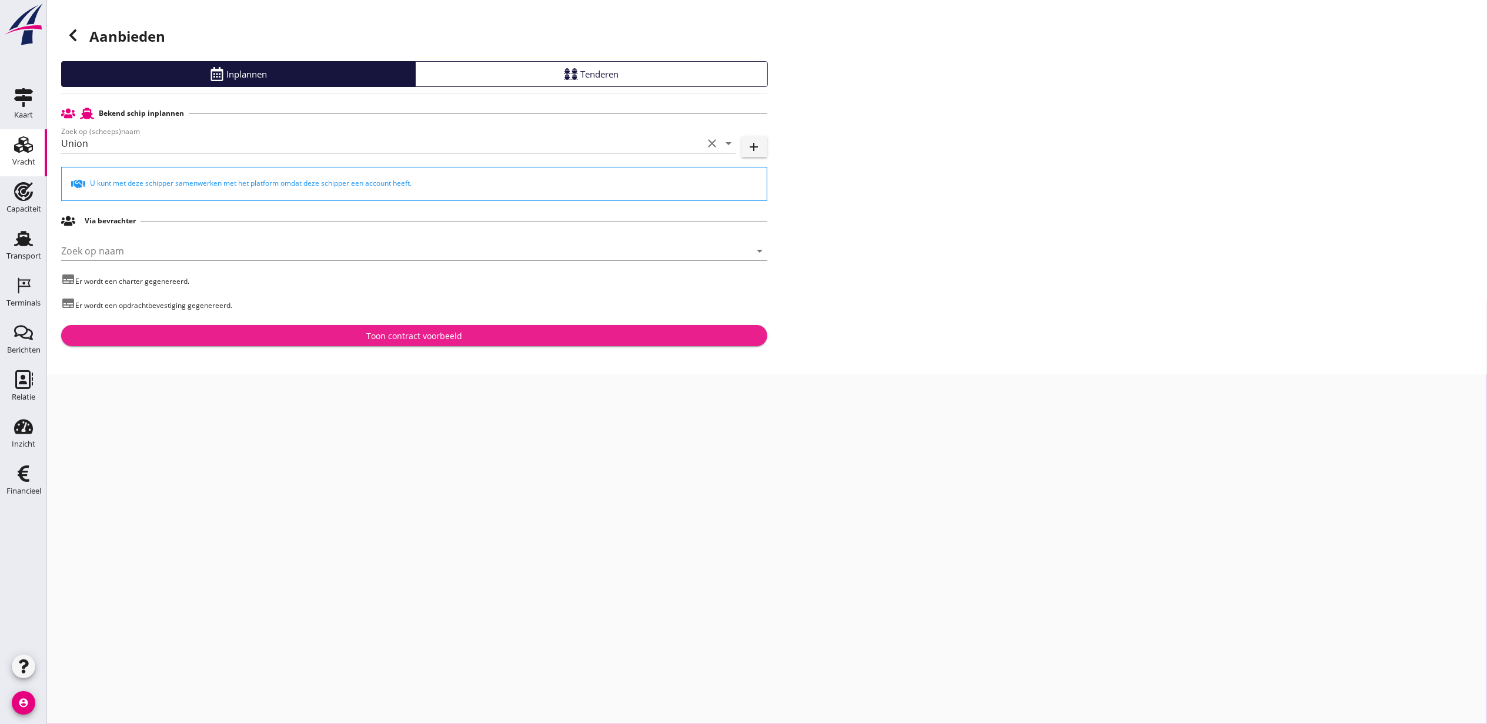
click at [388, 344] on button "Toon contract voorbeeld" at bounding box center [414, 335] width 706 height 21
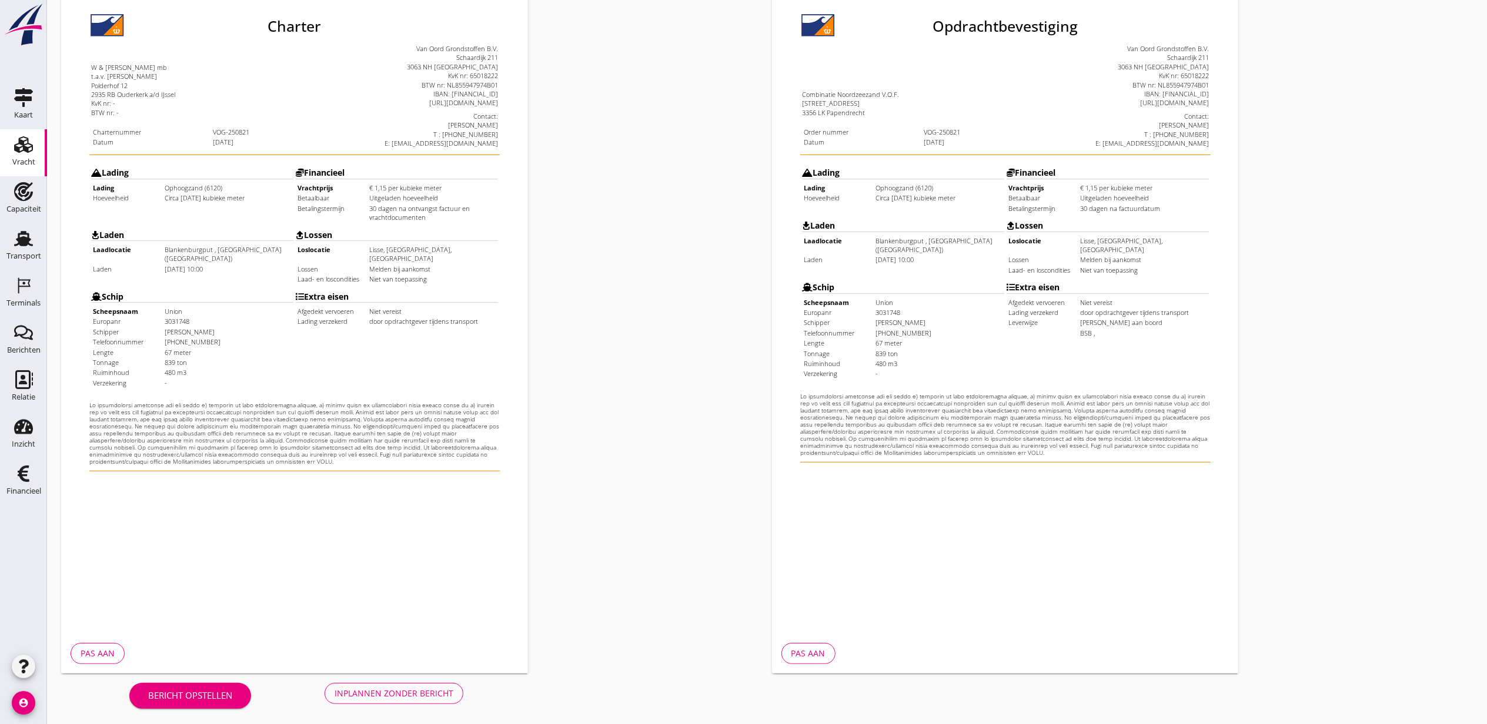
scroll to position [146, 0]
click at [452, 686] on div "Inplannen zonder bericht" at bounding box center [394, 692] width 119 height 12
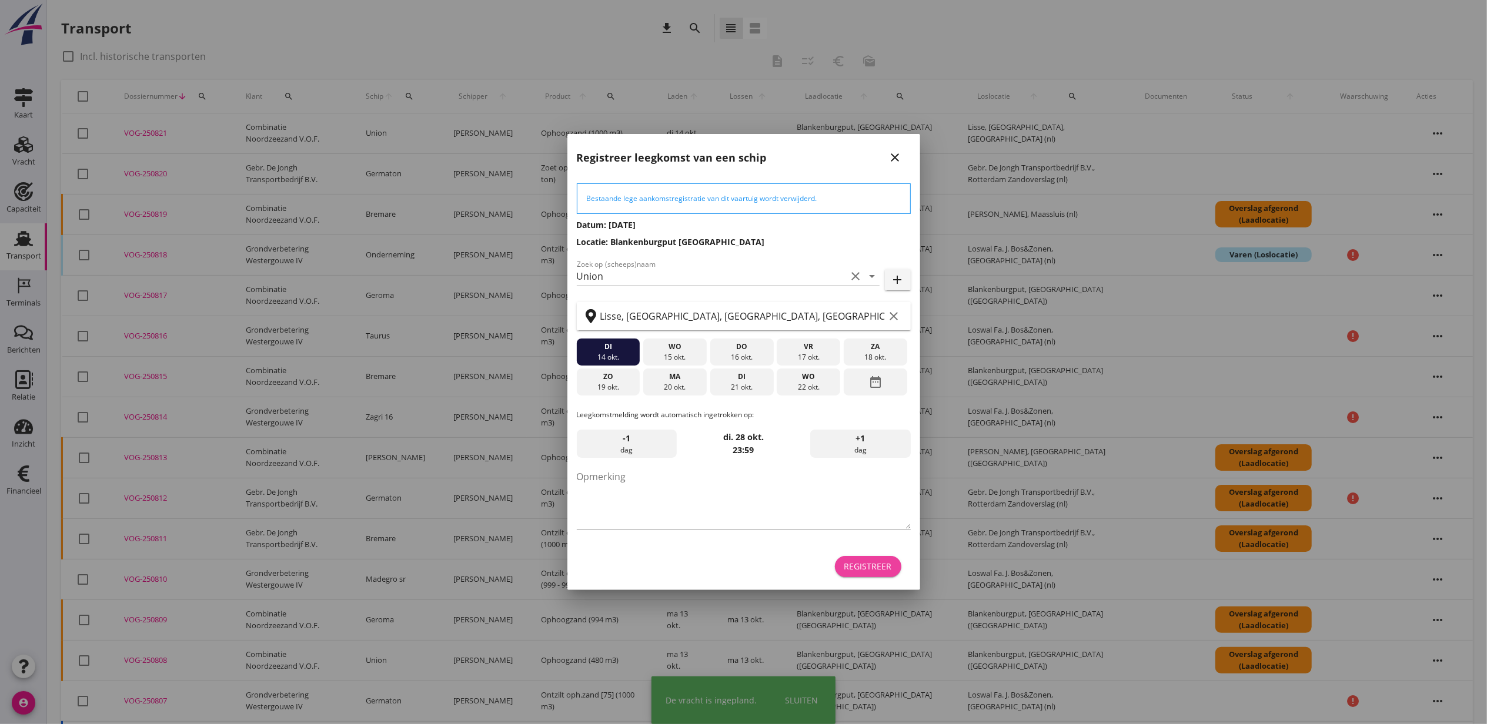
click at [869, 567] on div "Registreer" at bounding box center [868, 566] width 48 height 12
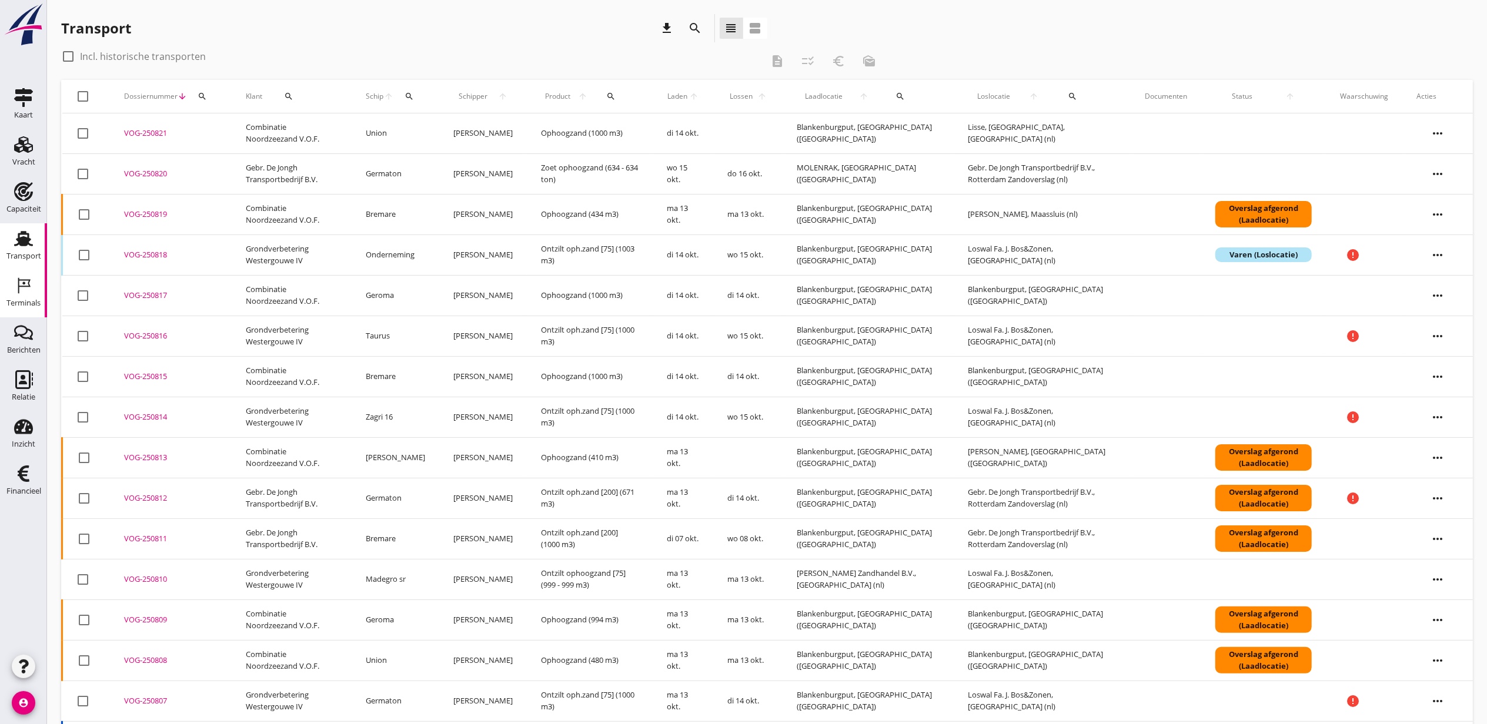
click at [24, 279] on icon "Terminals" at bounding box center [23, 285] width 19 height 19
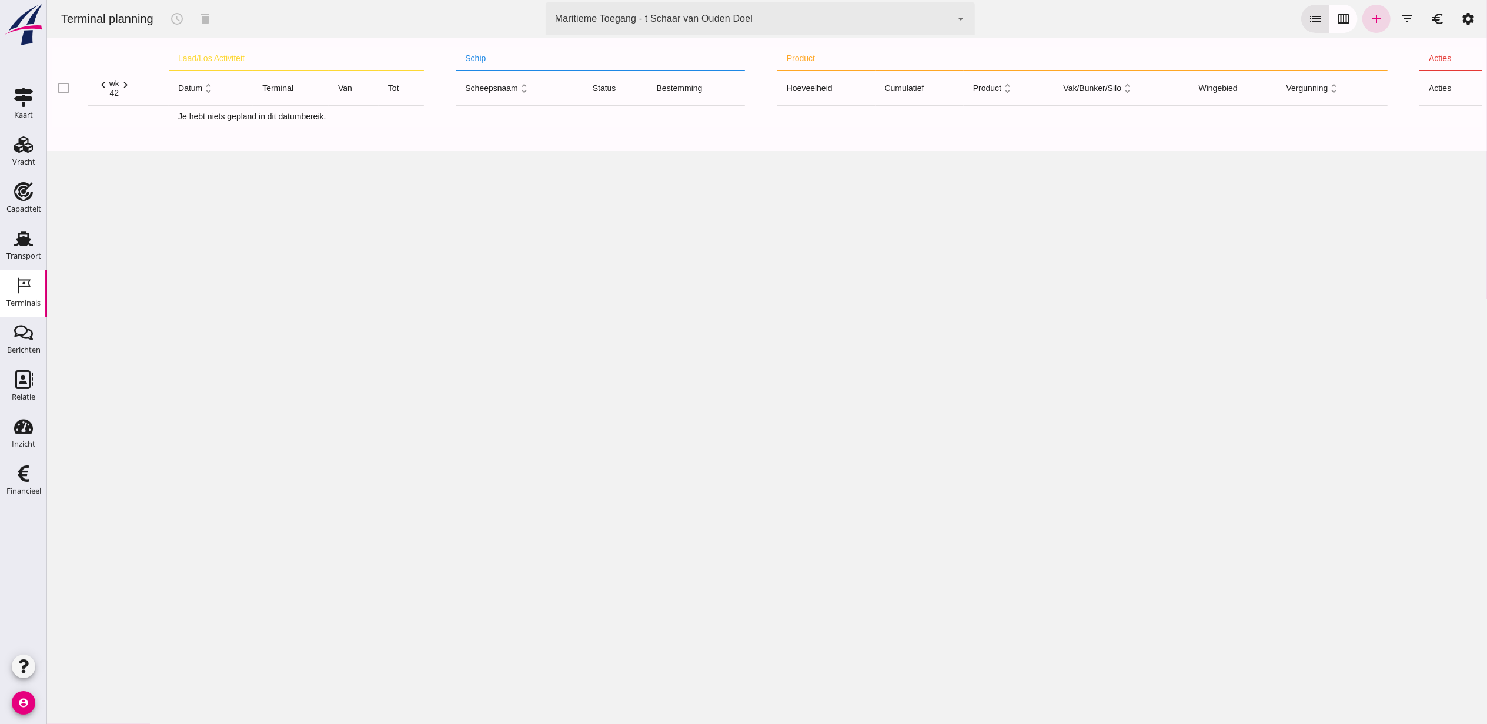
click at [703, 24] on div "Maritieme Toegang - t Schaar van Ouden Doel" at bounding box center [653, 19] width 198 height 14
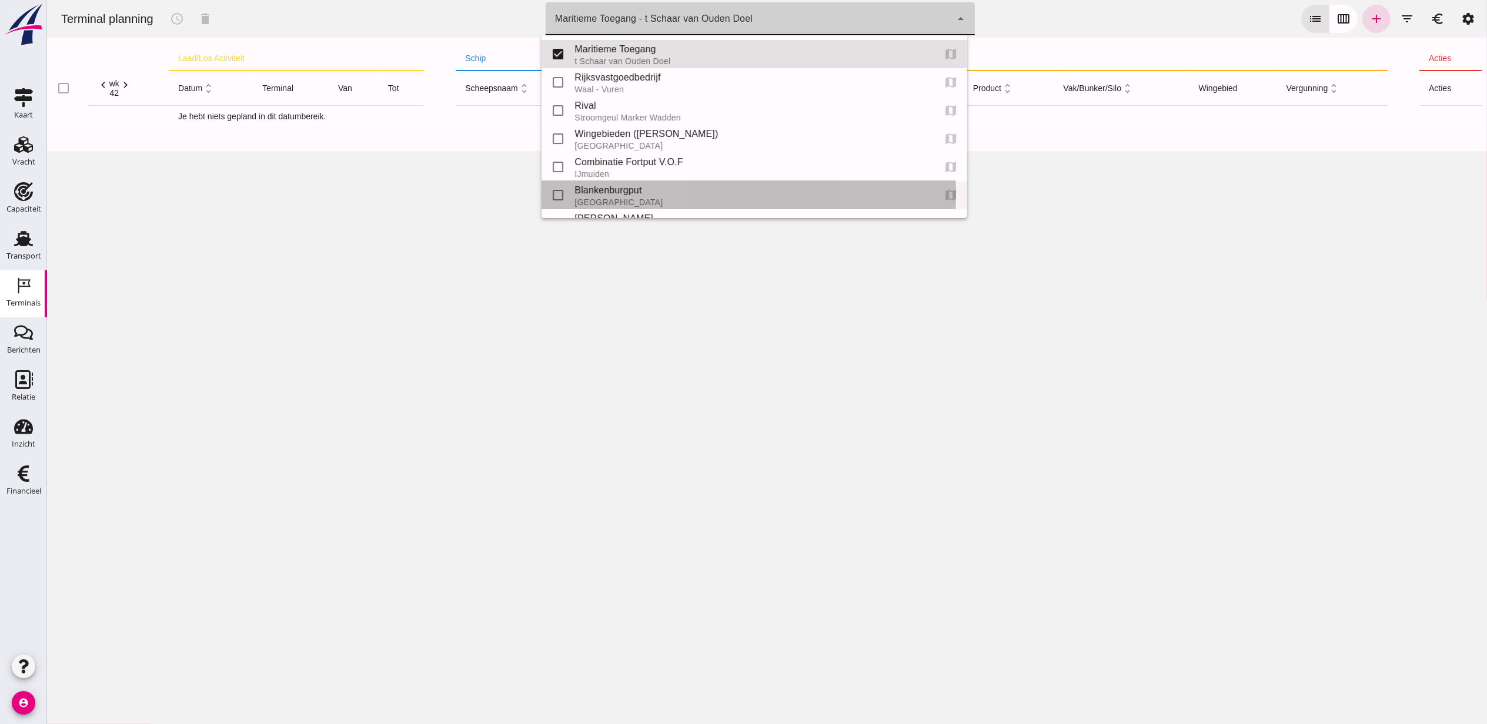
click at [666, 194] on div "Blankenburgput" at bounding box center [749, 190] width 350 height 14
type input "e6c78bfd-e3f1-4bb9-b01e-b37ce3668b52"
checkbox input "false"
checkbox input "true"
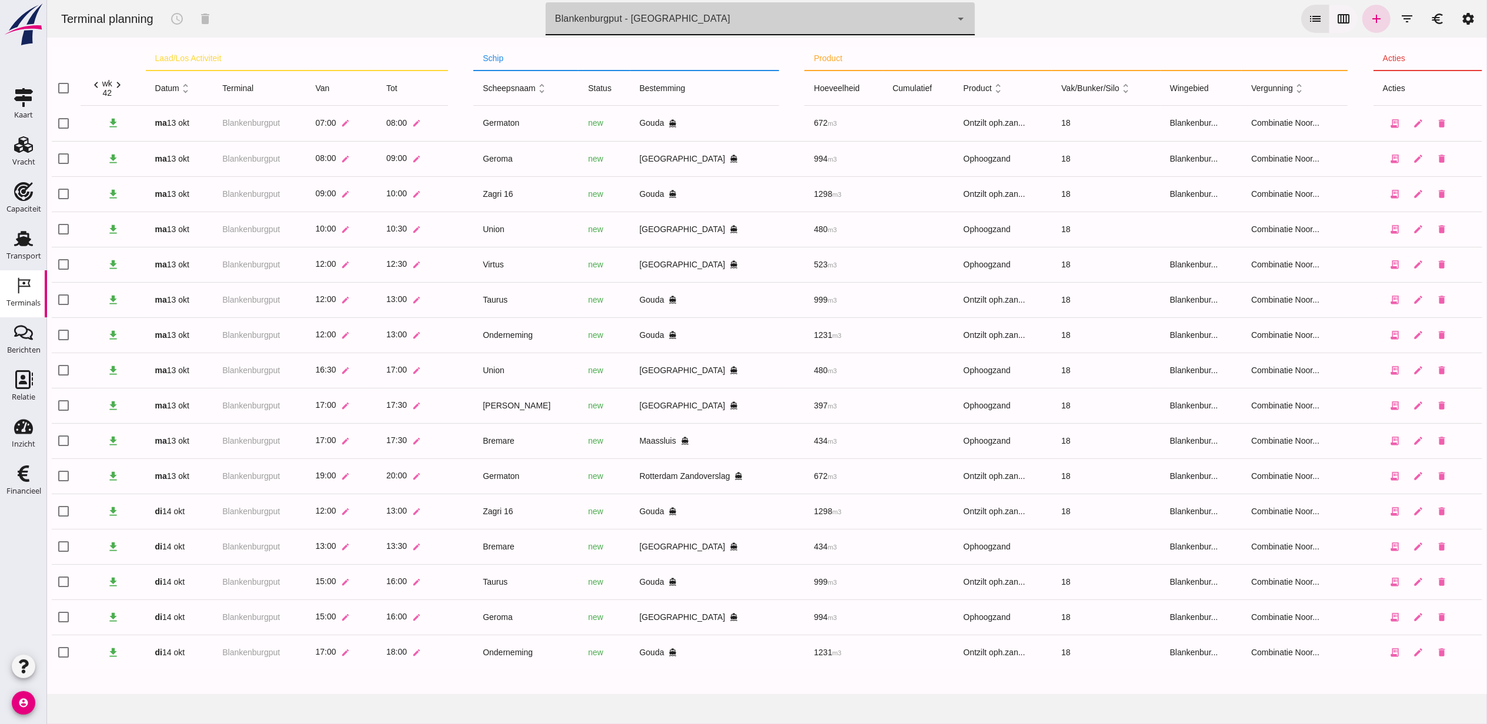
click at [1338, 21] on icon "calendar_view_week" at bounding box center [1343, 19] width 14 height 14
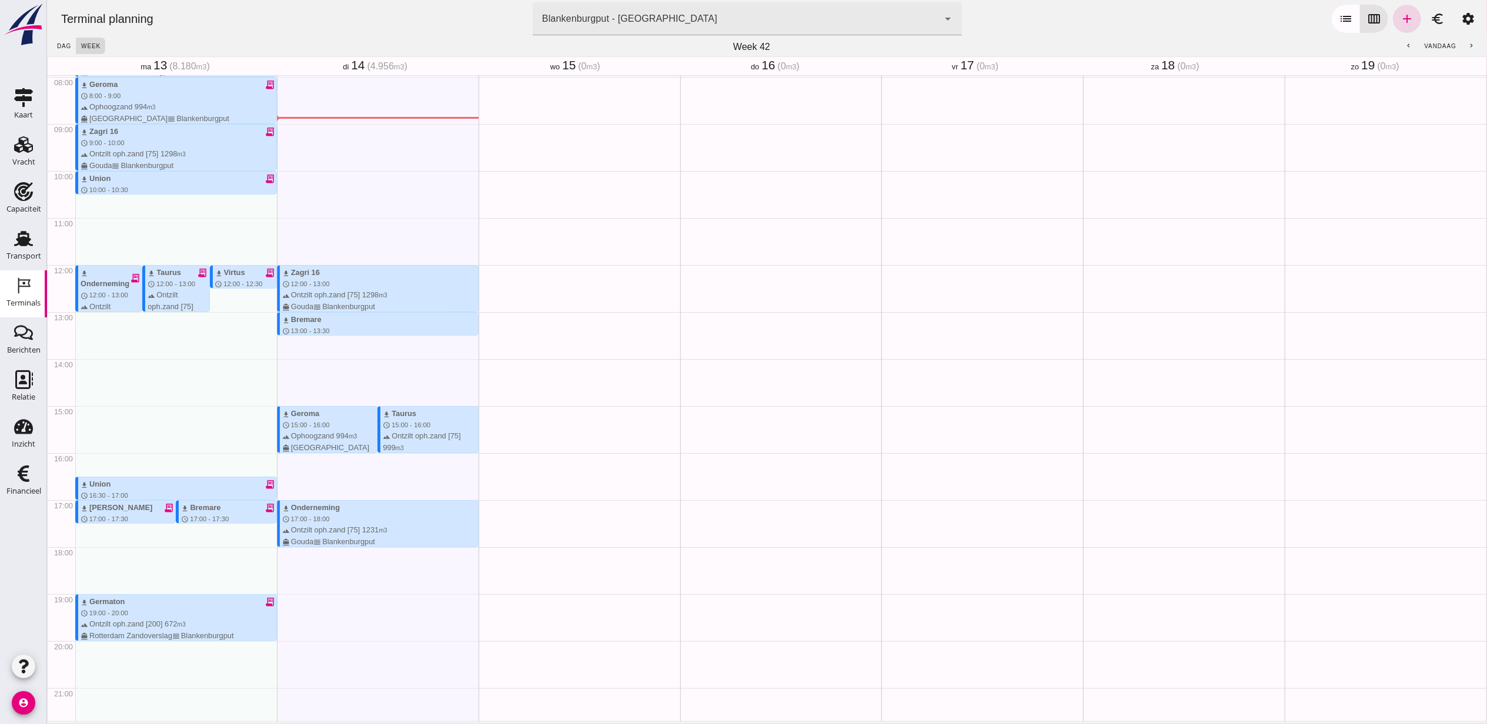
scroll to position [376, 0]
click at [1402, 22] on link "add" at bounding box center [1406, 19] width 28 height 28
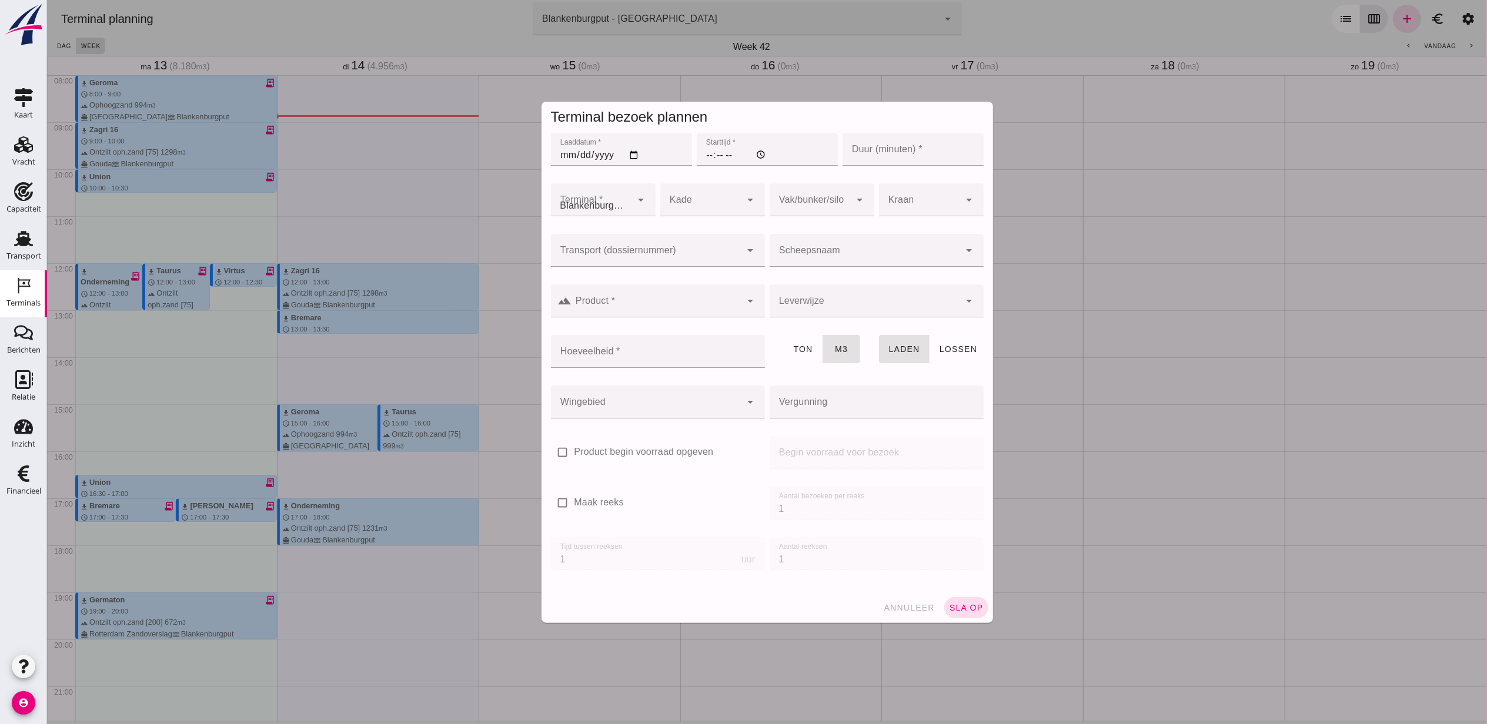
type input "Combinatie Noordzeezand V.O.F."
click at [633, 154] on input "Laaddatum *" at bounding box center [620, 149] width 141 height 33
click at [630, 155] on input "Laaddatum *" at bounding box center [620, 149] width 141 height 33
type input "[DATE]"
click at [700, 155] on input "Starttijd *" at bounding box center [766, 149] width 141 height 33
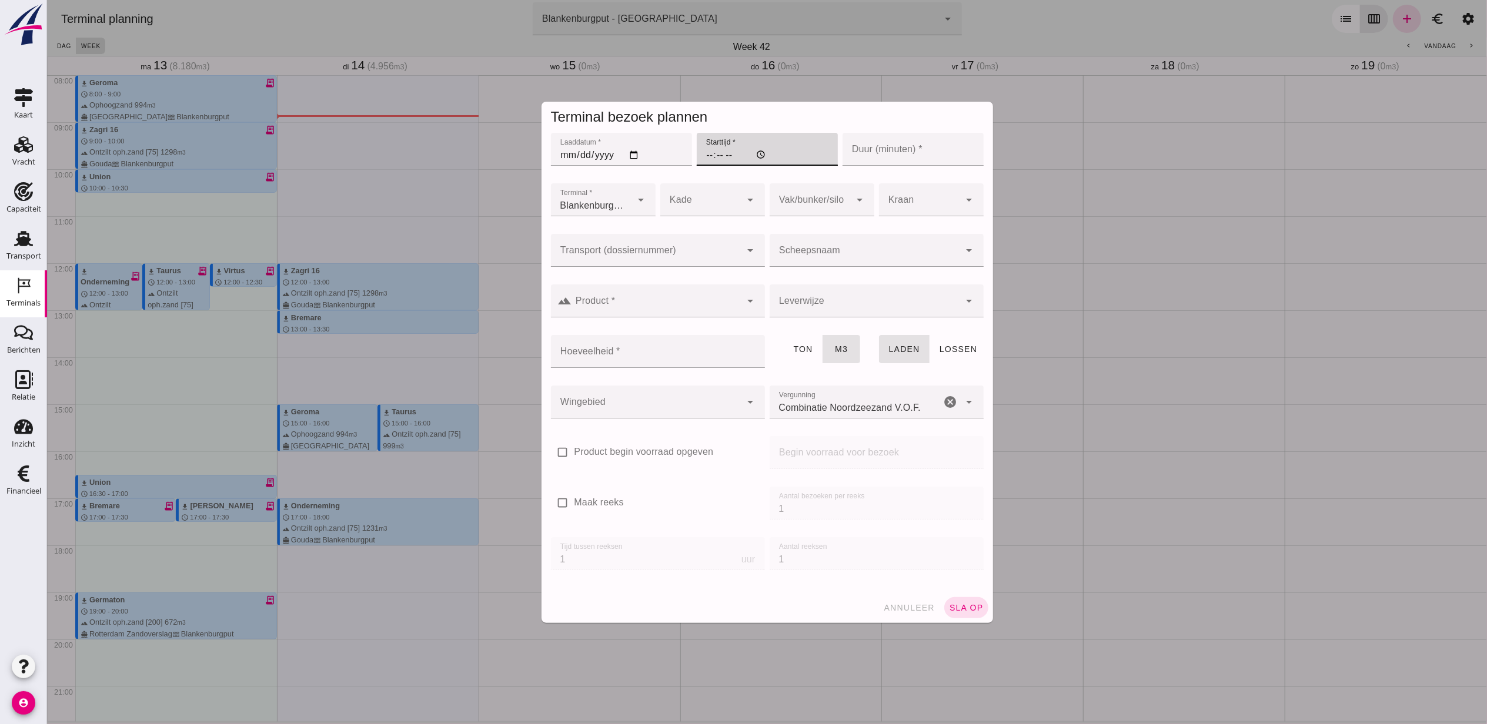
type input "10:00"
type input "30"
click at [691, 241] on div at bounding box center [645, 250] width 190 height 33
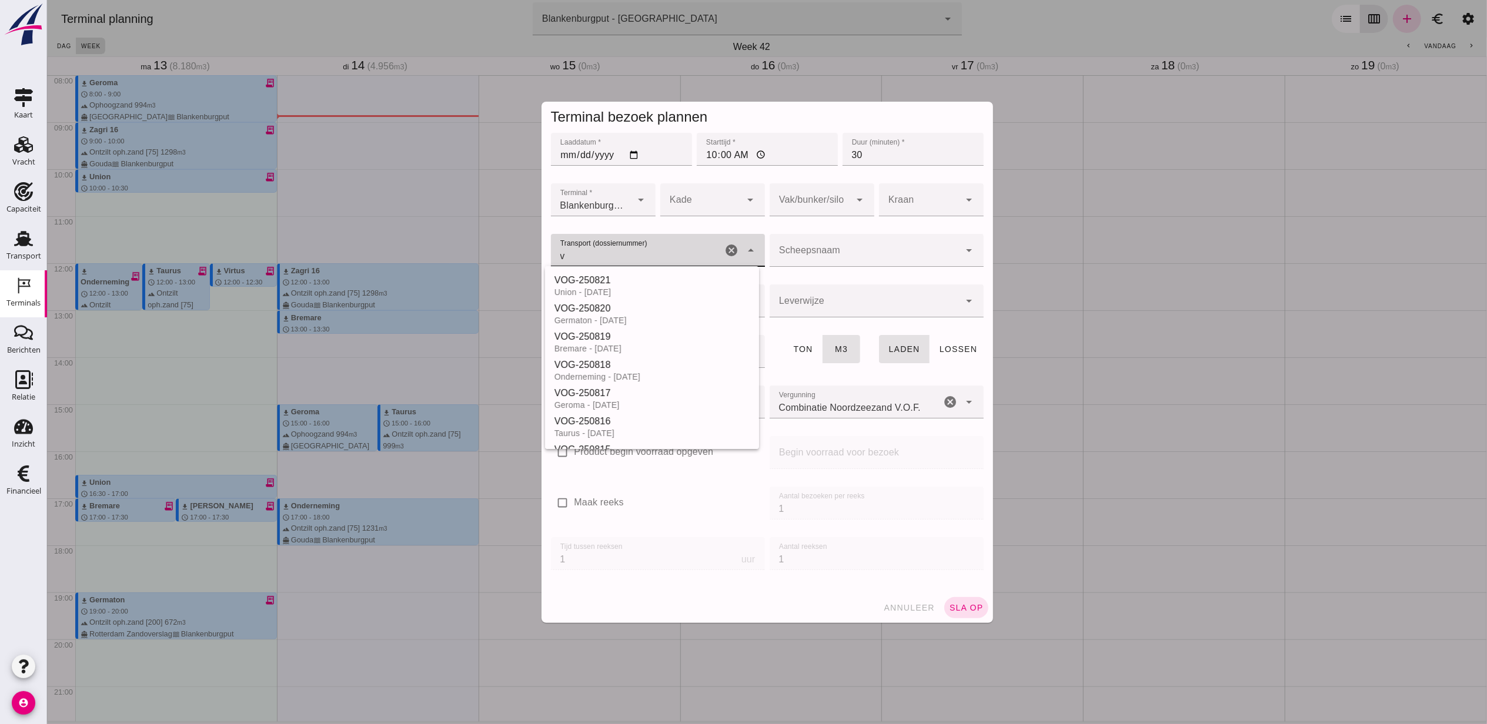
click at [644, 283] on div "VOG-250821" at bounding box center [651, 280] width 195 height 14
type input "VOG-250821"
type input "franco_on_board"
type input "480"
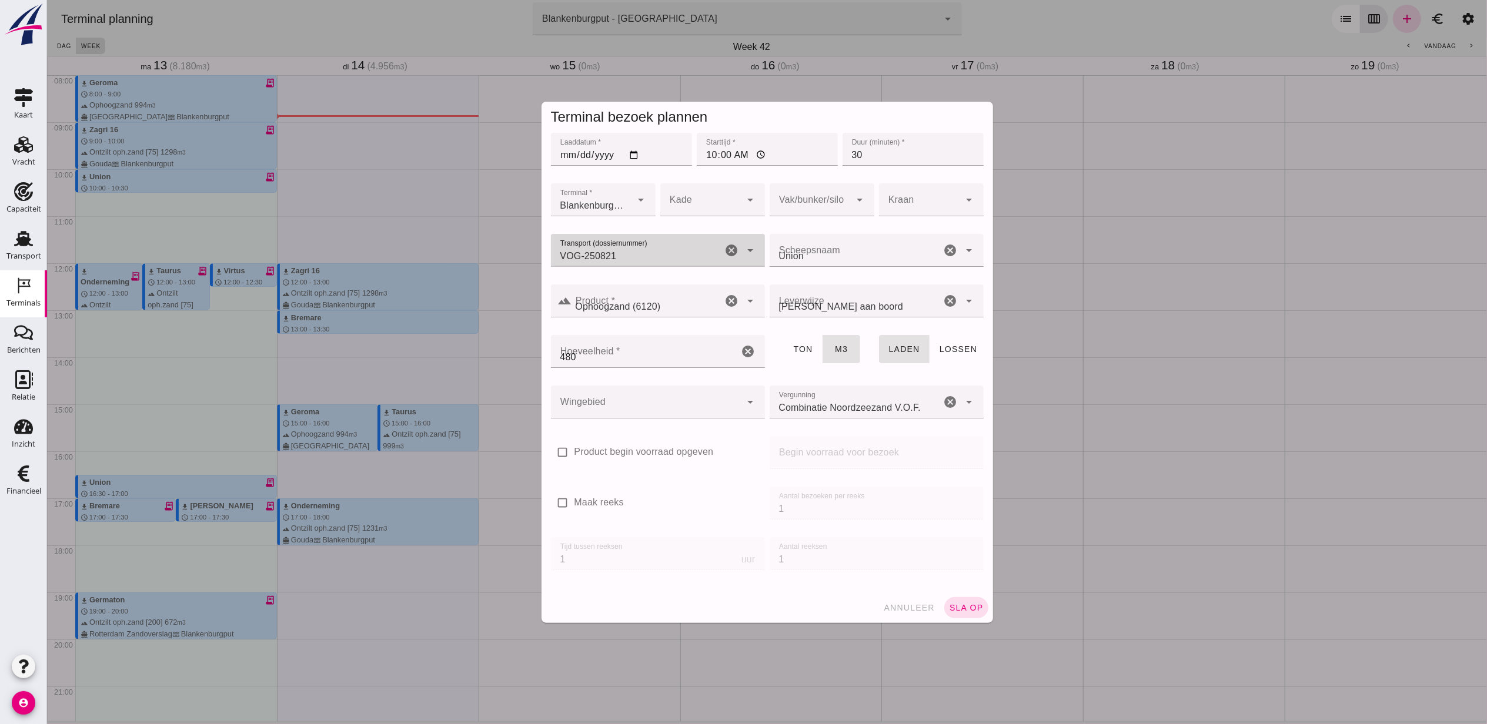
type input "VOG-250821"
click at [788, 199] on div at bounding box center [809, 199] width 81 height 33
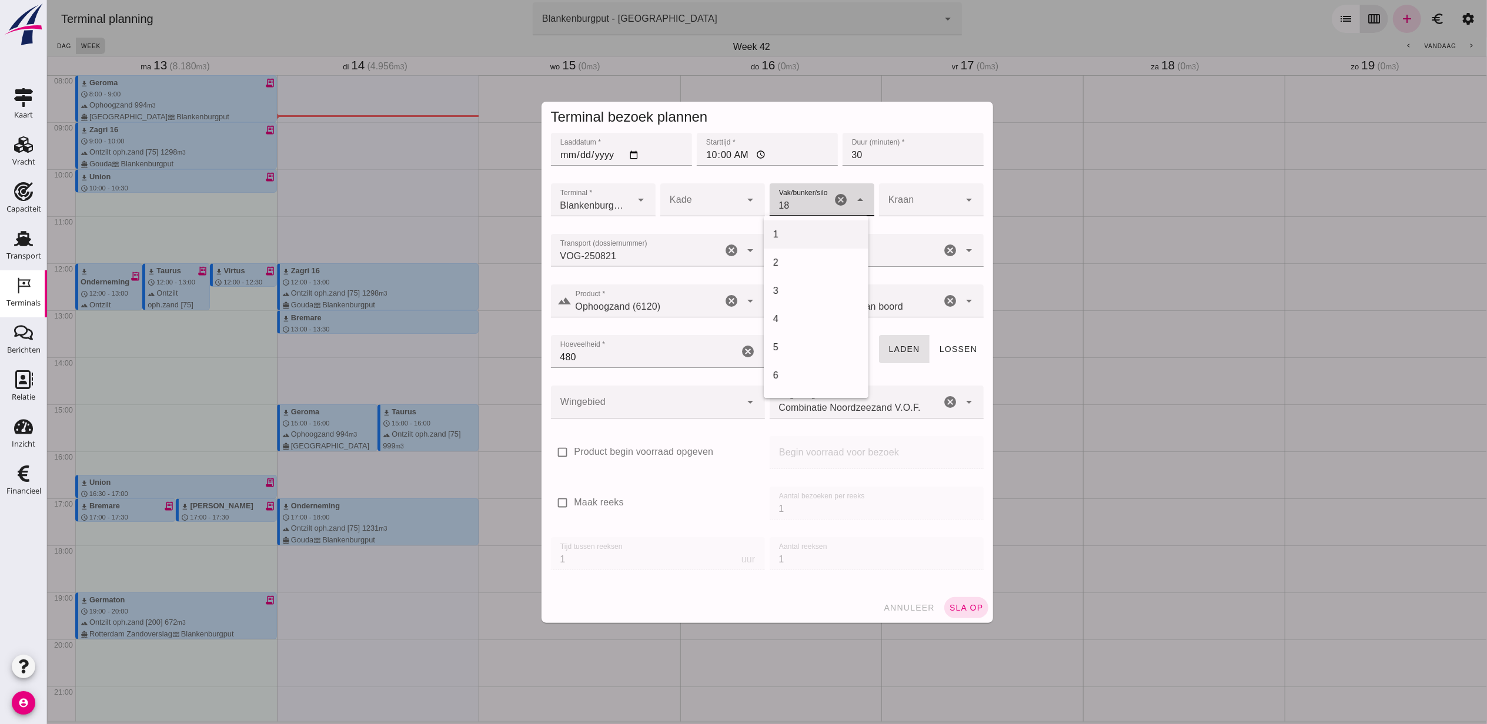
scroll to position [480, 0]
click at [797, 226] on div "18" at bounding box center [815, 234] width 105 height 28
type input "366"
click at [658, 386] on div at bounding box center [645, 402] width 190 height 33
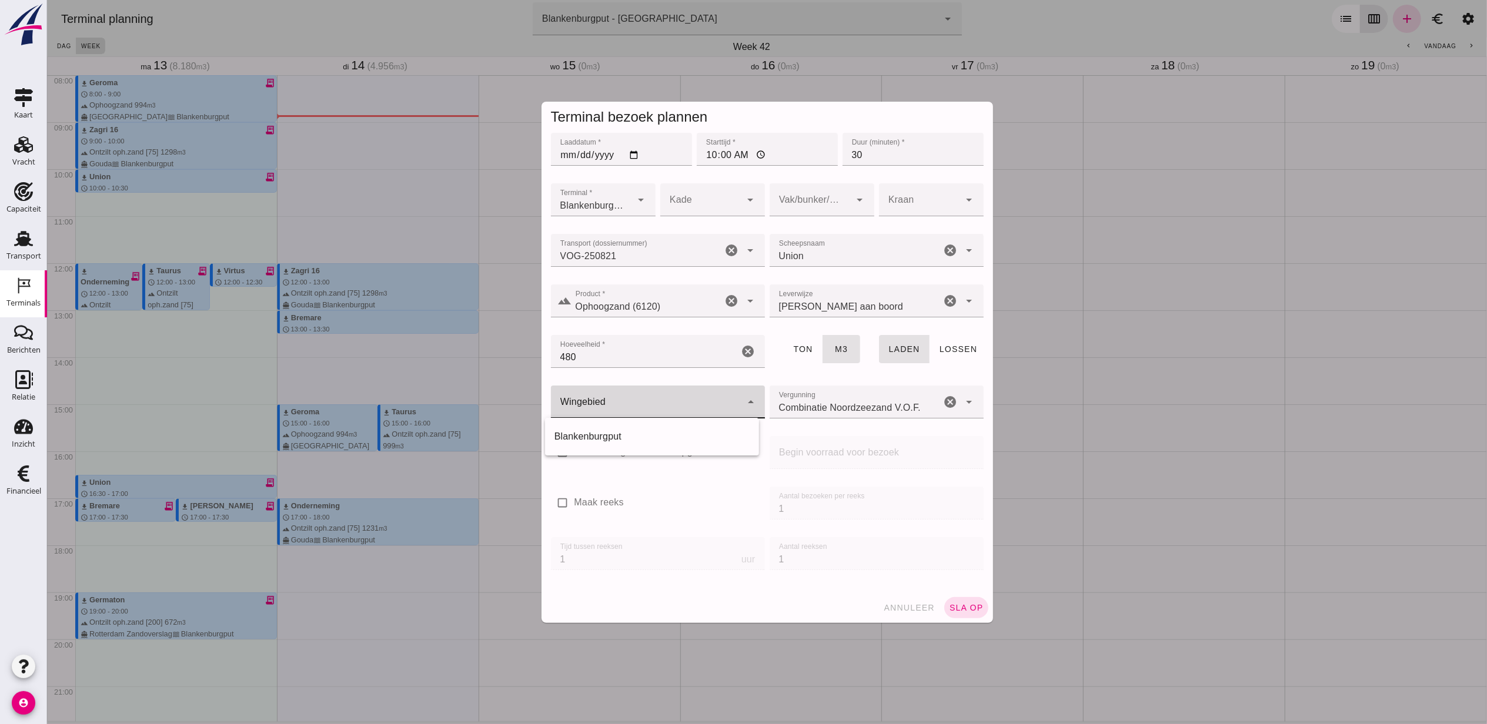
click at [658, 393] on div at bounding box center [645, 402] width 190 height 33
click at [677, 407] on div at bounding box center [645, 402] width 190 height 33
click at [647, 436] on div "Blankenburgput" at bounding box center [651, 437] width 195 height 14
type input "333"
click at [853, 203] on icon "arrow_drop_down" at bounding box center [860, 200] width 14 height 14
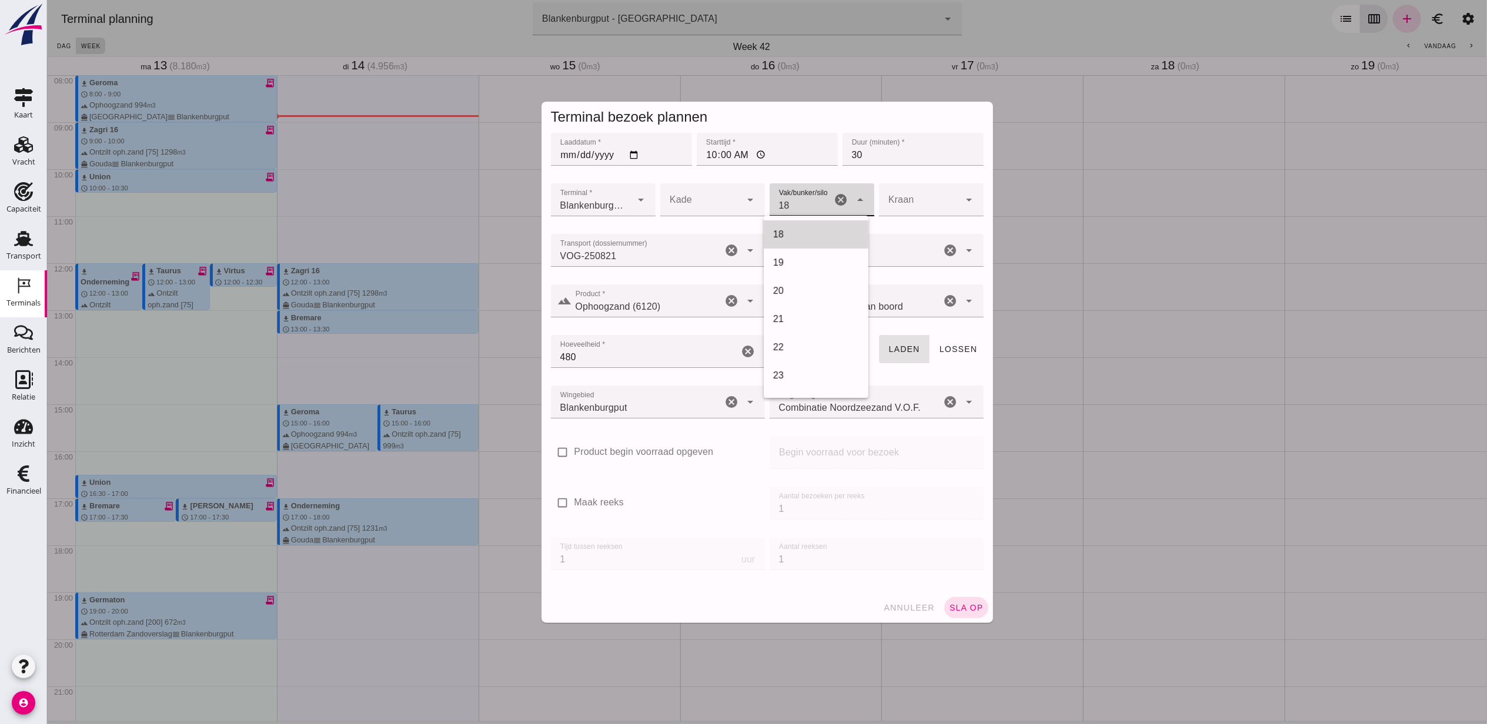
click at [810, 234] on div "18" at bounding box center [816, 235] width 86 height 14
type input "366"
click at [957, 605] on span "sla op" at bounding box center [965, 607] width 35 height 9
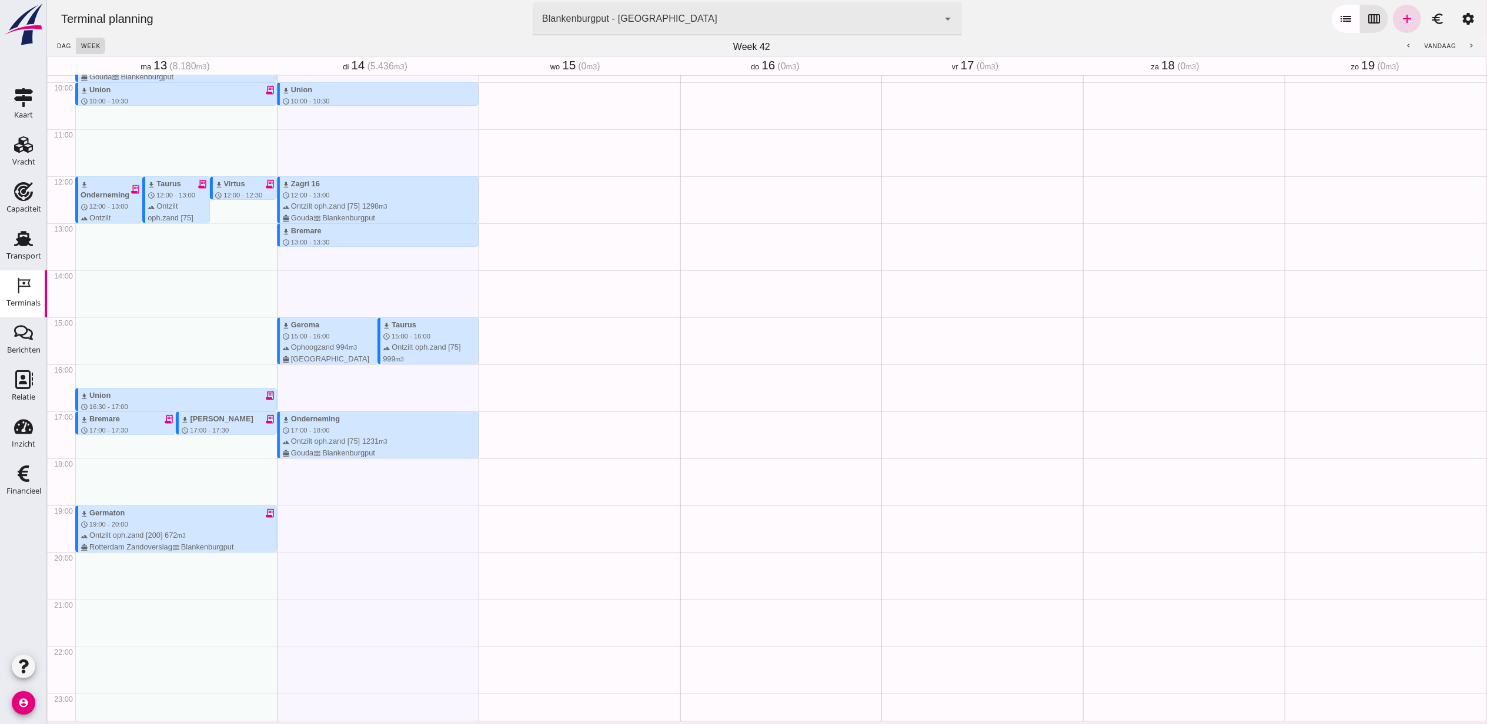
scroll to position [469, 0]
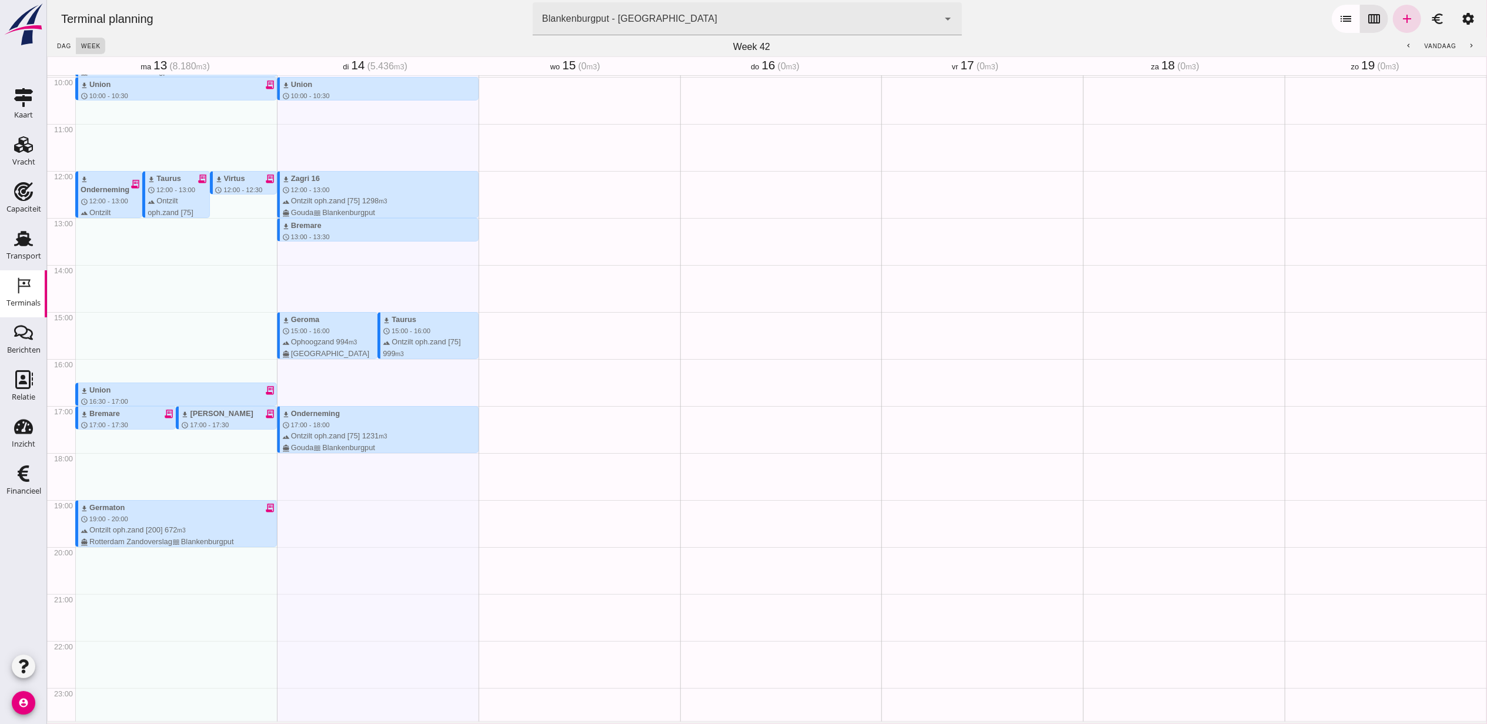
click at [558, 208] on div "Geen afspraken" at bounding box center [579, 171] width 202 height 1128
click at [27, 153] on icon "Vracht" at bounding box center [23, 144] width 19 height 19
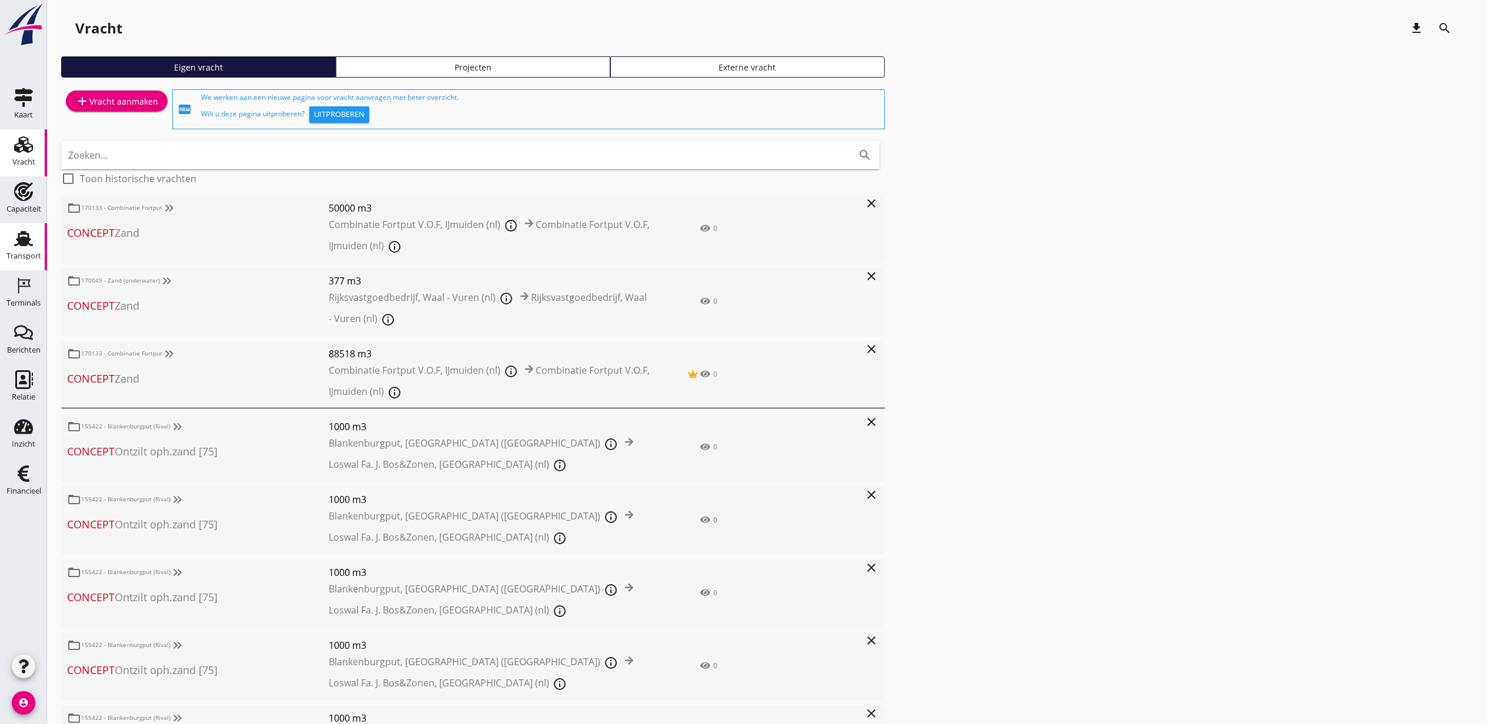
click at [40, 250] on div "Transport" at bounding box center [23, 256] width 35 height 16
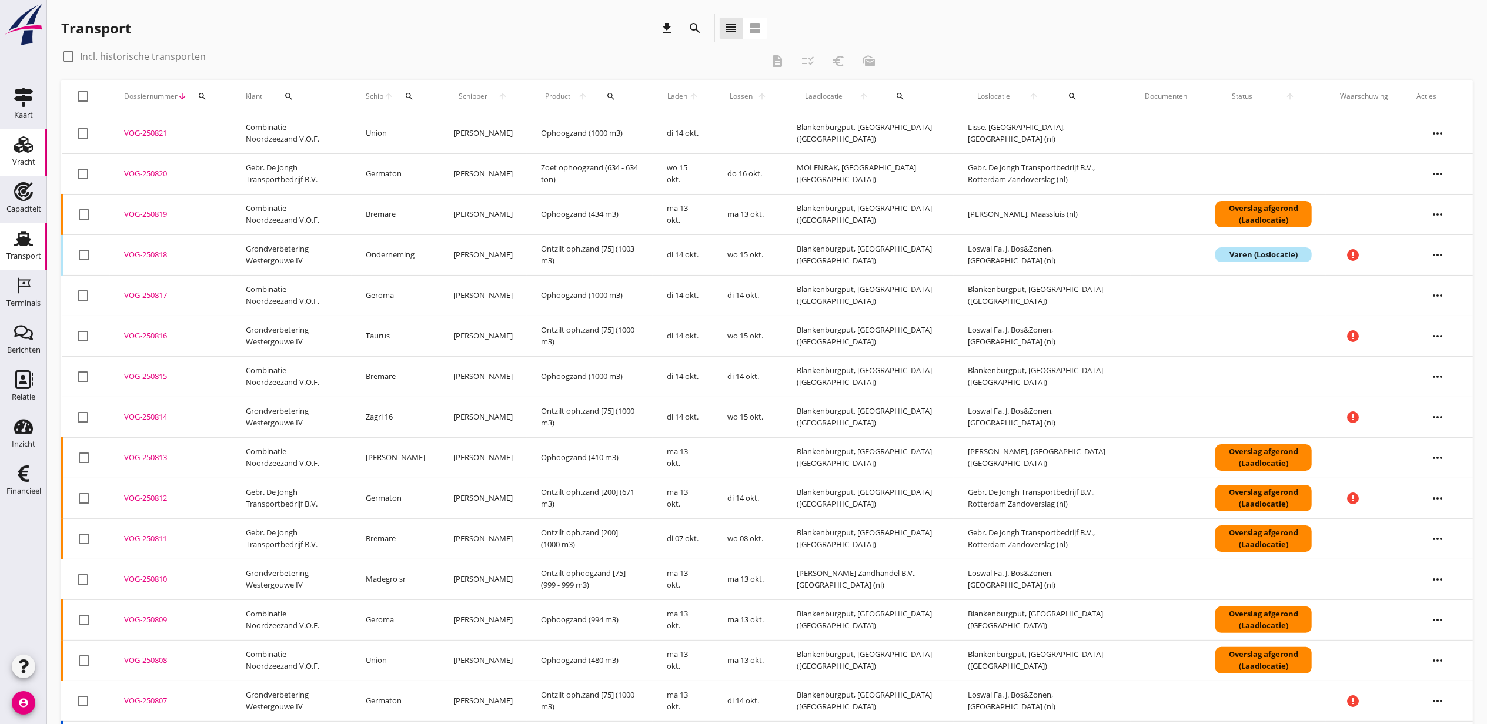
click at [12, 146] on div "Vracht" at bounding box center [23, 144] width 28 height 19
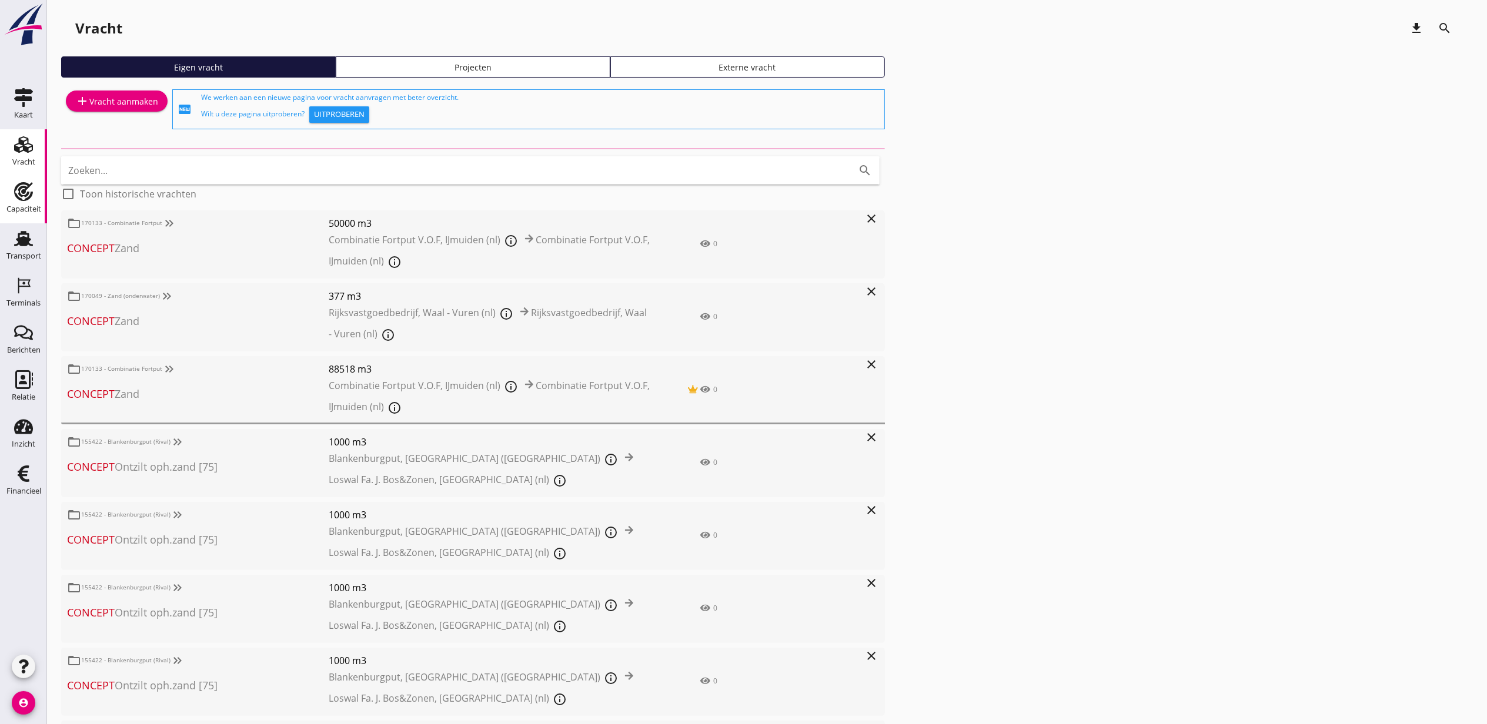
click at [18, 196] on icon "Capaciteit" at bounding box center [23, 191] width 19 height 19
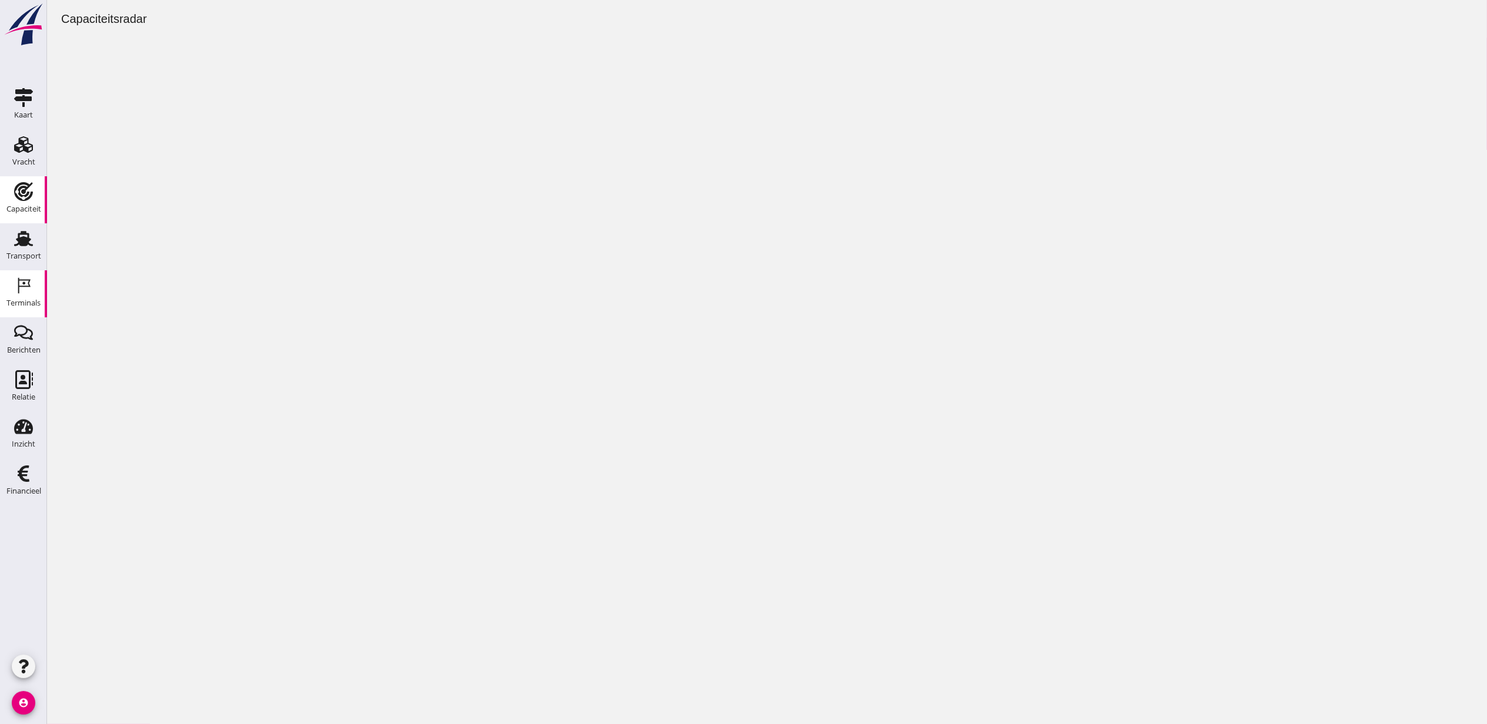
click at [27, 272] on link "Terminals Terminals" at bounding box center [23, 293] width 47 height 47
click at [28, 249] on div "Transport" at bounding box center [23, 256] width 35 height 16
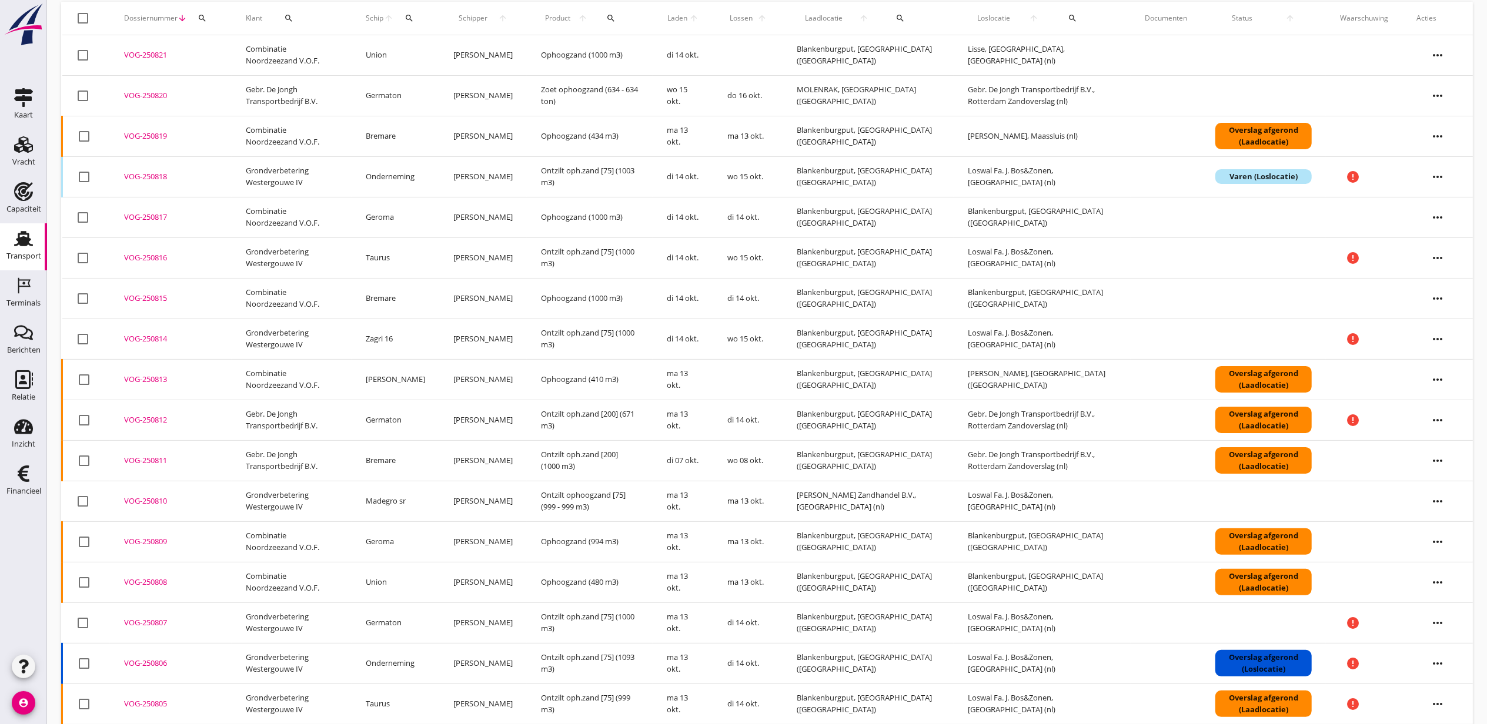
scroll to position [156, 0]
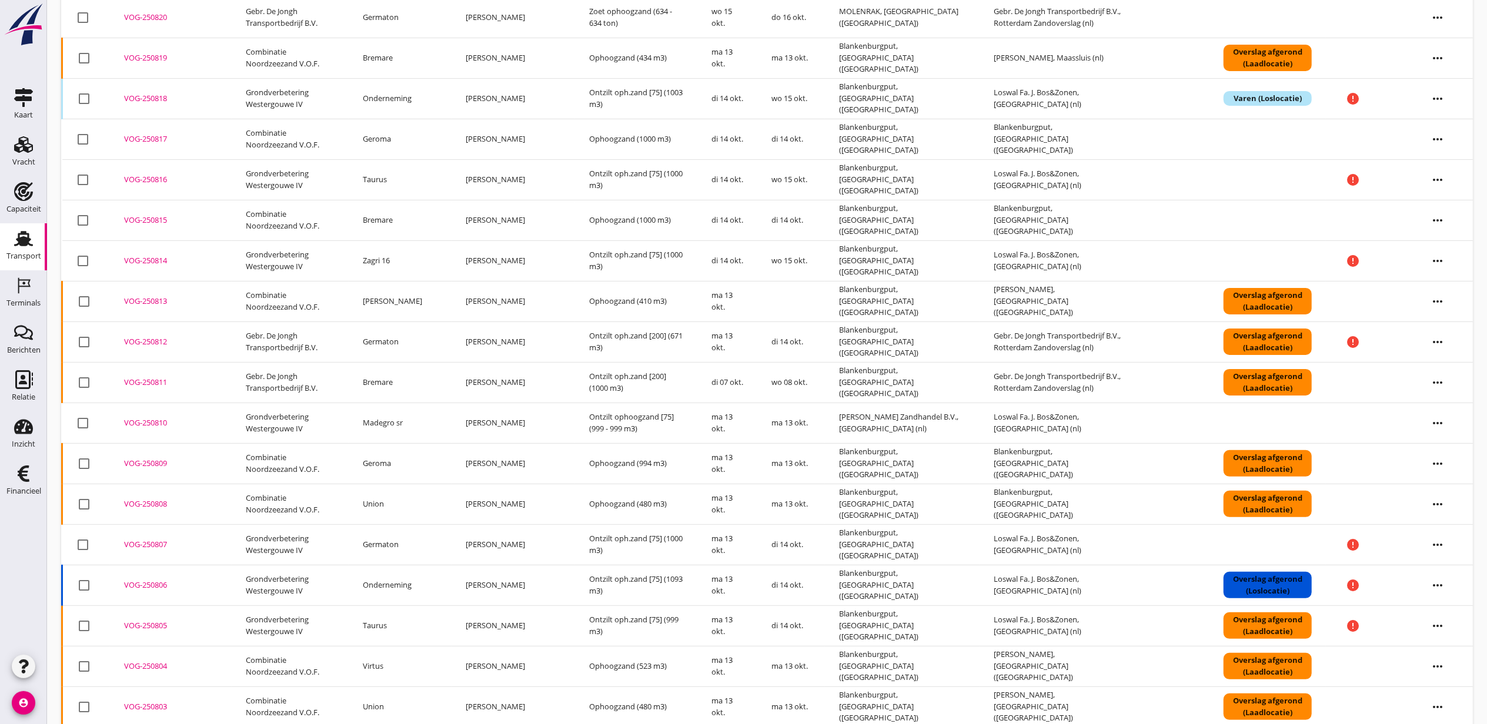
click at [147, 424] on div "VOG-250810" at bounding box center [170, 423] width 93 height 12
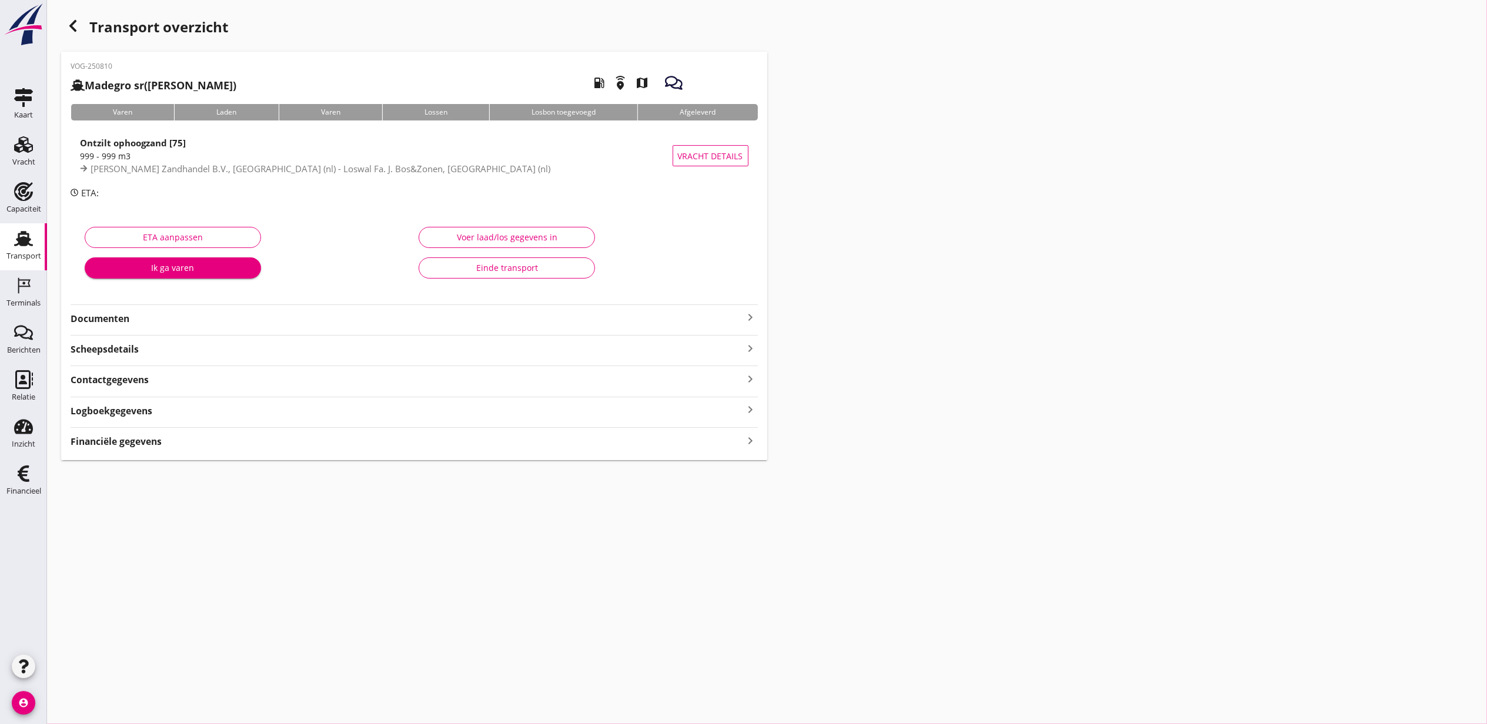
click at [443, 240] on div "Voer laad/los gegevens in" at bounding box center [507, 237] width 156 height 12
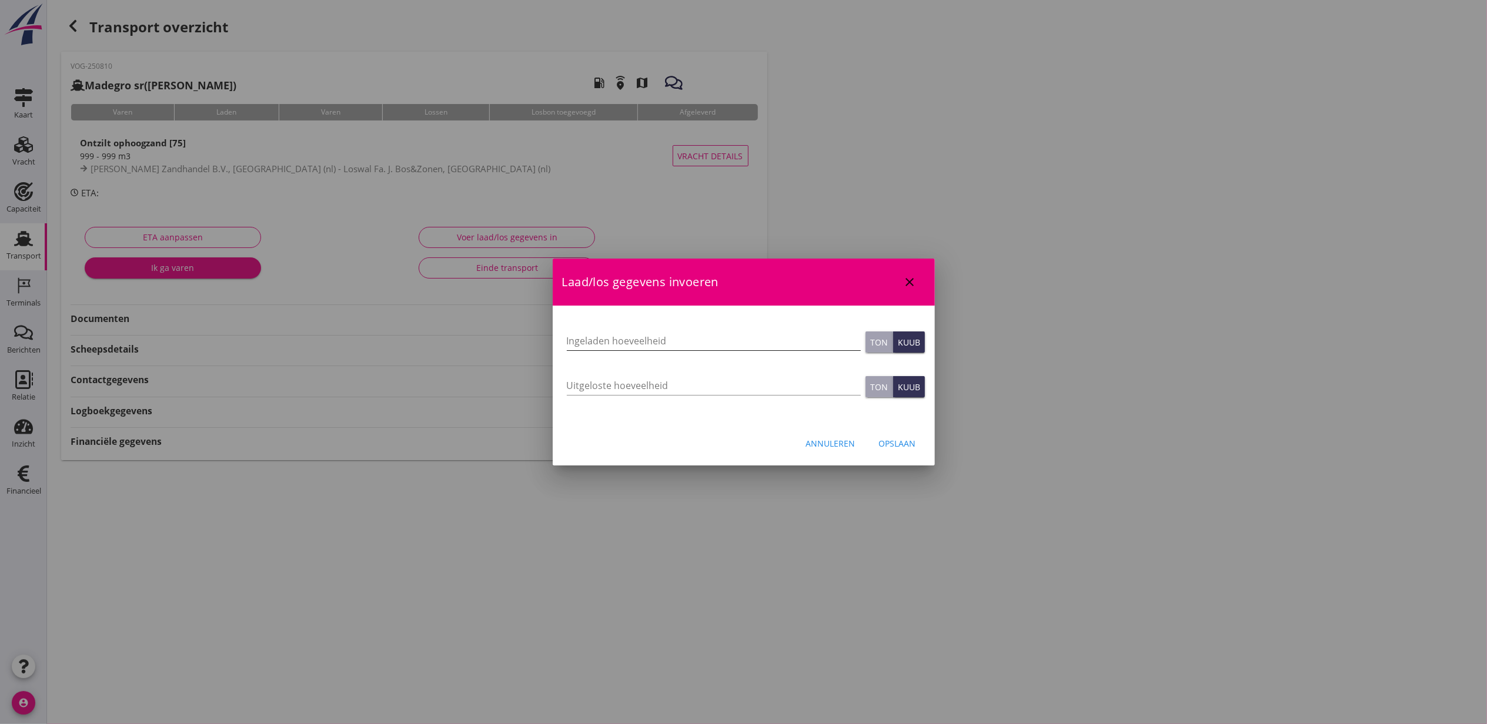
click at [650, 332] on input "Ingeladen hoeveelheid" at bounding box center [714, 341] width 294 height 19
type input "1034"
type button "ton"
type button "cubic"
type input "1034"
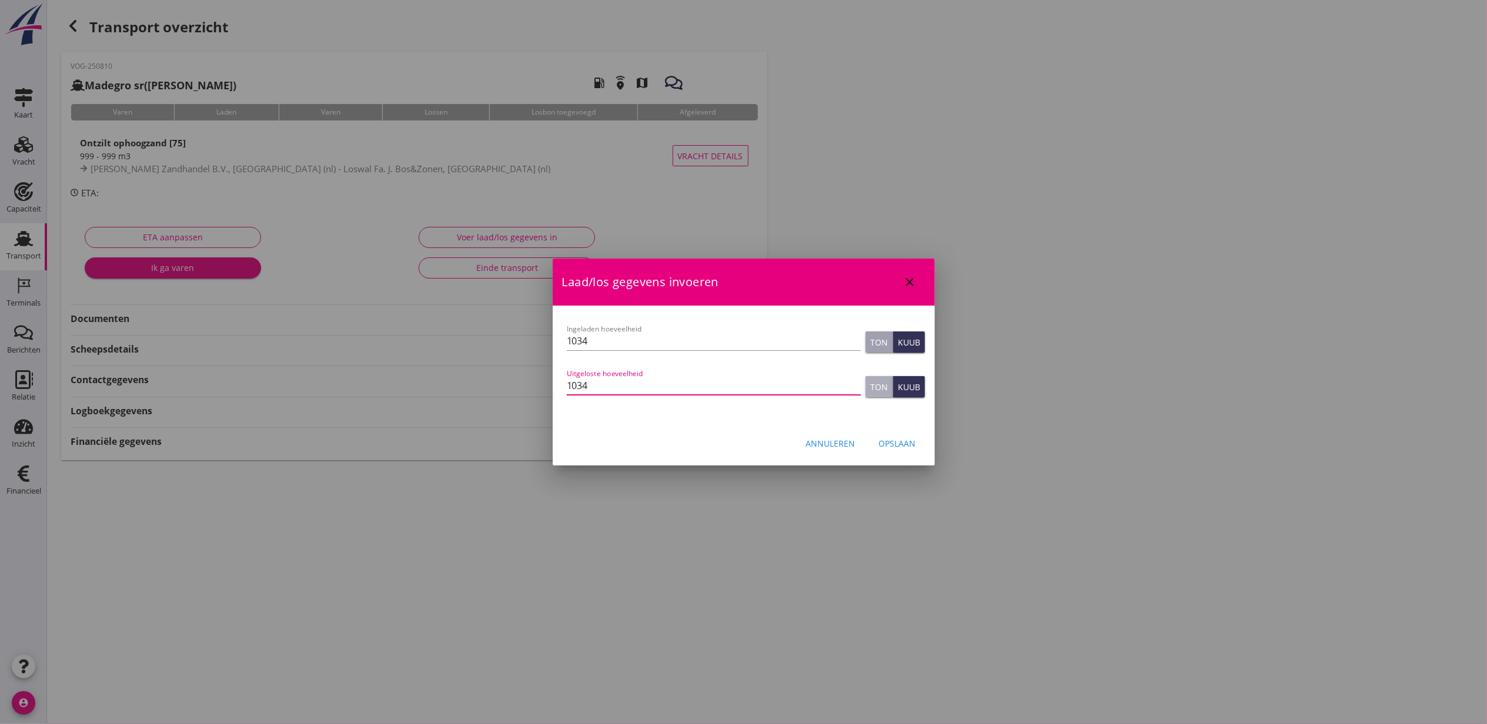
type button "ton"
click at [895, 442] on div "Opslaan" at bounding box center [897, 443] width 37 height 12
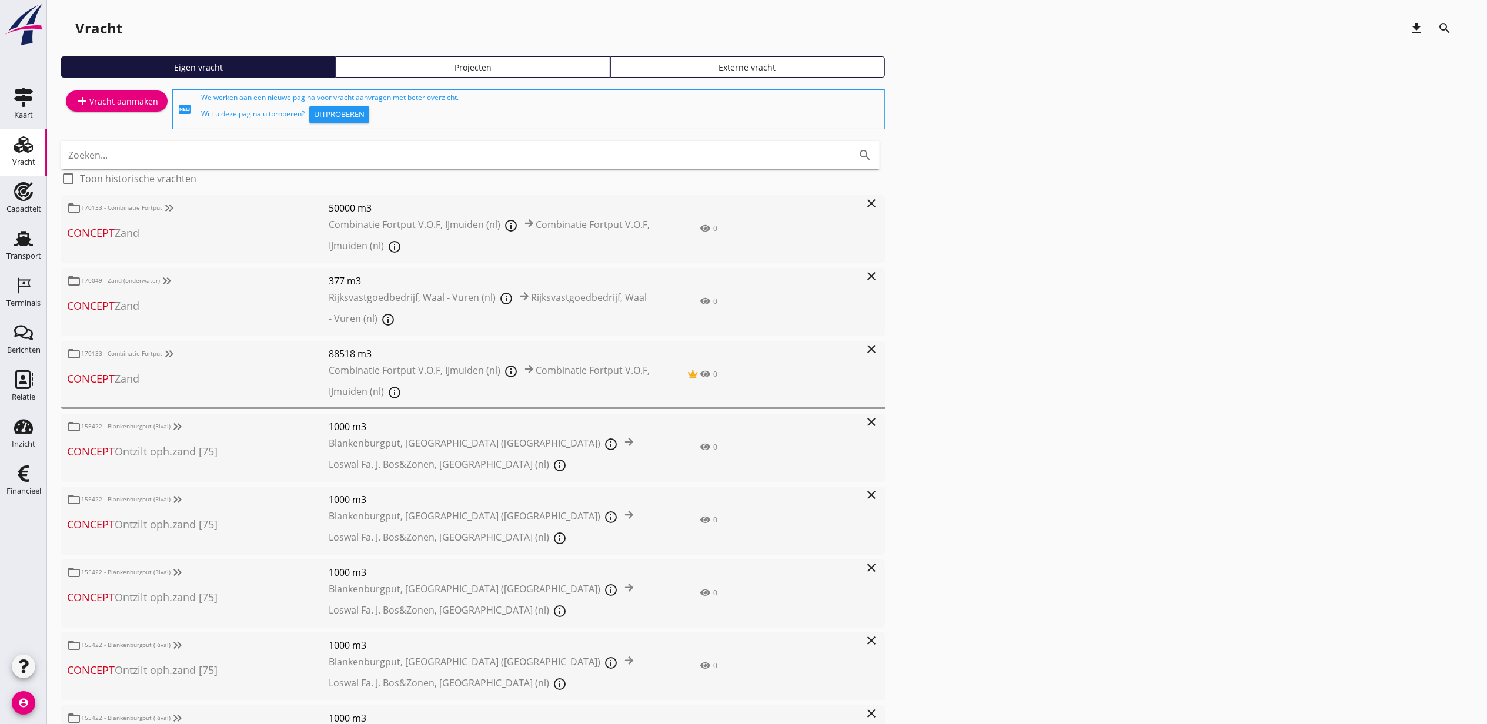
click at [396, 64] on div "Projecten" at bounding box center [473, 67] width 264 height 12
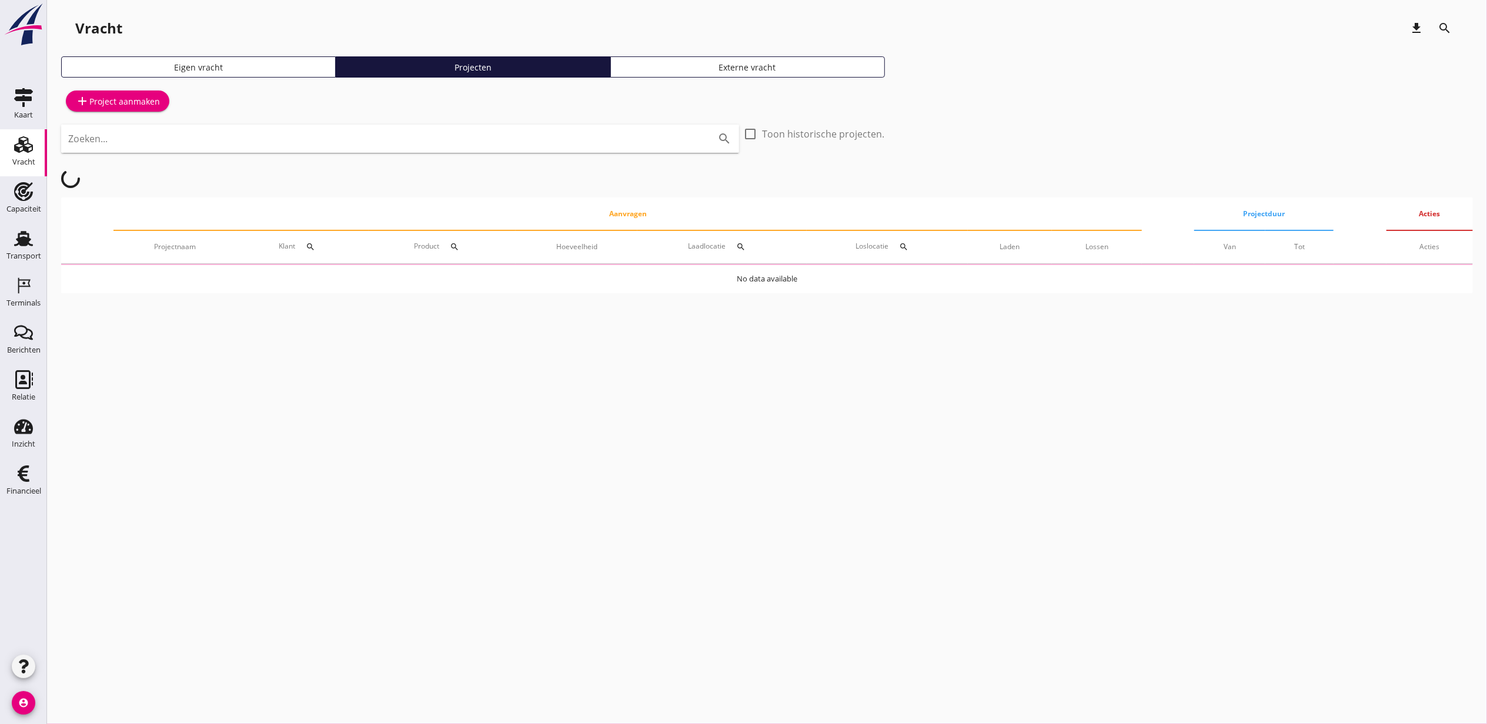
click at [200, 151] on div "Zoeken... search" at bounding box center [400, 139] width 678 height 28
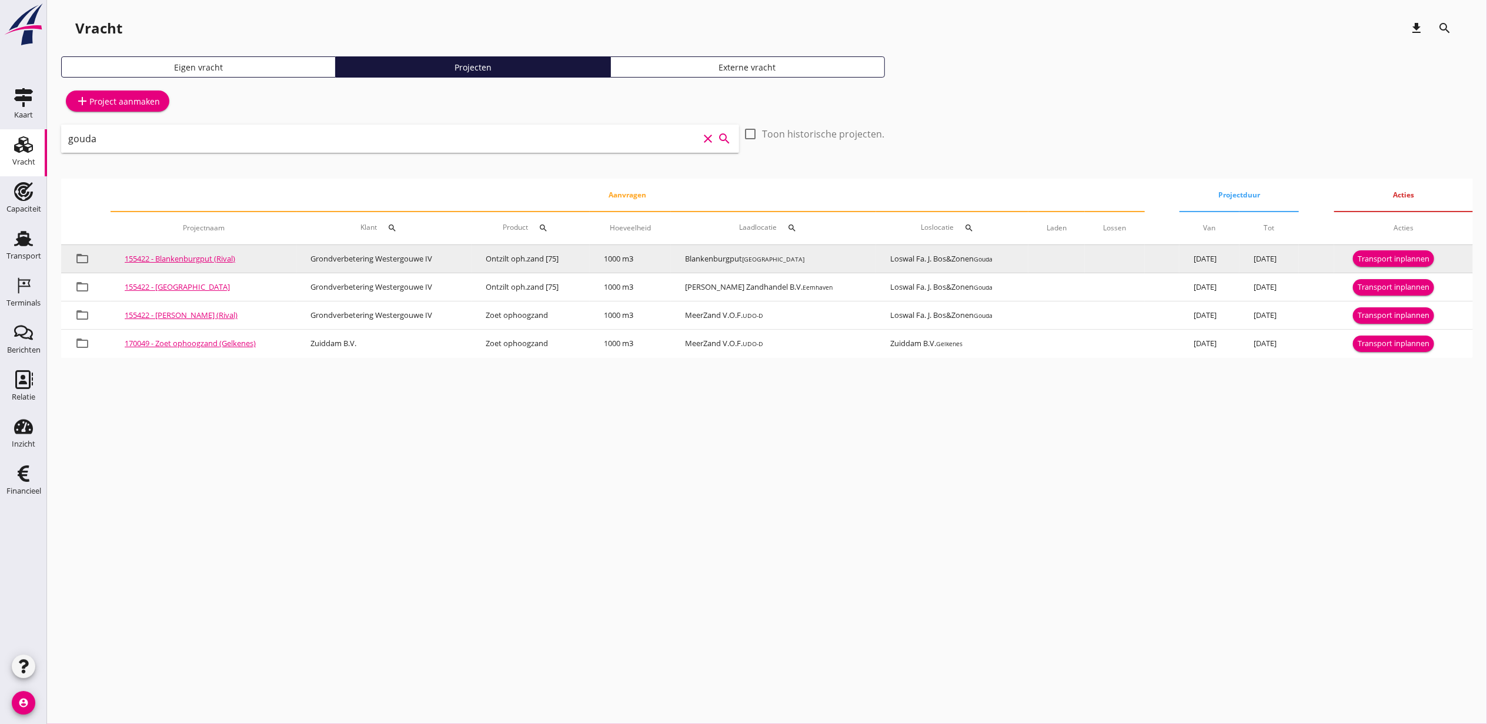
type input "gouda"
click at [214, 257] on link "155422 - Blankenburgput (Rival)" at bounding box center [180, 258] width 111 height 11
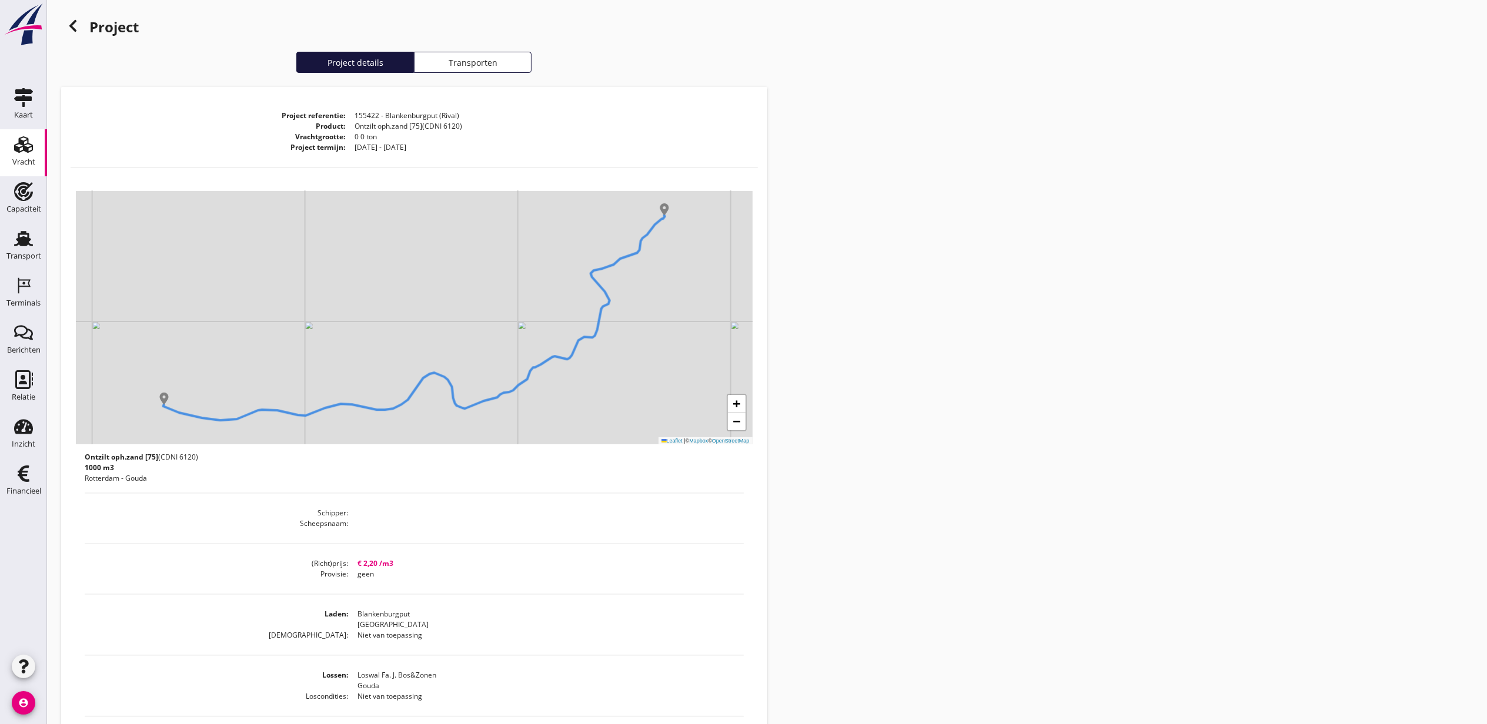
drag, startPoint x: 471, startPoint y: 121, endPoint x: 377, endPoint y: 125, distance: 93.6
click at [377, 125] on dd "Ontzilt oph.zand [75] (CDNI 6120)" at bounding box center [551, 126] width 412 height 11
click at [377, 125] on span "Ontzilt oph.zand [75]" at bounding box center [389, 126] width 68 height 10
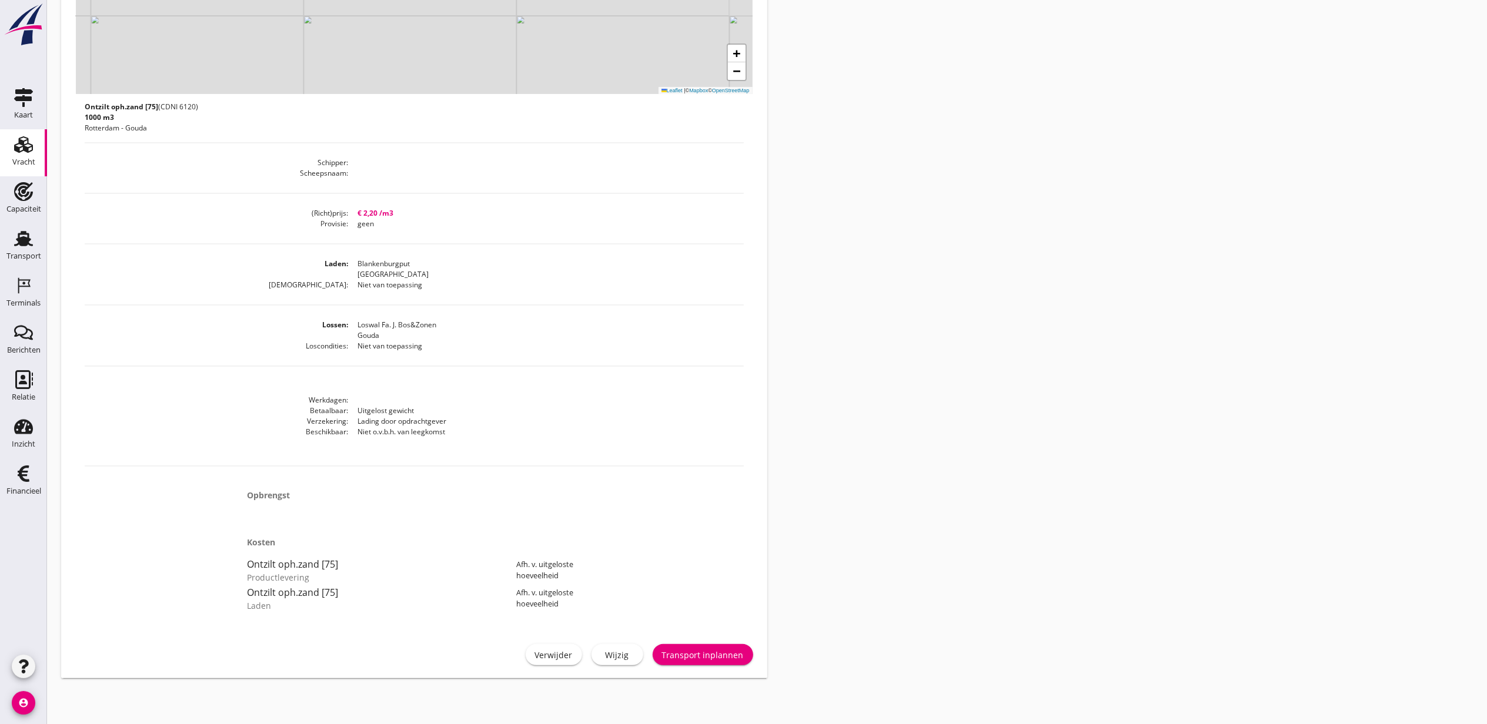
scroll to position [354, 0]
click at [619, 655] on div "Wijzig" at bounding box center [617, 654] width 33 height 12
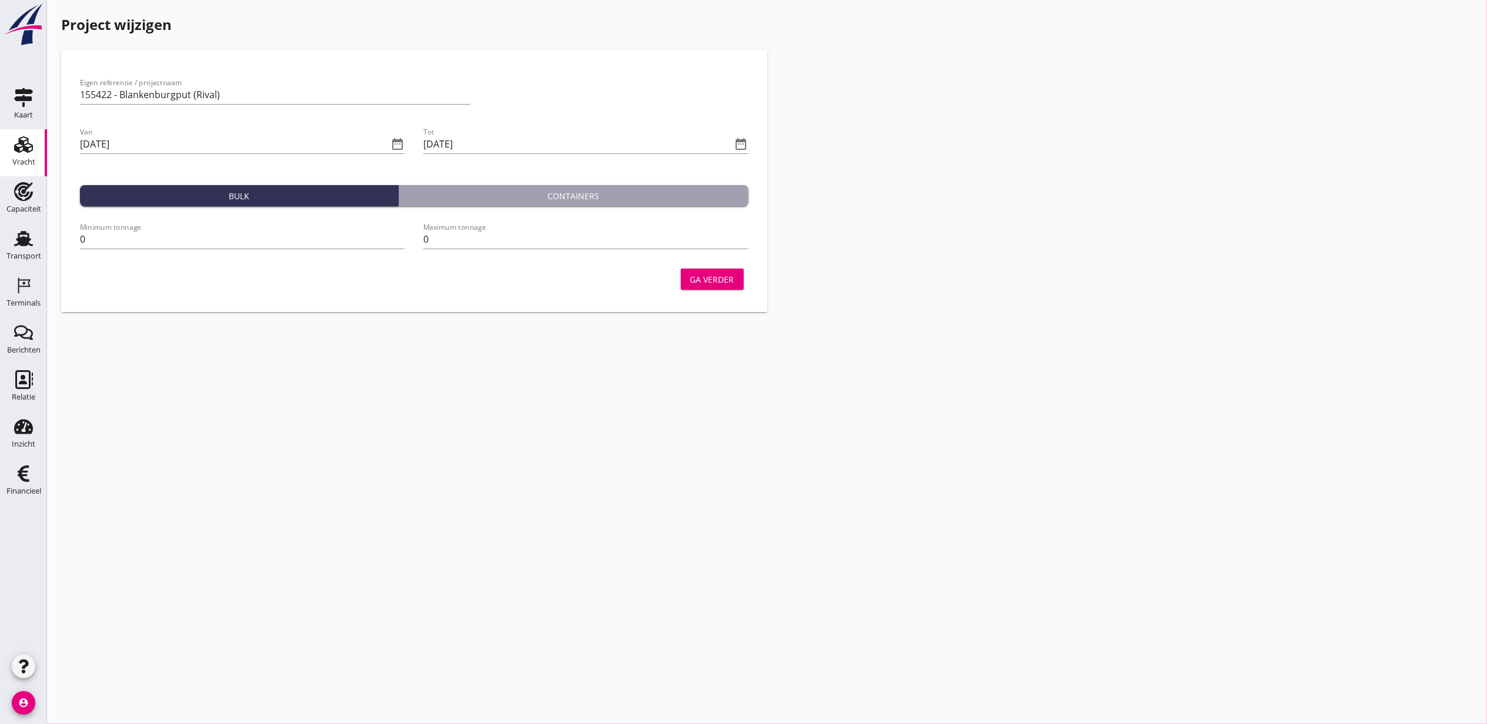
click at [714, 282] on div "Ga verder" at bounding box center [712, 279] width 44 height 12
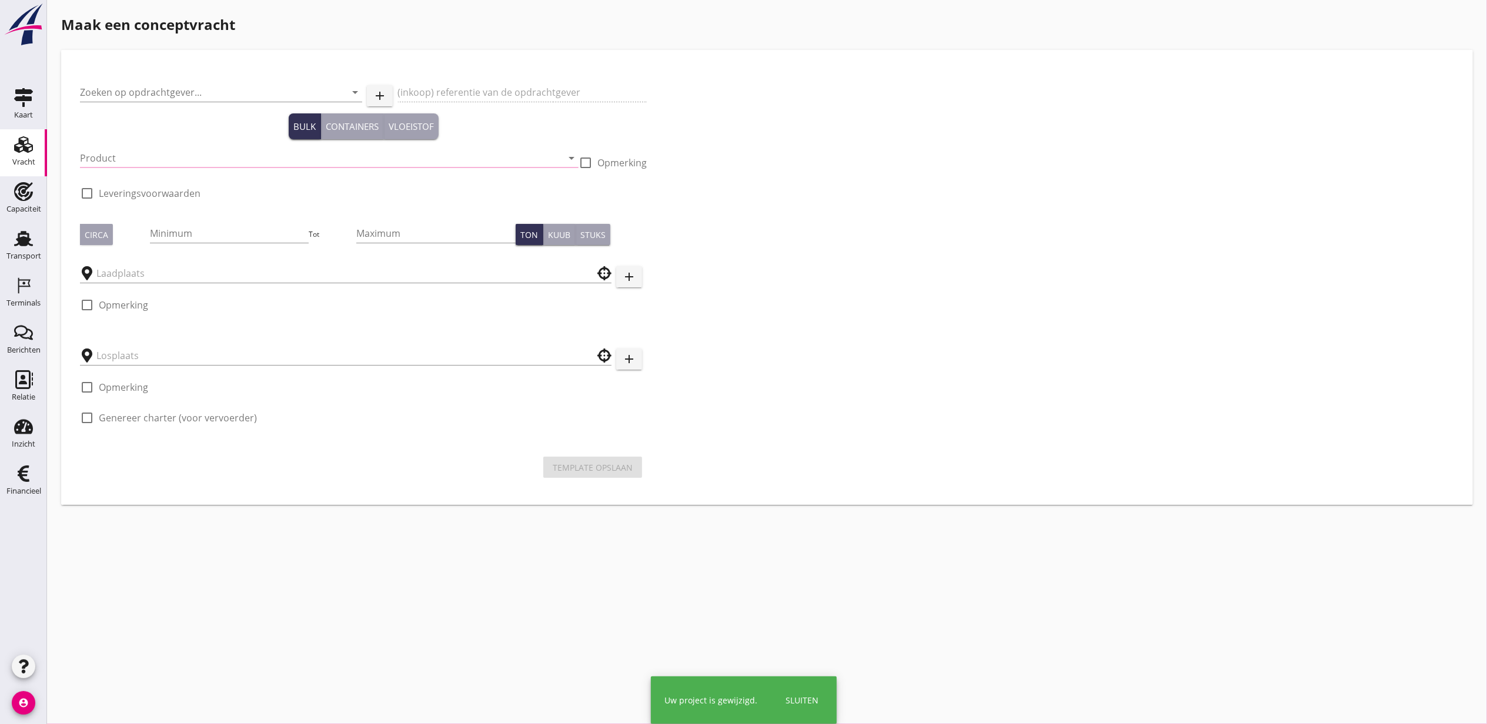
type input "Grondverbetering Westergouwe IV"
type input "Ontzilt oph.zand [75] (6120)"
type input "1000"
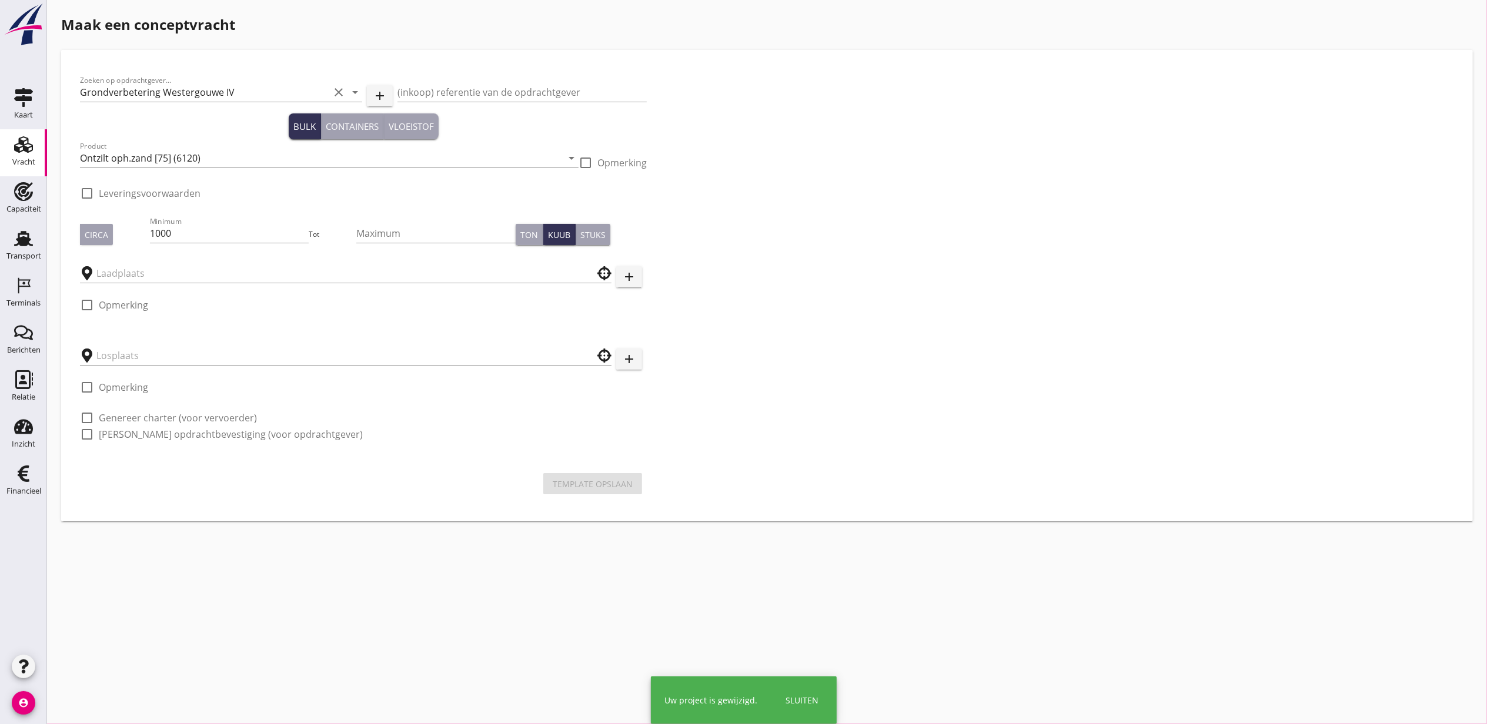
checkbox input "true"
type input "Blankenburgput"
type input "Loswal Fa. J. Bos&Zonen"
checkbox input "true"
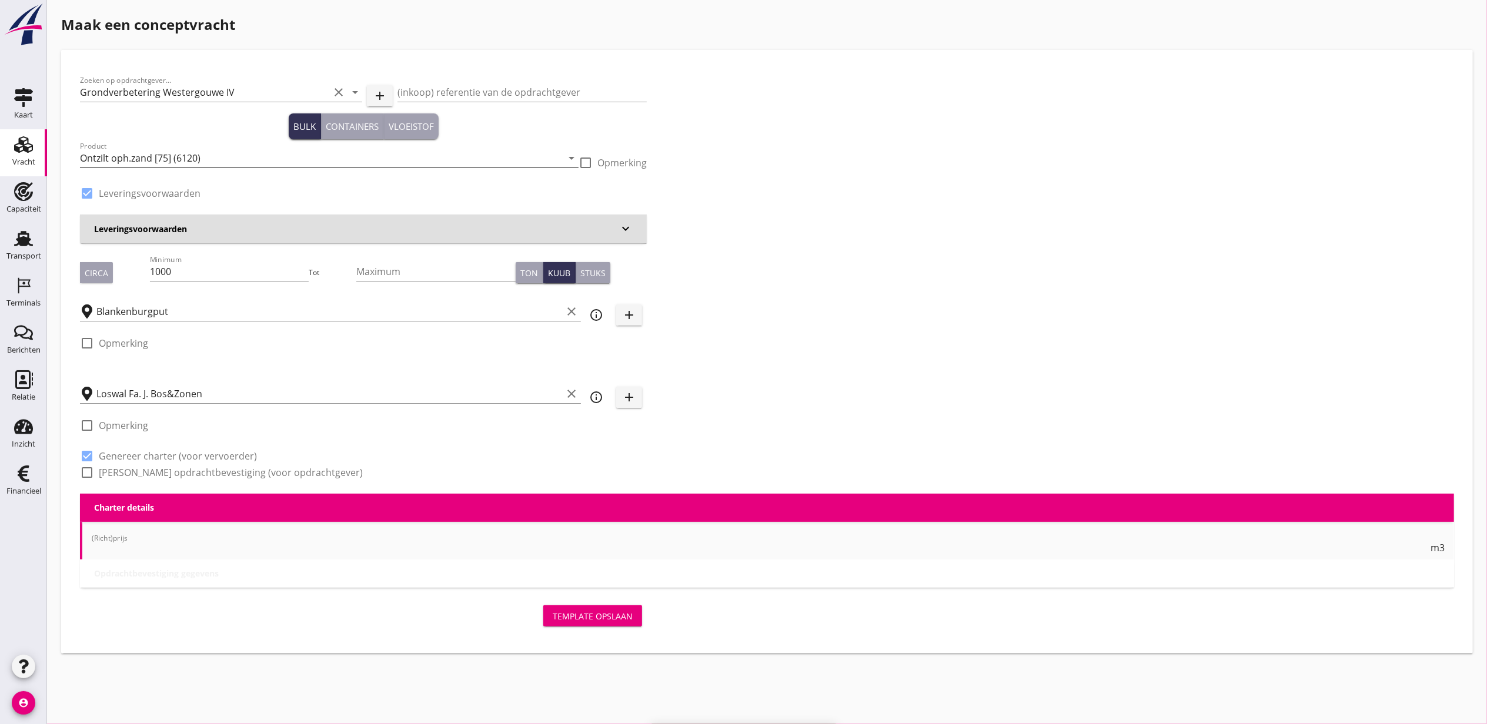
type input "2.2"
radio input "false"
click at [236, 158] on input "Ontzilt oph.zand [75] (6120)" at bounding box center [321, 158] width 482 height 19
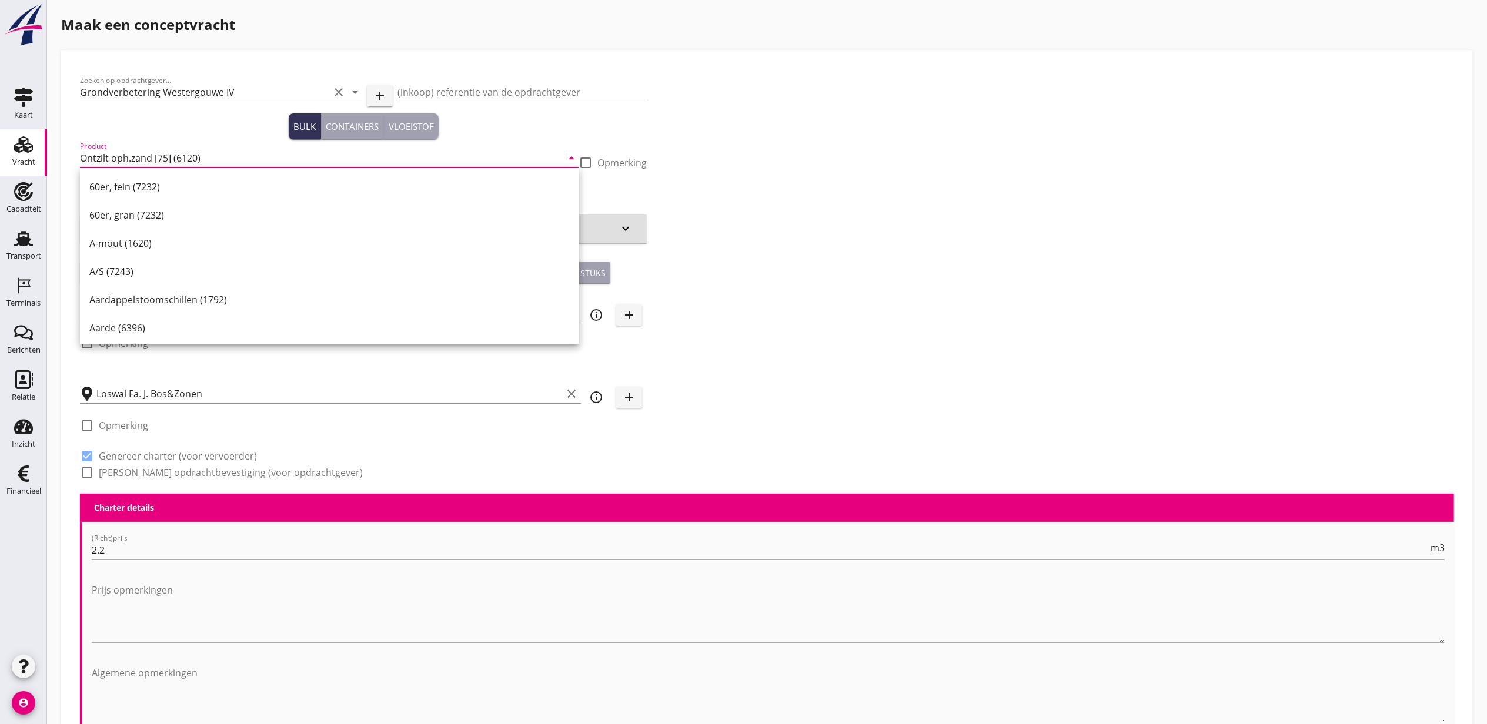
click at [1068, 278] on div "Zoeken op opdrachtgever... Grondverbetering Westergouwe IV clear arrow_drop_dow…" at bounding box center [766, 281] width 1383 height 425
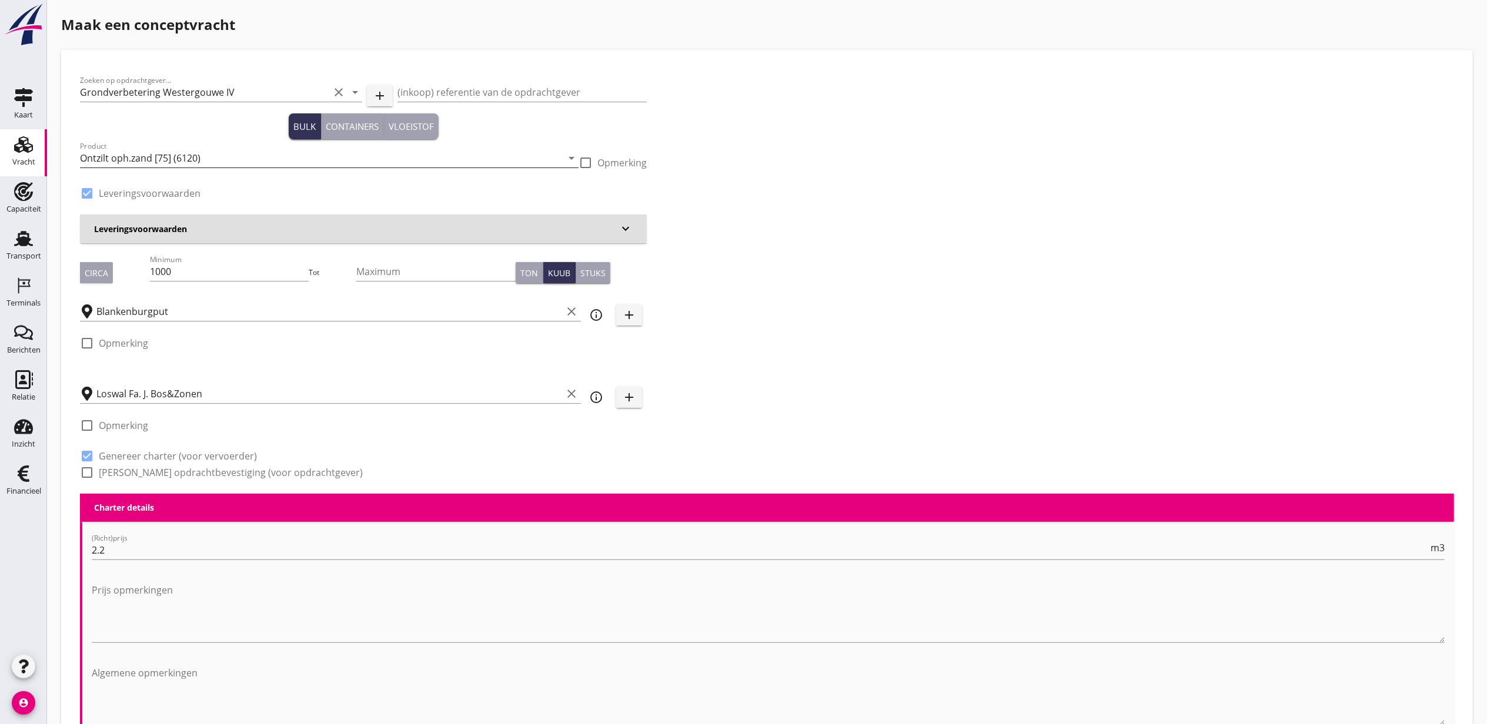
drag, startPoint x: 239, startPoint y: 153, endPoint x: 261, endPoint y: 151, distance: 22.5
click at [239, 153] on input "Ontzilt oph.zand [75] (6120)" at bounding box center [321, 158] width 482 height 19
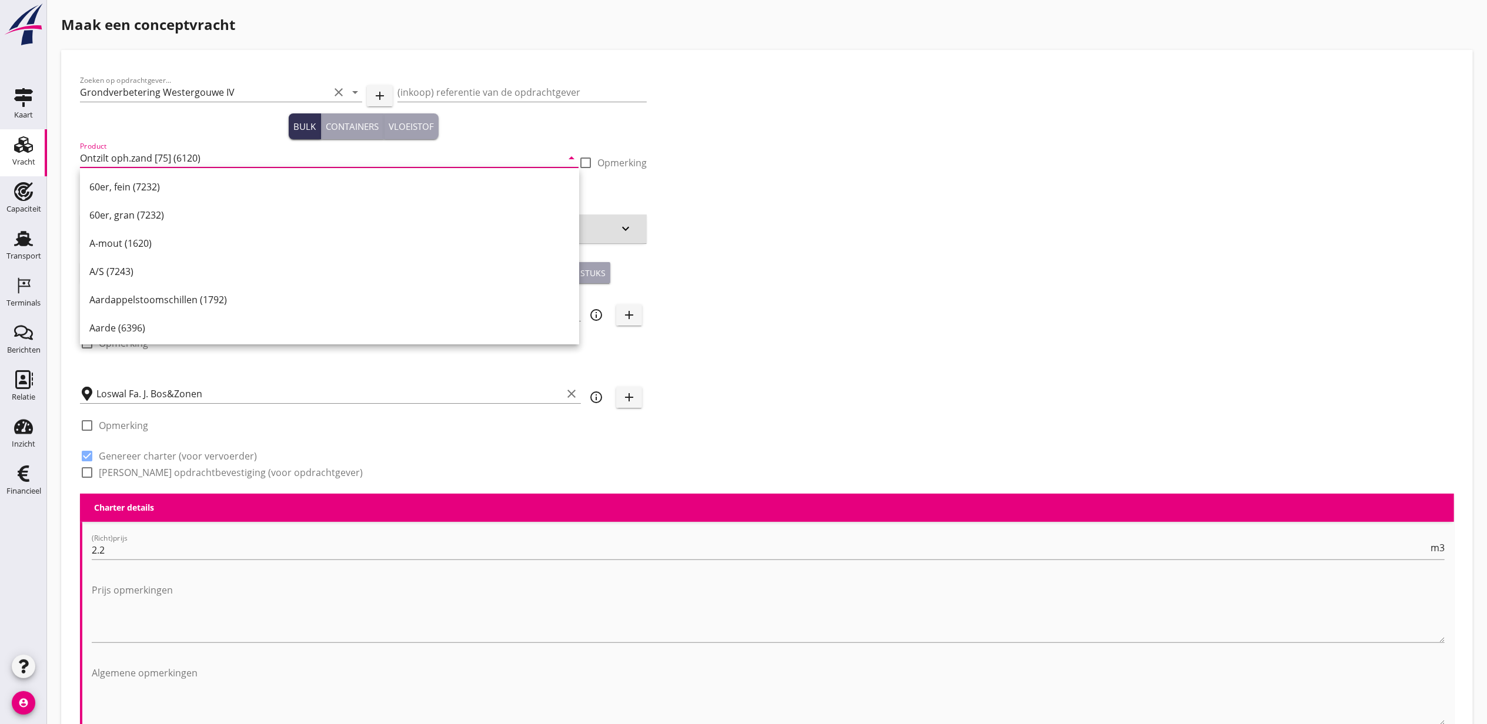
click at [216, 158] on input "Ontzilt oph.zand [75] (6120)" at bounding box center [321, 158] width 482 height 19
click at [234, 158] on input "Ontzilt oph.zand [75] (6120)" at bounding box center [321, 158] width 482 height 19
drag, startPoint x: 219, startPoint y: 158, endPoint x: 72, endPoint y: 158, distance: 147.6
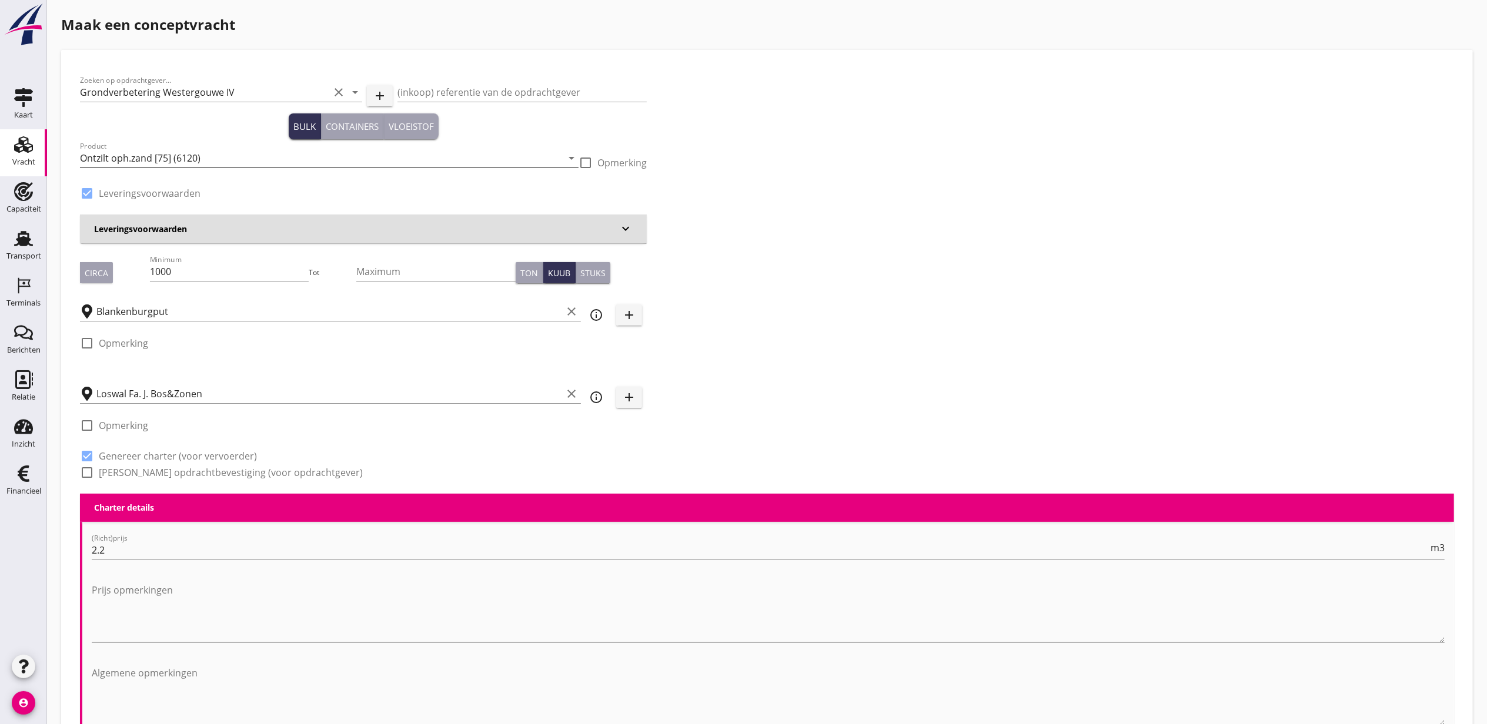
click at [193, 152] on input "Ontzilt oph.zand [75] (6120)" at bounding box center [321, 158] width 482 height 19
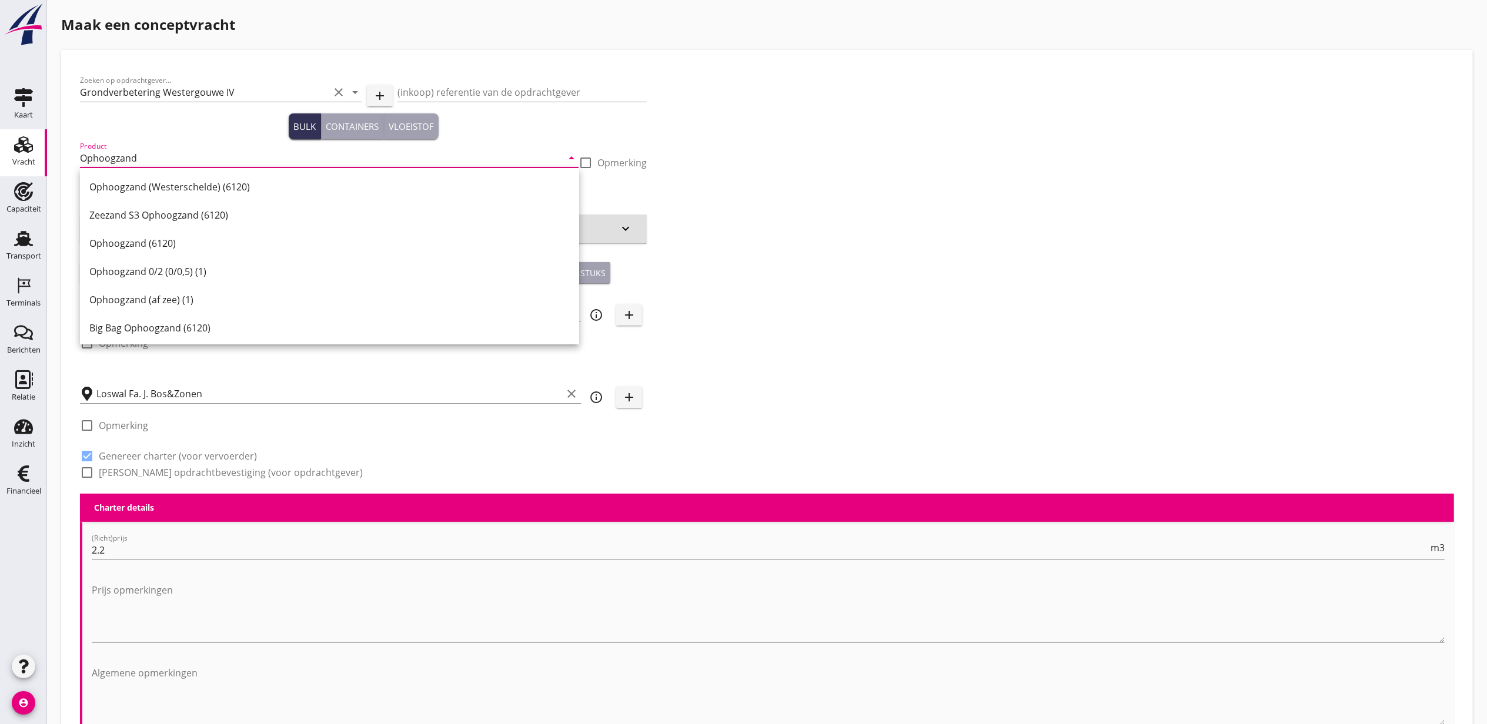
type input "Ophoogzand"
click at [911, 183] on div "Zoeken op opdrachtgever... Grondverbetering Westergouwe IV clear arrow_drop_dow…" at bounding box center [766, 281] width 1383 height 425
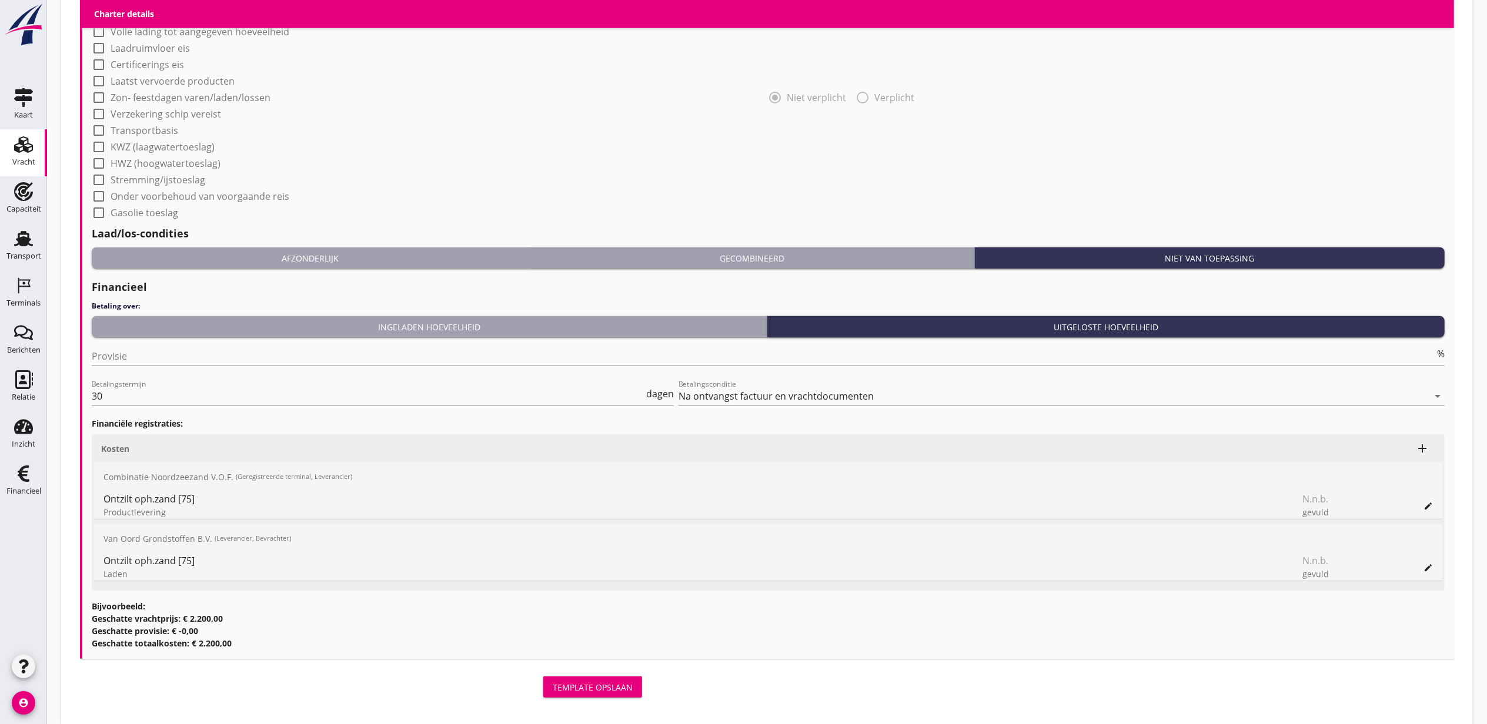
scroll to position [914, 0]
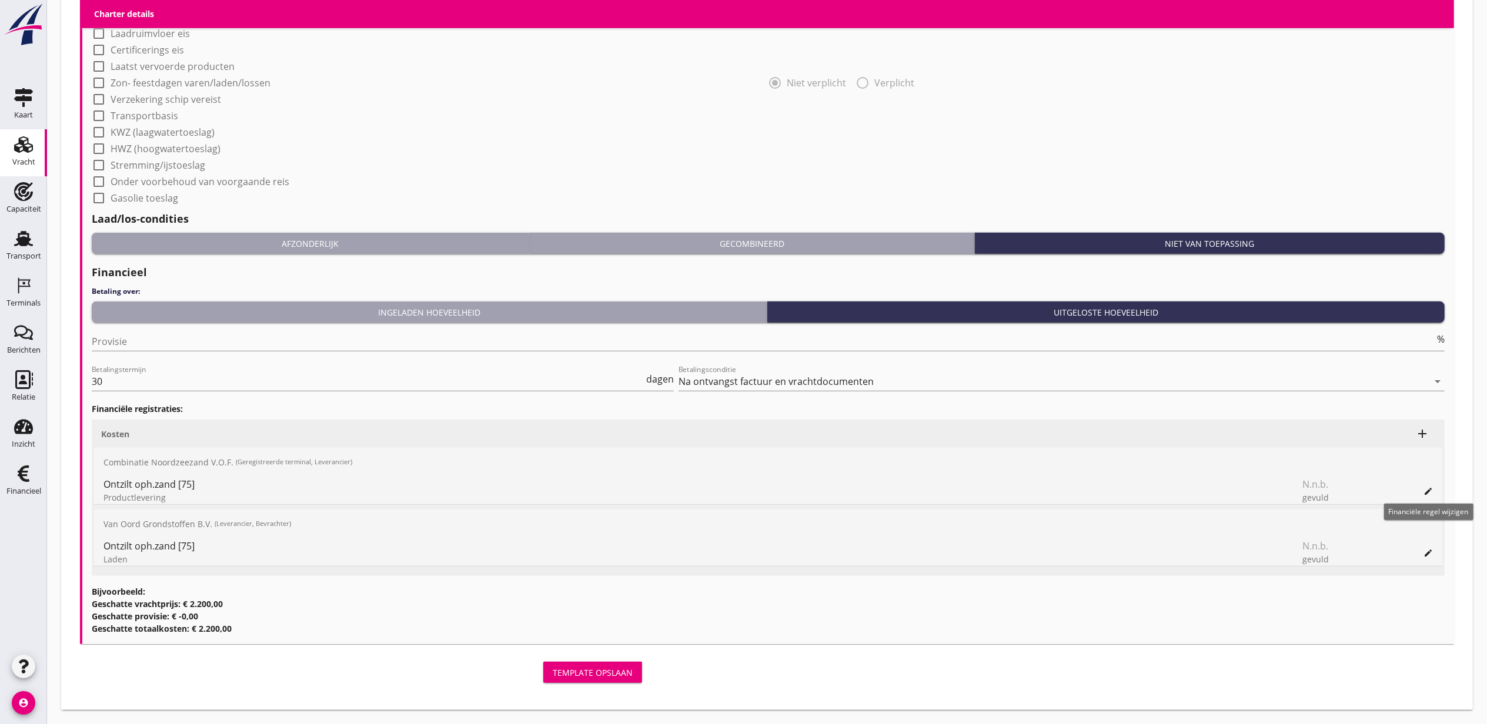
click at [1426, 494] on icon "edit" at bounding box center [1427, 491] width 9 height 9
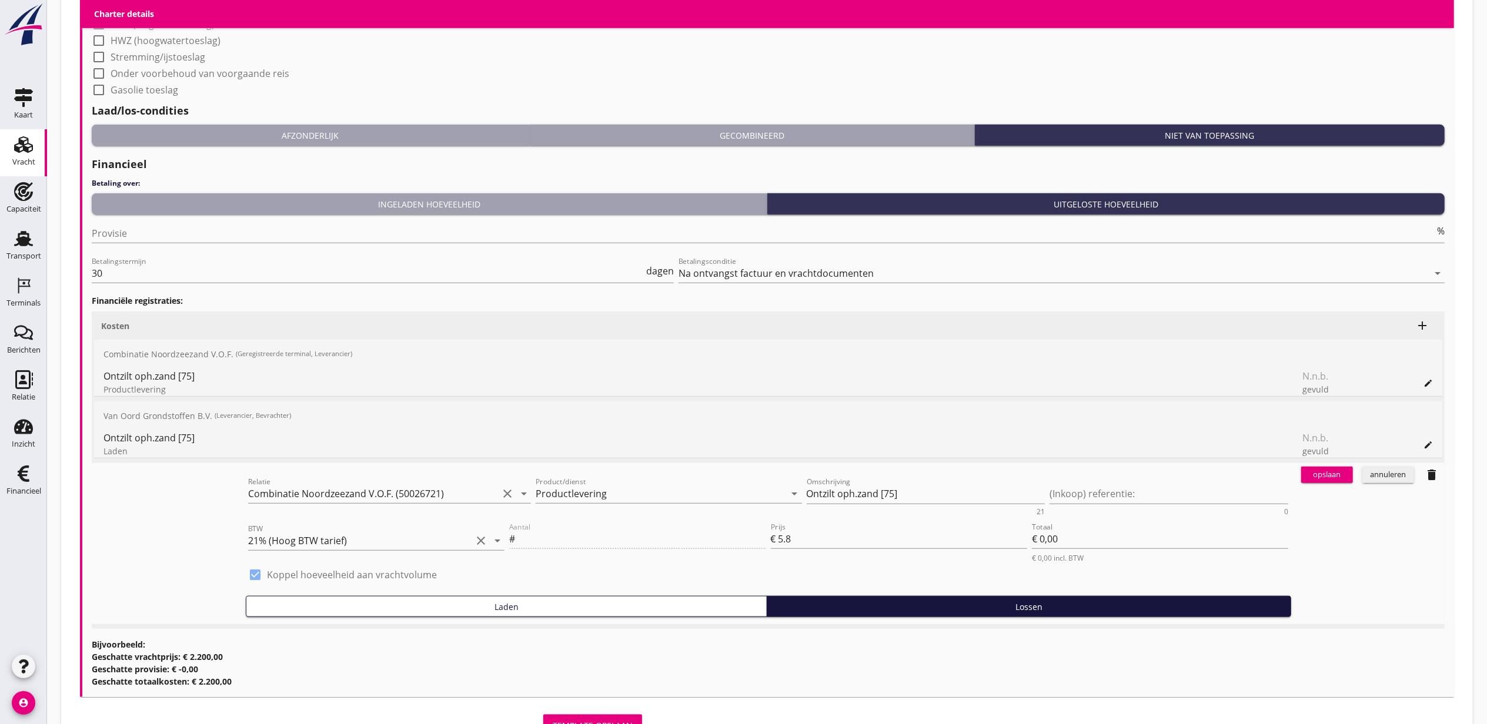
scroll to position [1075, 0]
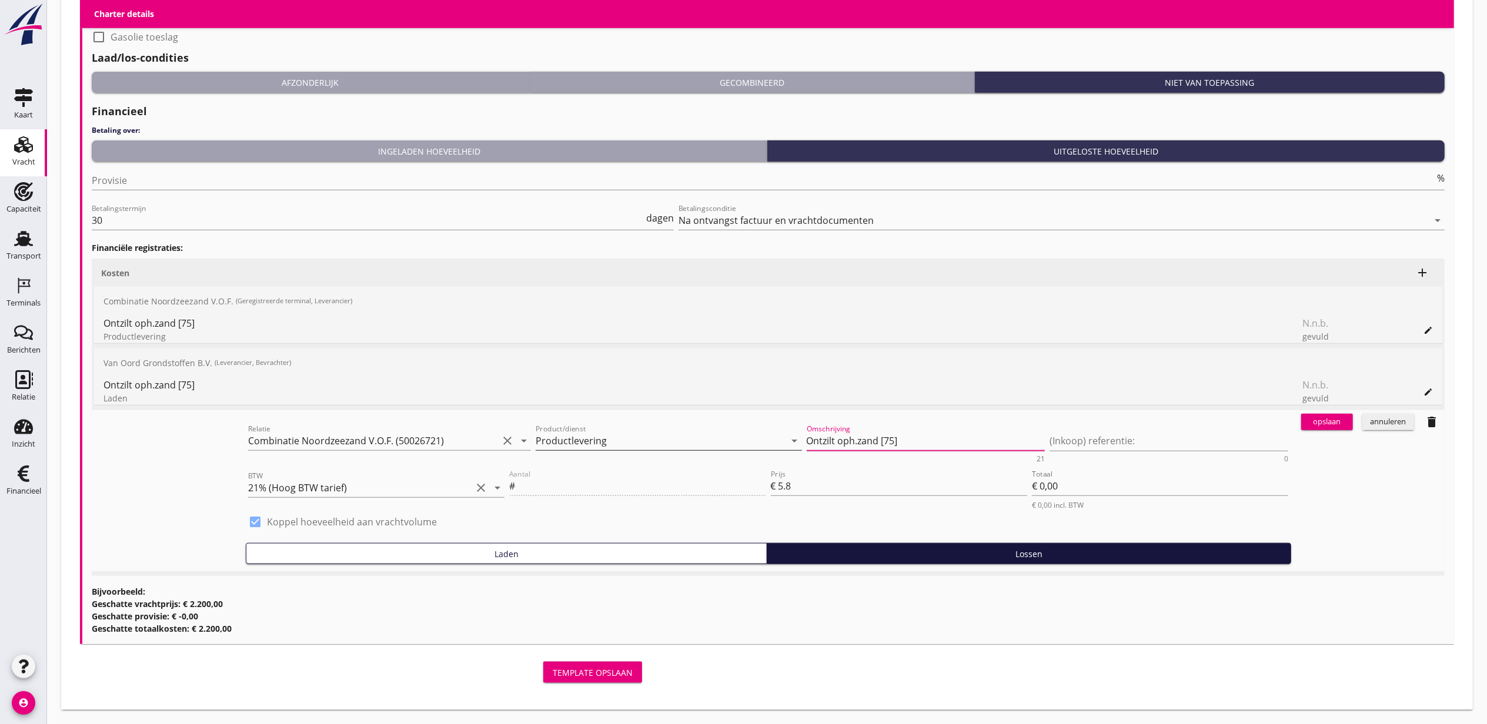
drag, startPoint x: 937, startPoint y: 432, endPoint x: 733, endPoint y: 443, distance: 204.9
click at [751, 459] on div "Relatie Combinatie Noordzeezand V.O.F. (50026721) clear arrow_drop_down Product…" at bounding box center [768, 442] width 1045 height 45
type textarea "Ophoogzand"
click at [1313, 420] on div "opslaan" at bounding box center [1327, 422] width 42 height 12
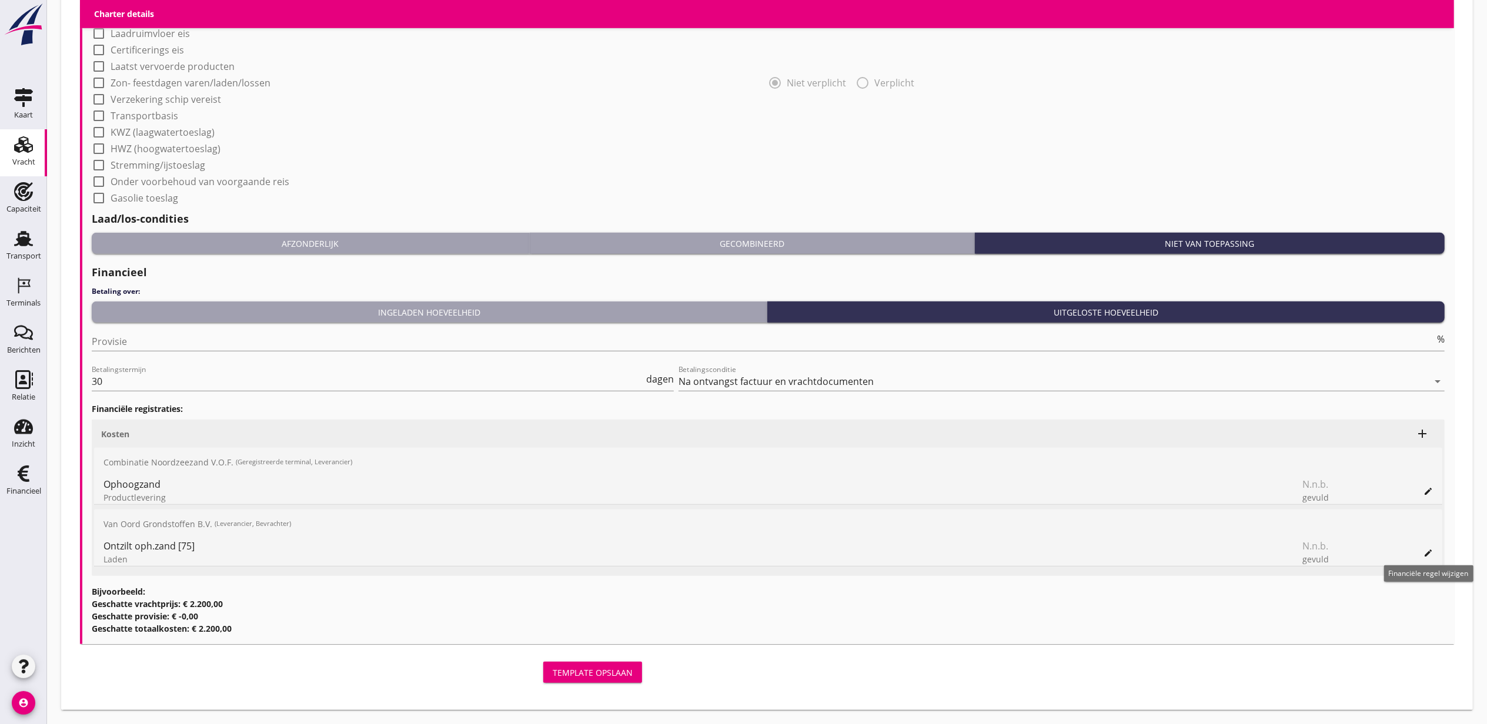
click at [1424, 549] on icon "edit" at bounding box center [1427, 553] width 9 height 9
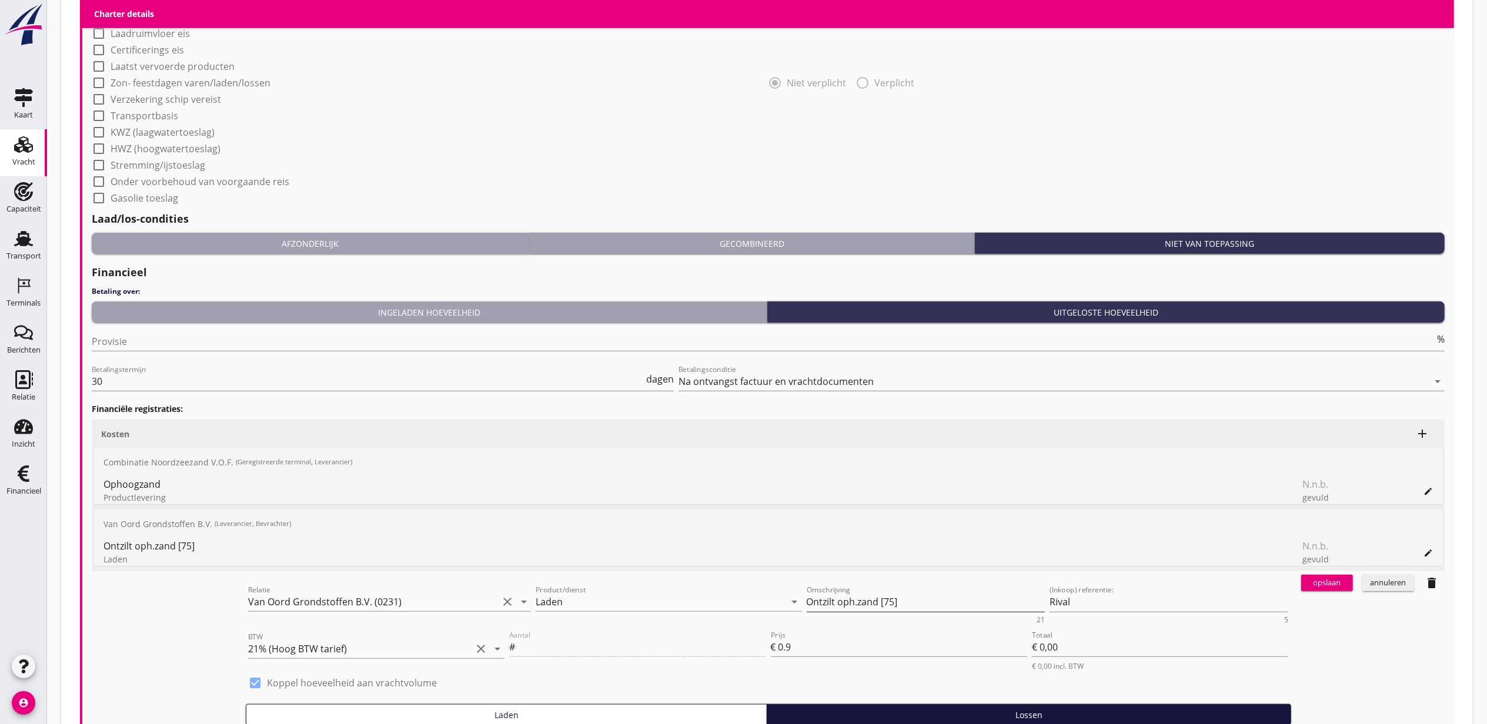
click at [978, 596] on textarea "Ontzilt oph.zand [75]" at bounding box center [926, 602] width 239 height 19
type textarea "I"
type textarea "Ophoogzand"
click at [1317, 576] on button "opslaan" at bounding box center [1327, 583] width 52 height 16
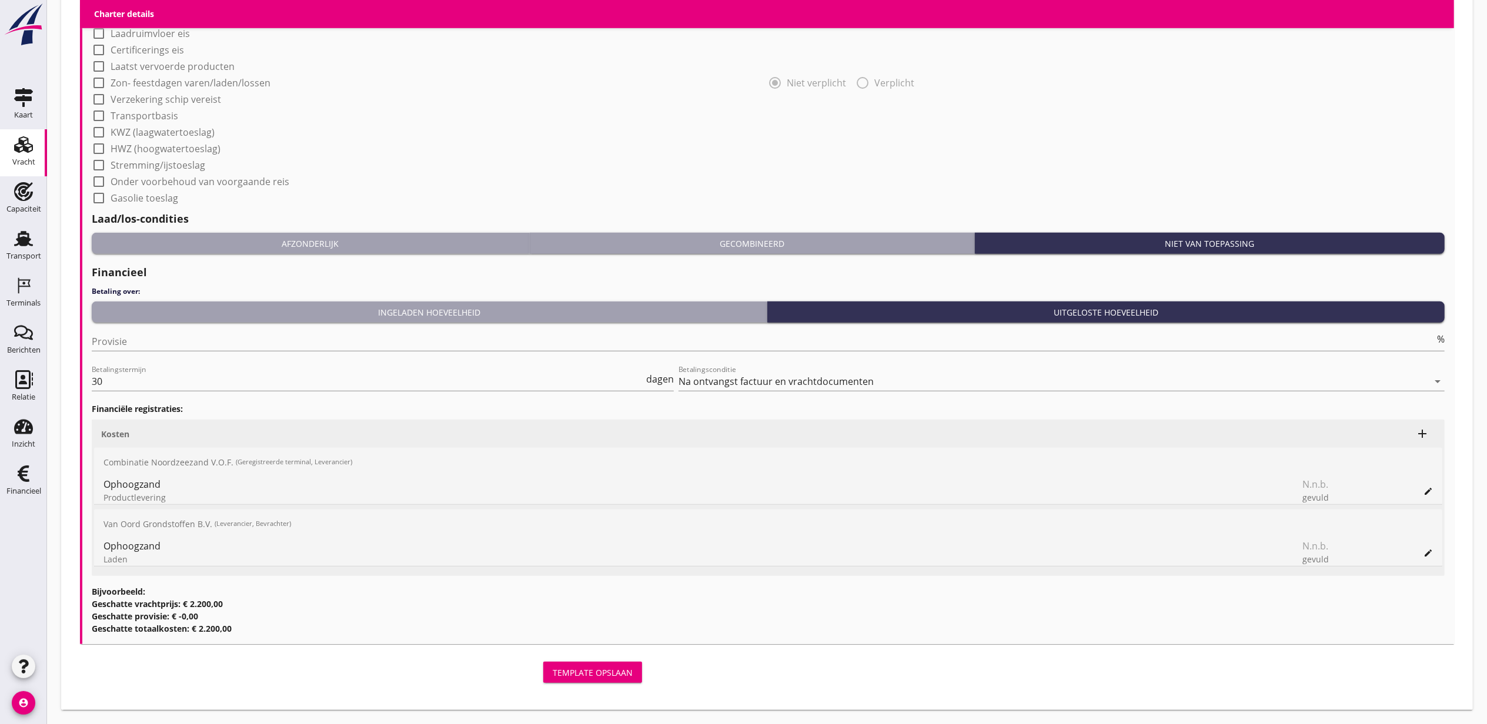
click at [629, 668] on div "Template opslaan" at bounding box center [593, 673] width 80 height 12
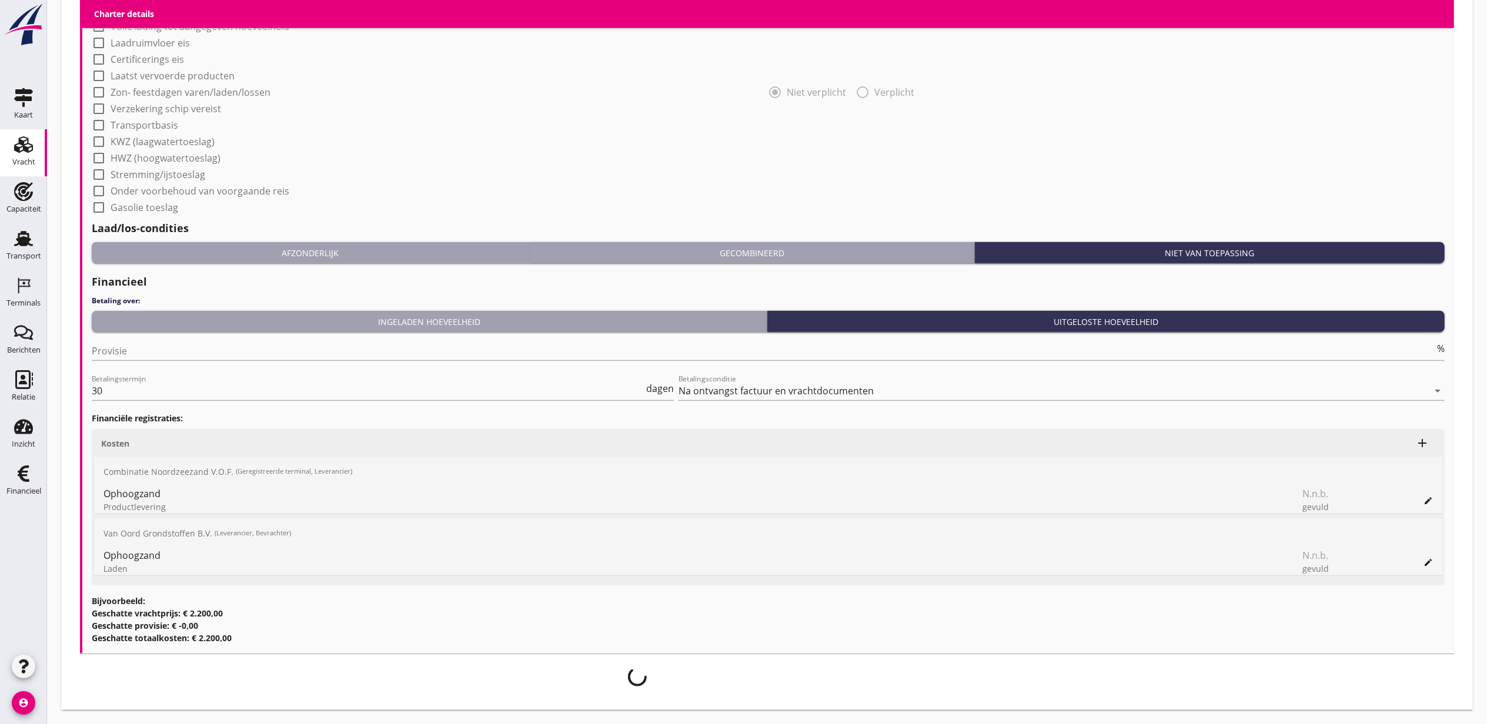
scroll to position [904, 0]
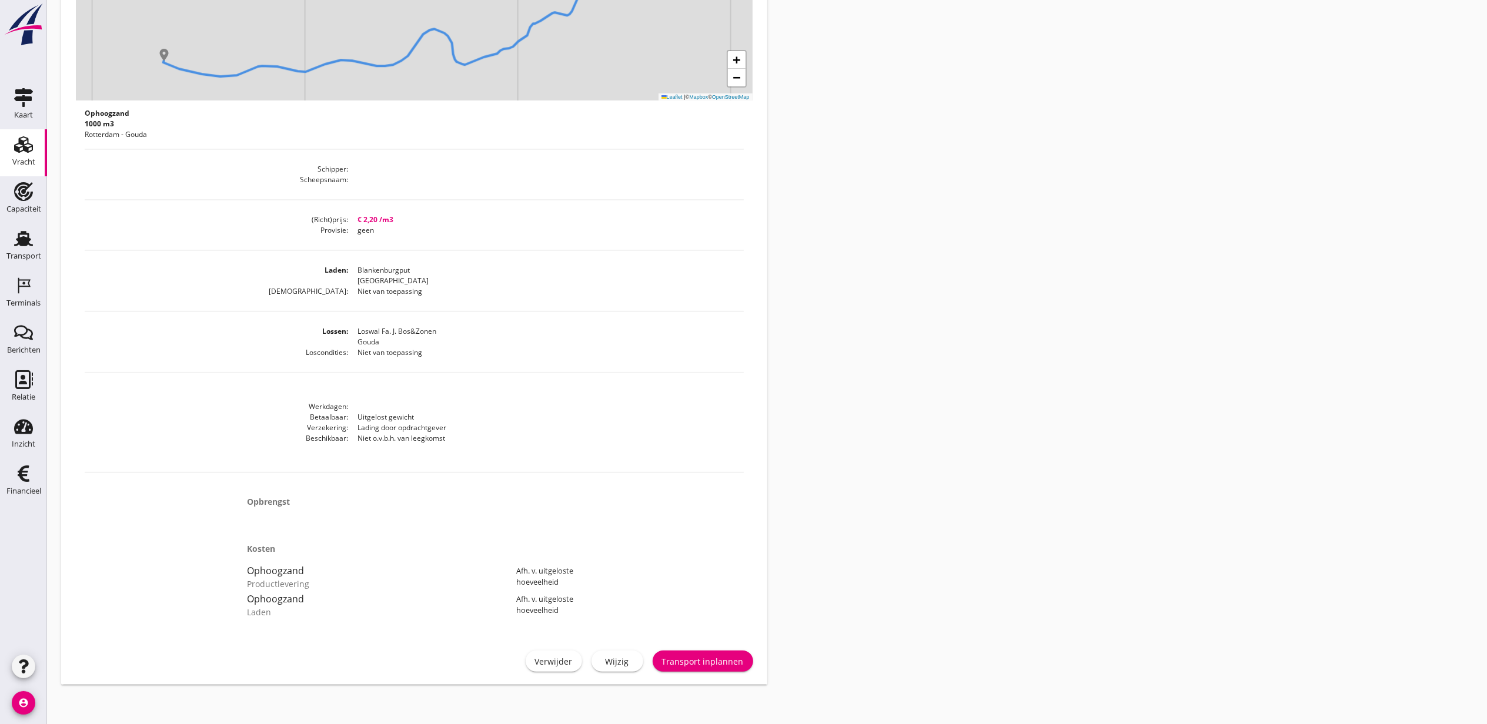
scroll to position [354, 0]
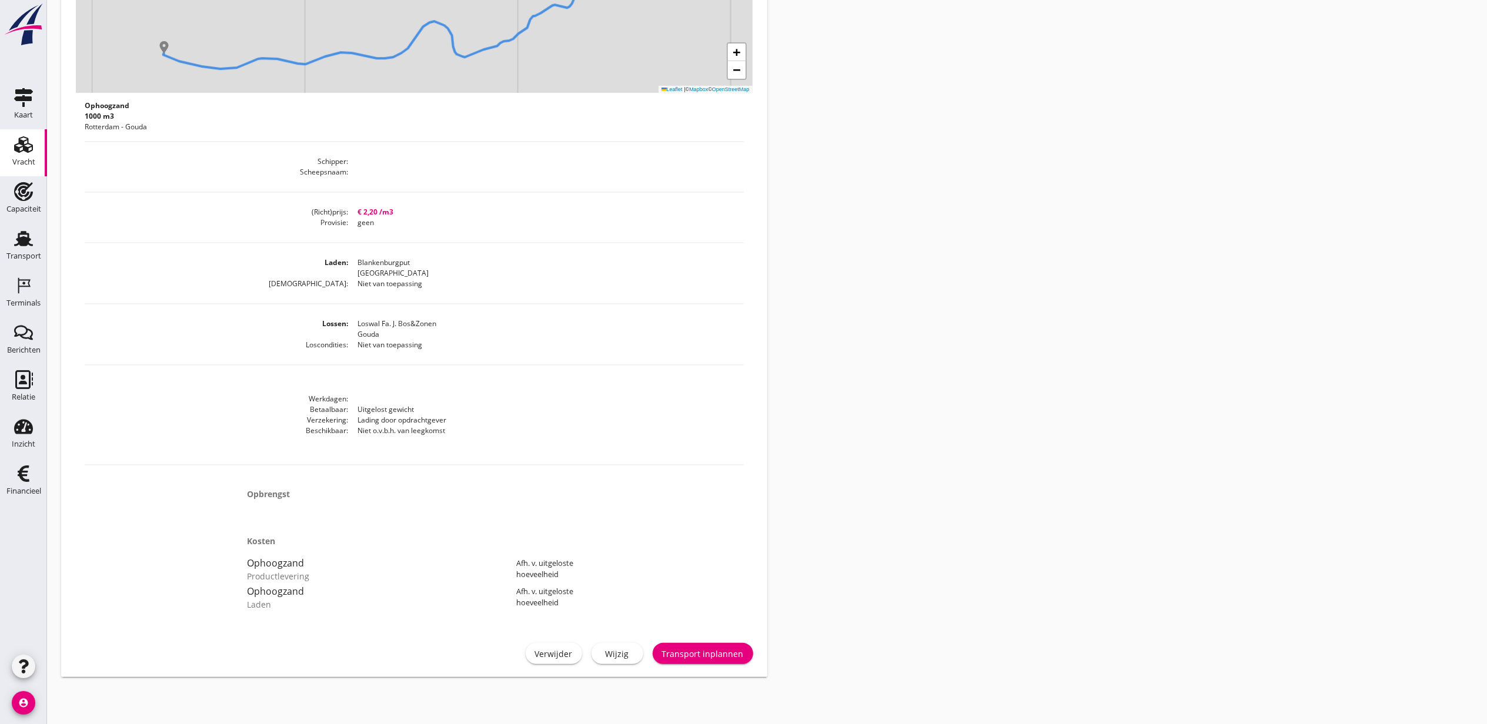
drag, startPoint x: 513, startPoint y: 431, endPoint x: 252, endPoint y: 389, distance: 264.5
click at [252, 389] on div "Ophoogzand 1000 m3 Rotterdam - Gouda Schipper Scheepsnaam (Richt)prijs € 2,20 /…" at bounding box center [414, 281] width 659 height 367
drag, startPoint x: 252, startPoint y: 389, endPoint x: 300, endPoint y: 406, distance: 51.1
click at [300, 406] on dt "Betaalbaar" at bounding box center [216, 410] width 263 height 11
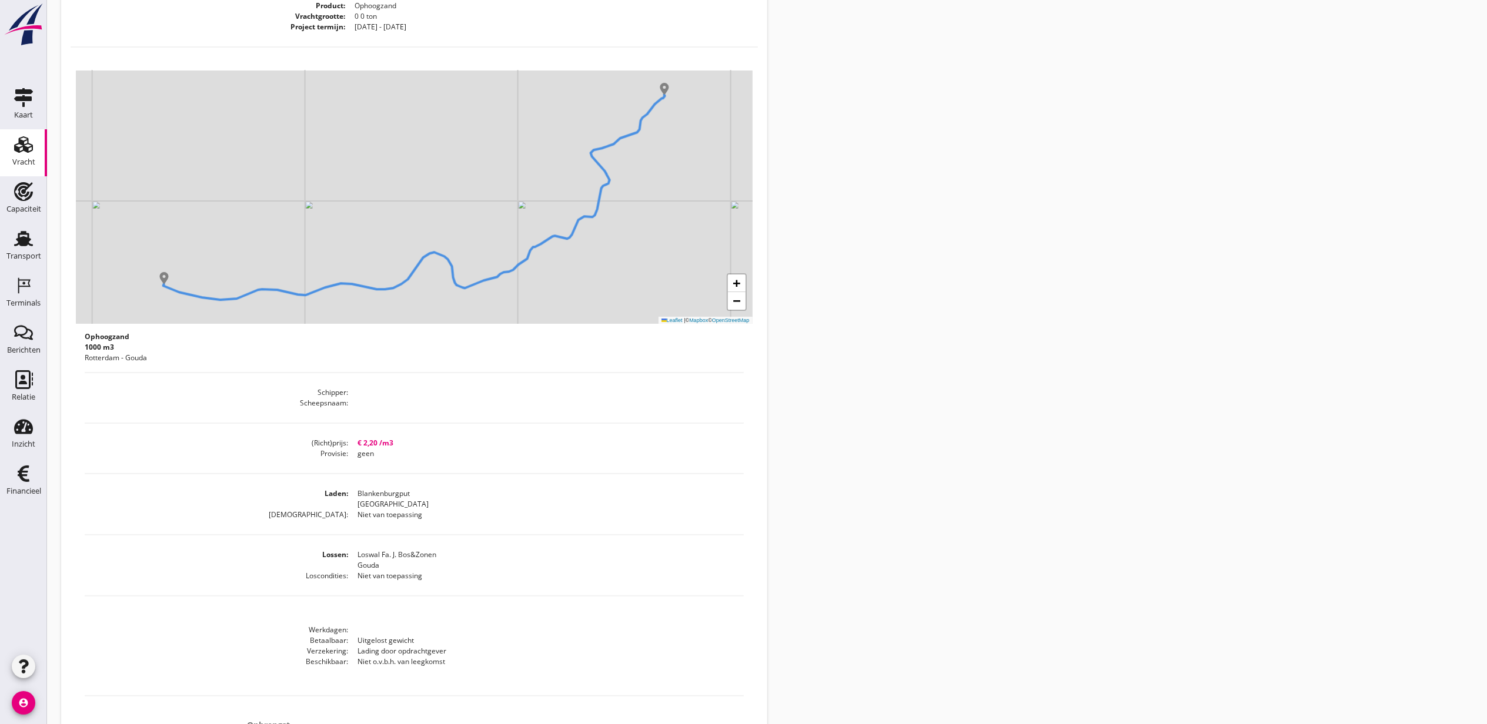
scroll to position [0, 0]
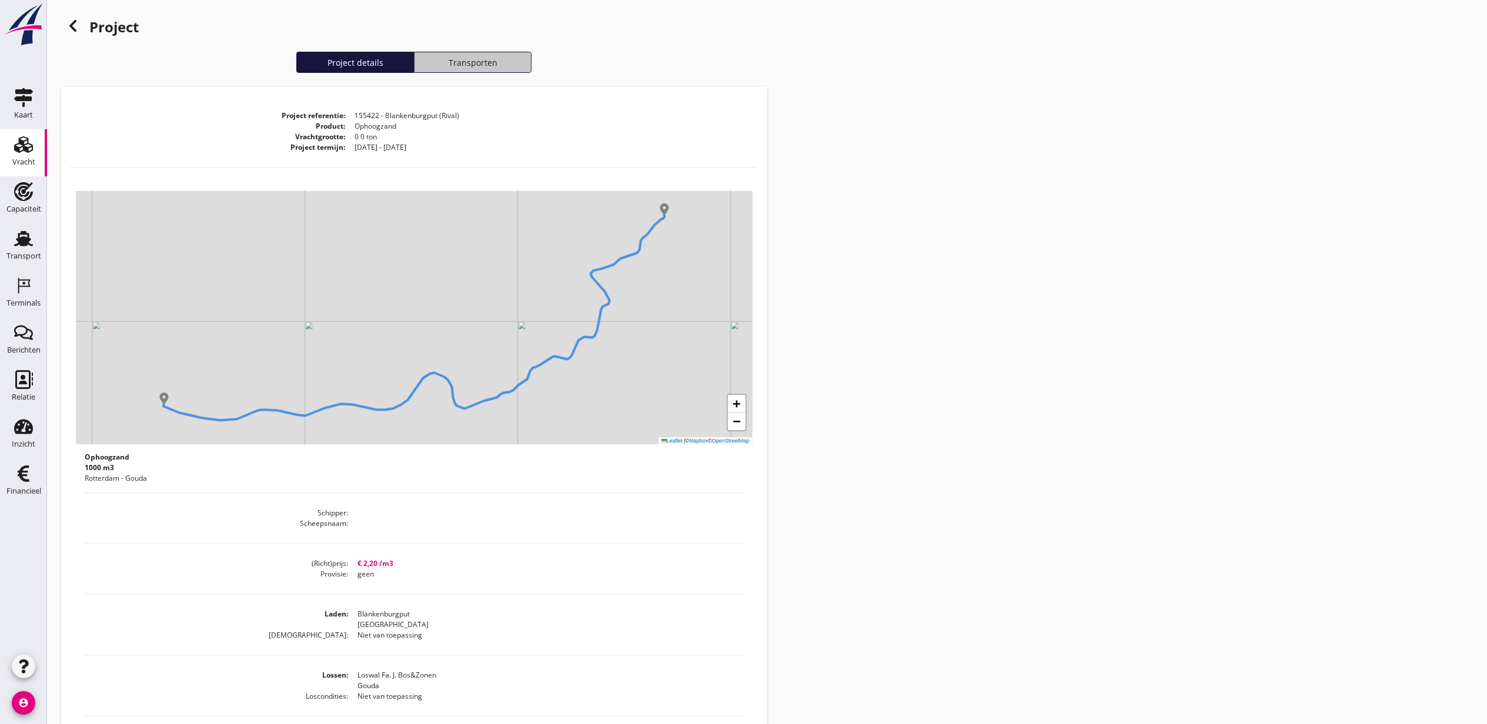
click at [463, 71] on button "Transporten" at bounding box center [473, 62] width 118 height 21
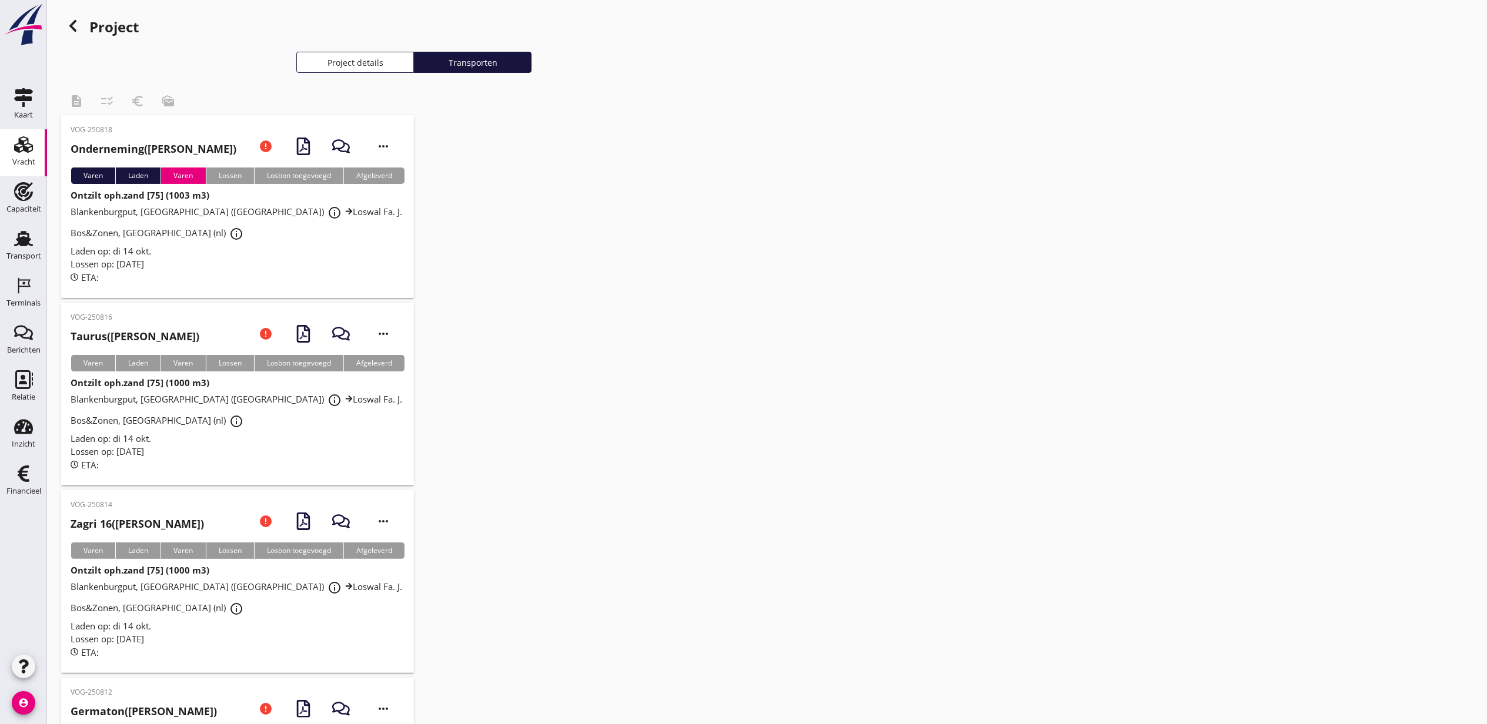
click at [386, 53] on button "Project details" at bounding box center [355, 62] width 118 height 21
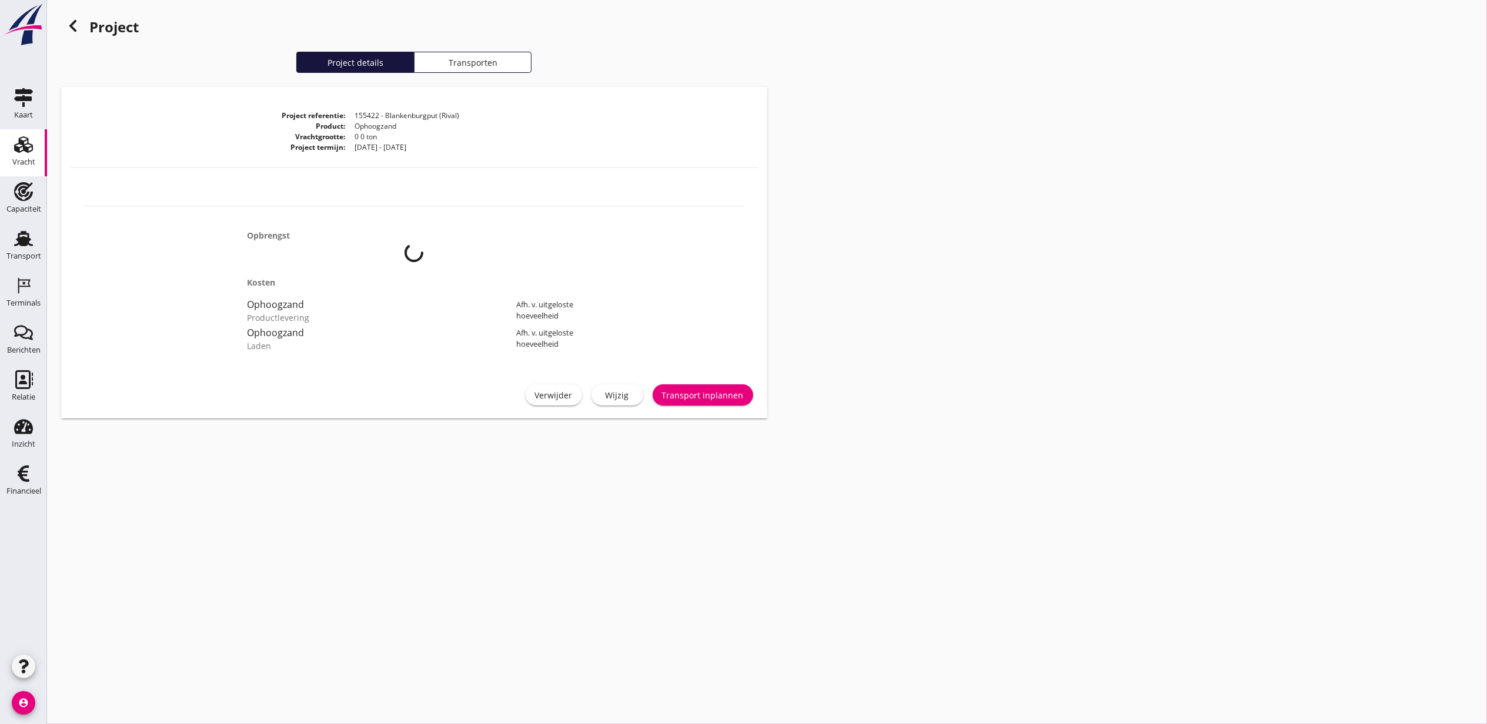
click at [835, 155] on div "Project Project details Transporten Project referentie 155422 - Blankenburgput …" at bounding box center [767, 218] width 1440 height 437
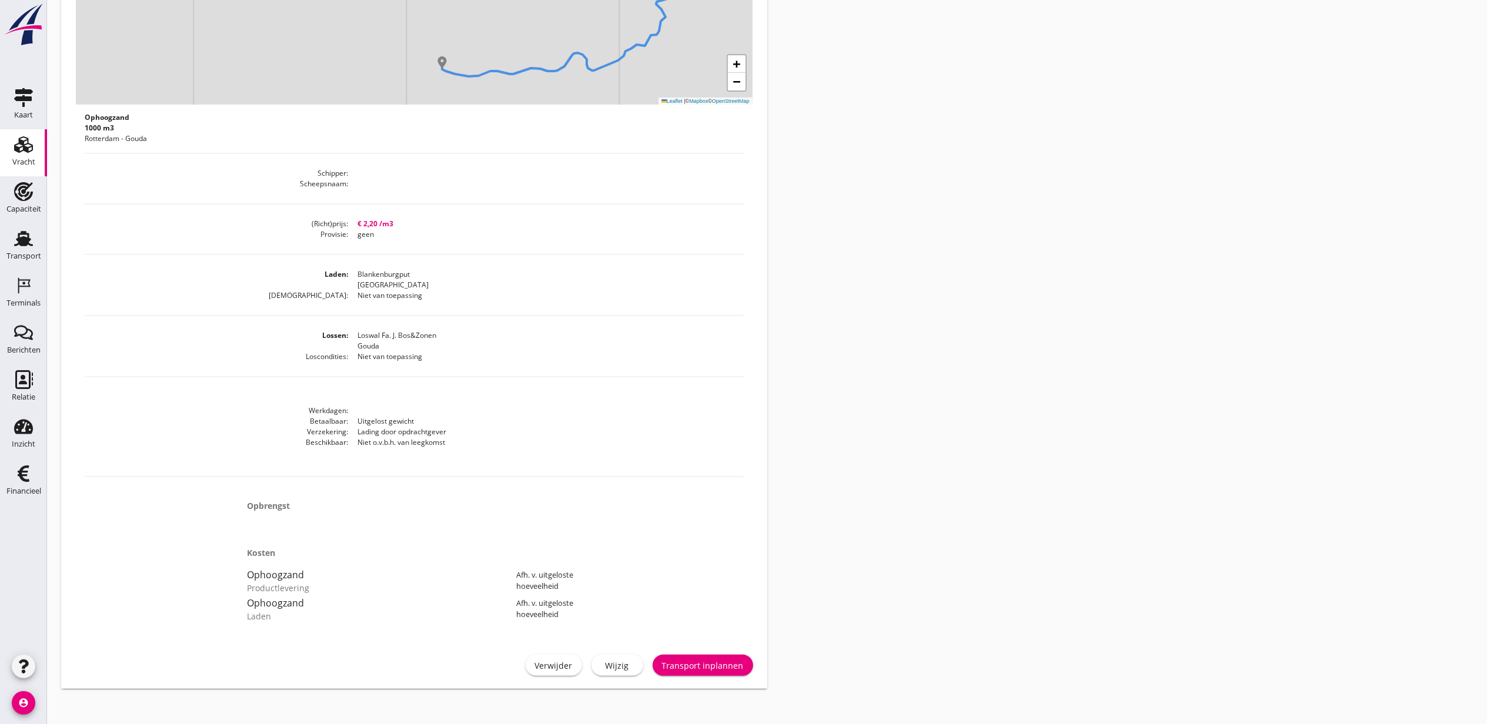
scroll to position [354, 0]
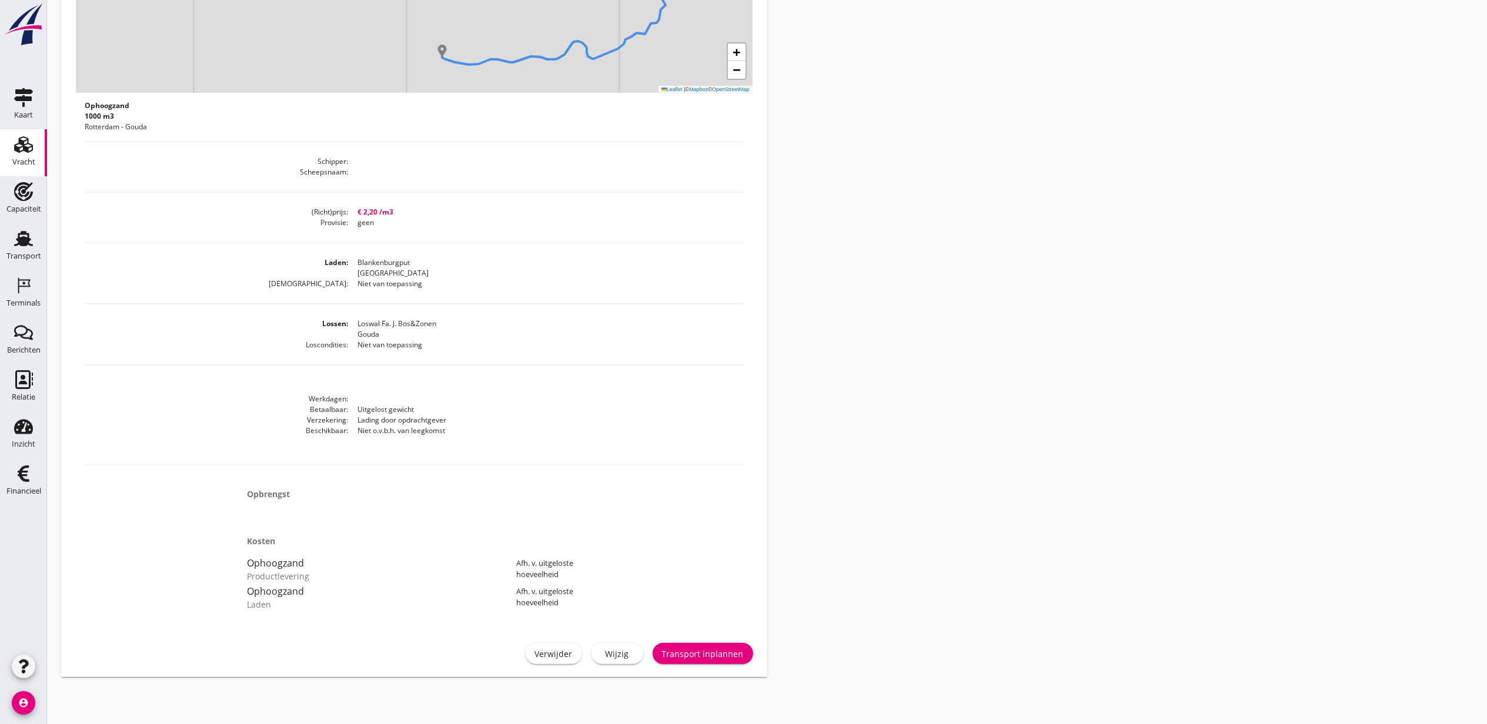
drag, startPoint x: 243, startPoint y: 541, endPoint x: 584, endPoint y: 599, distance: 345.9
click at [584, 599] on div "Kosten Ophoogzand Productlevering Afh. v. uitgeloste hoeveelheid Ophoogzand Lad…" at bounding box center [414, 564] width 353 height 103
click at [584, 599] on div "Ophoogzand Laden Afh. v. uitgeloste hoeveelheid" at bounding box center [414, 597] width 353 height 28
drag, startPoint x: 581, startPoint y: 601, endPoint x: 225, endPoint y: 489, distance: 373.4
click at [225, 489] on div "Opbrengst Kosten Ophoogzand Productlevering Afh. v. uitgeloste hoeveelheid Opho…" at bounding box center [414, 547] width 687 height 166
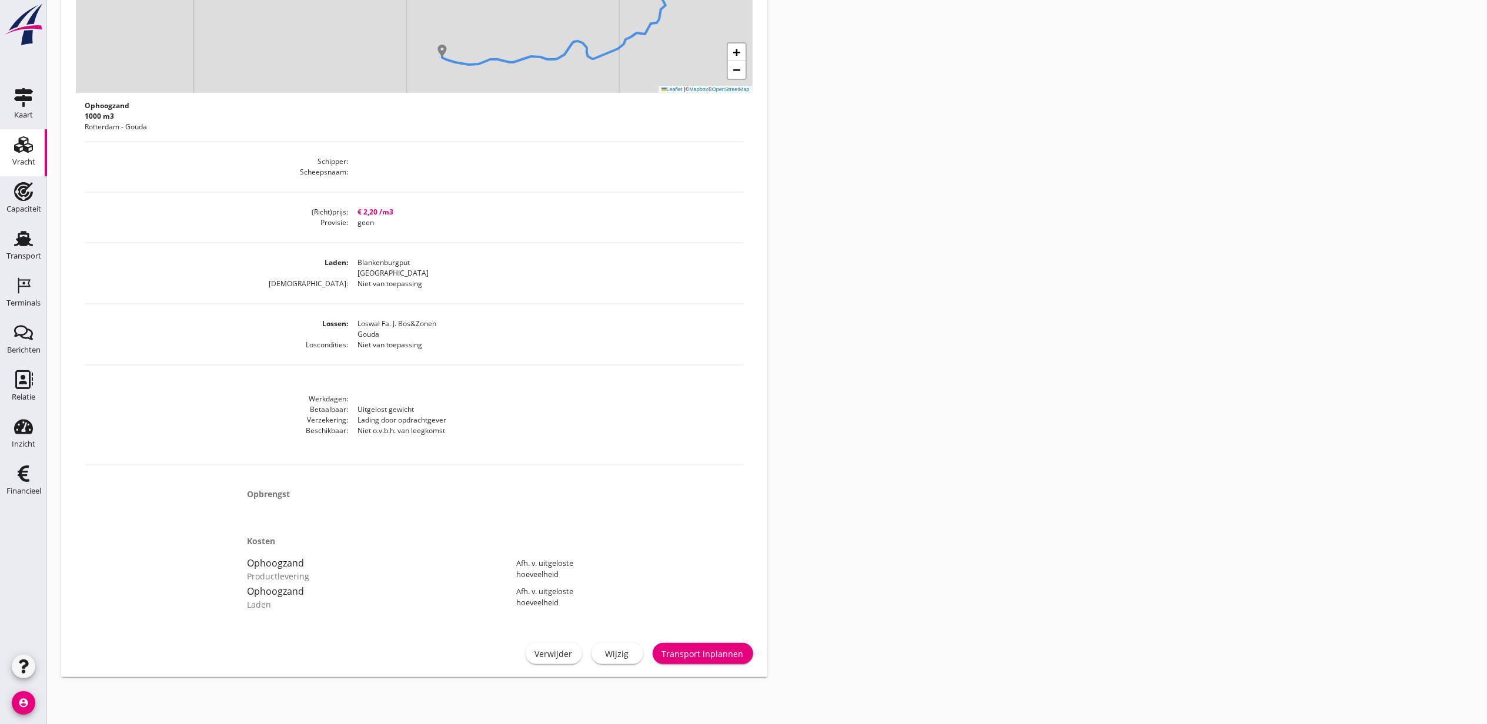
click at [225, 489] on div "Opbrengst Kosten Ophoogzand Productlevering Afh. v. uitgeloste hoeveelheid Opho…" at bounding box center [414, 547] width 687 height 166
drag, startPoint x: 225, startPoint y: 489, endPoint x: 601, endPoint y: 616, distance: 397.1
click at [601, 616] on div "Opbrengst Kosten Ophoogzand Productlevering Afh. v. uitgeloste hoeveelheid Opho…" at bounding box center [414, 547] width 687 height 166
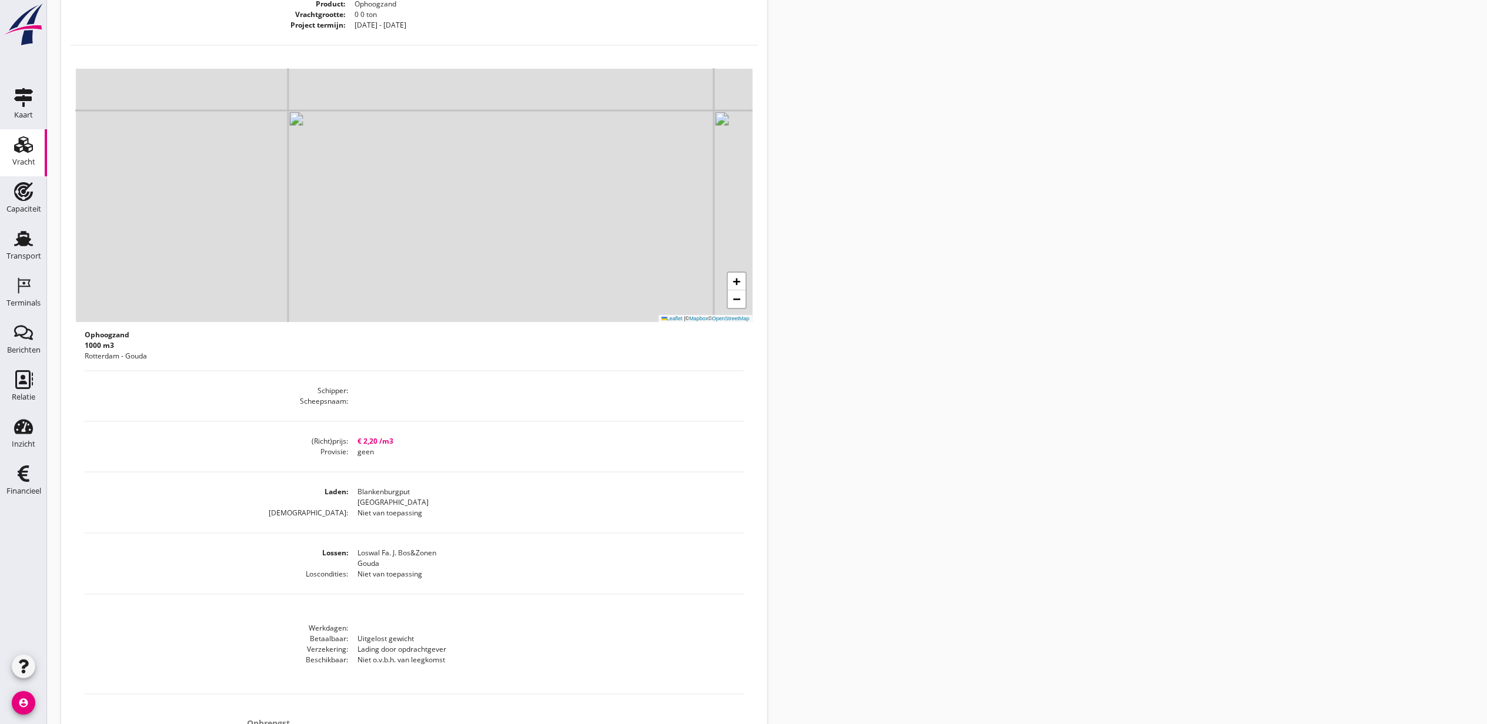
scroll to position [0, 0]
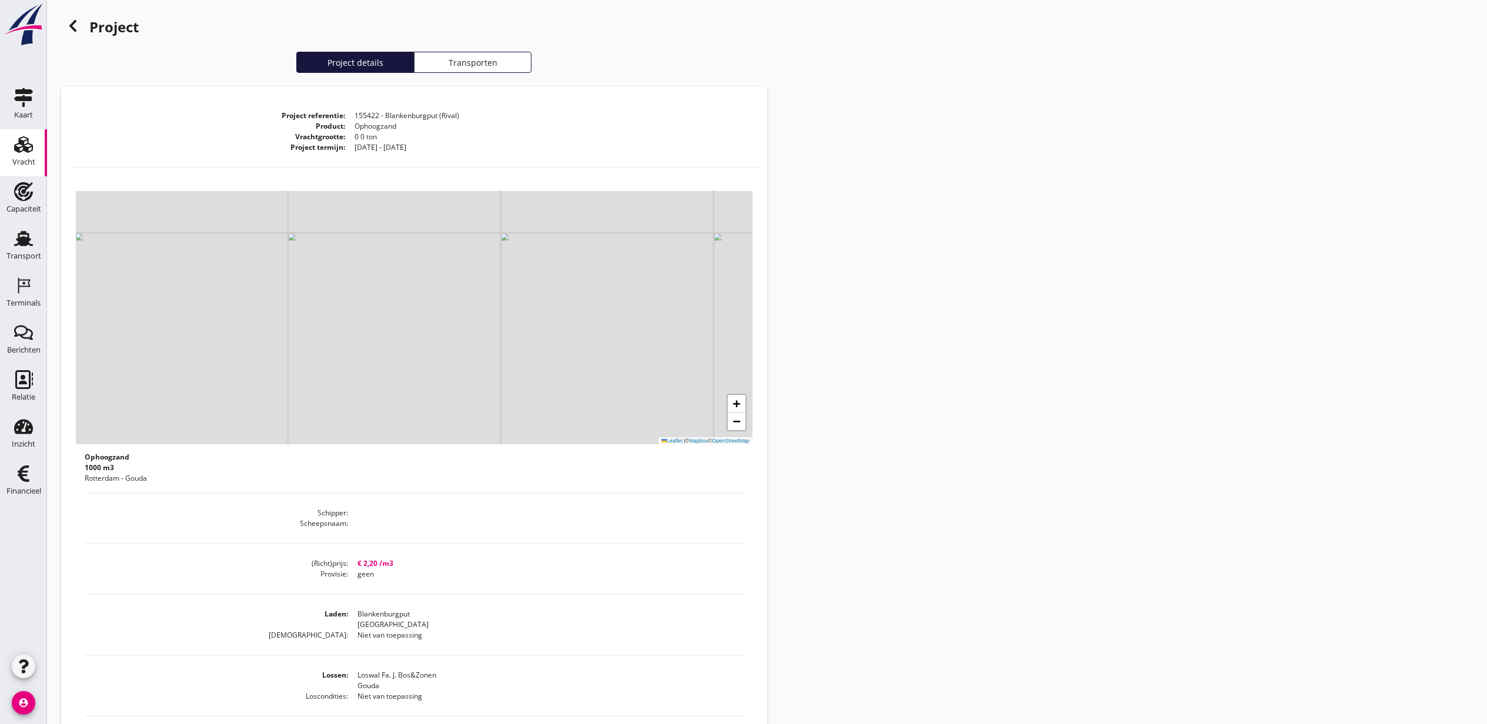
click at [462, 50] on h1 "Project" at bounding box center [414, 33] width 706 height 38
click at [469, 56] on div "Transporten" at bounding box center [472, 62] width 107 height 12
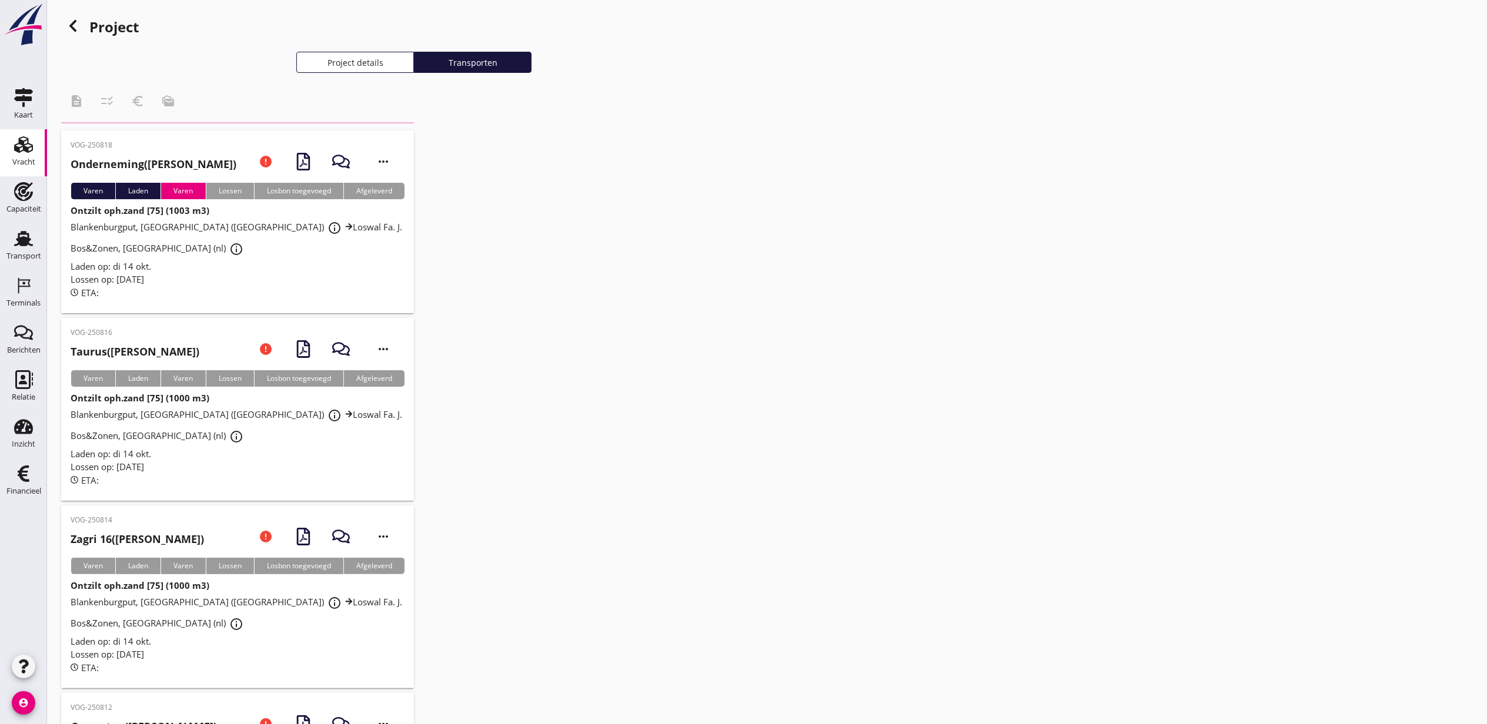
click at [80, 21] on div at bounding box center [73, 26] width 24 height 24
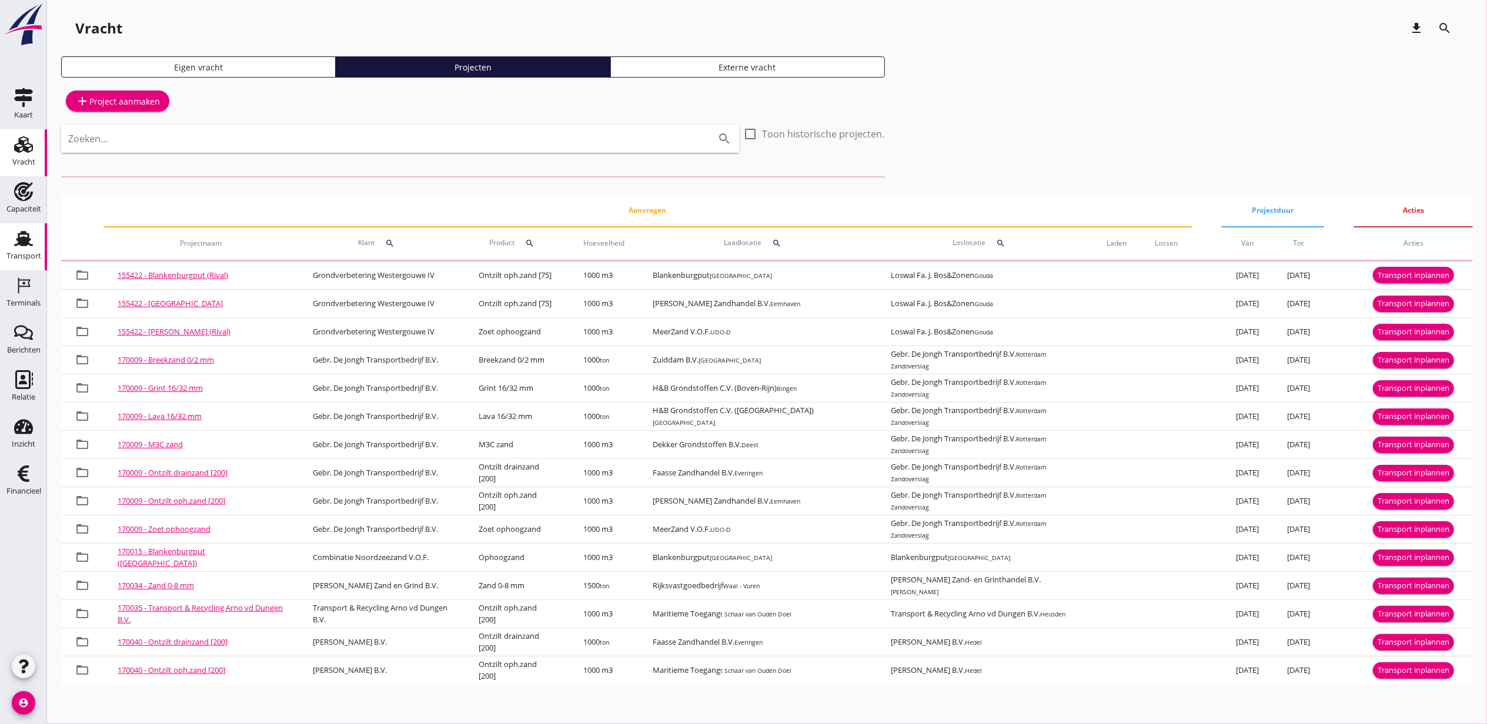
click at [8, 253] on div "Transport" at bounding box center [23, 256] width 35 height 8
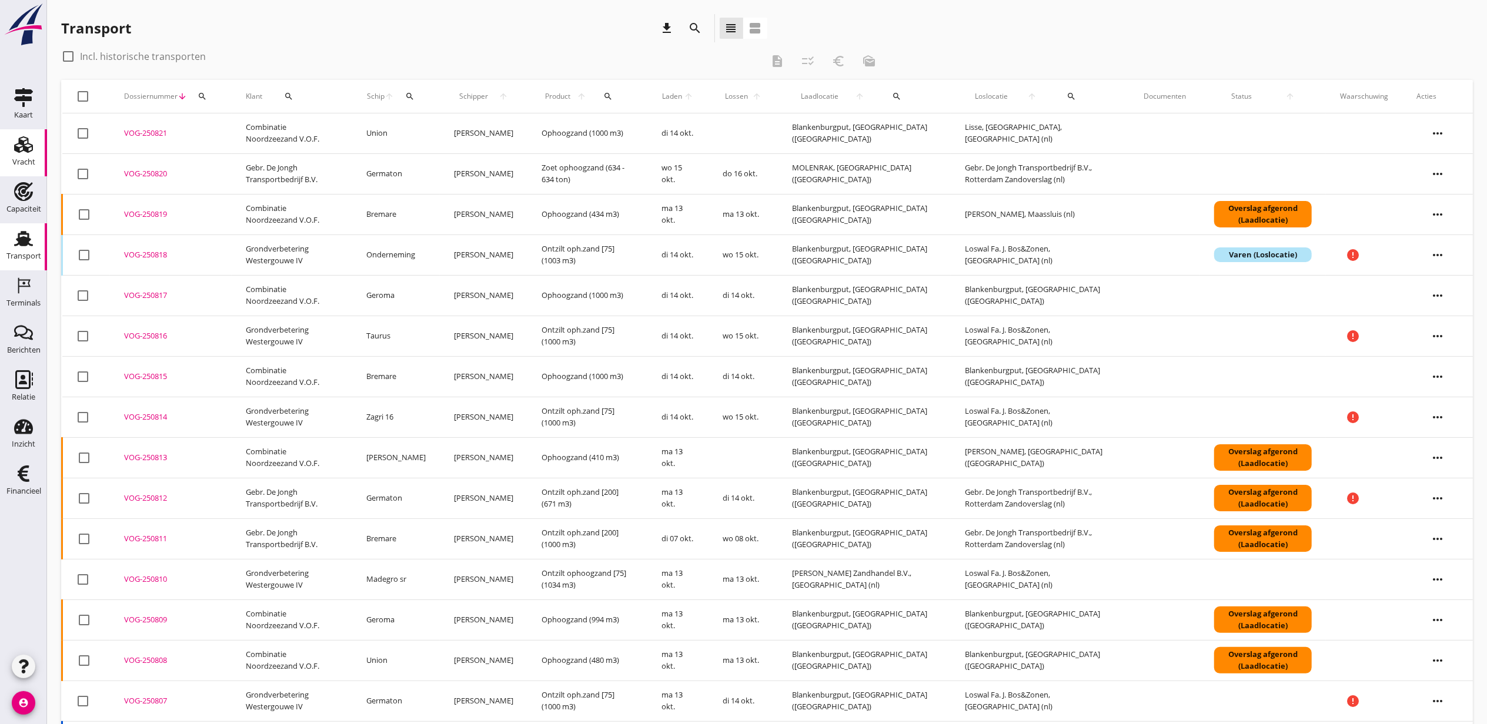
click at [34, 142] on div "Vracht" at bounding box center [23, 144] width 28 height 19
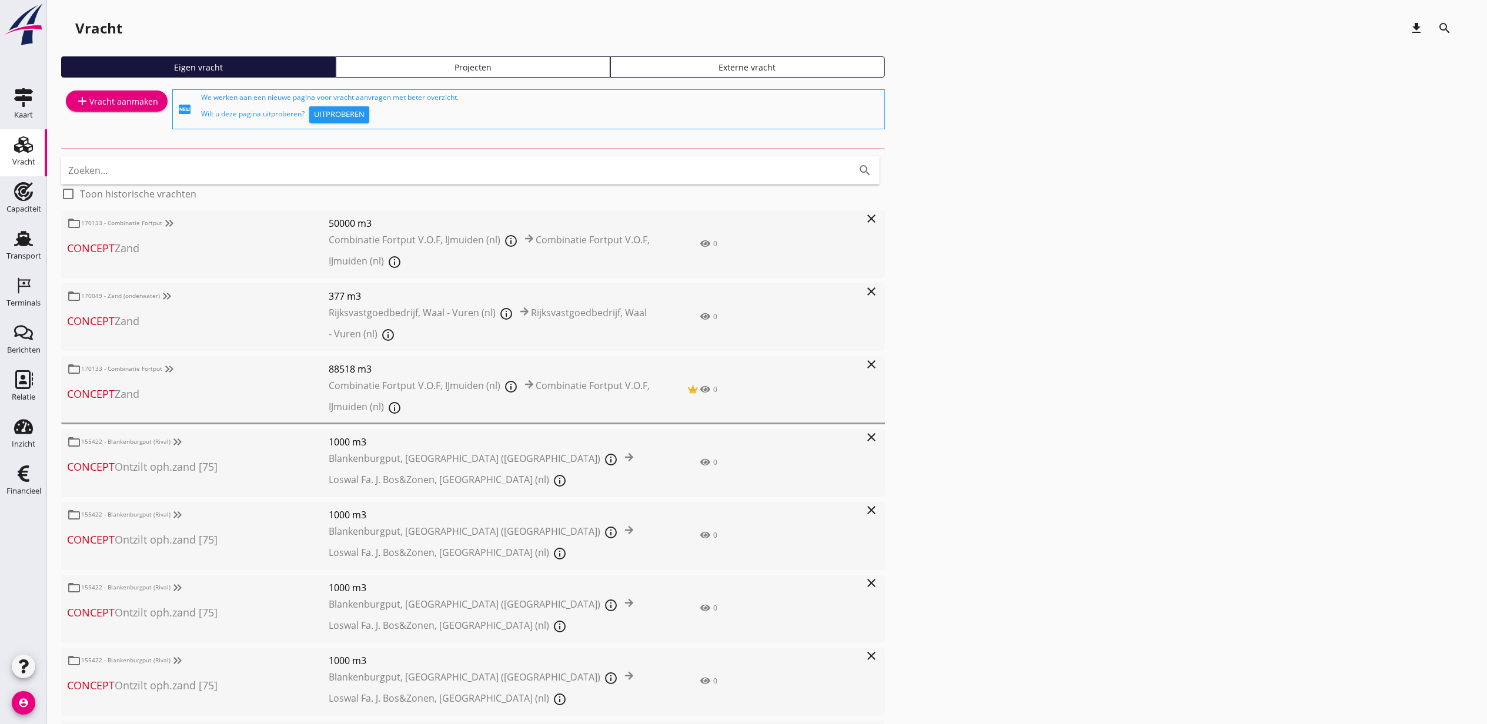
click at [520, 73] on link "Projecten" at bounding box center [473, 66] width 275 height 21
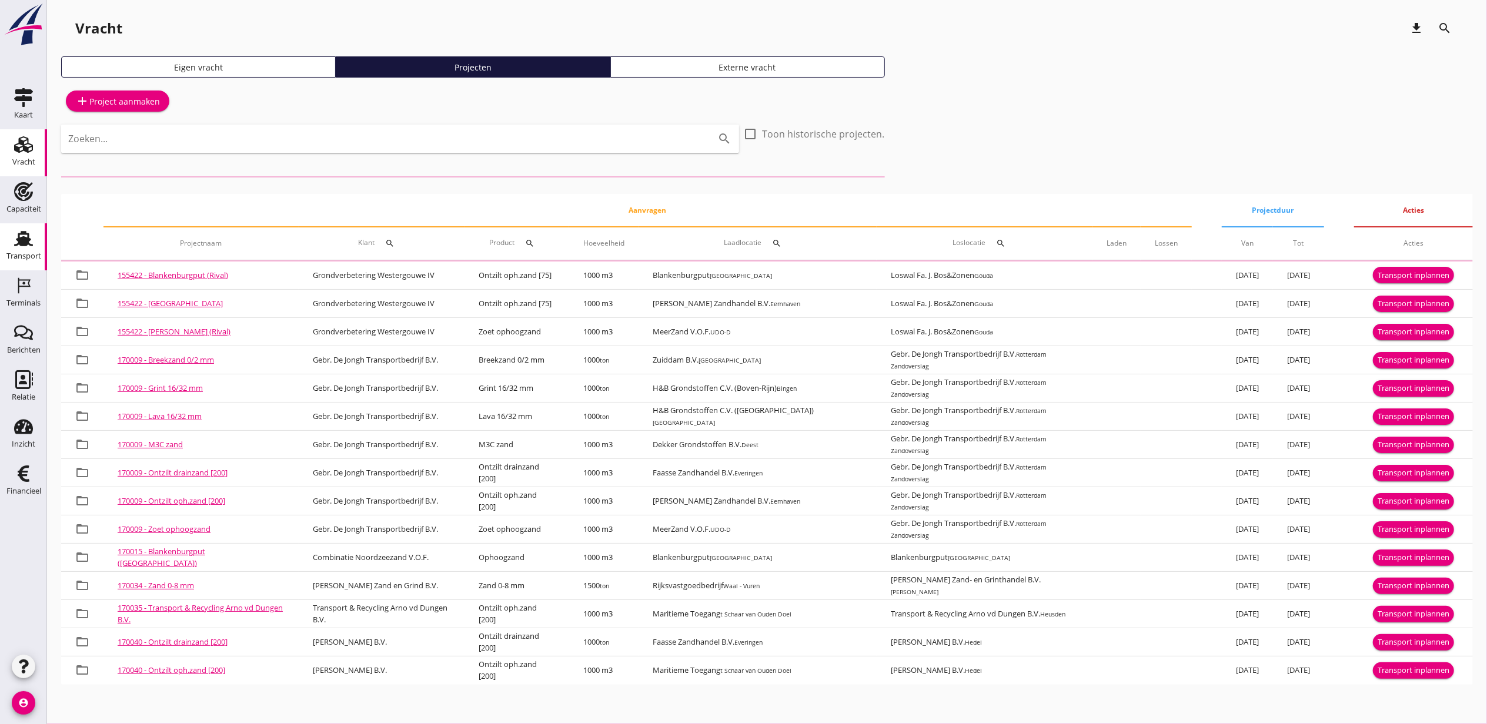
click at [19, 233] on icon "Transport" at bounding box center [23, 238] width 19 height 19
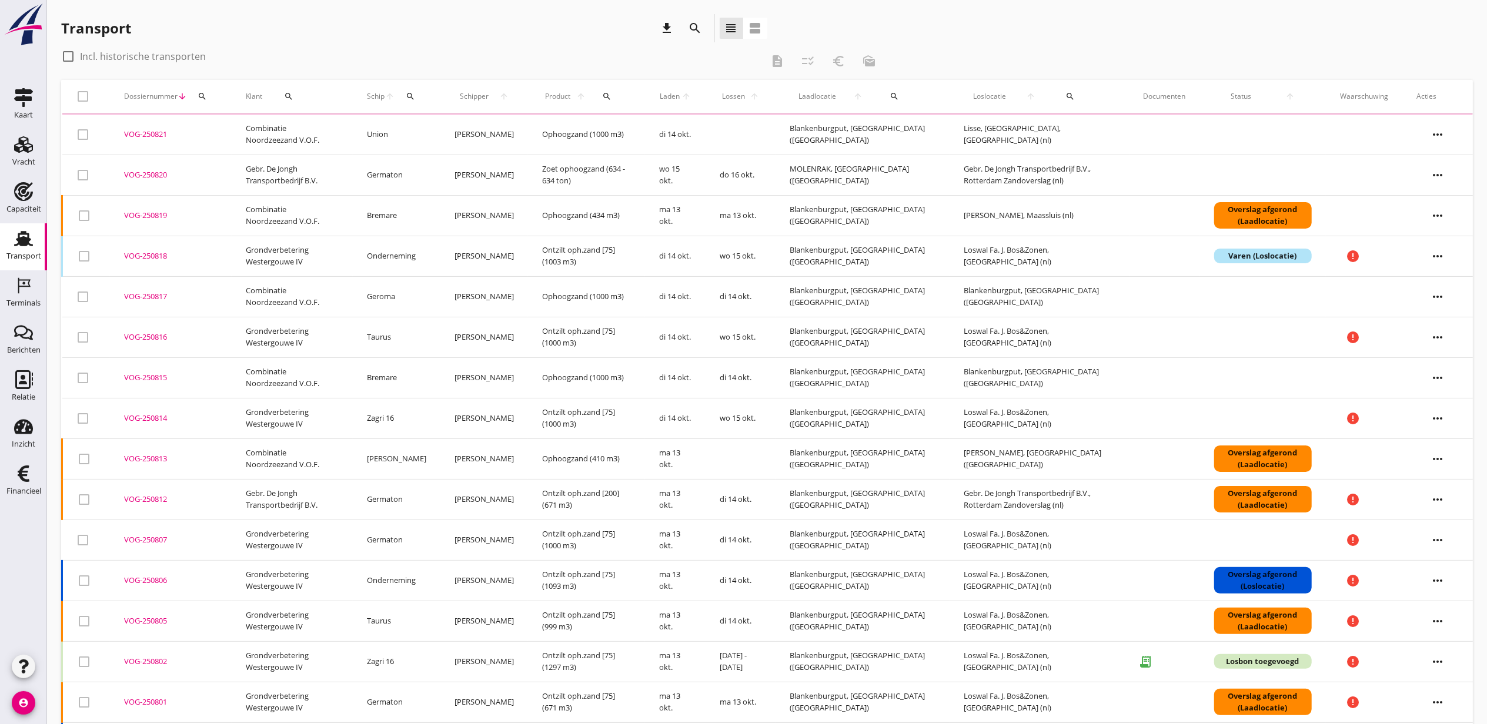
click at [697, 38] on button "search" at bounding box center [695, 28] width 21 height 21
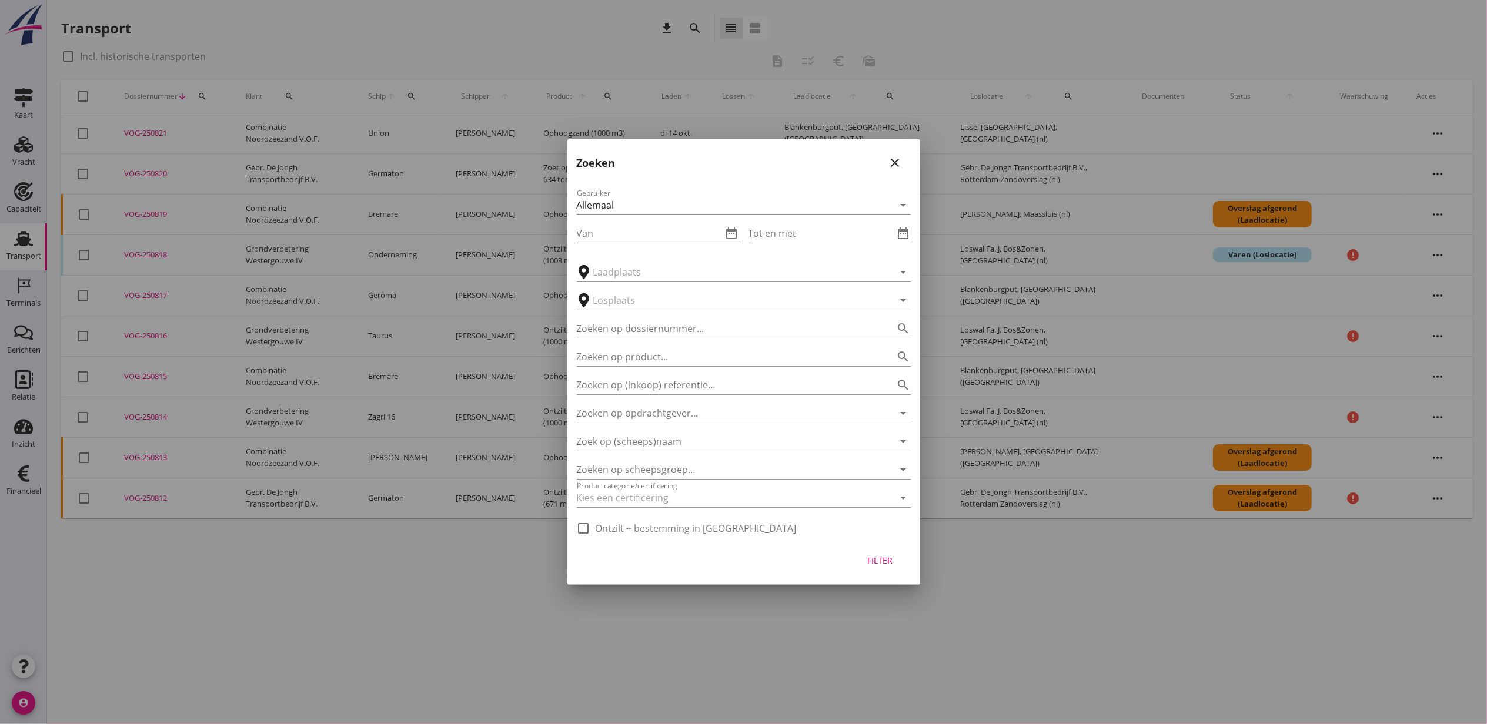
click at [737, 233] on icon "date_range" at bounding box center [732, 233] width 14 height 14
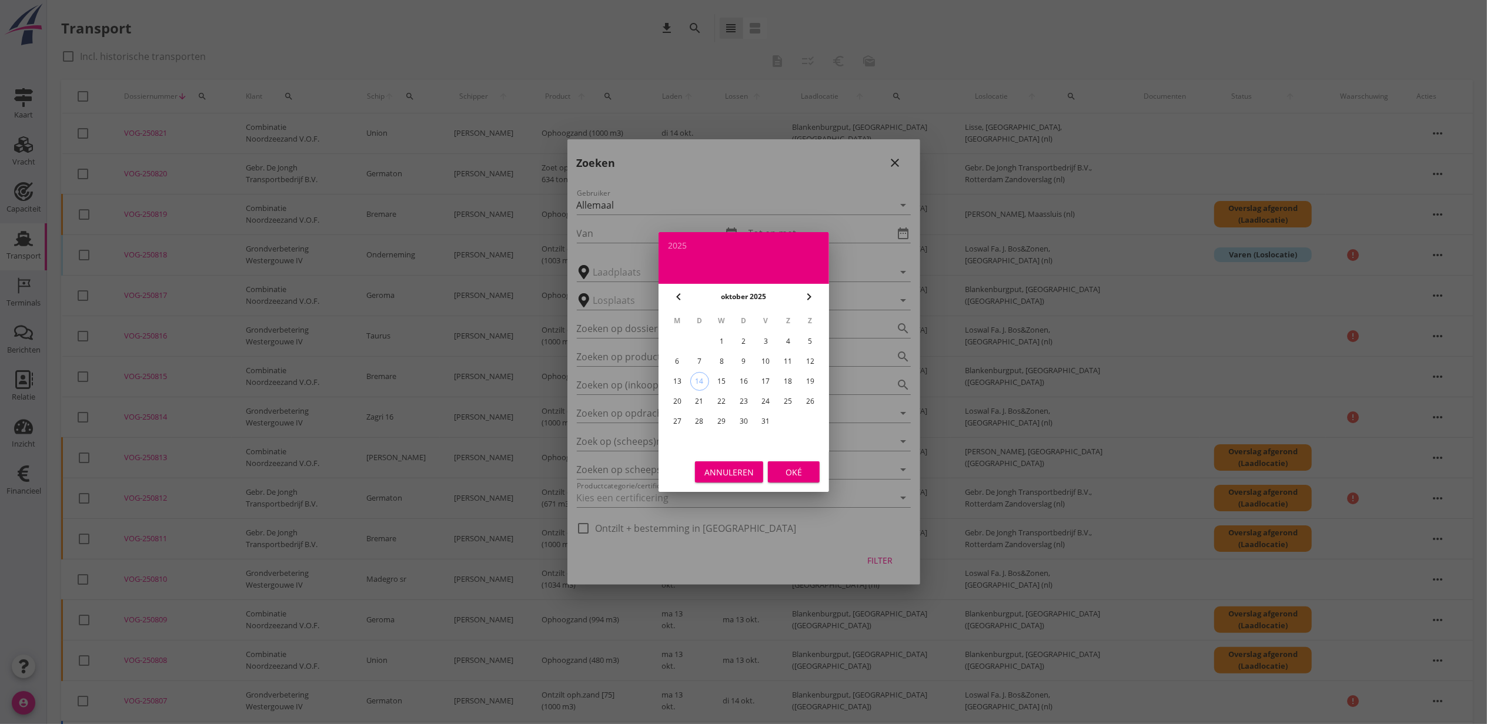
click at [788, 340] on div "4" at bounding box center [787, 341] width 19 height 19
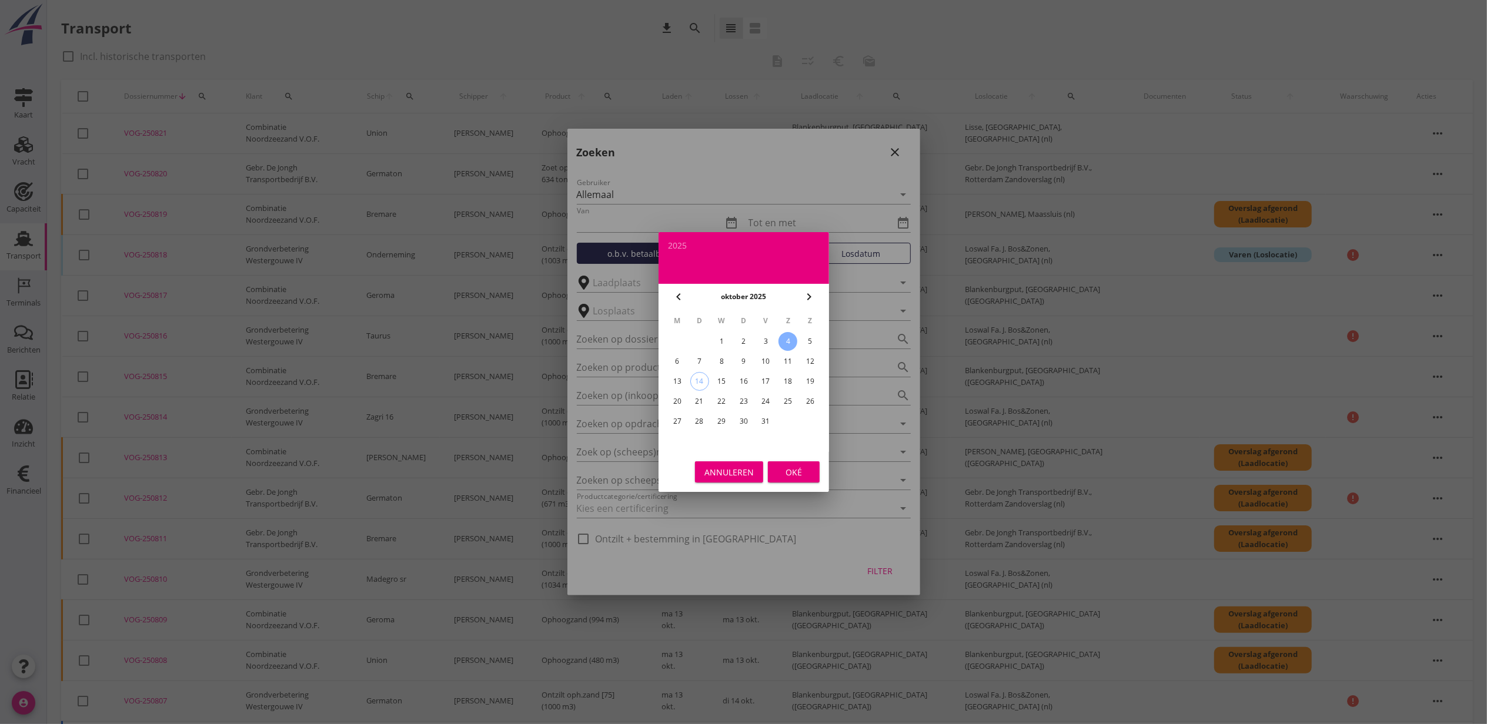
type input "2025-10-04"
click at [805, 469] on div "Oké" at bounding box center [793, 472] width 33 height 12
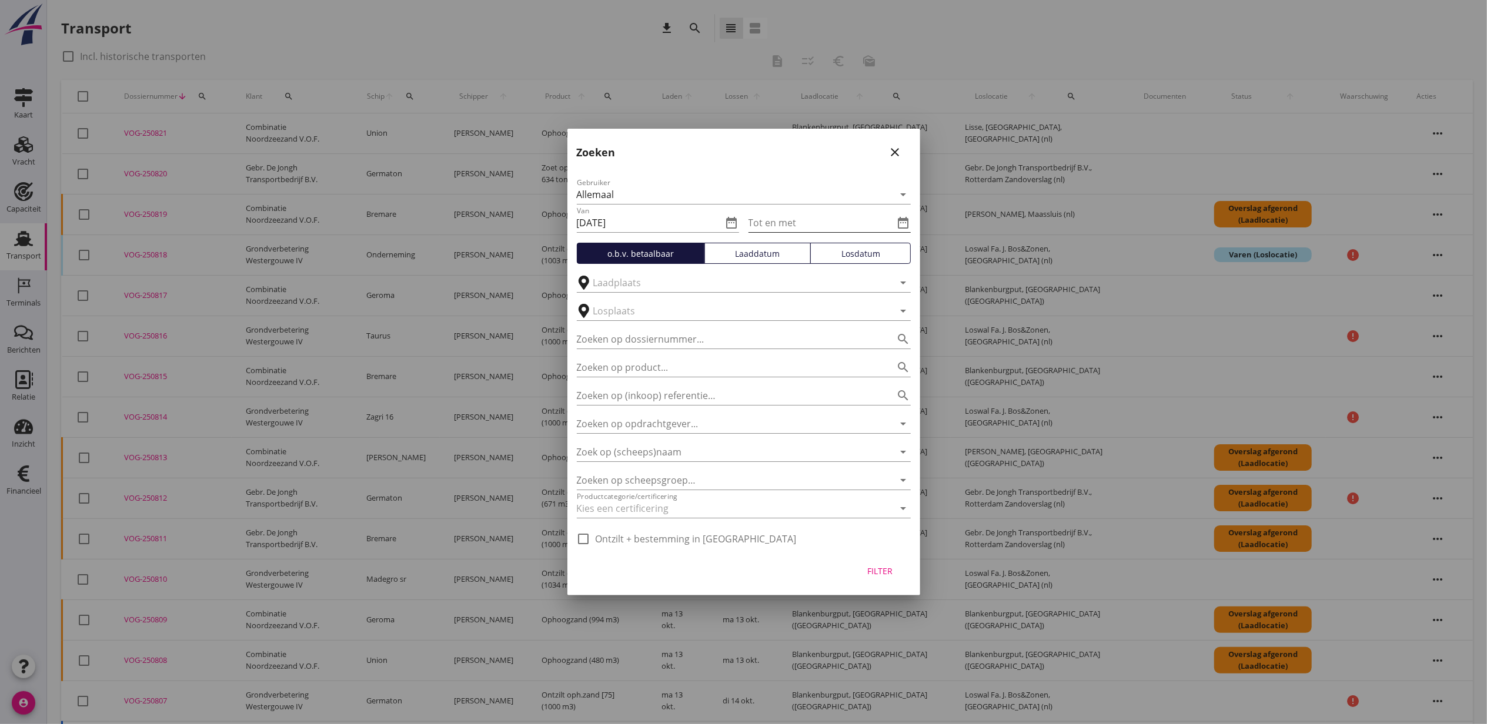
click at [904, 223] on icon "date_range" at bounding box center [904, 223] width 14 height 14
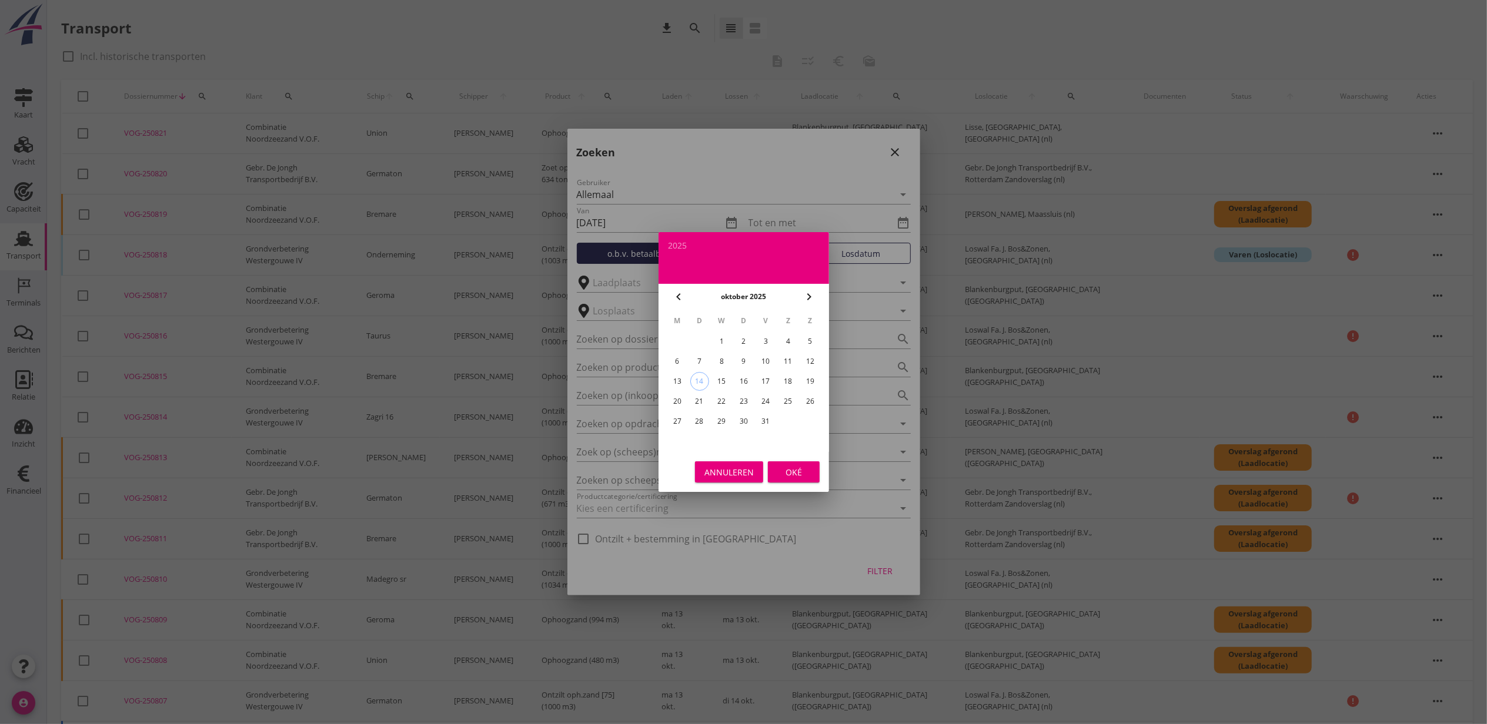
click at [807, 357] on div "12" at bounding box center [810, 361] width 19 height 19
type input "2025-10-12"
click at [783, 471] on div "Oké" at bounding box center [793, 472] width 33 height 12
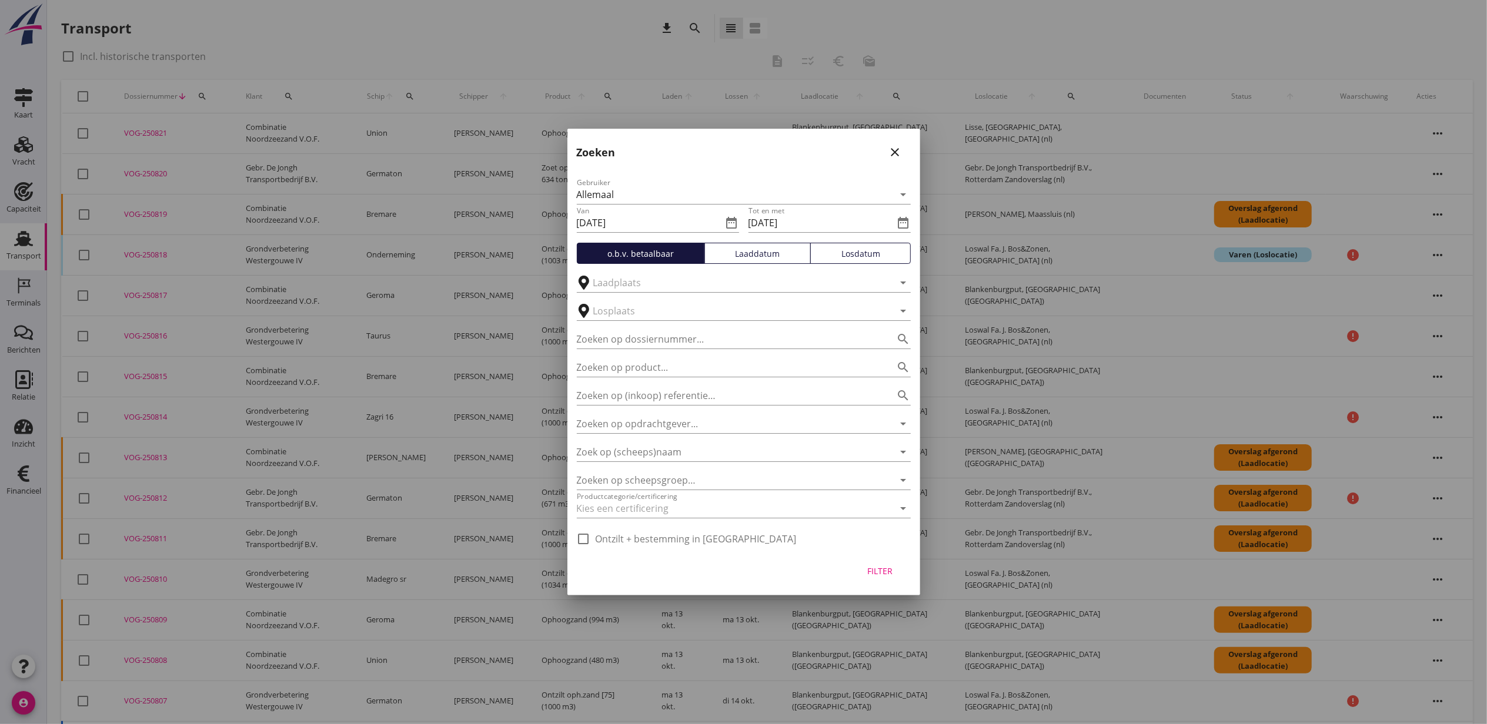
click at [760, 258] on div "Laaddatum" at bounding box center [758, 254] width 96 height 12
click at [882, 579] on button "Filter" at bounding box center [880, 570] width 52 height 21
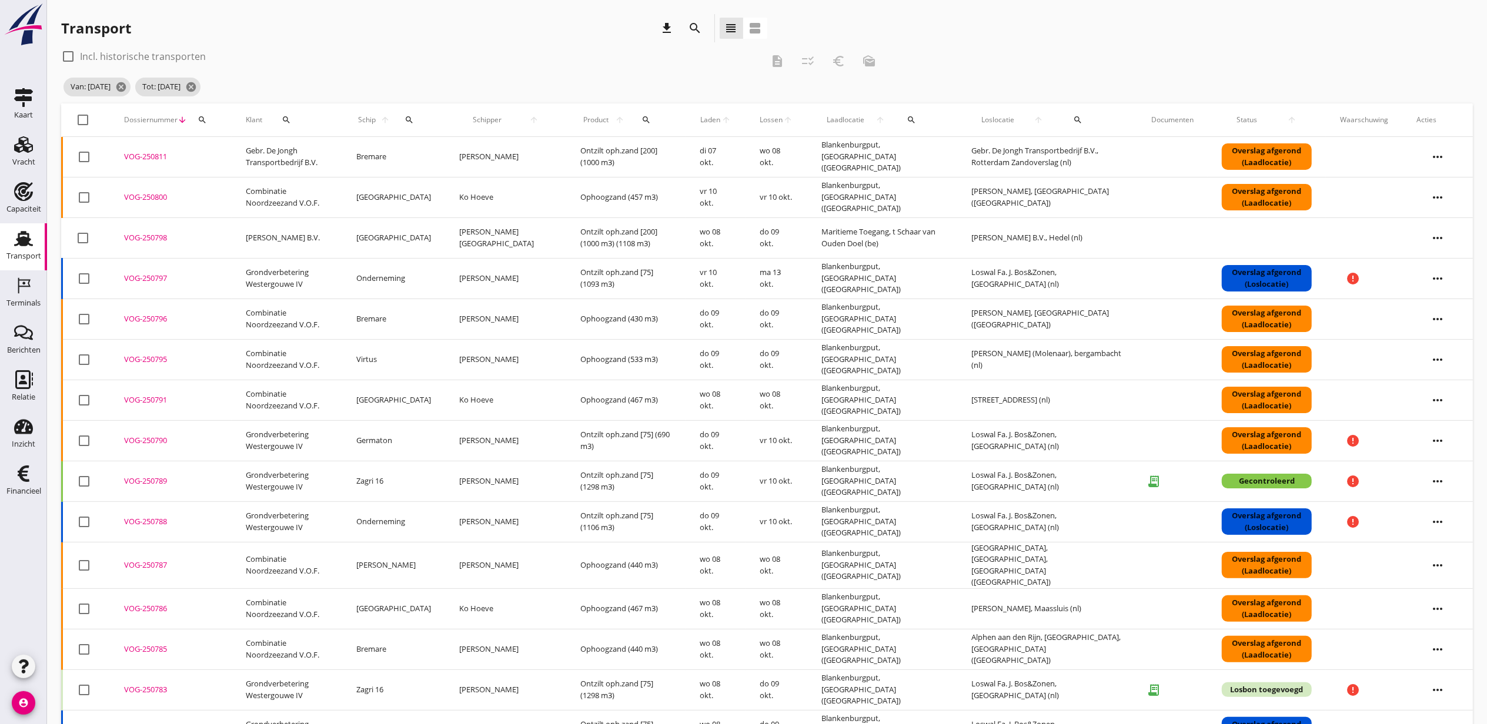
click at [700, 118] on span "Laden" at bounding box center [710, 120] width 21 height 11
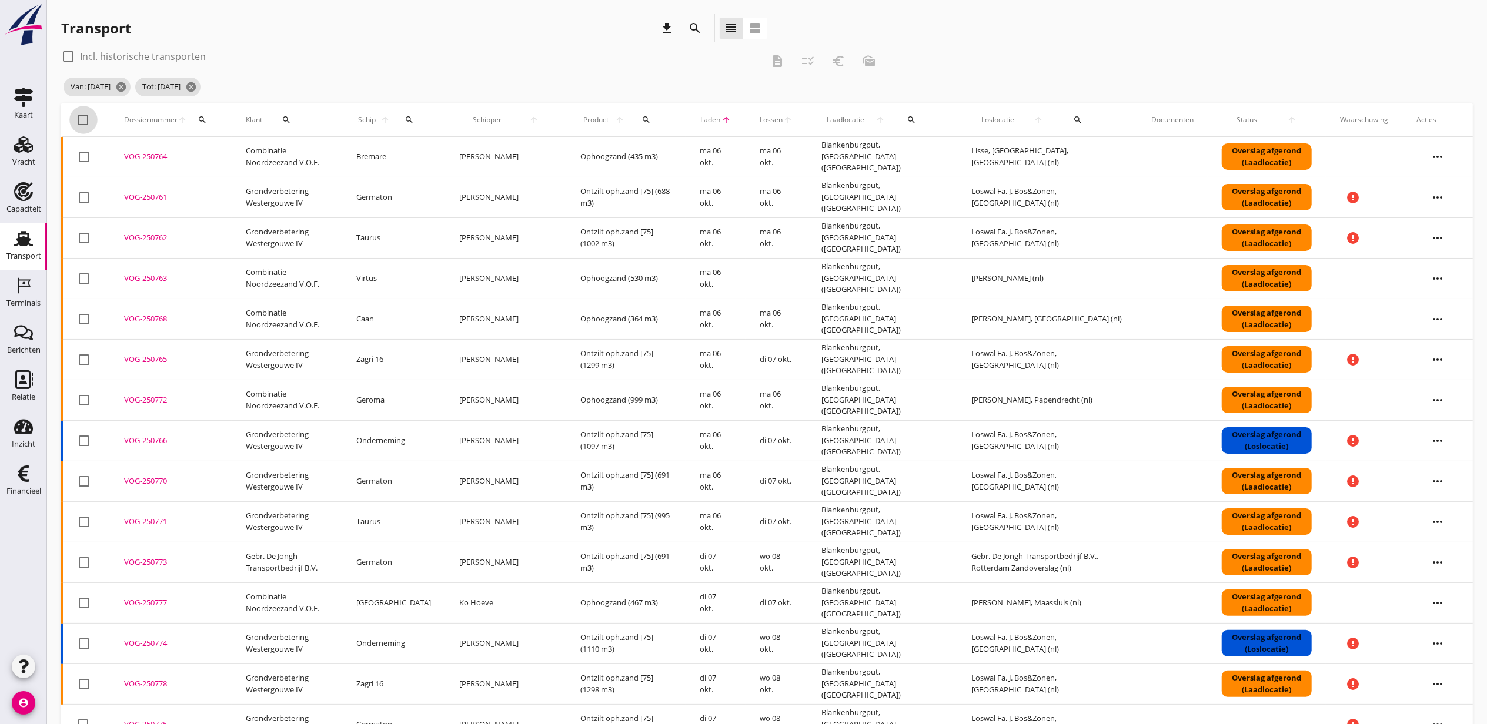
click at [86, 114] on div at bounding box center [83, 120] width 20 height 20
checkbox input "true"
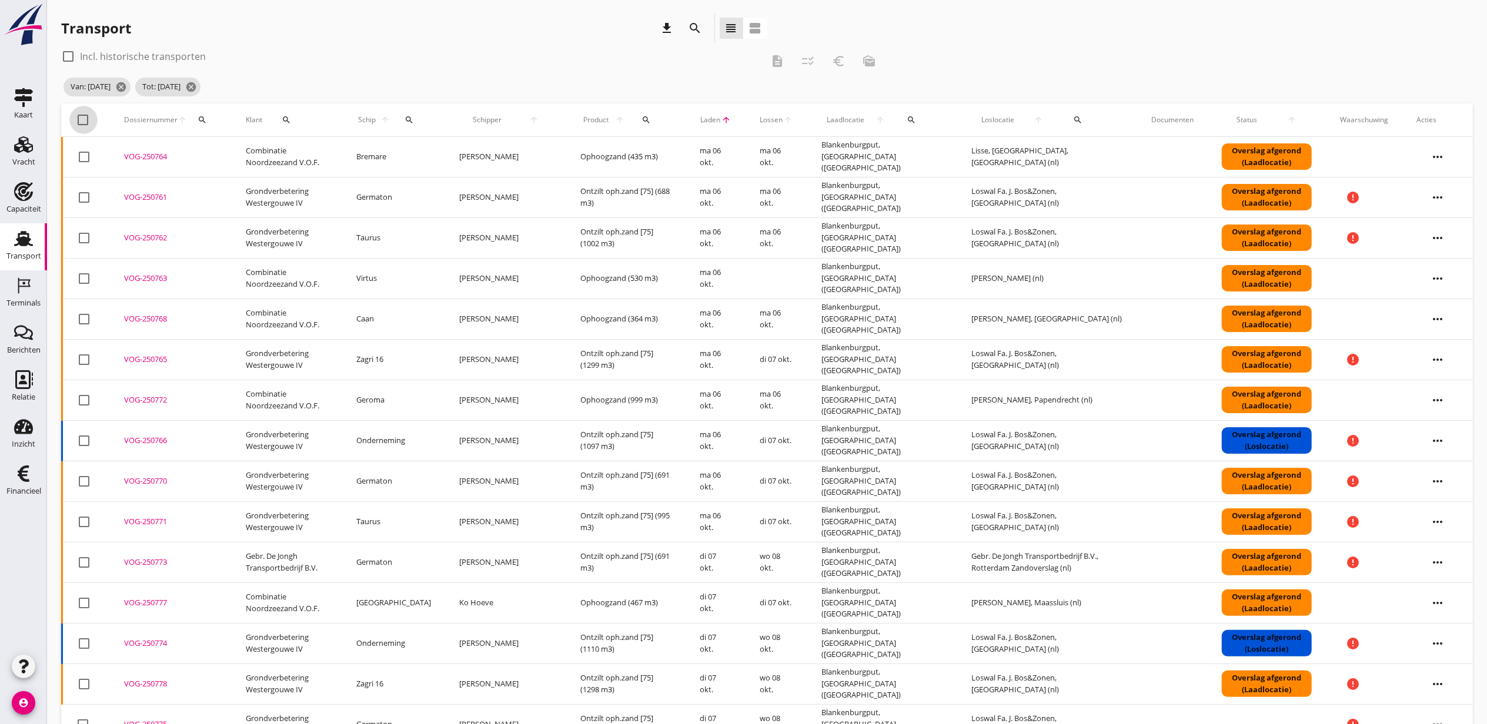
checkbox input "true"
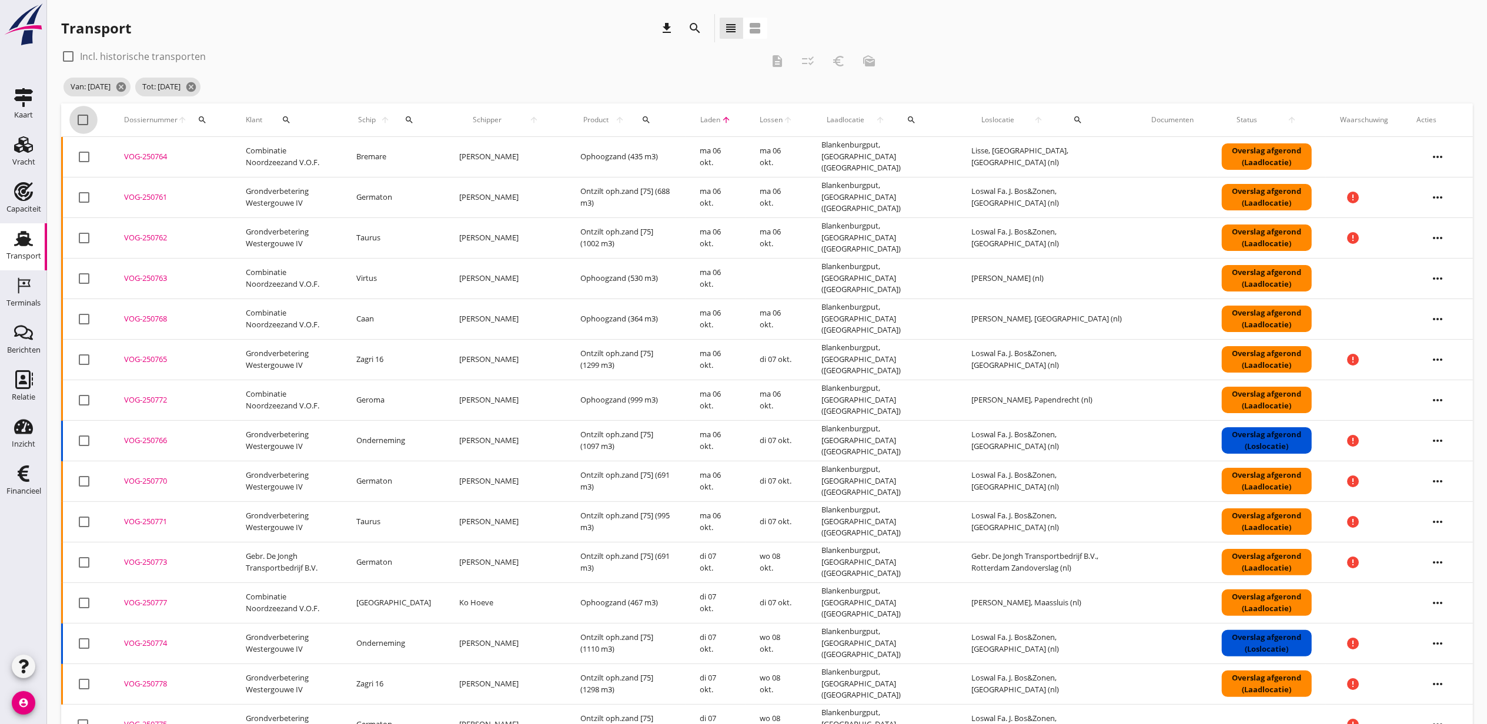
checkbox input "true"
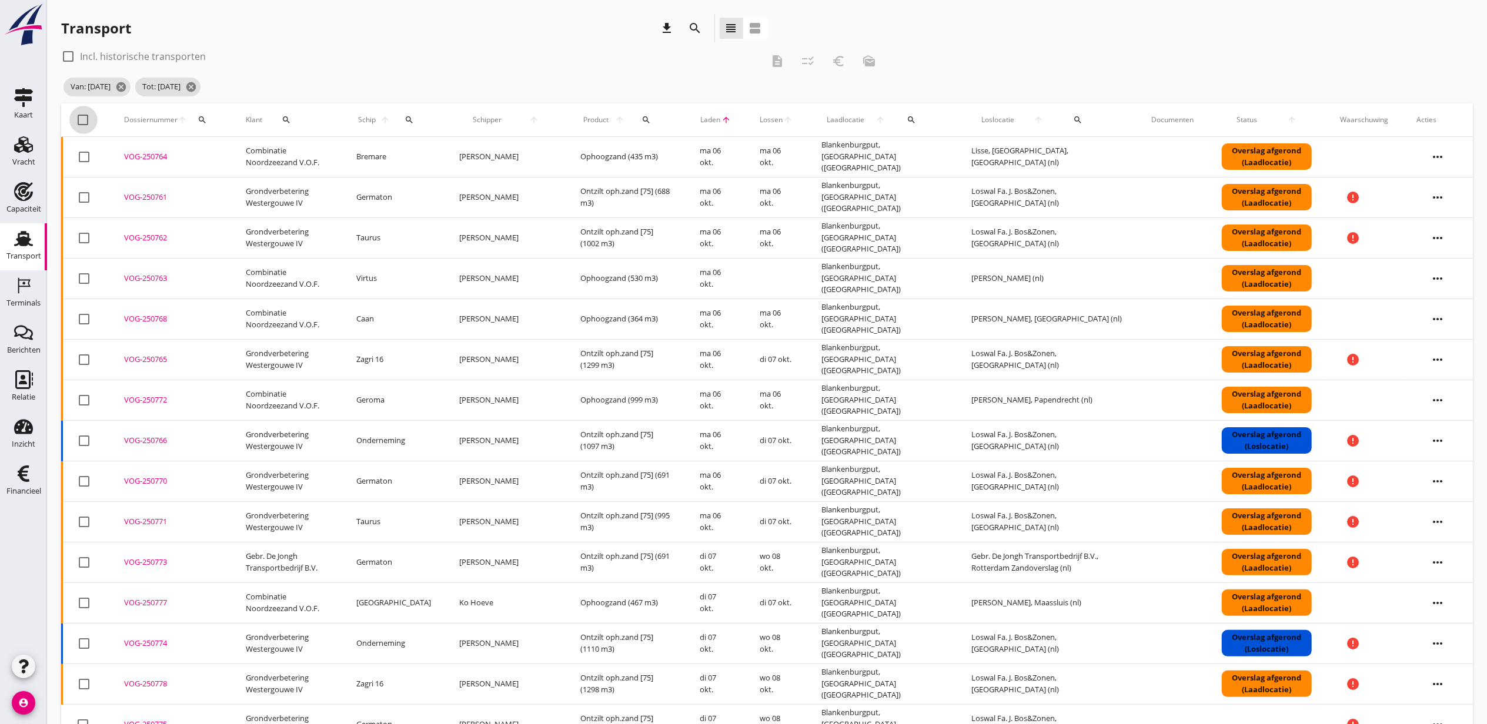
checkbox input "true"
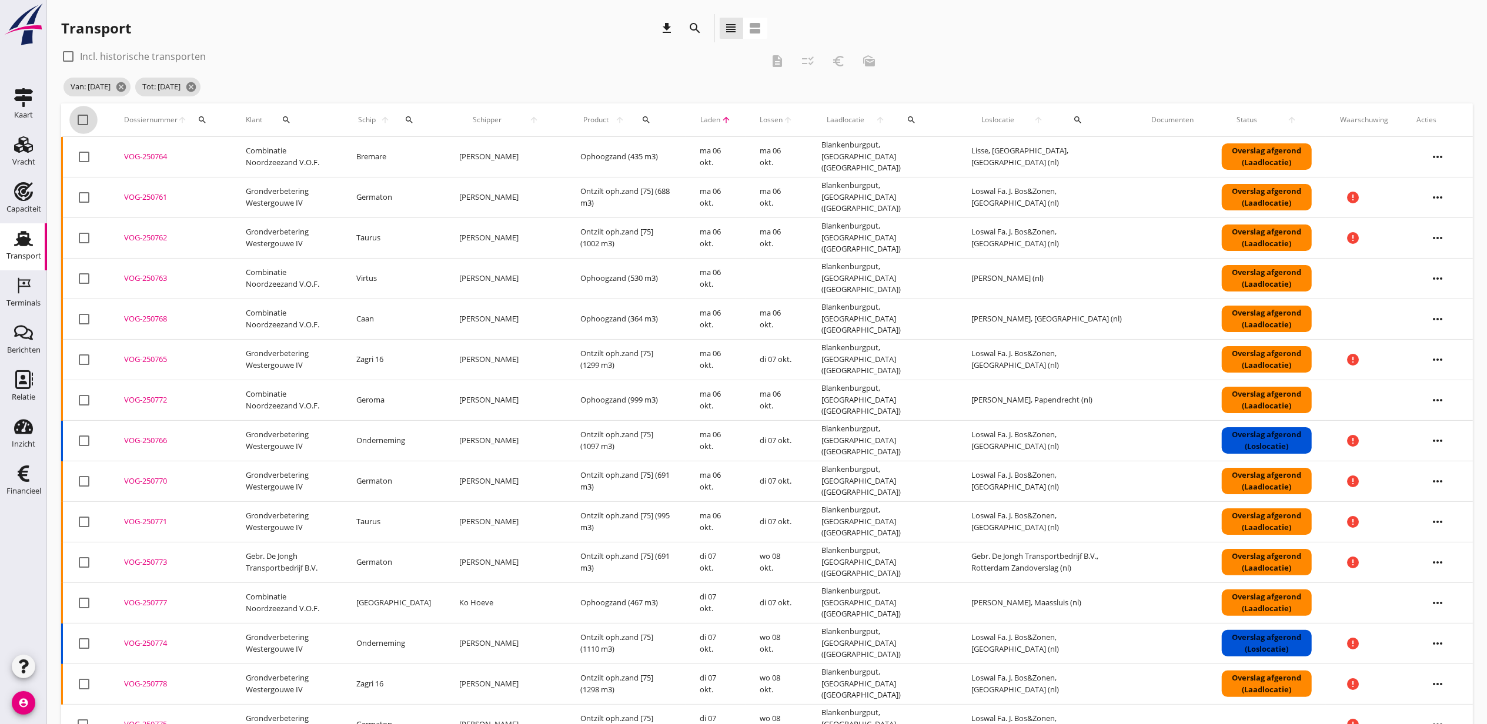
checkbox input "true"
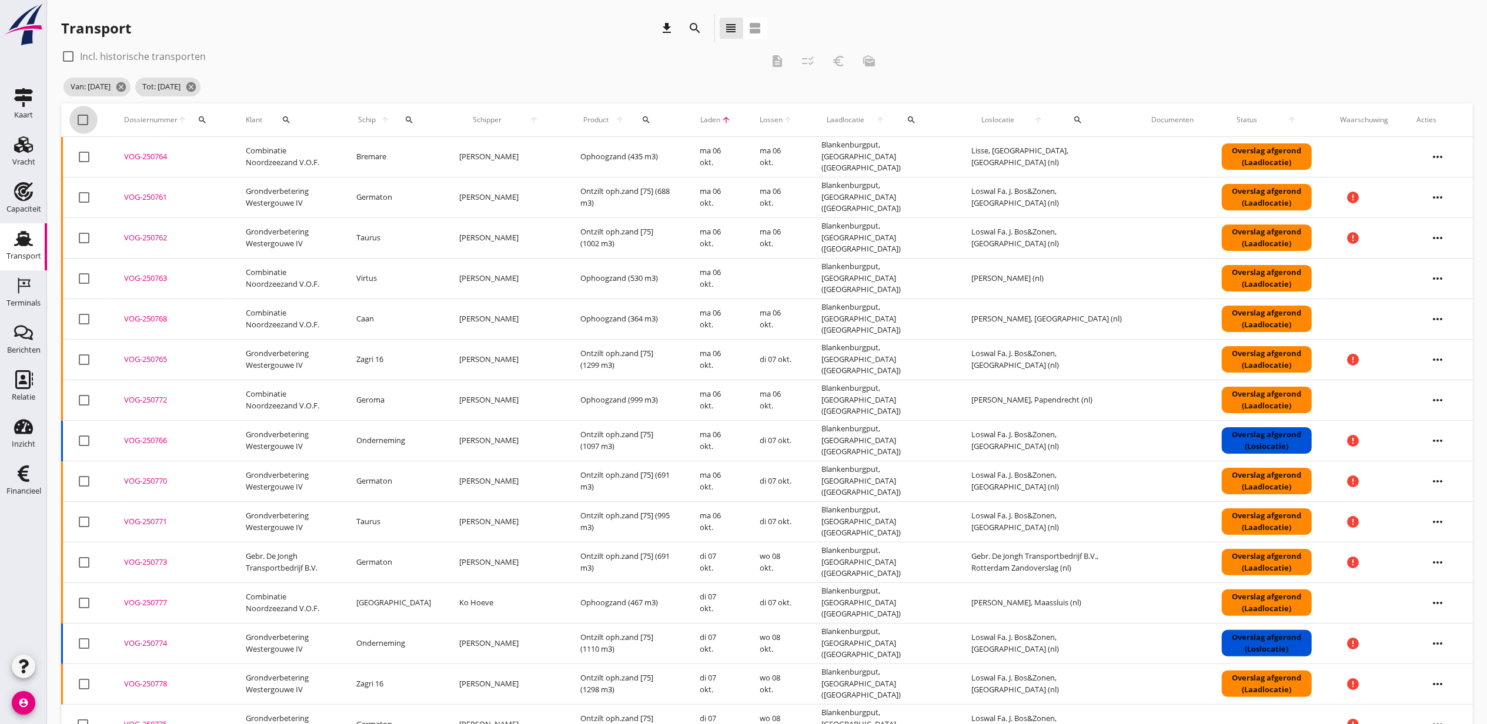
checkbox input "true"
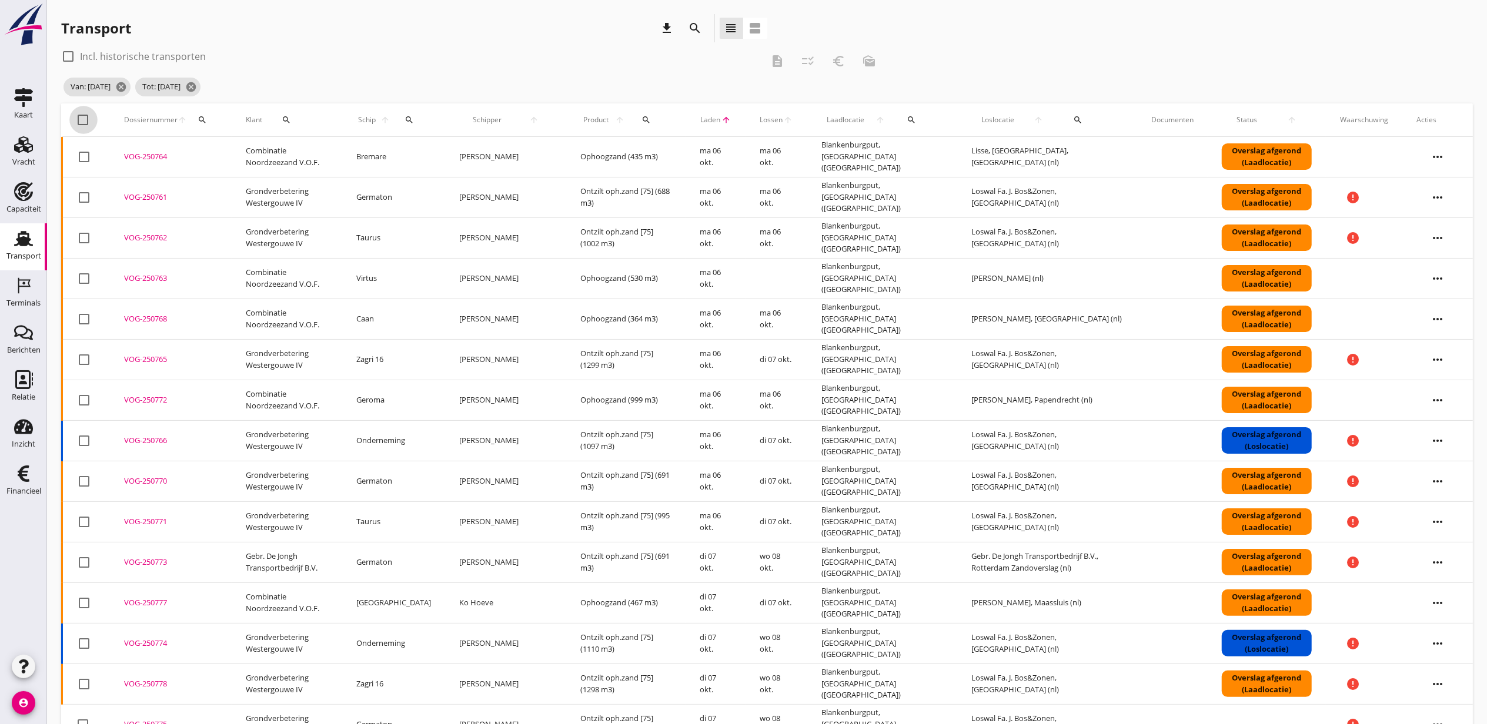
checkbox input "true"
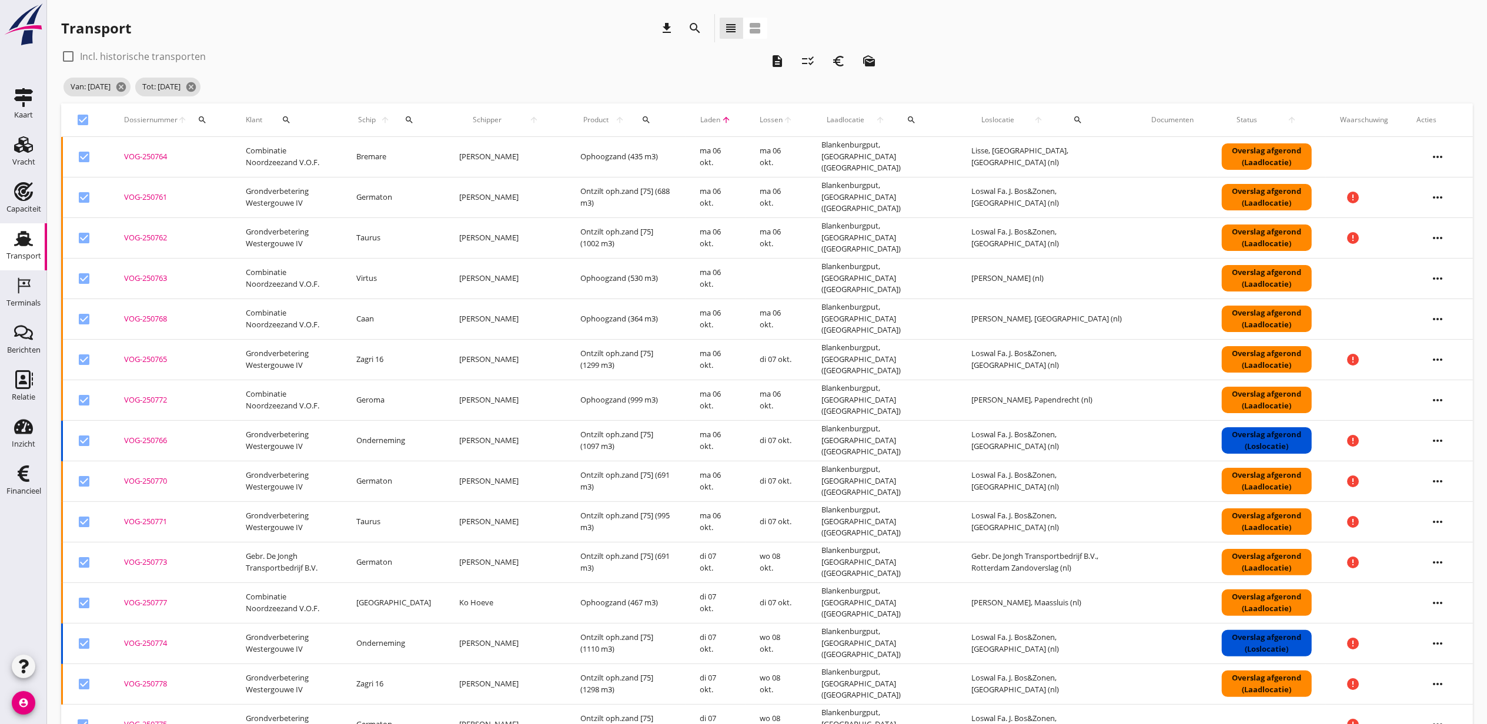
click at [811, 54] on icon "checklist_rtl" at bounding box center [808, 61] width 14 height 14
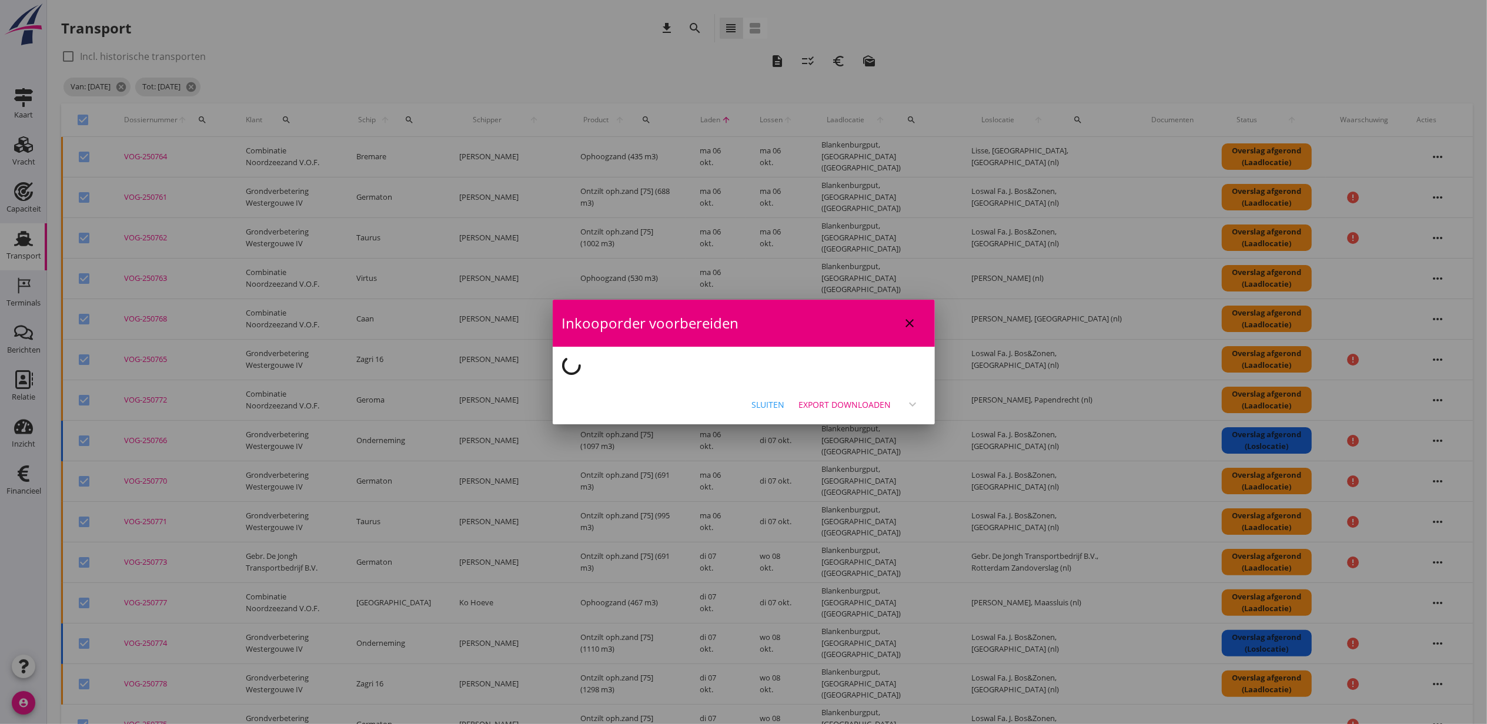
click at [765, 405] on div "Sluiten" at bounding box center [768, 405] width 33 height 12
checkbox input "false"
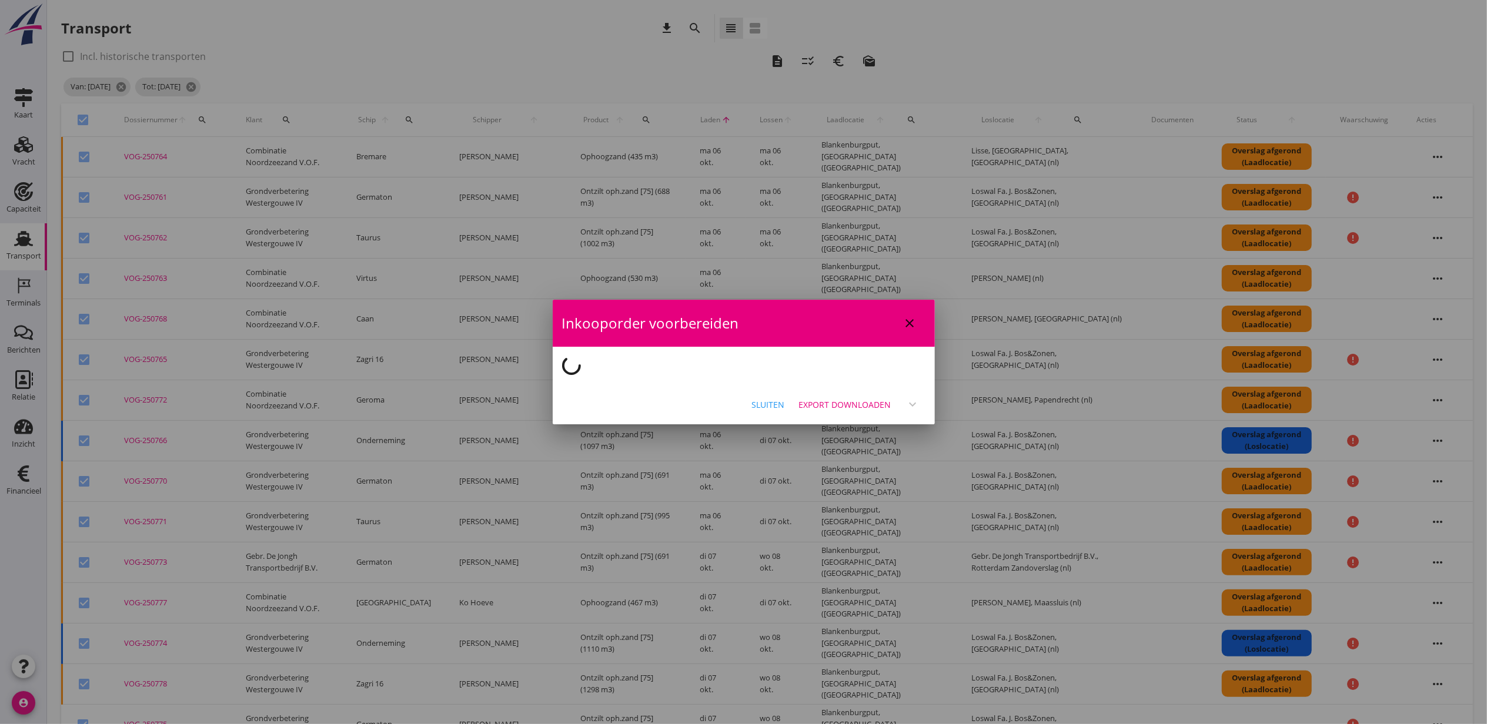
checkbox input "false"
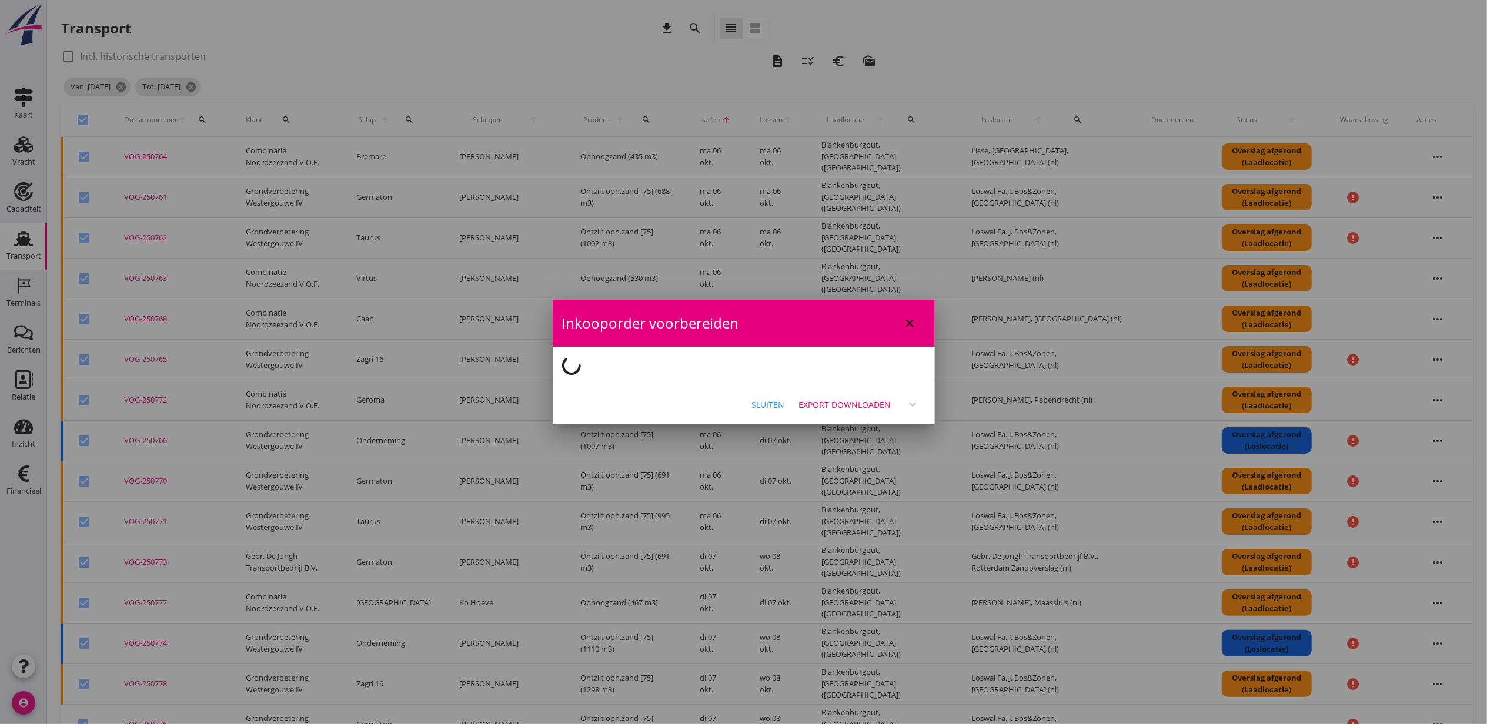
checkbox input "false"
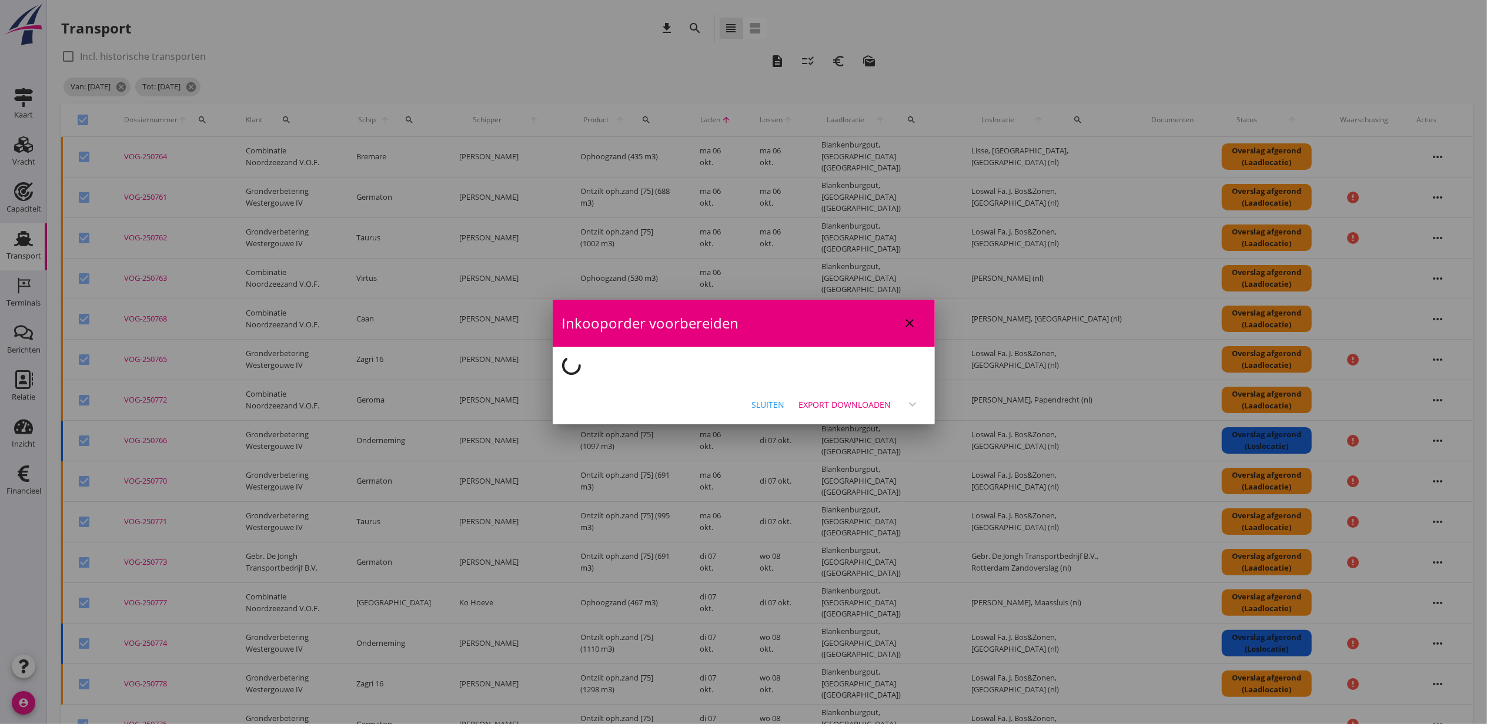
checkbox input "false"
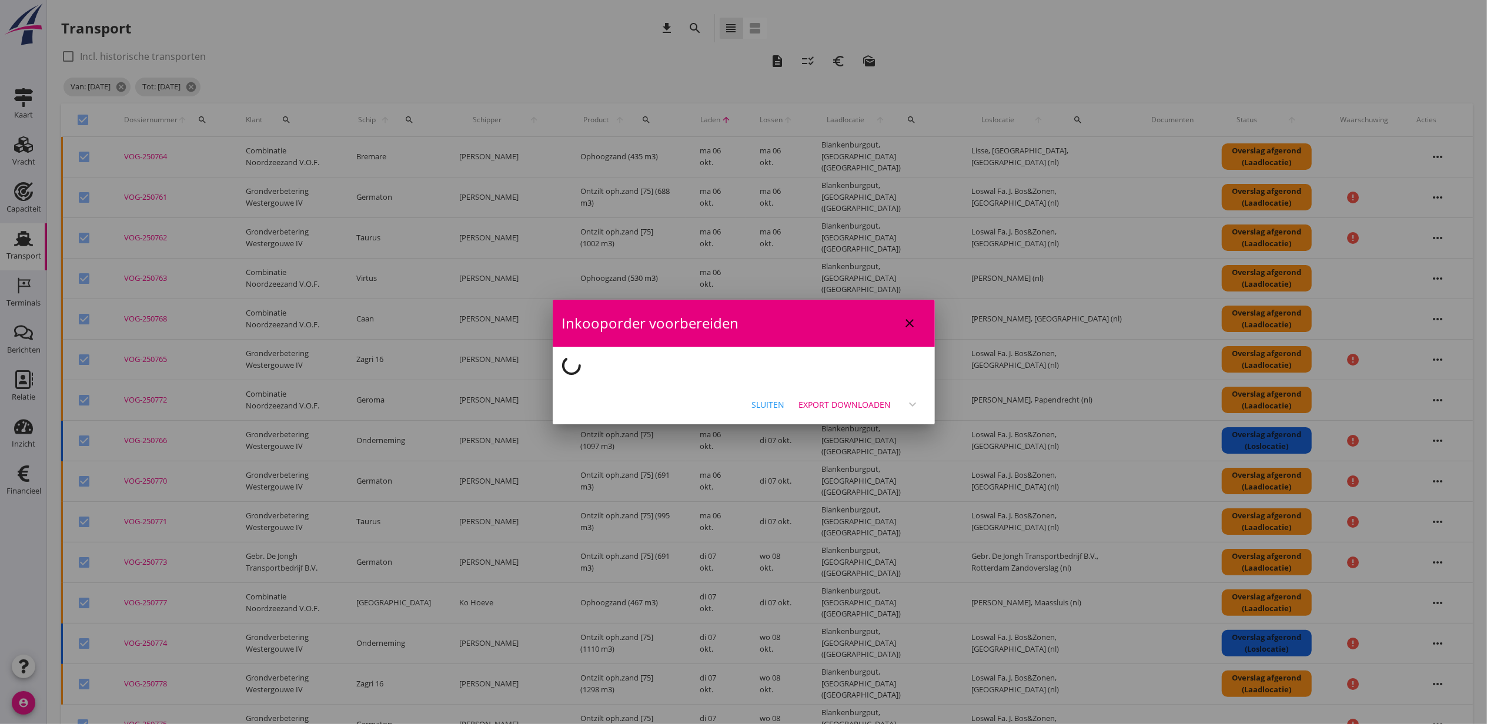
checkbox input "false"
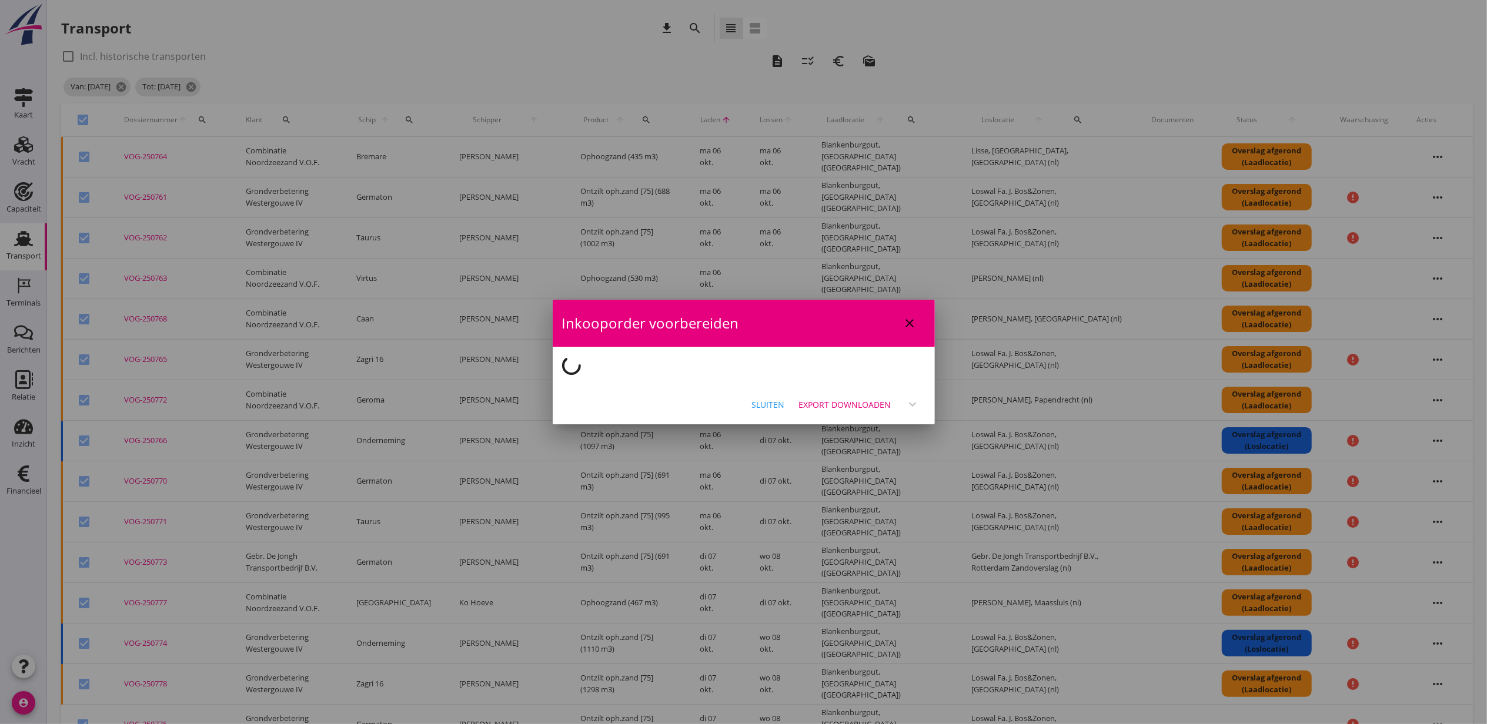
checkbox input "false"
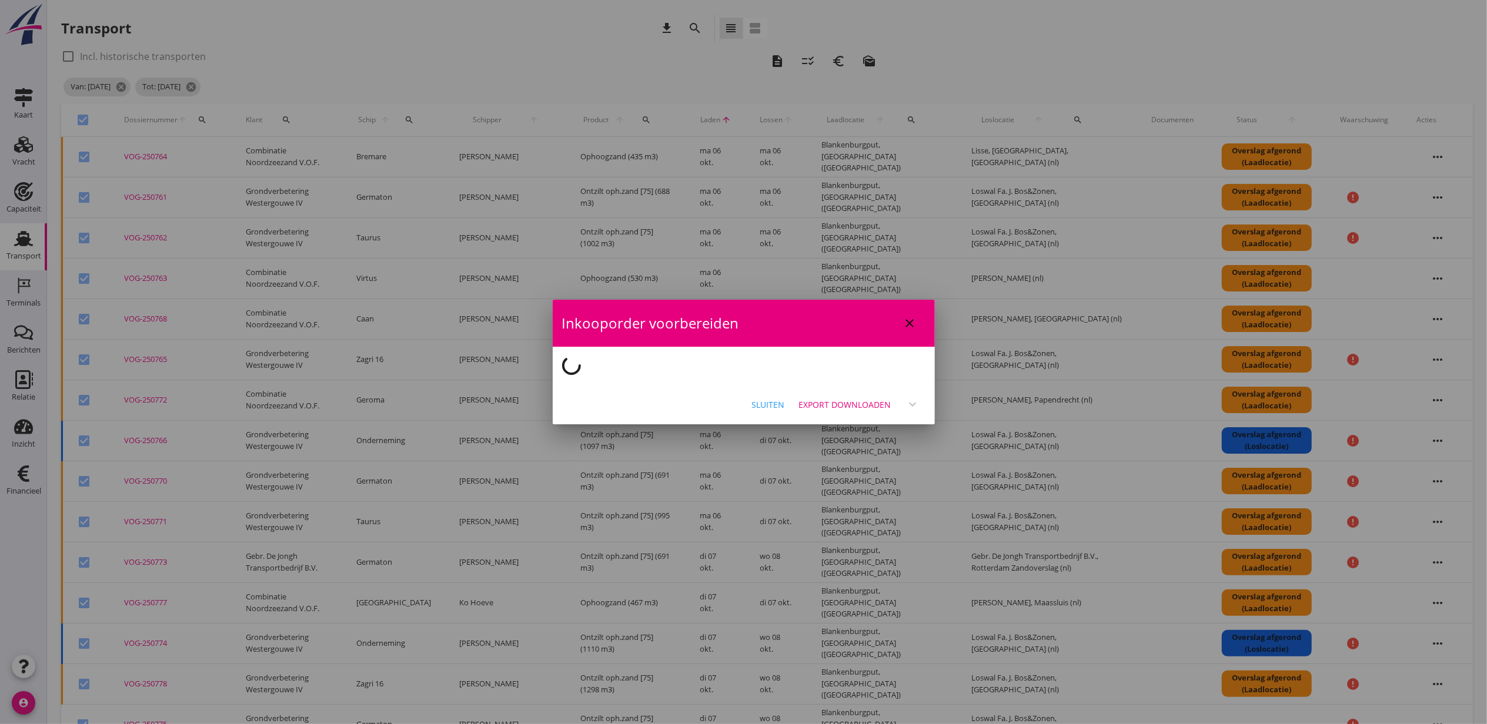
checkbox input "false"
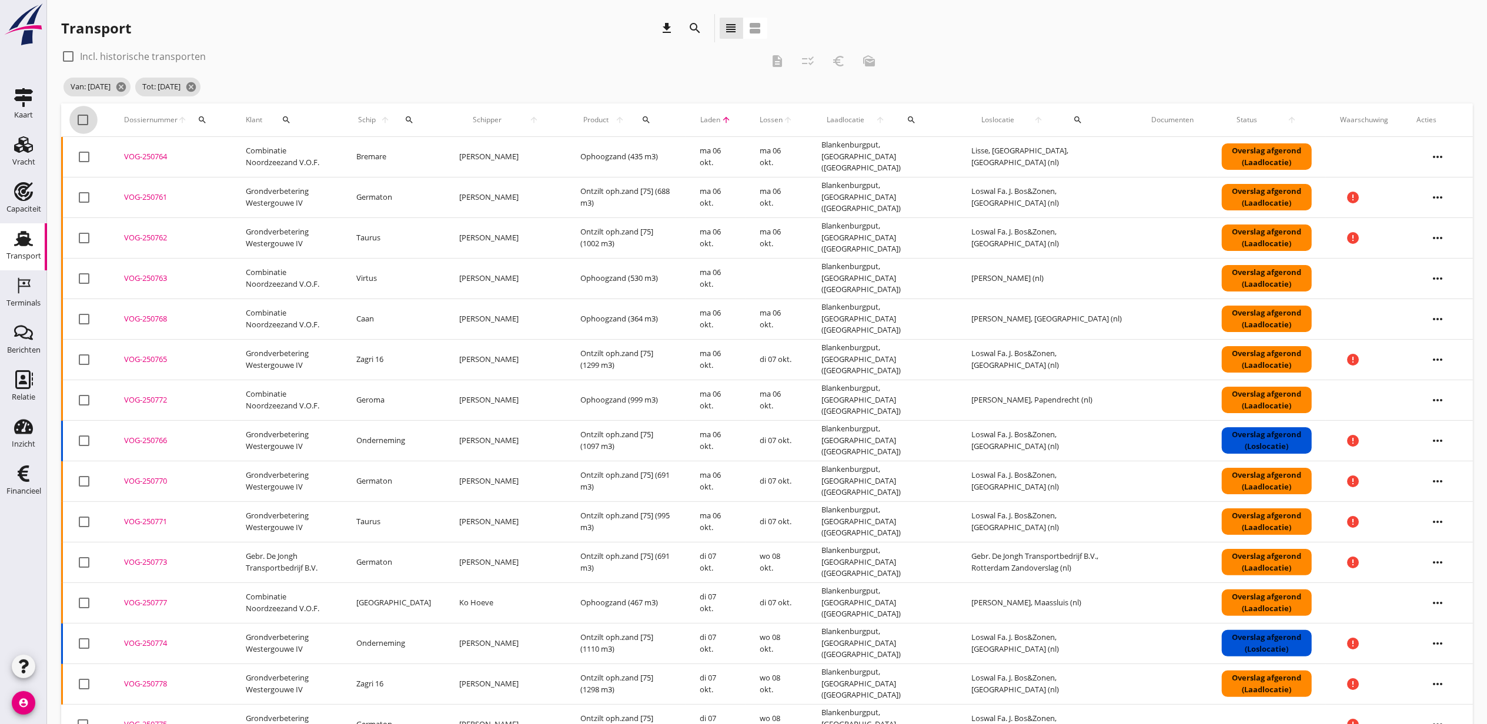
drag, startPoint x: 81, startPoint y: 123, endPoint x: 196, endPoint y: 160, distance: 121.0
click at [81, 123] on div at bounding box center [83, 120] width 20 height 20
checkbox input "true"
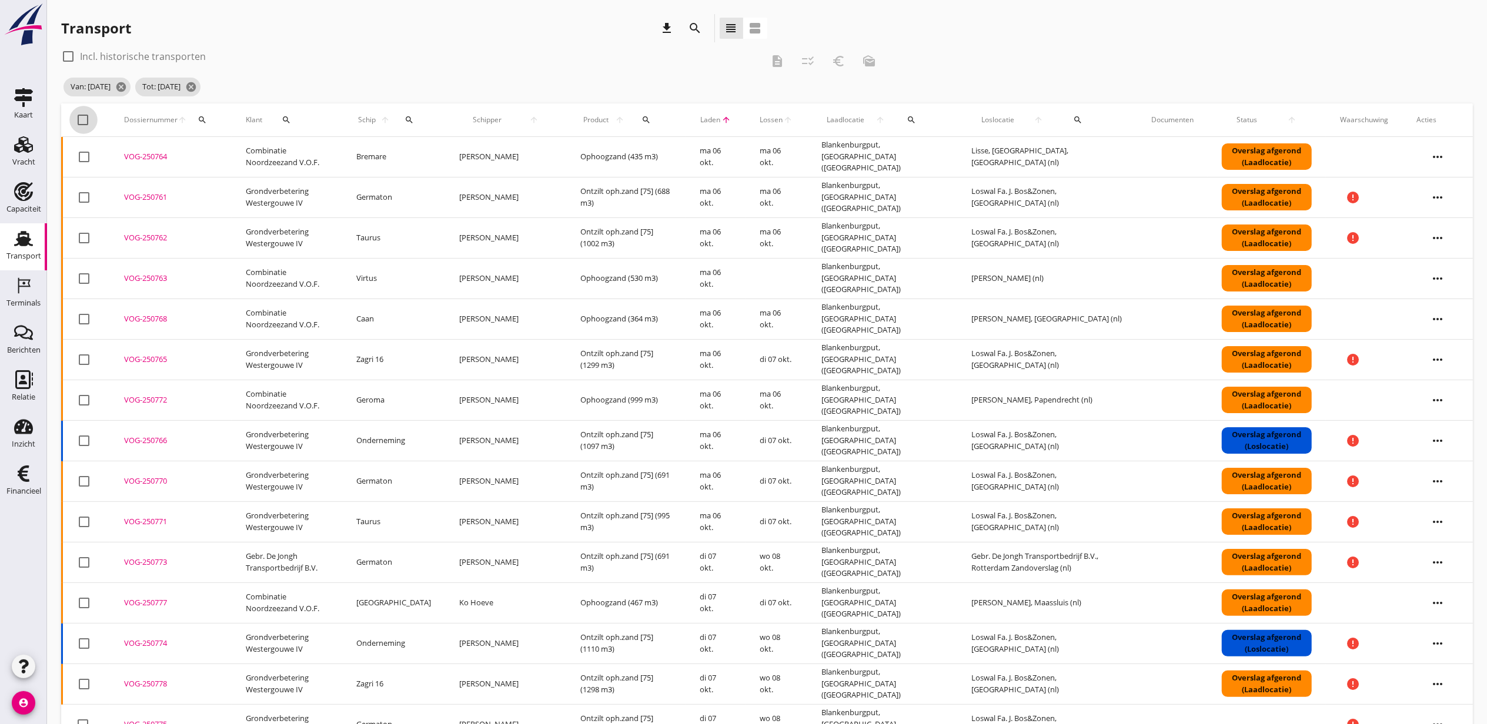
checkbox input "true"
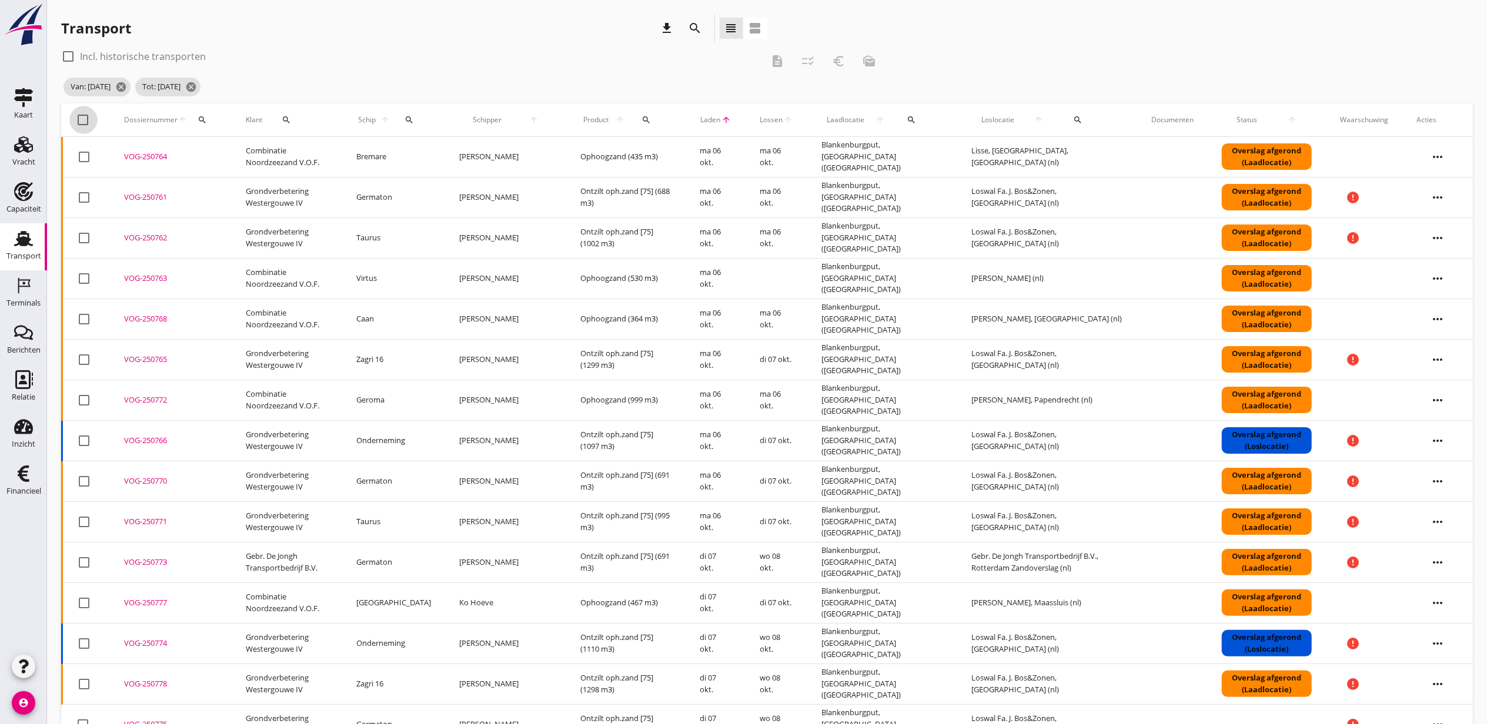
checkbox input "true"
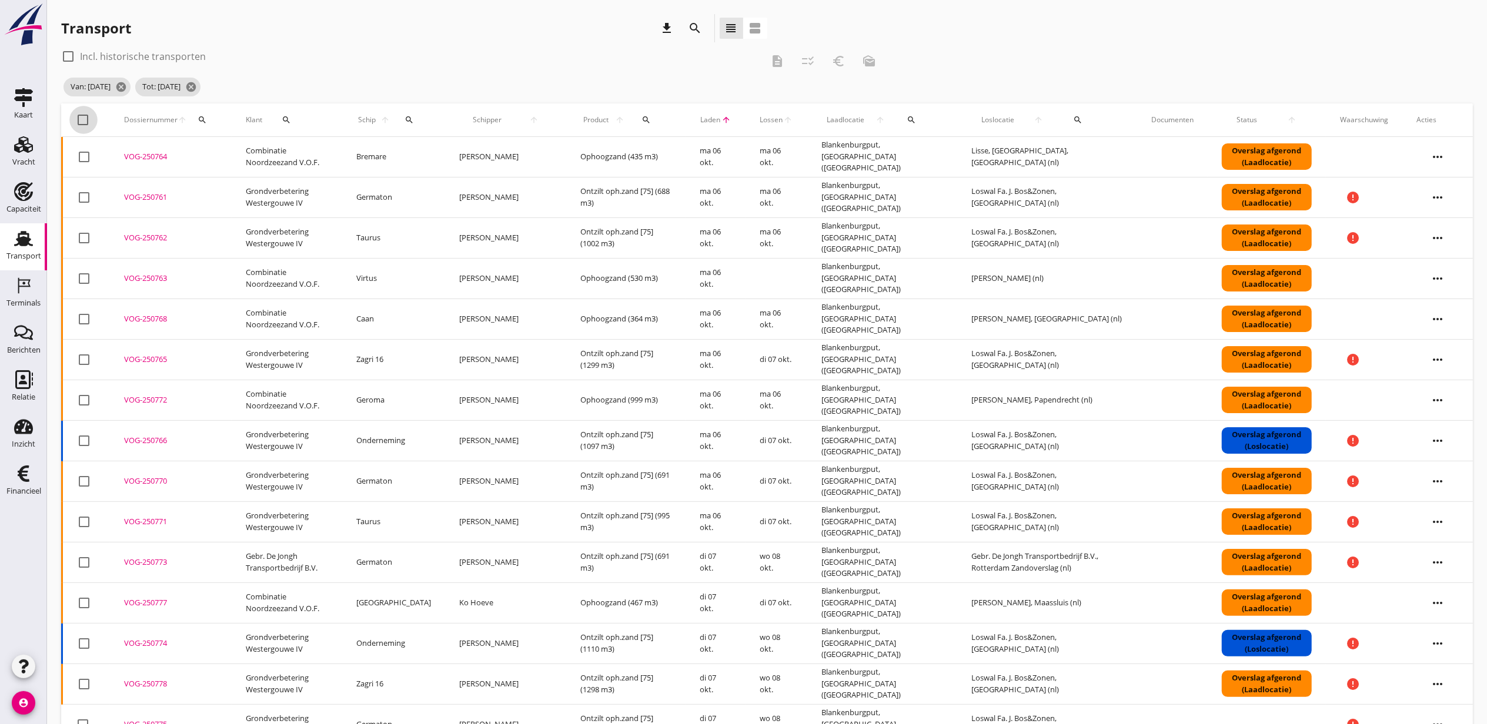
checkbox input "true"
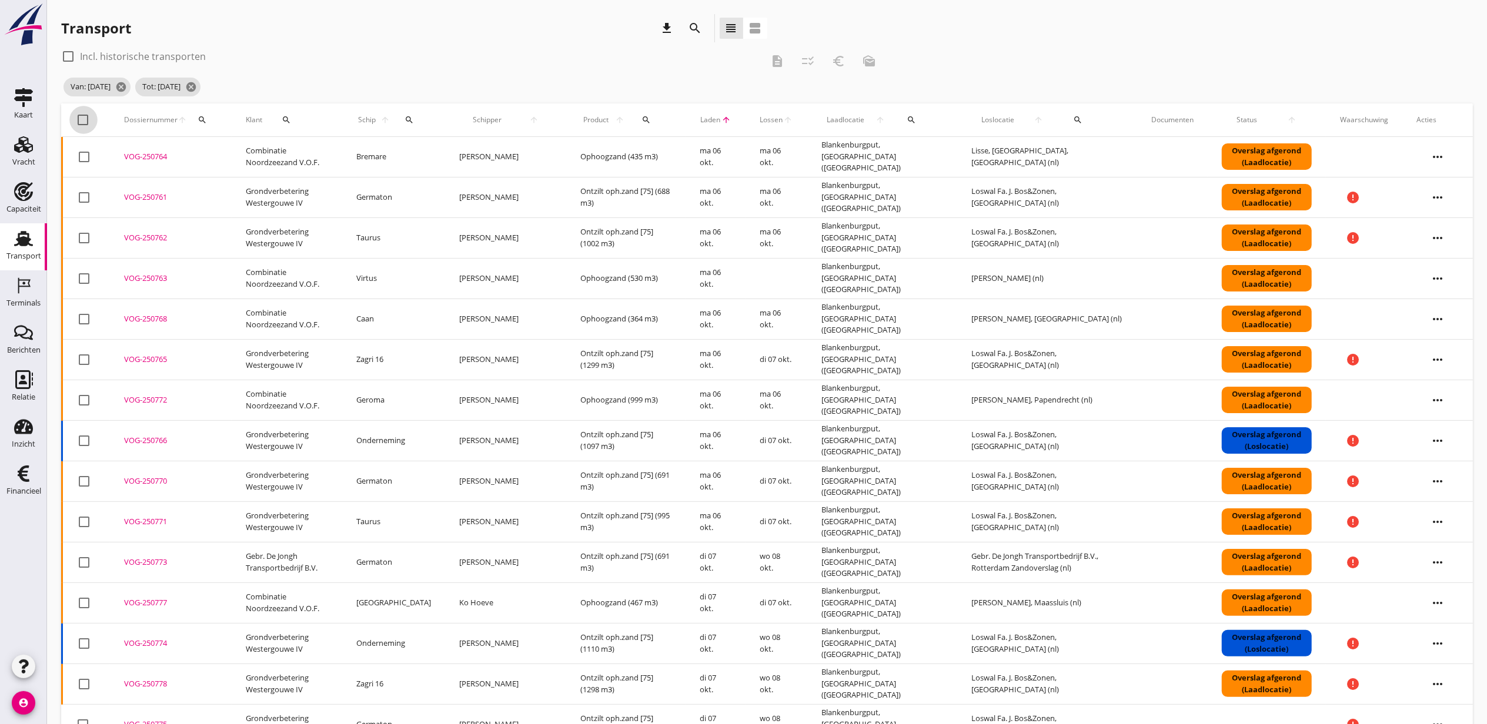
checkbox input "true"
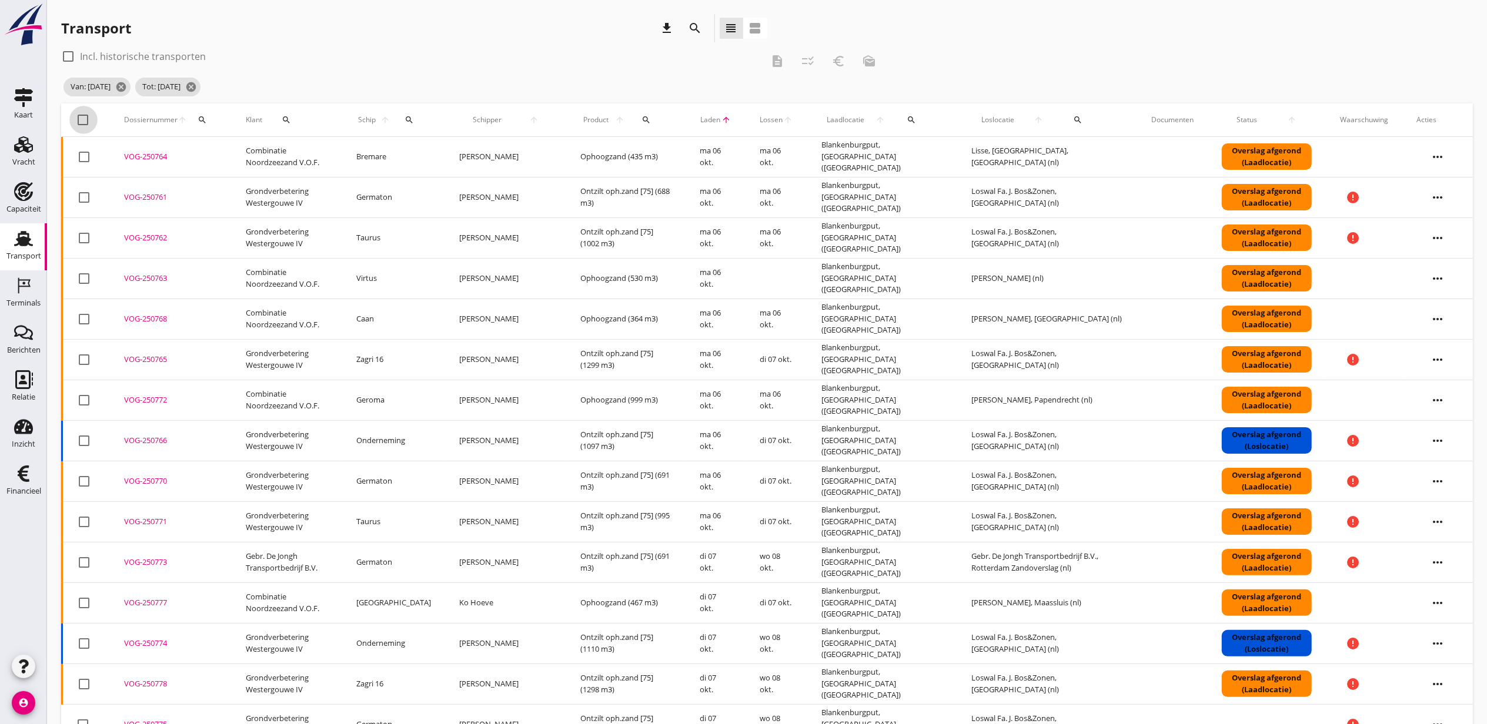
checkbox input "true"
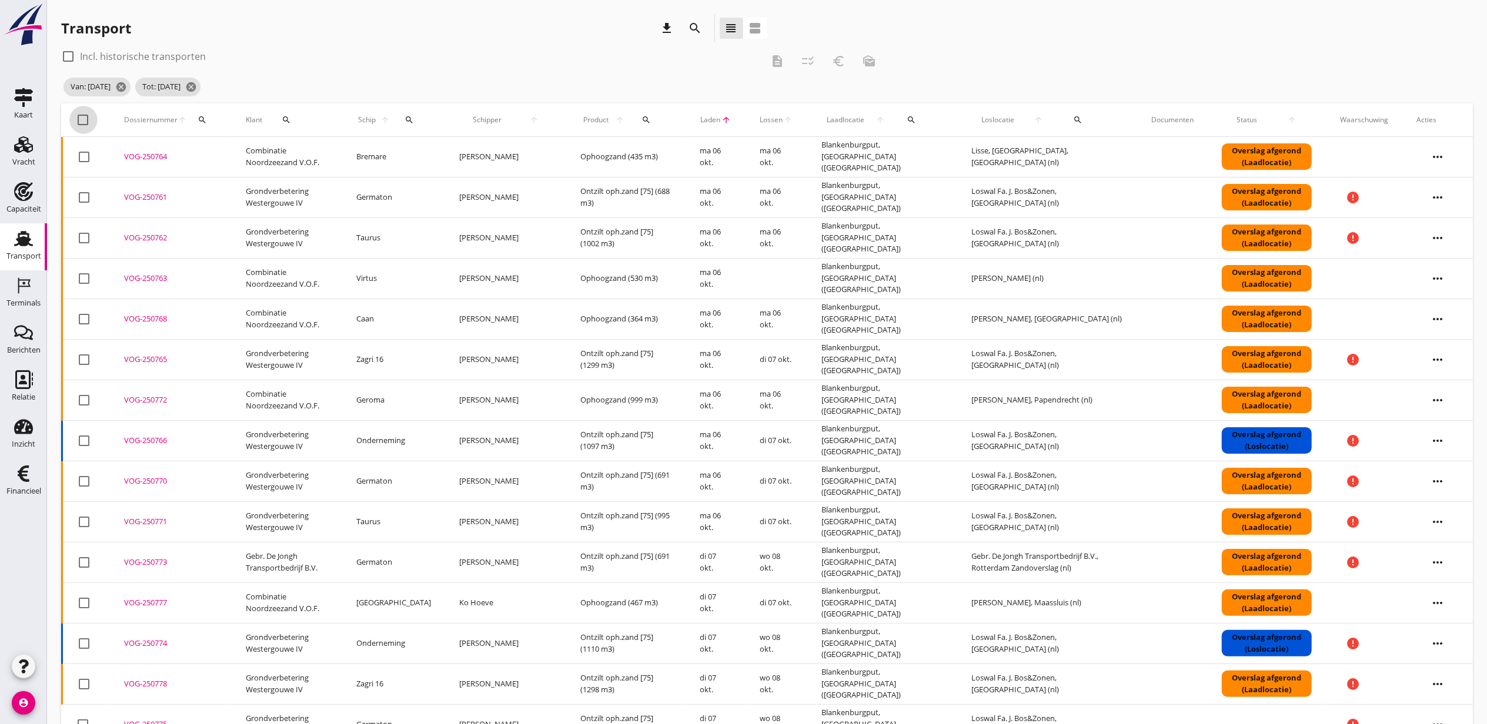
checkbox input "true"
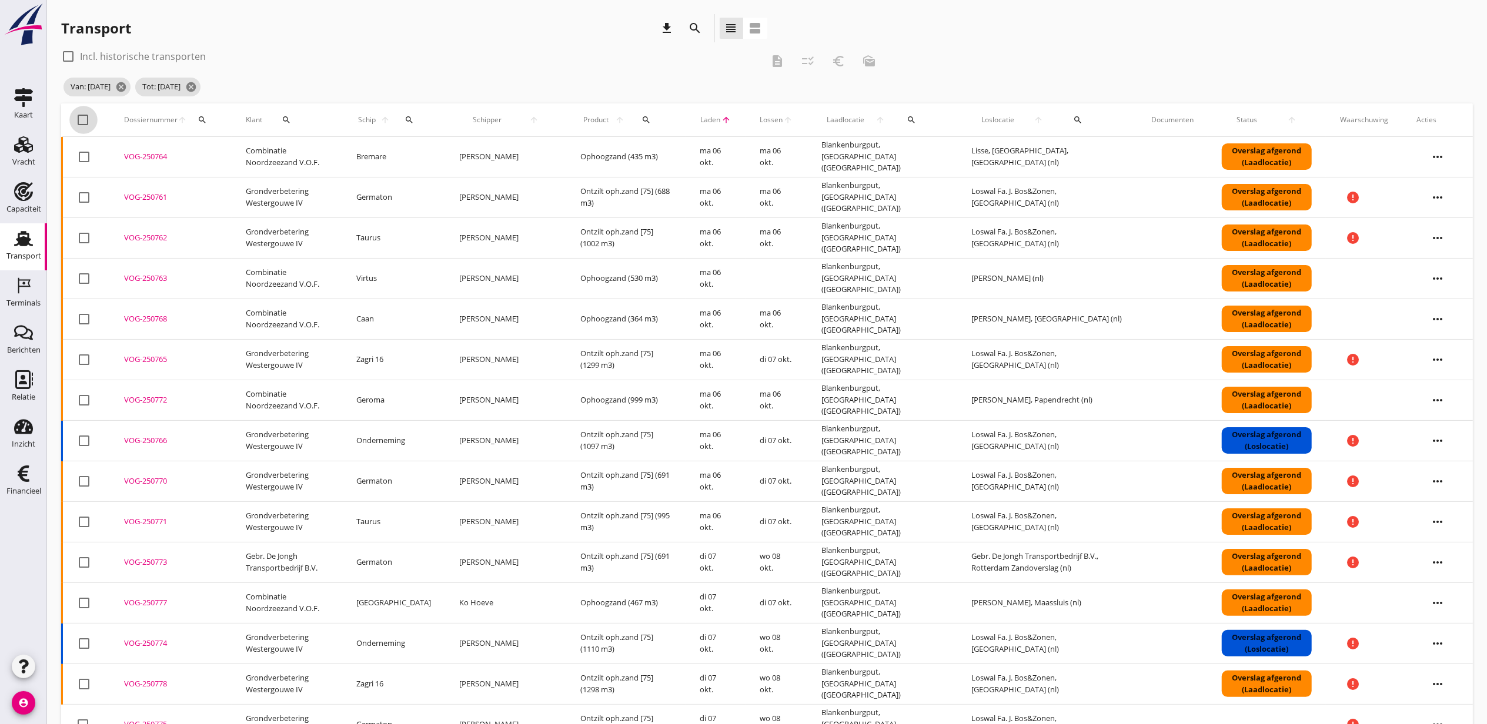
checkbox input "true"
click at [812, 60] on icon "checklist_rtl" at bounding box center [808, 61] width 14 height 14
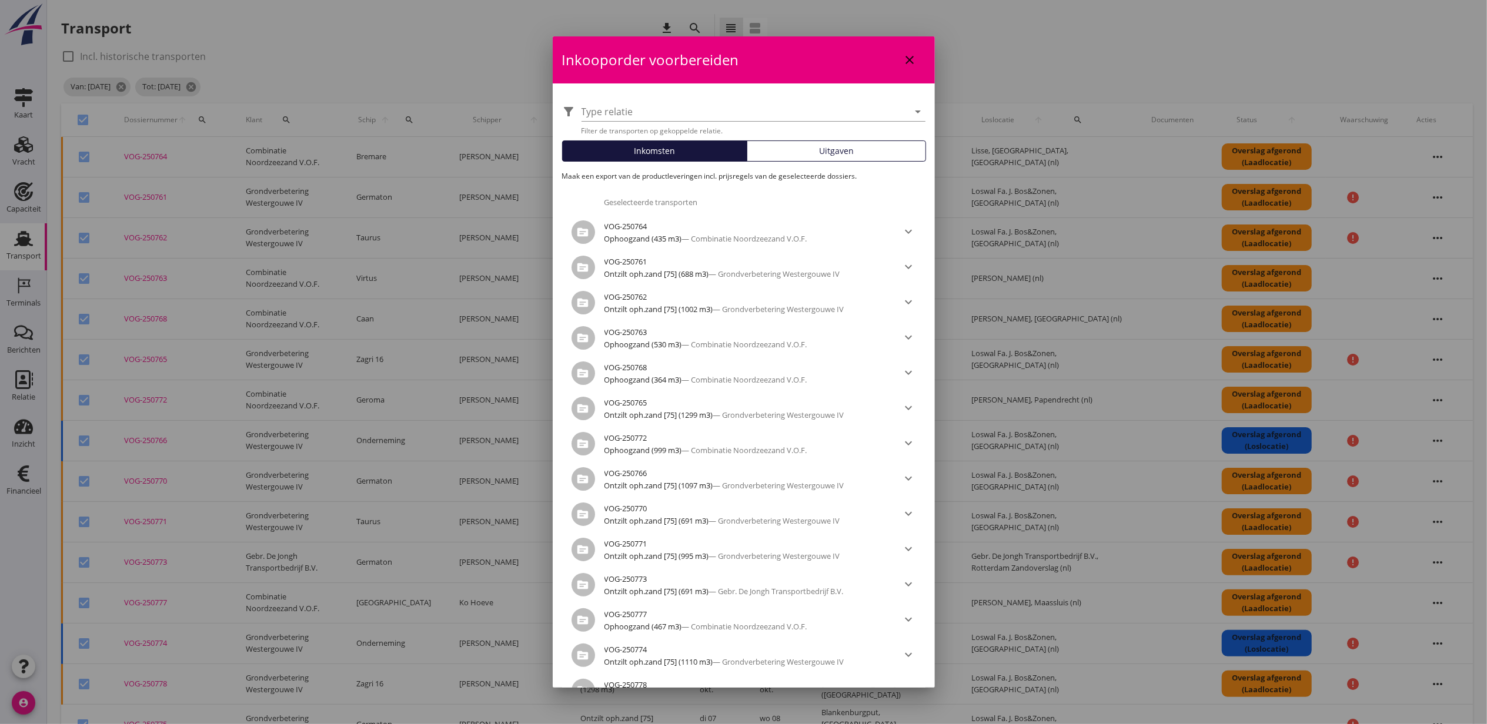
click at [809, 159] on button "Uitgaven" at bounding box center [836, 151] width 179 height 21
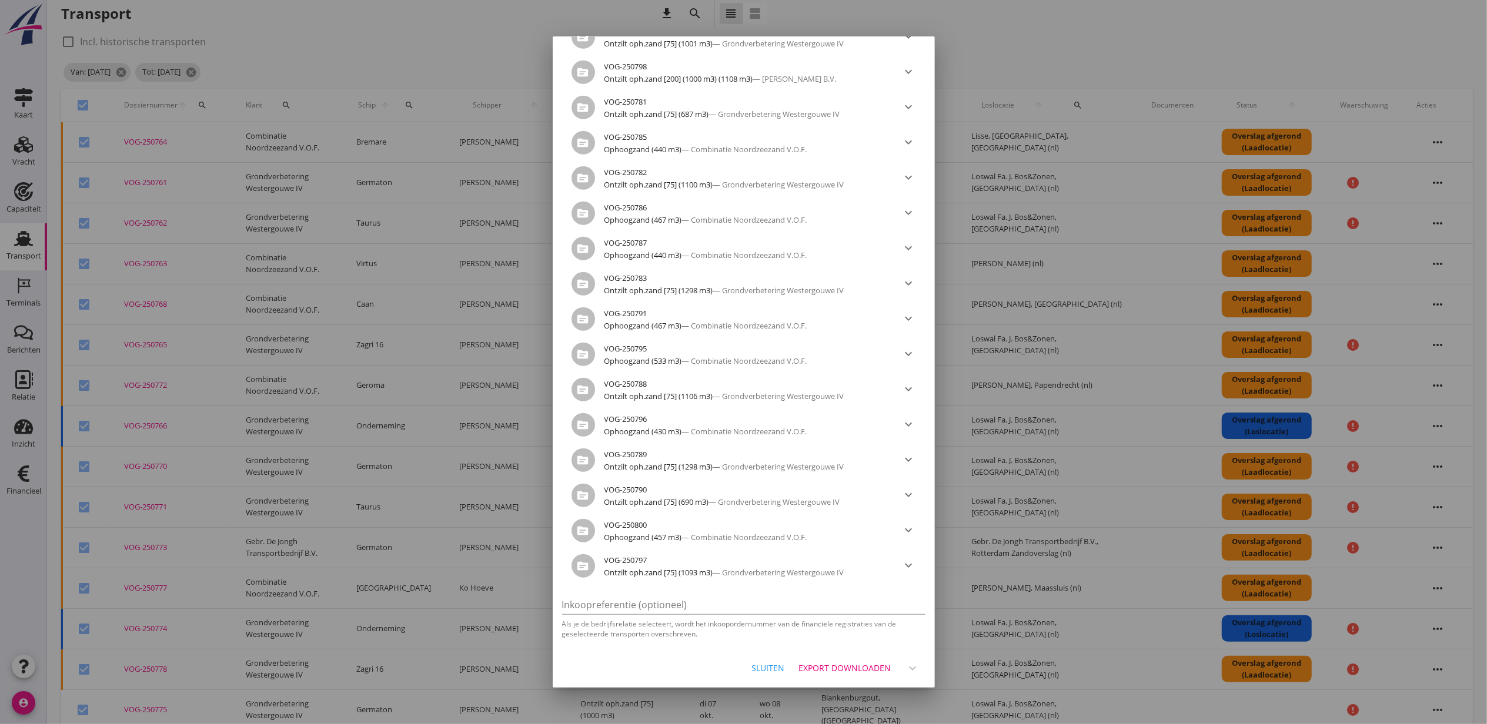
scroll to position [627, 0]
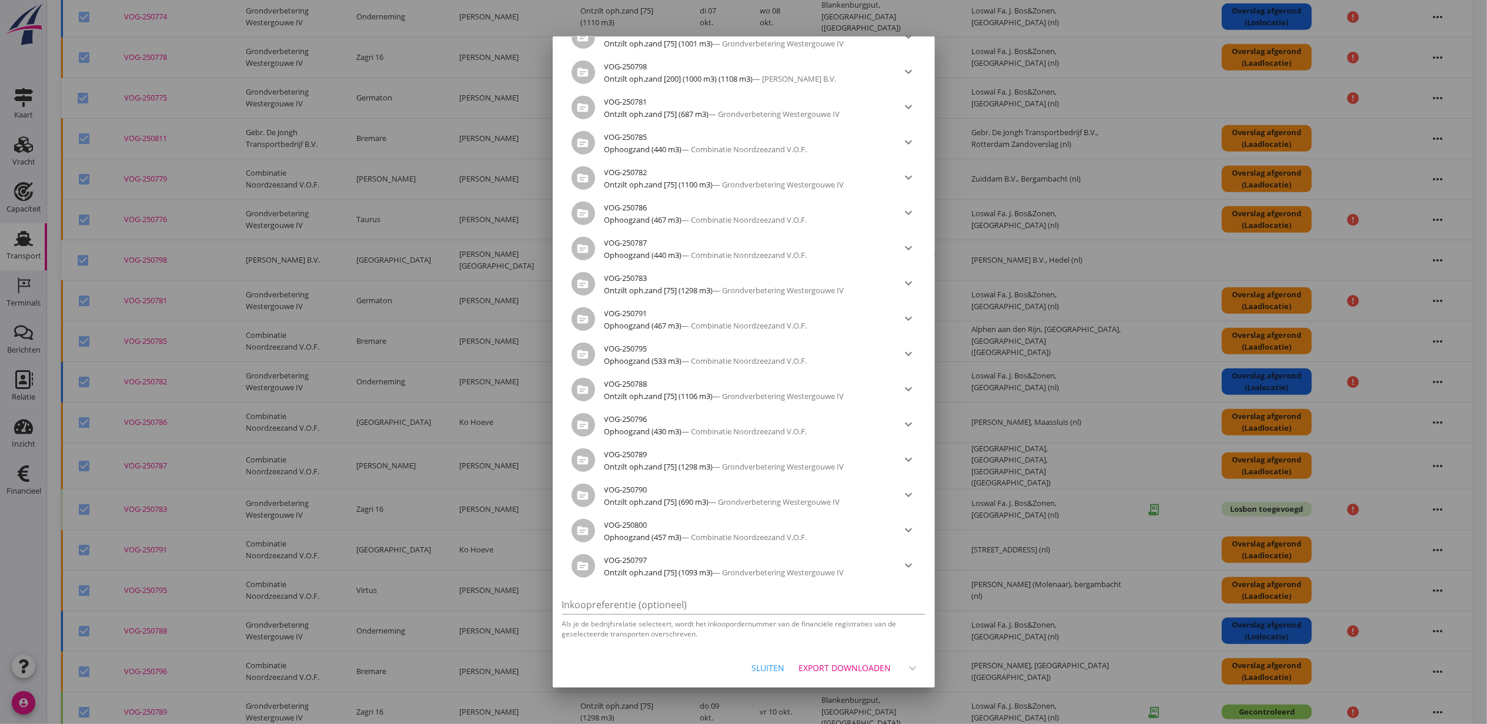
click at [855, 666] on div "Export downloaden" at bounding box center [845, 668] width 92 height 12
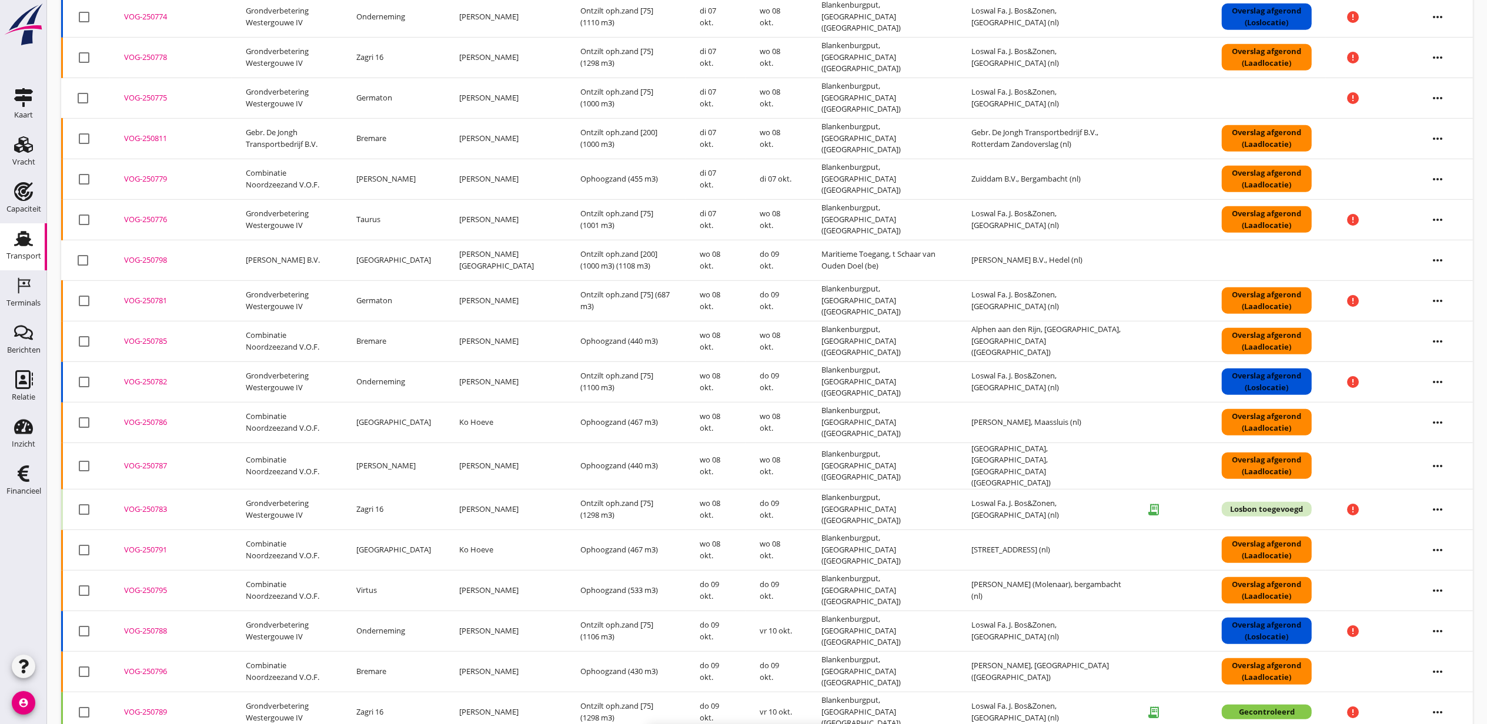
checkbox input "false"
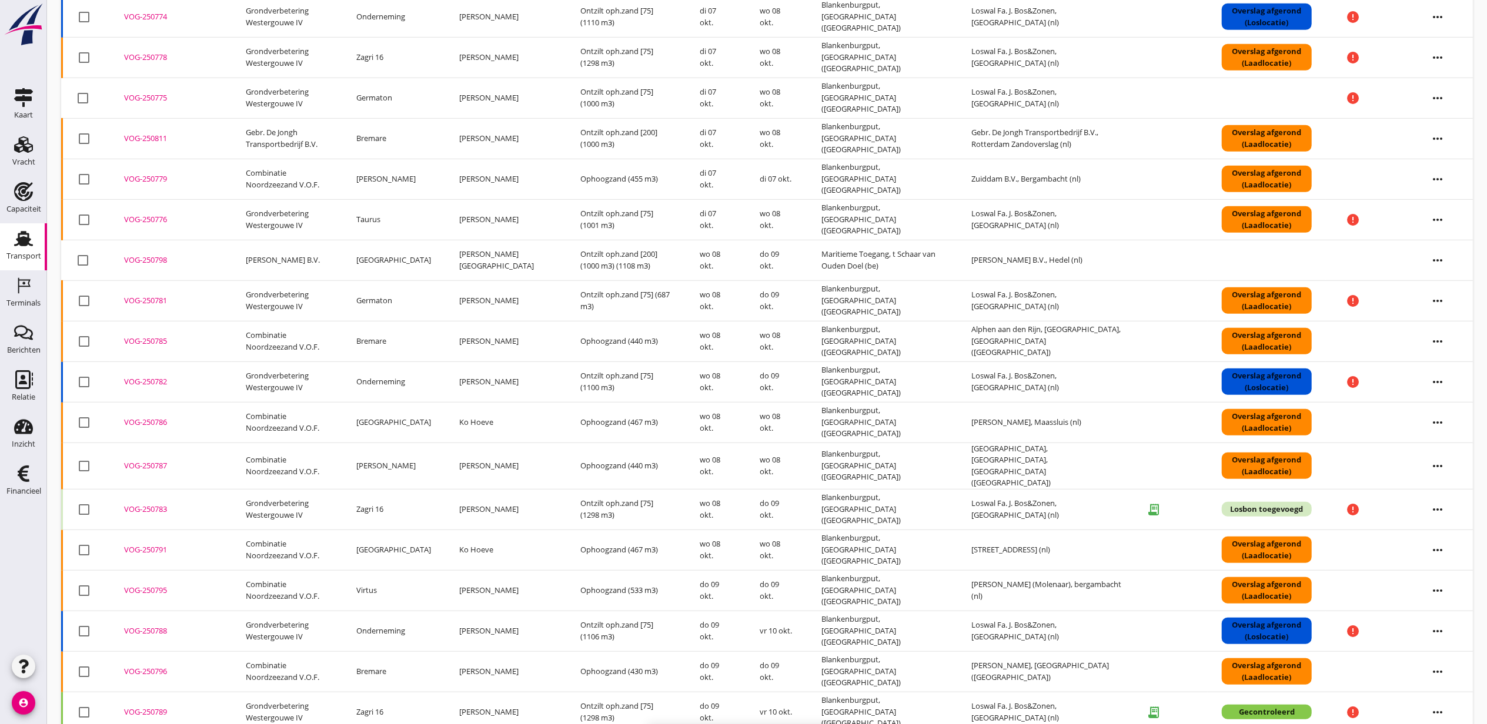
checkbox input "false"
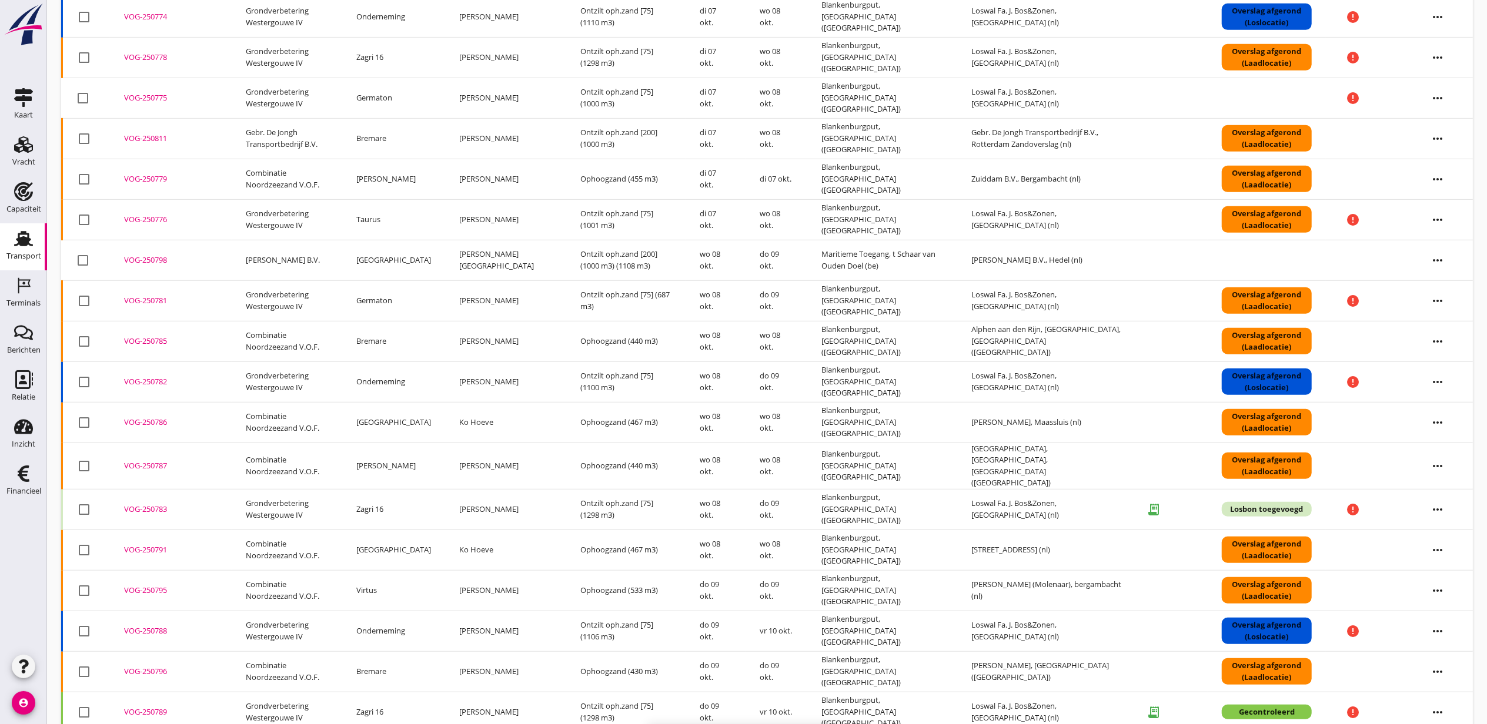
checkbox input "false"
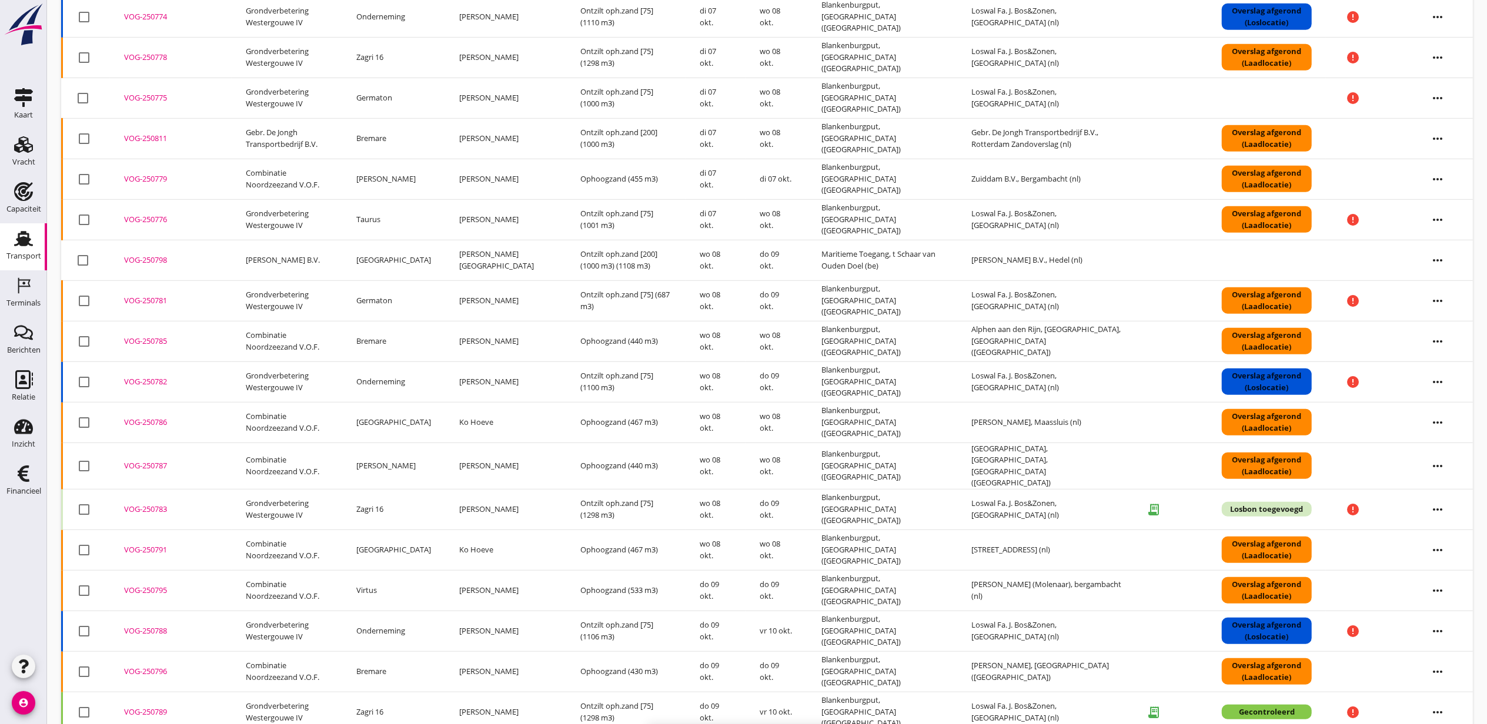
checkbox input "false"
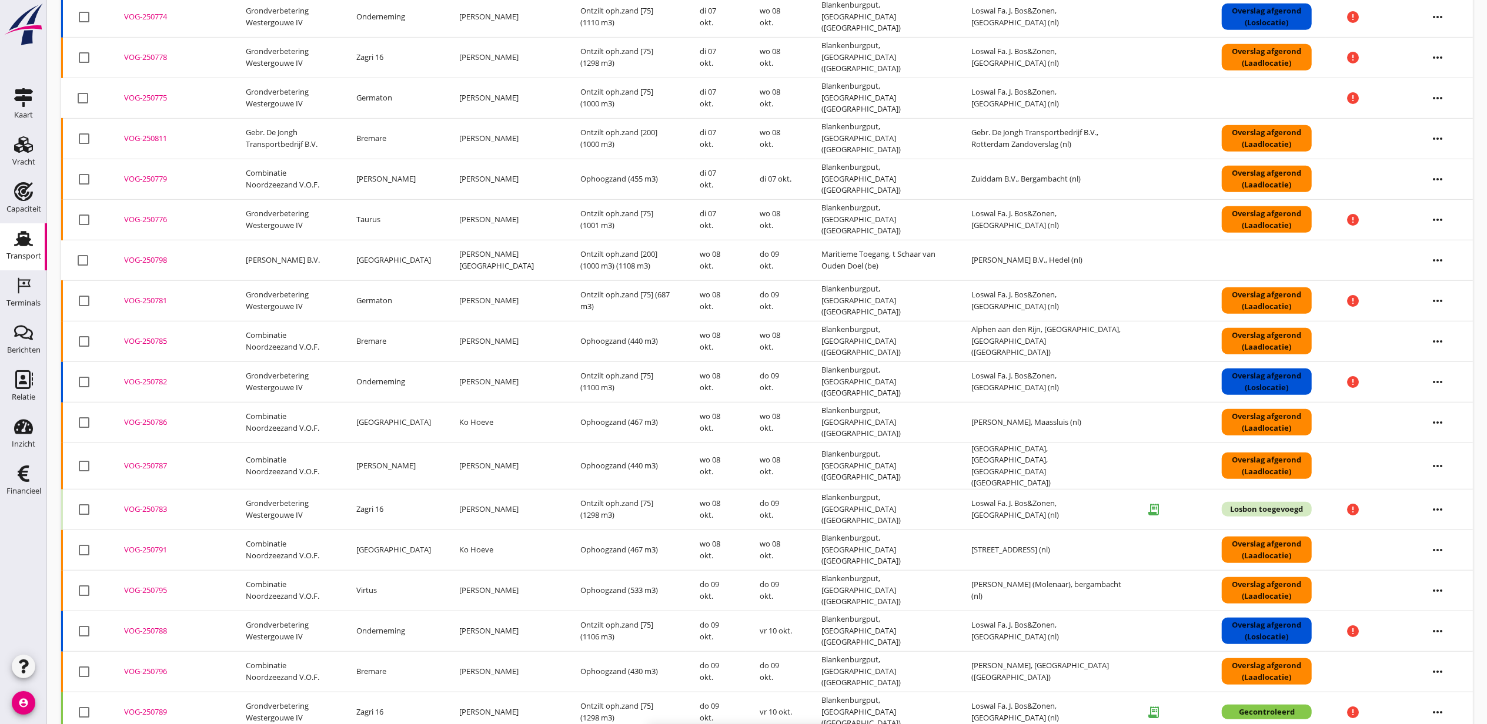
checkbox input "false"
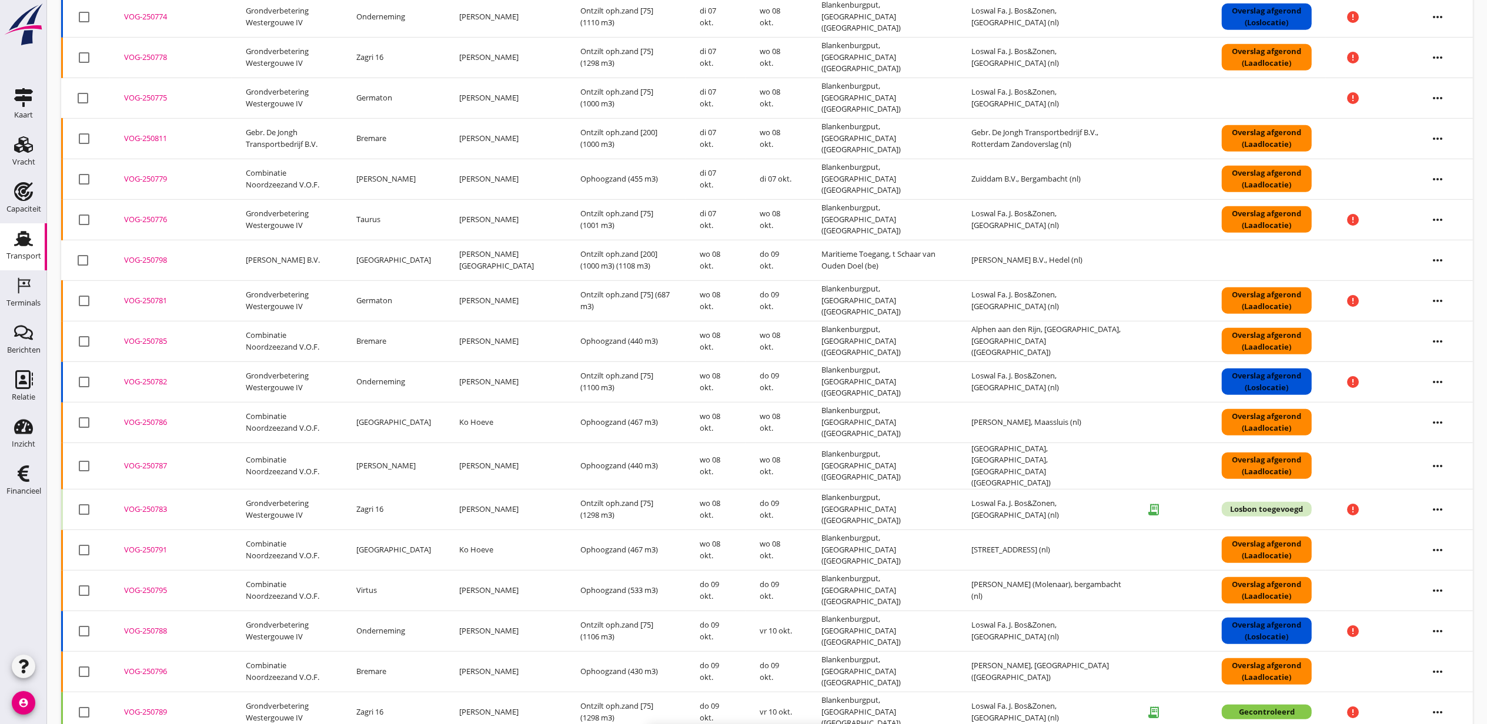
checkbox input "false"
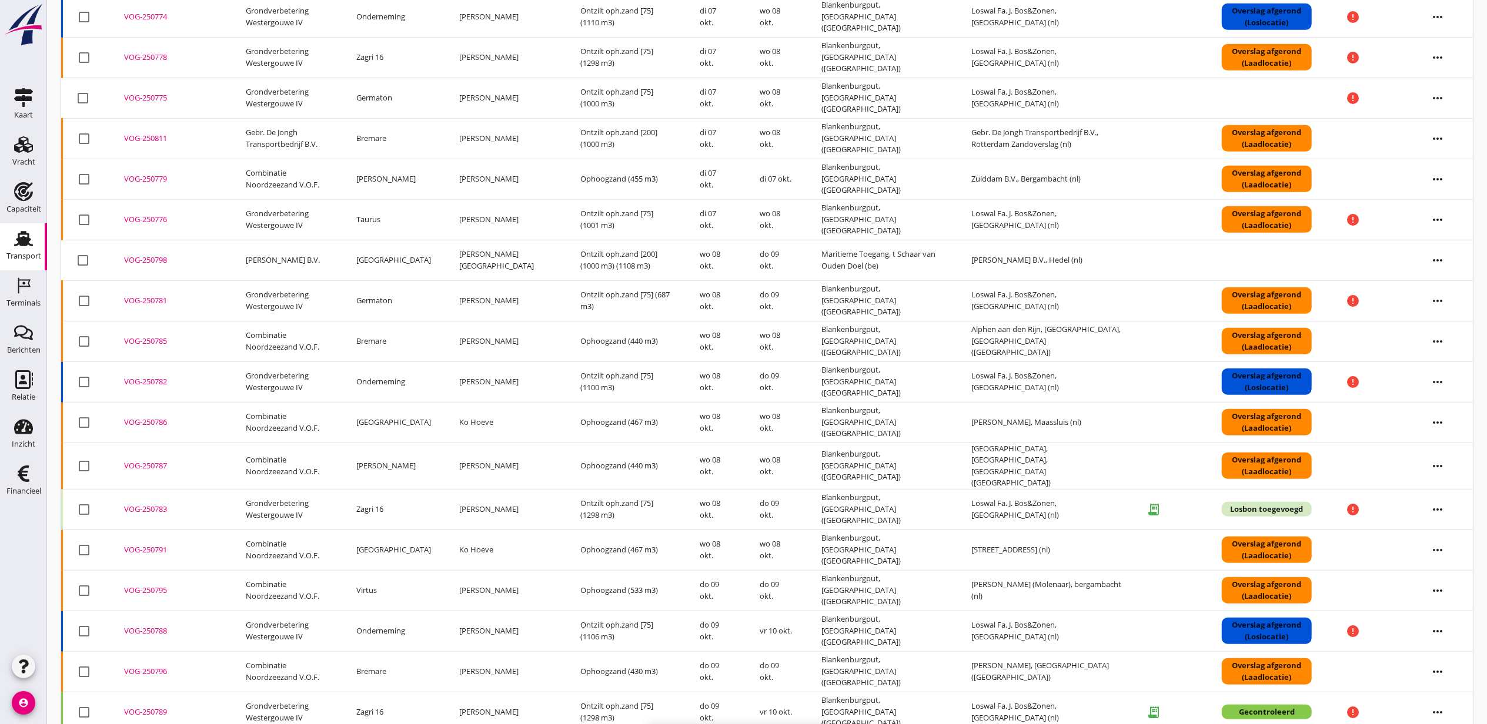
checkbox input "false"
